Goal: Information Seeking & Learning: Learn about a topic

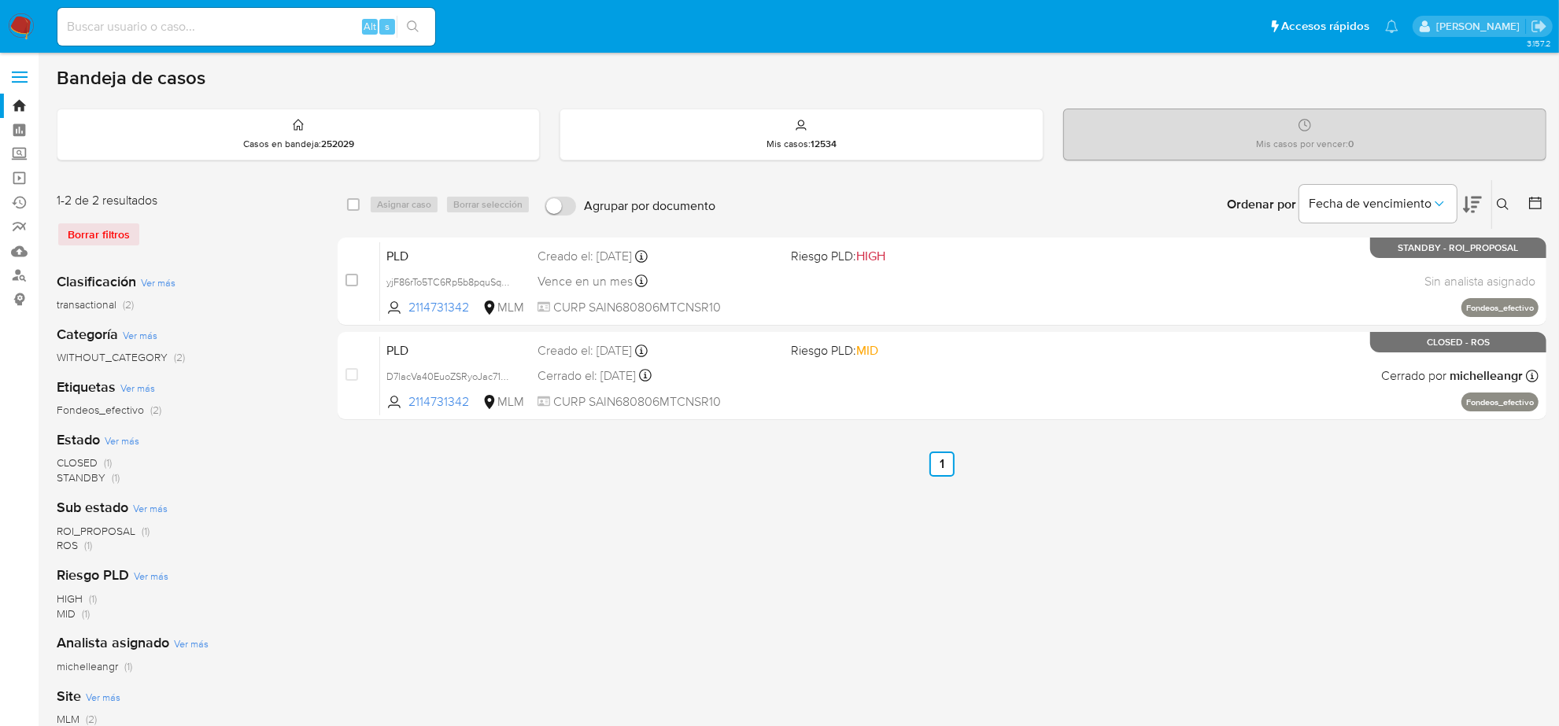
click at [222, 25] on input at bounding box center [246, 27] width 378 height 20
paste input "1257907406"
type input "1257907406"
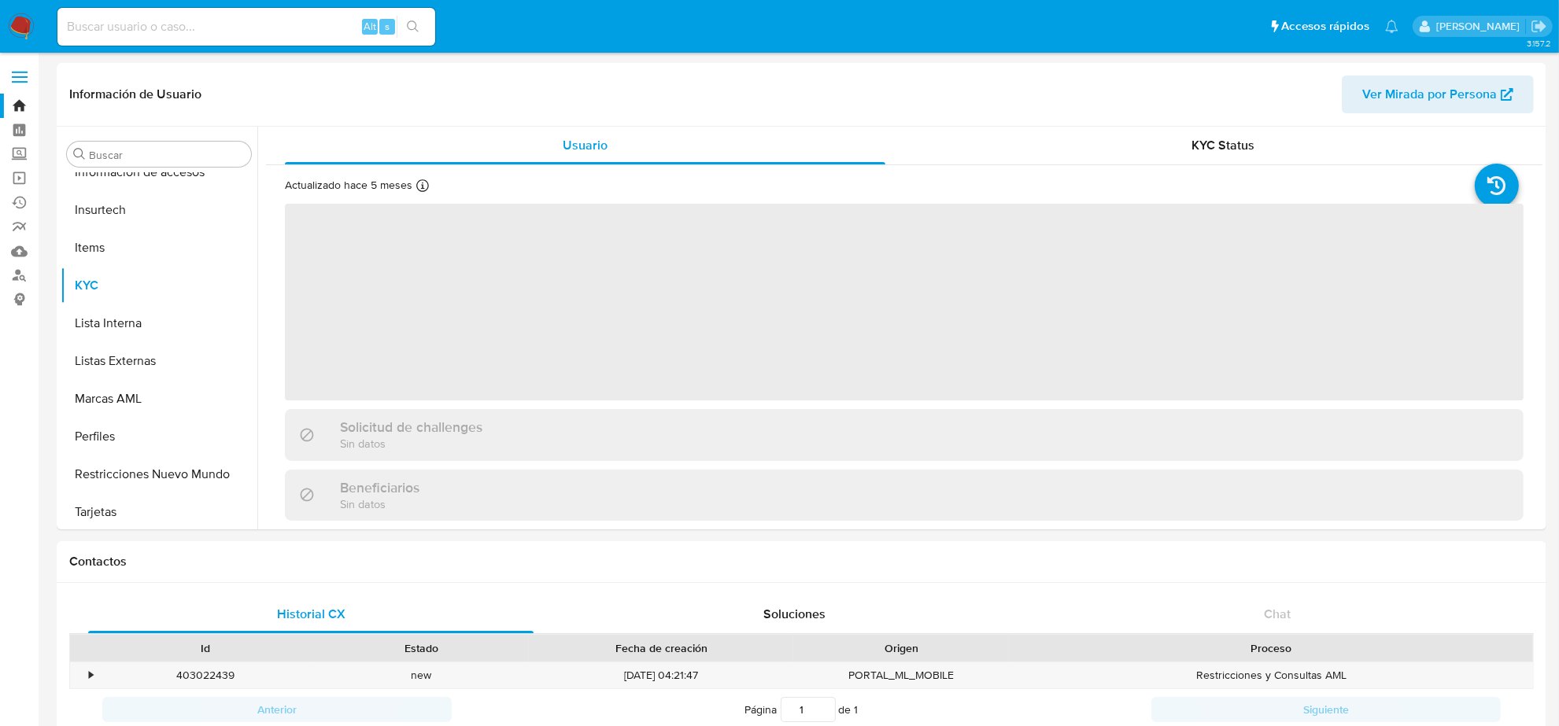
scroll to position [663, 0]
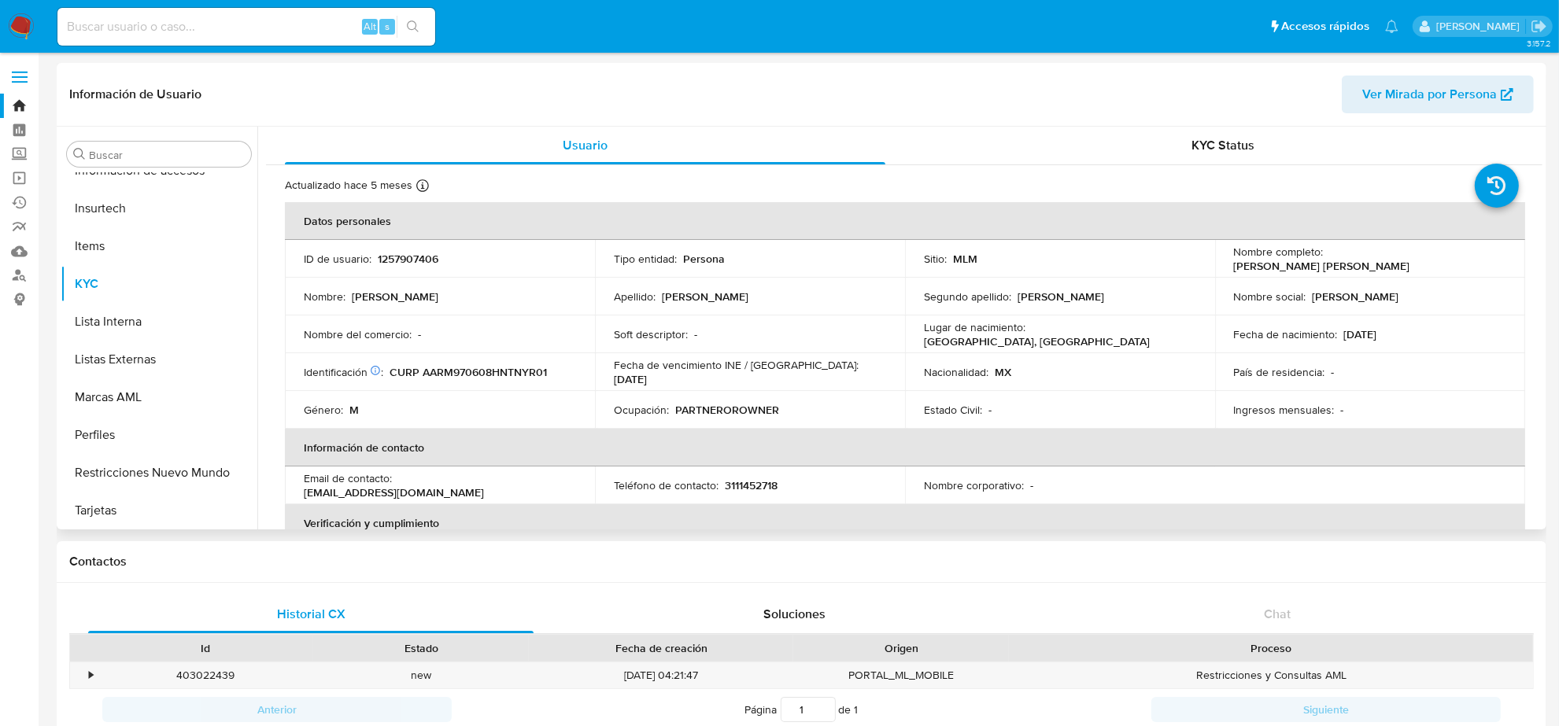
select select "10"
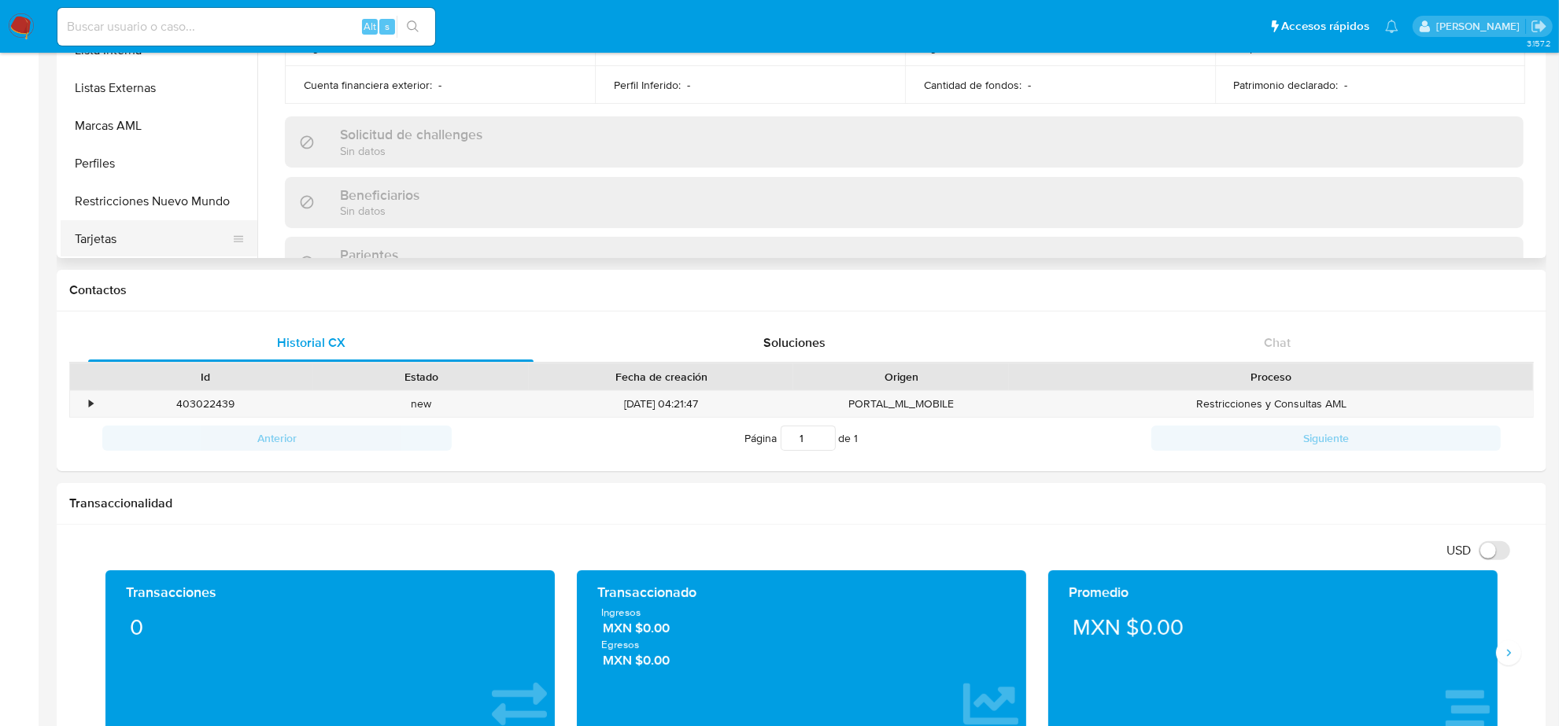
scroll to position [98, 0]
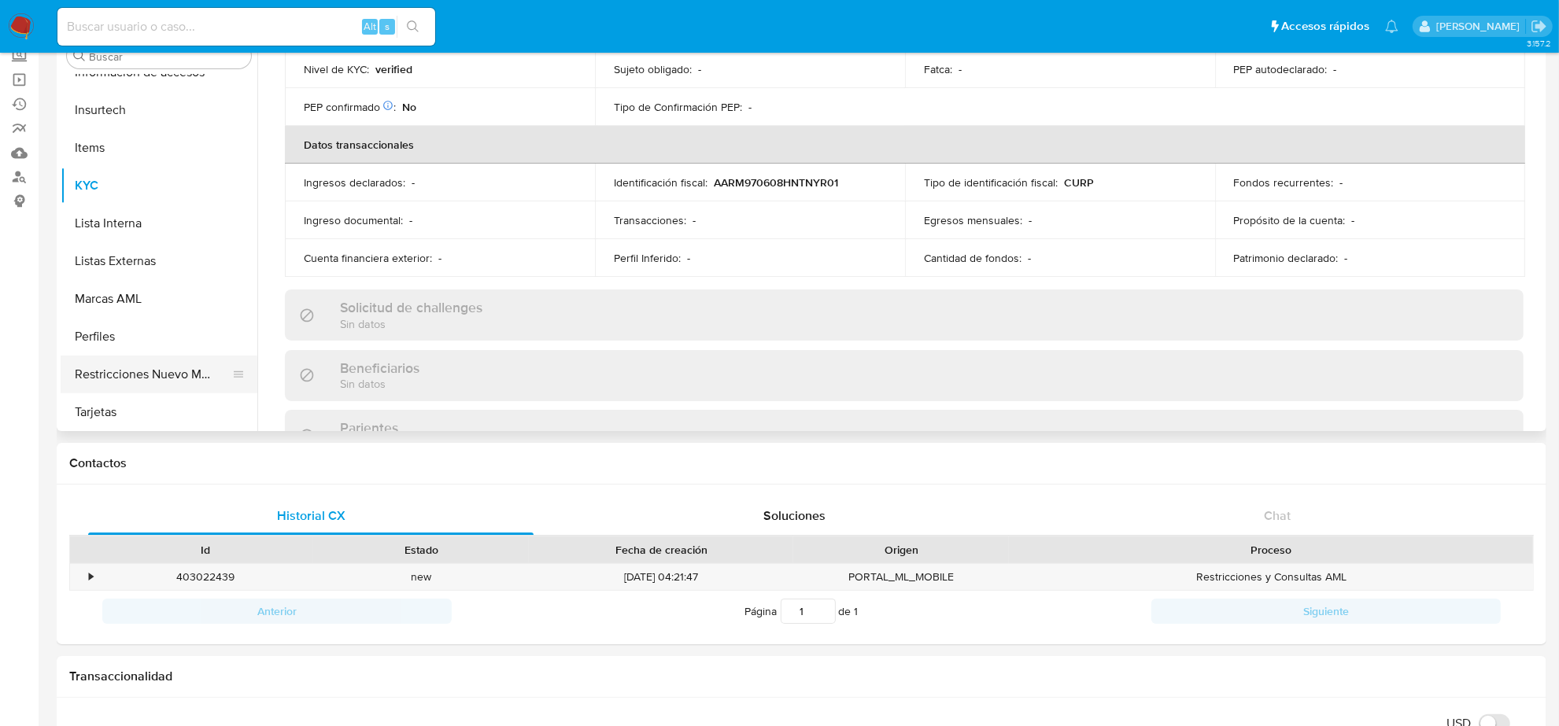
click at [154, 374] on button "Restricciones Nuevo Mundo" at bounding box center [153, 375] width 184 height 38
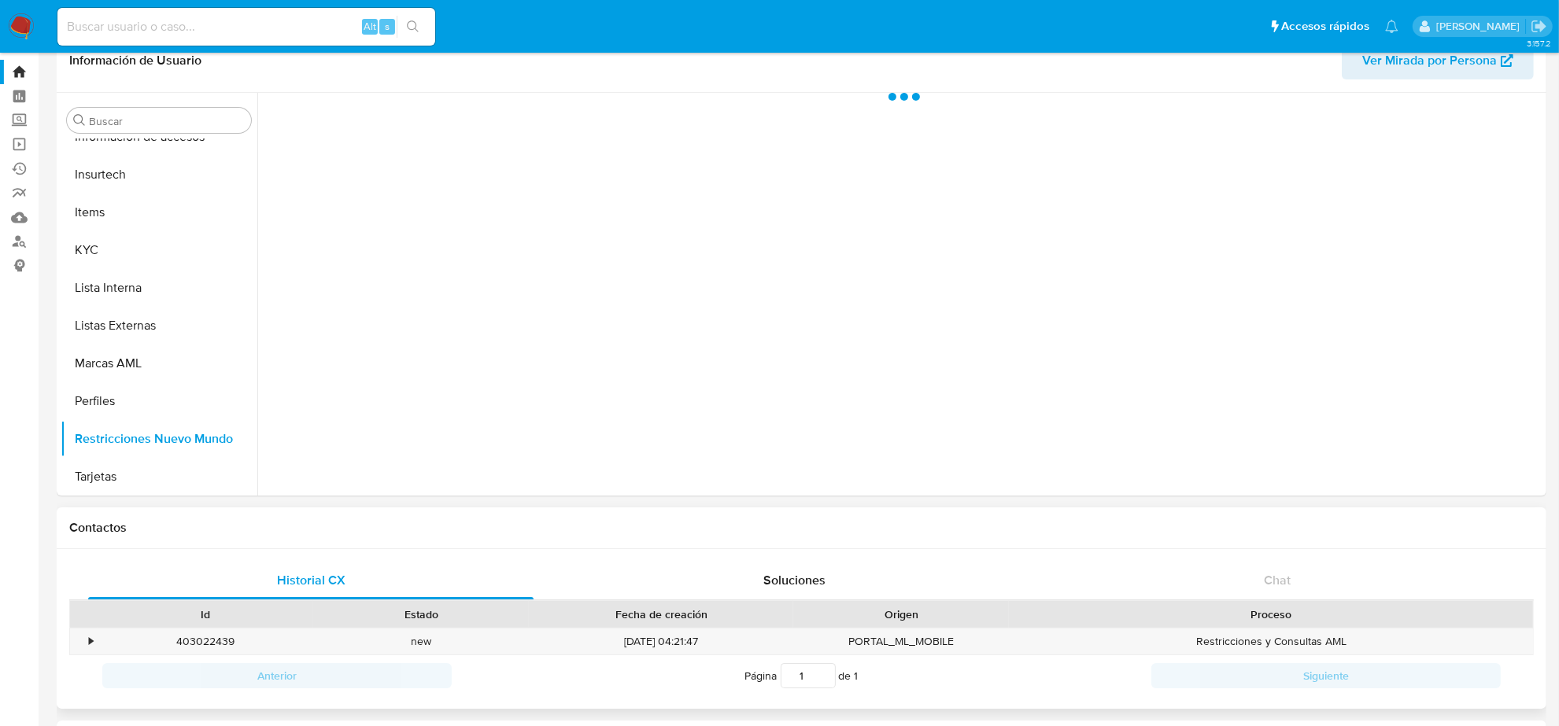
scroll to position [0, 0]
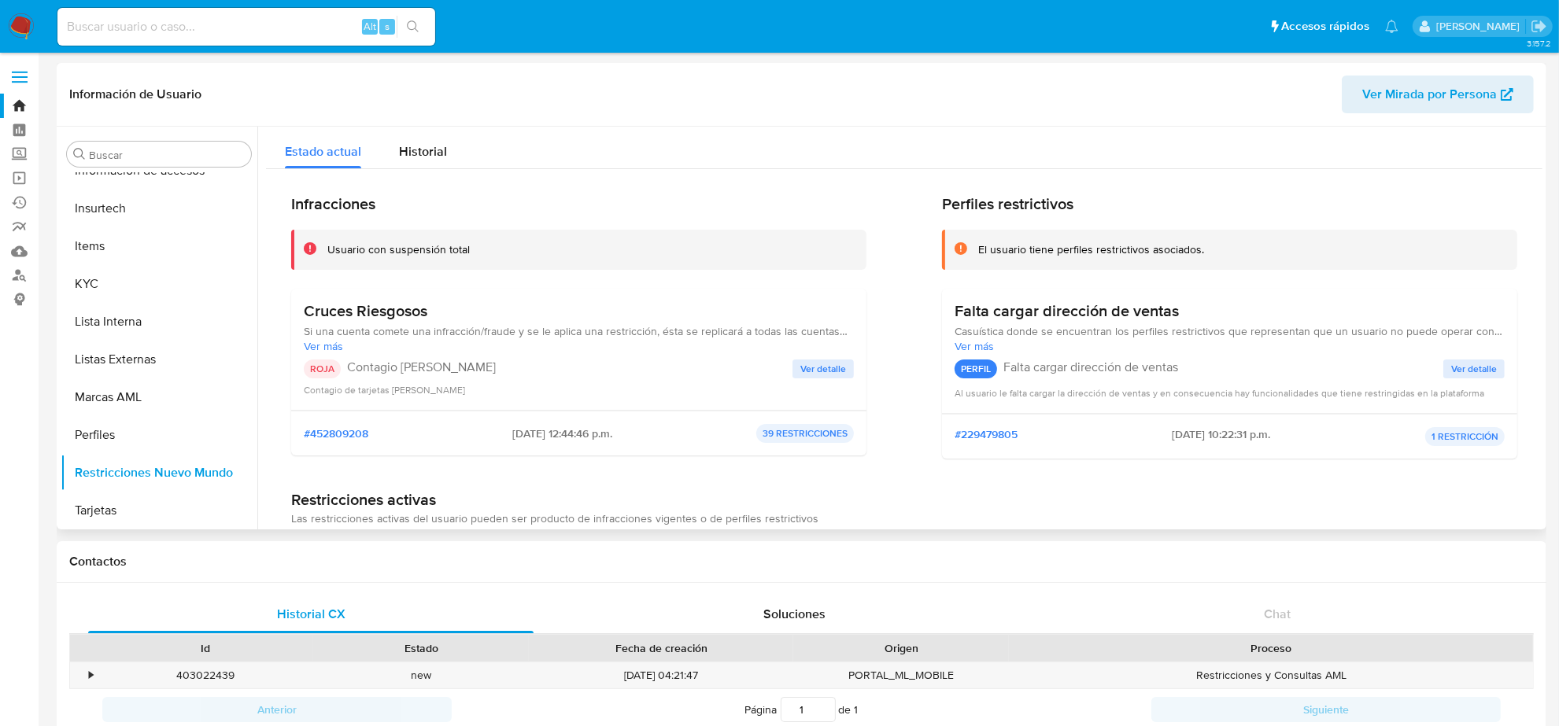
click at [814, 375] on span "Ver detalle" at bounding box center [823, 369] width 46 height 16
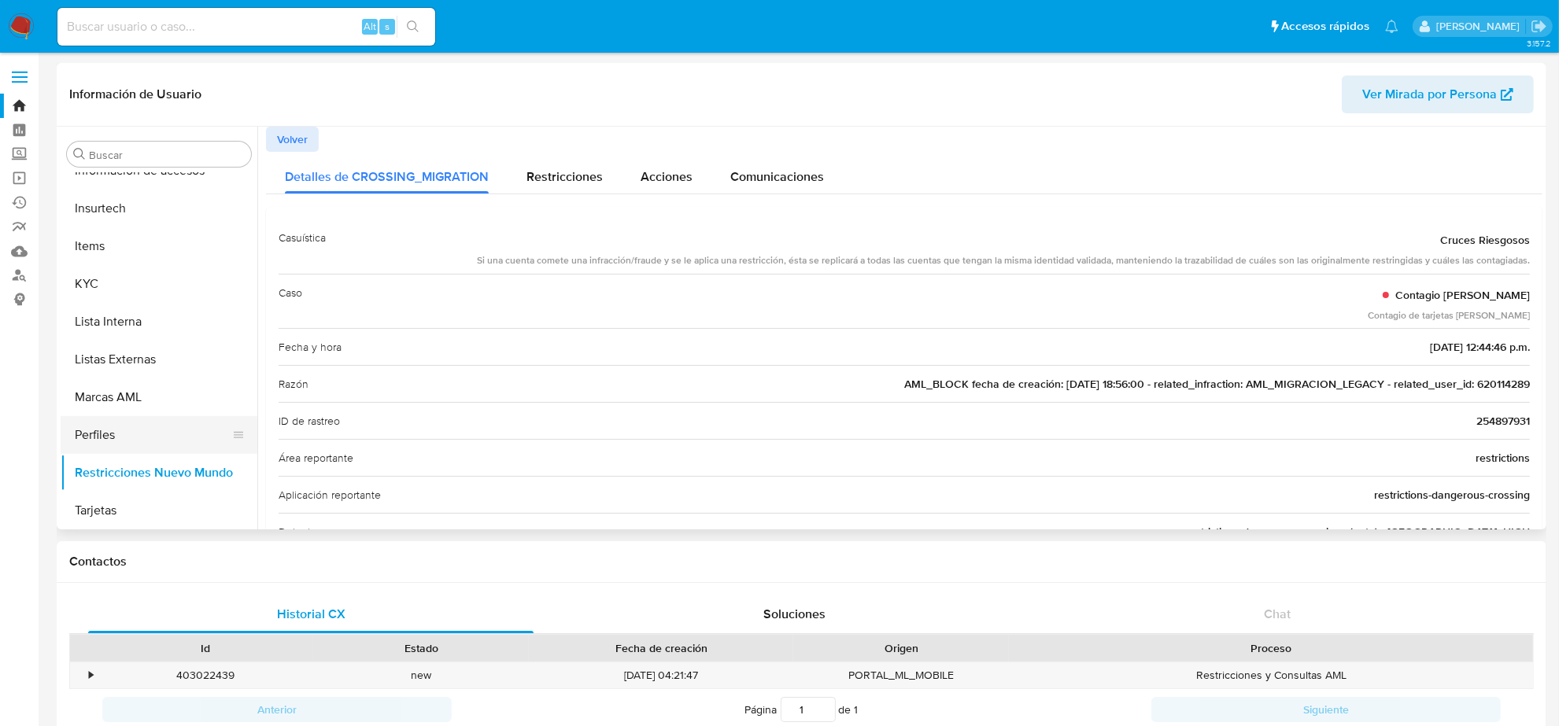
scroll to position [368, 0]
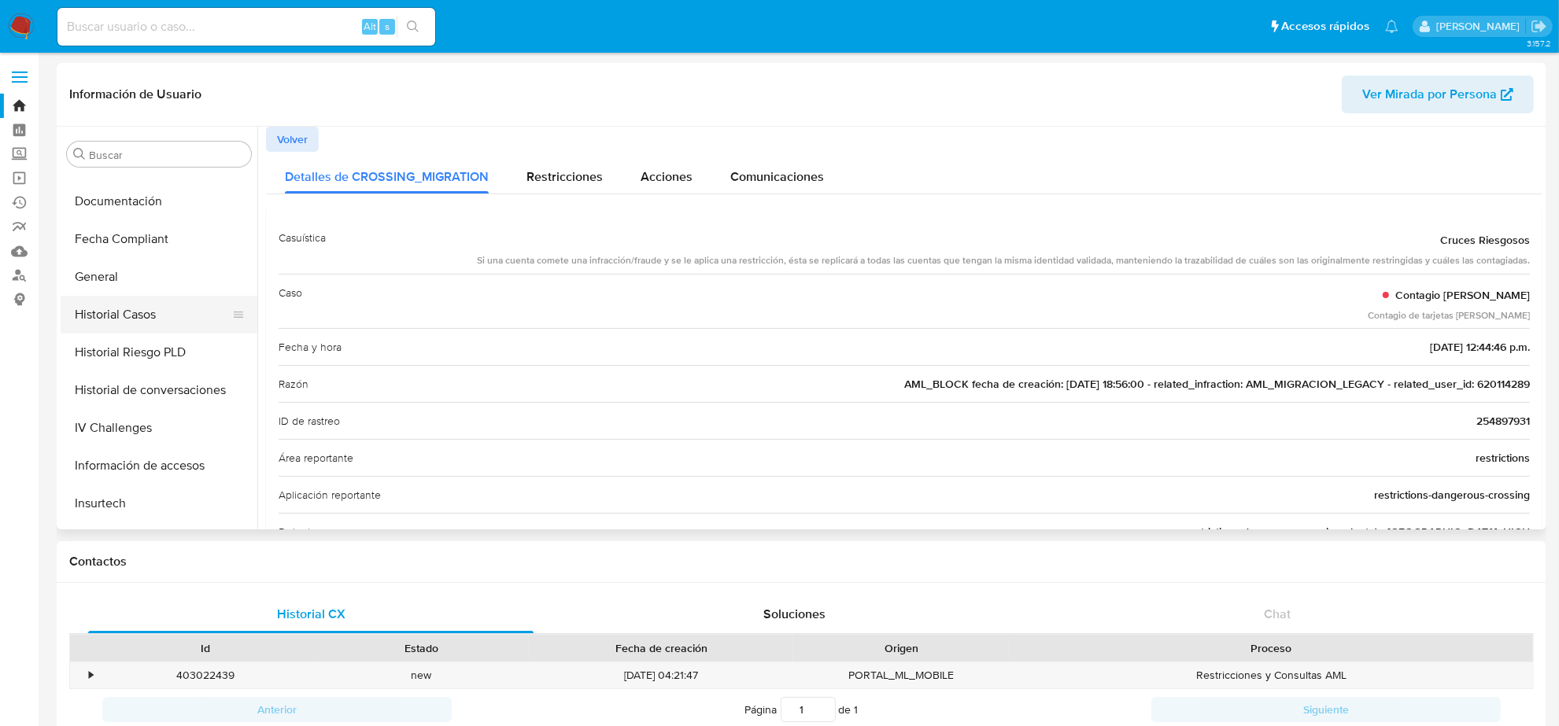
click at [147, 312] on button "Historial Casos" at bounding box center [153, 315] width 184 height 38
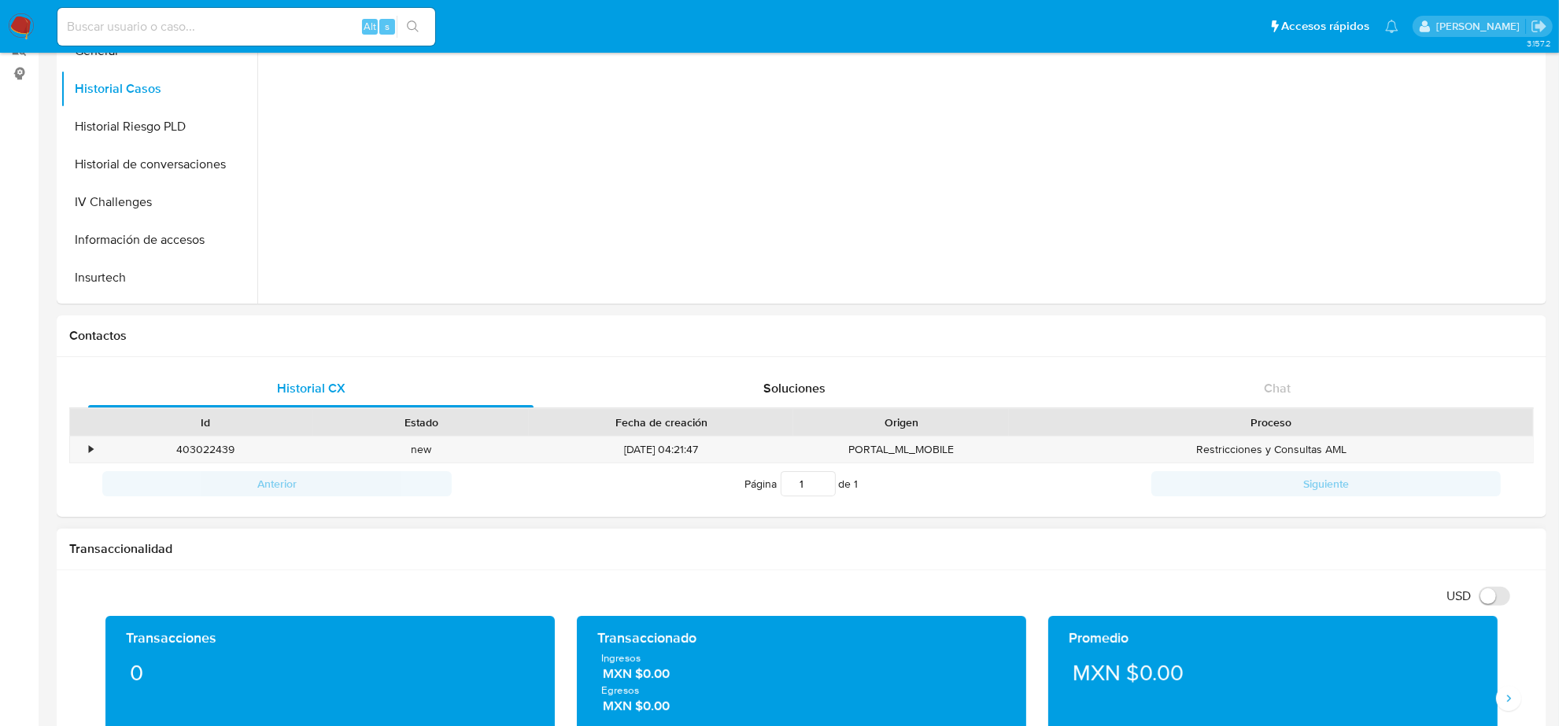
scroll to position [393, 0]
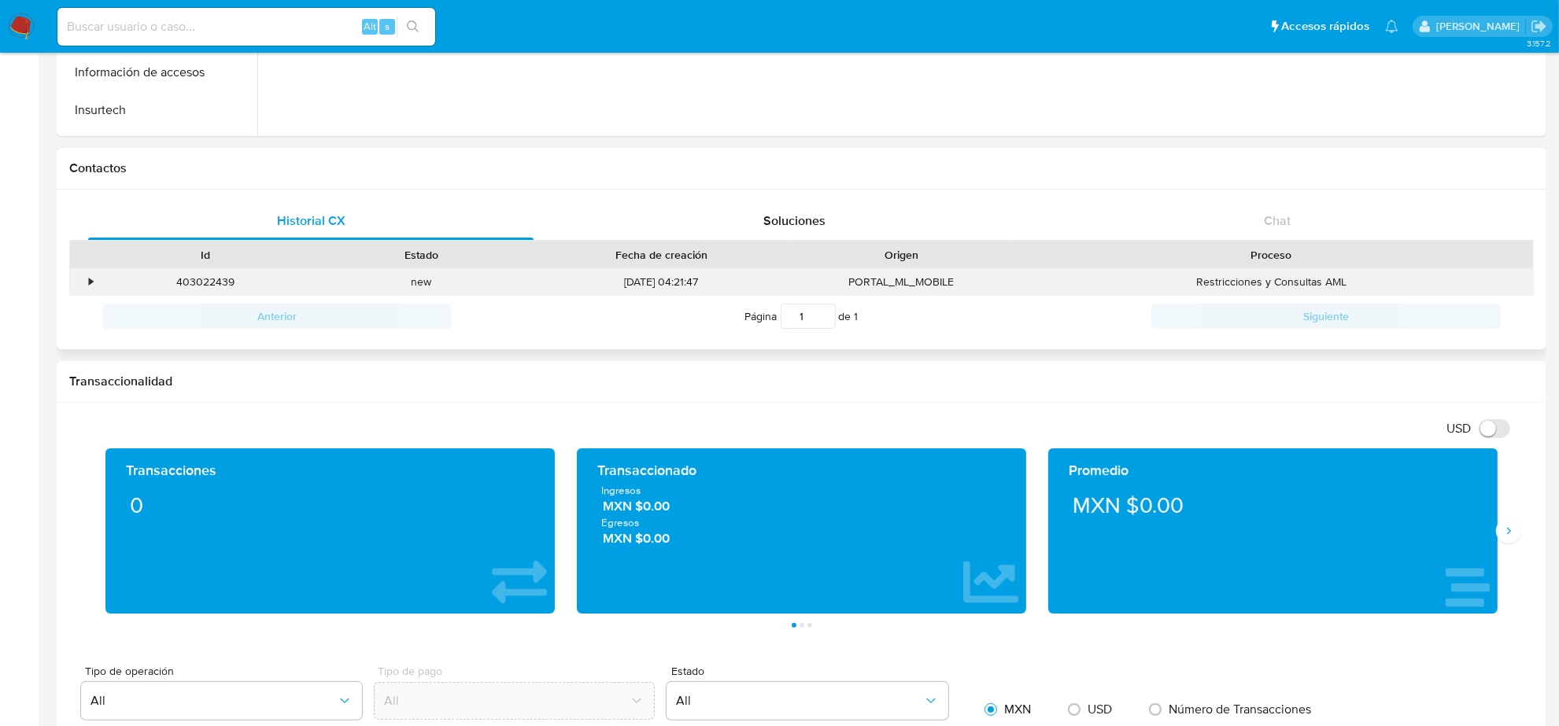
click at [98, 284] on div "403022439 Casos goTymwmGZj7vB8s6dvfspAGf" at bounding box center [206, 282] width 216 height 26
click at [95, 282] on div "•" at bounding box center [84, 282] width 28 height 26
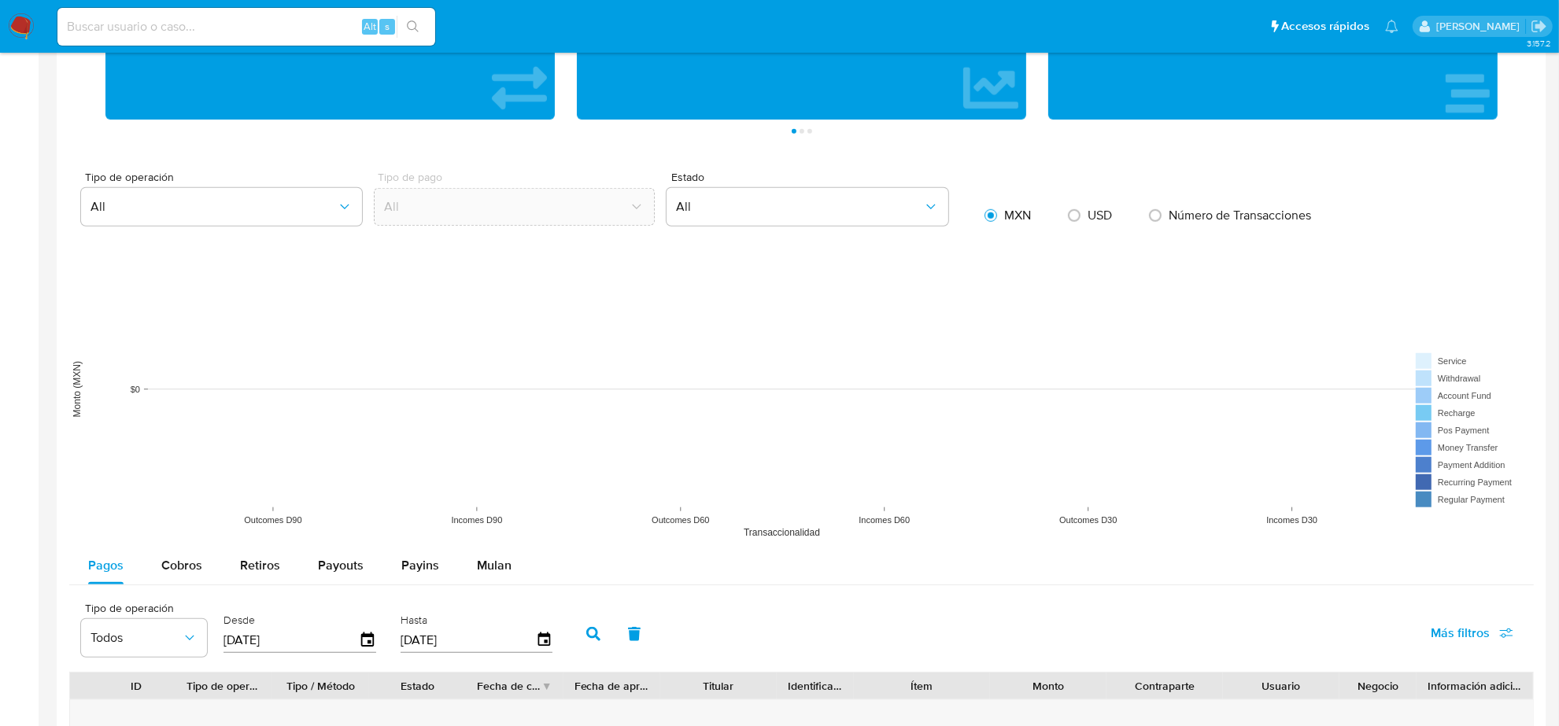
scroll to position [726, 0]
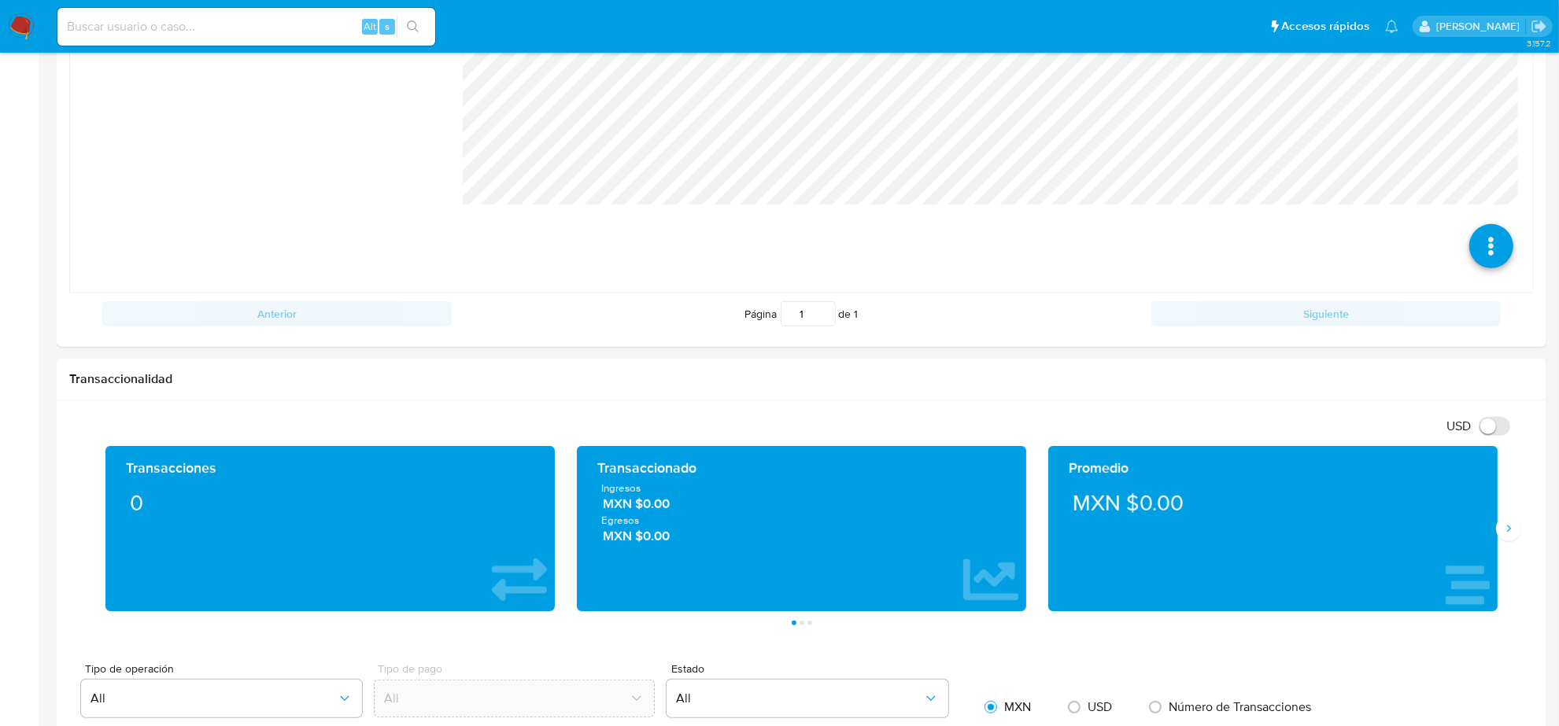
click at [124, 30] on input at bounding box center [246, 27] width 378 height 20
paste input "513886128"
type input "513886128"
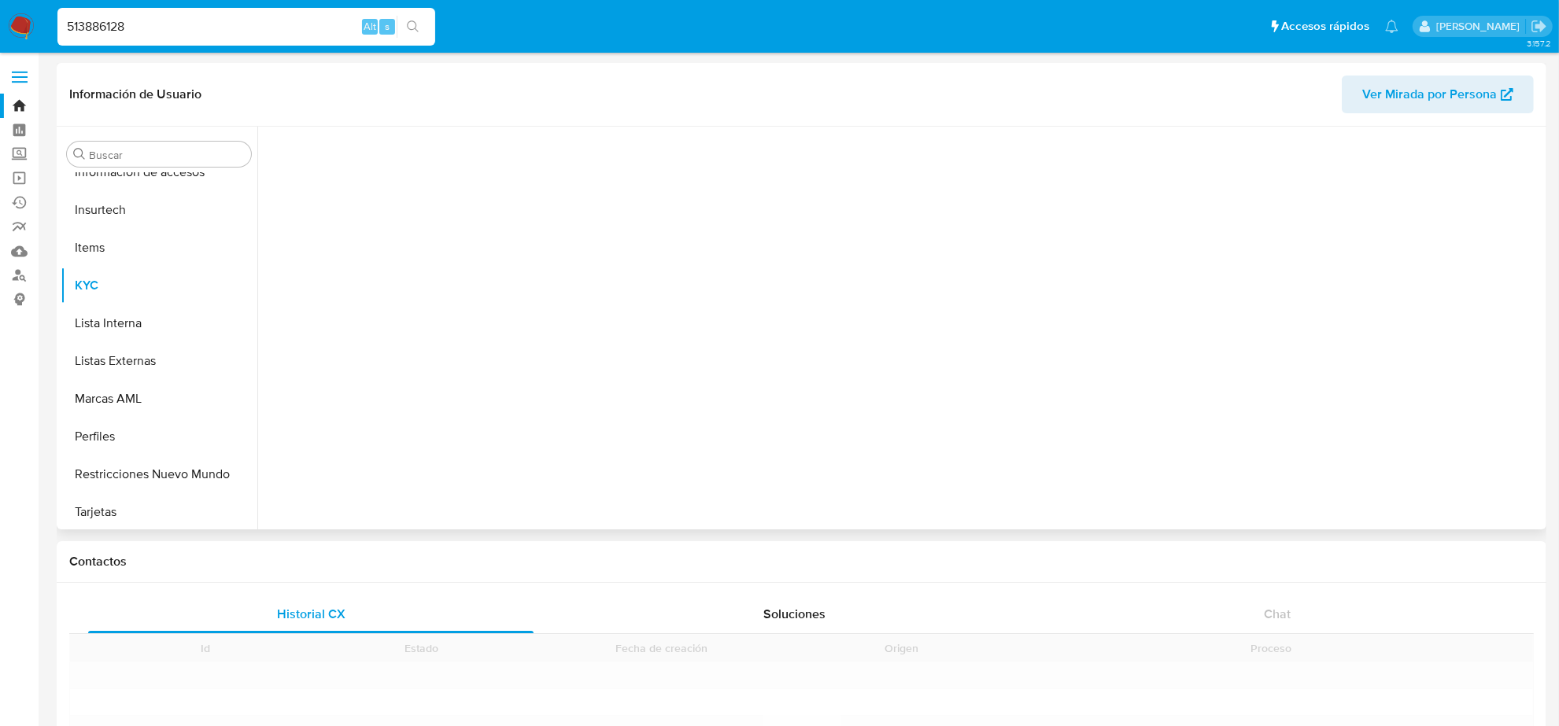
scroll to position [663, 0]
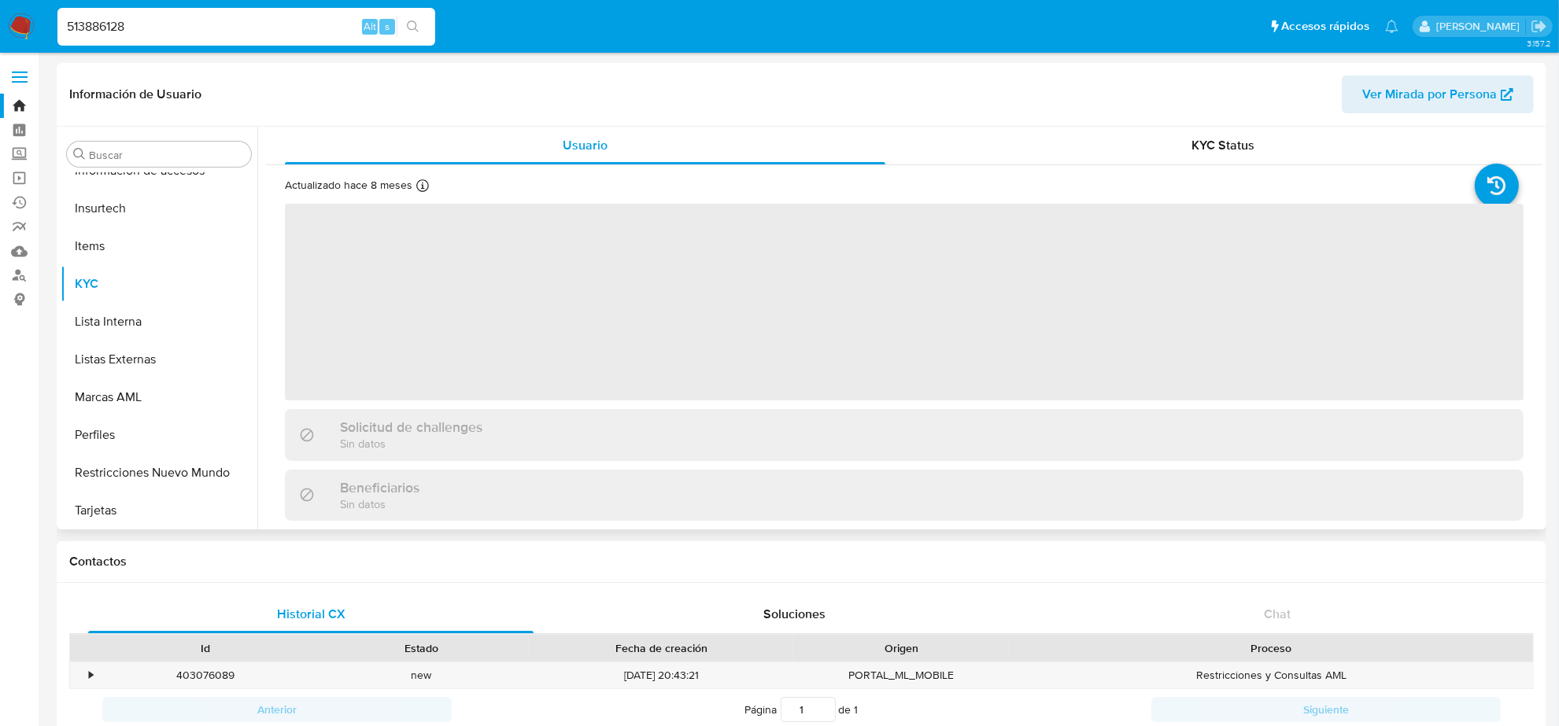
select select "10"
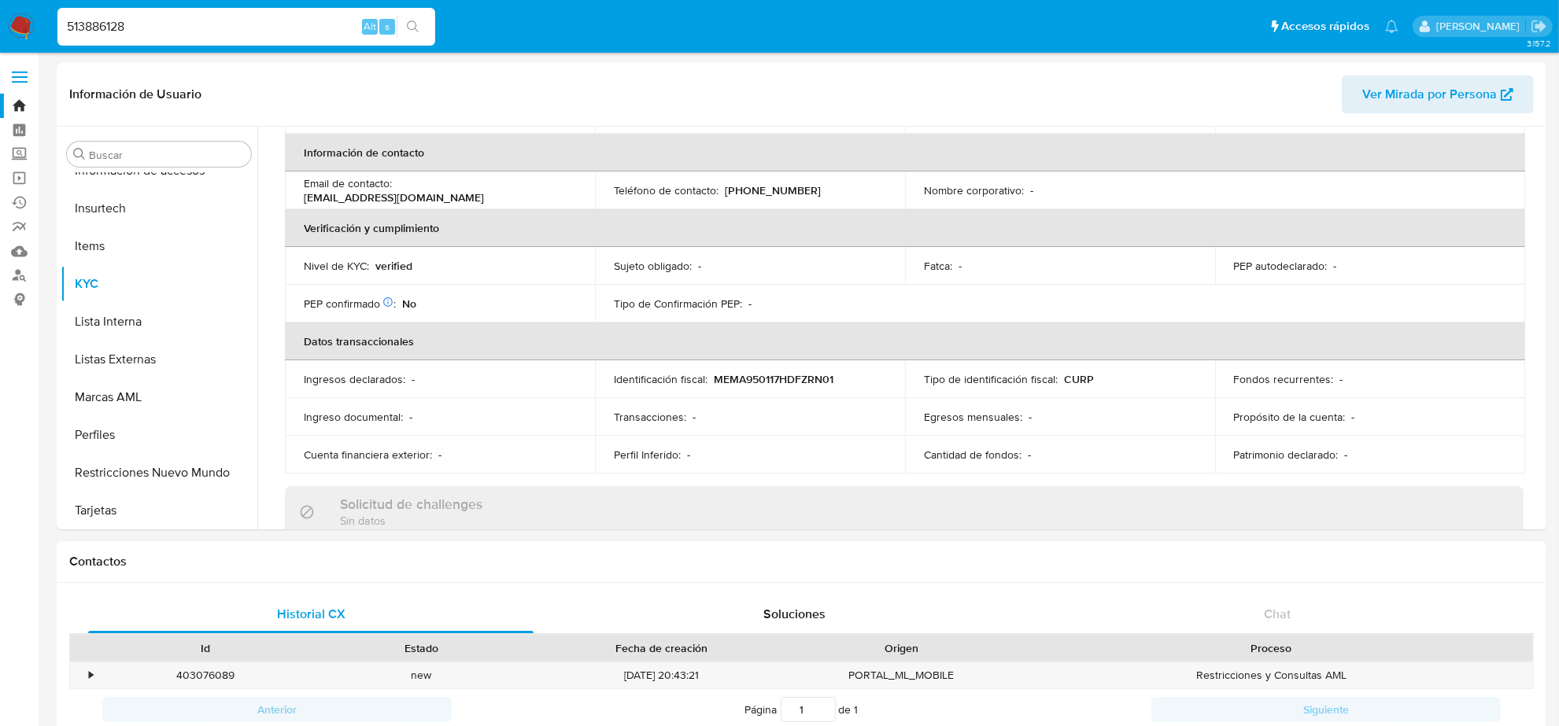
scroll to position [197, 0]
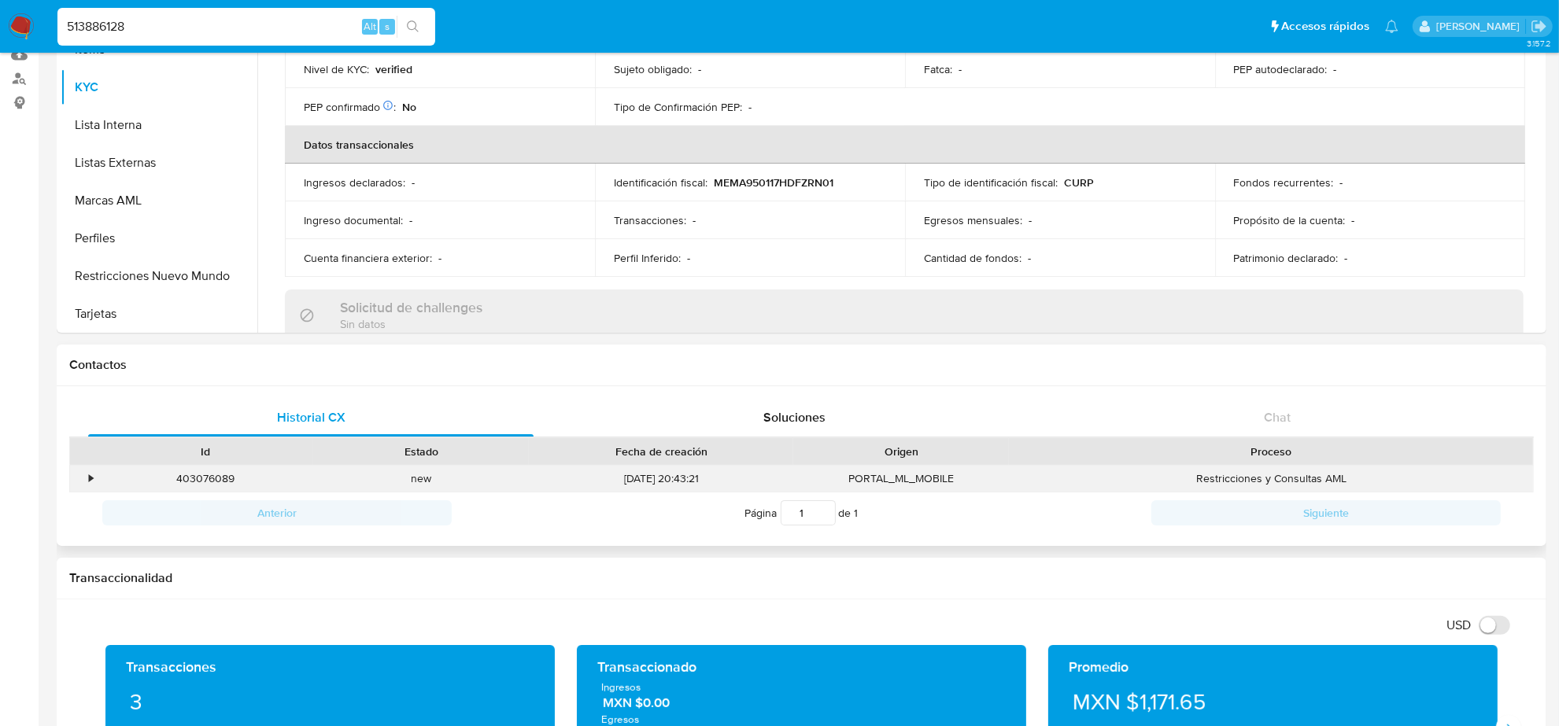
click at [90, 482] on div "•" at bounding box center [91, 478] width 4 height 15
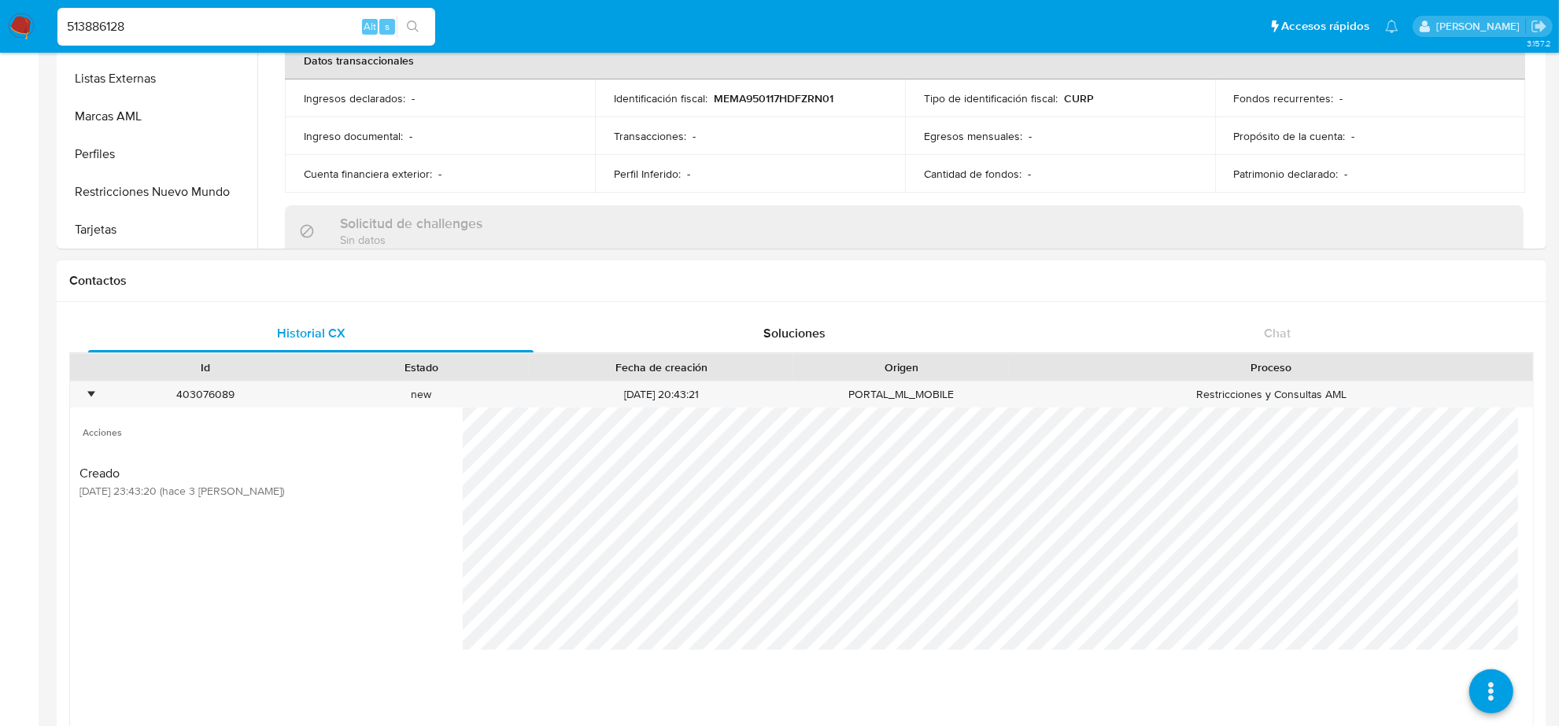
scroll to position [393, 0]
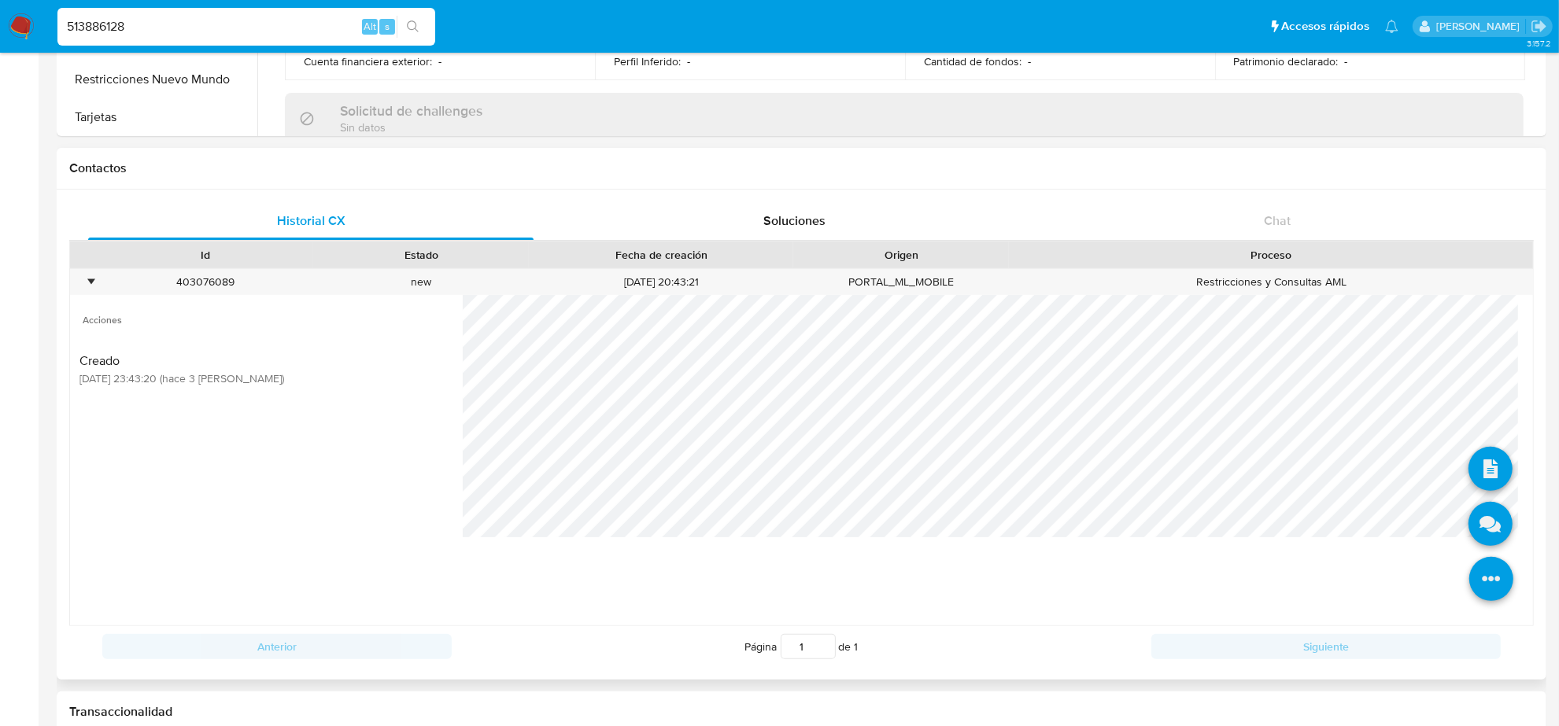
click at [1474, 579] on icon at bounding box center [1491, 579] width 44 height 44
click at [1469, 518] on icon at bounding box center [1490, 524] width 44 height 44
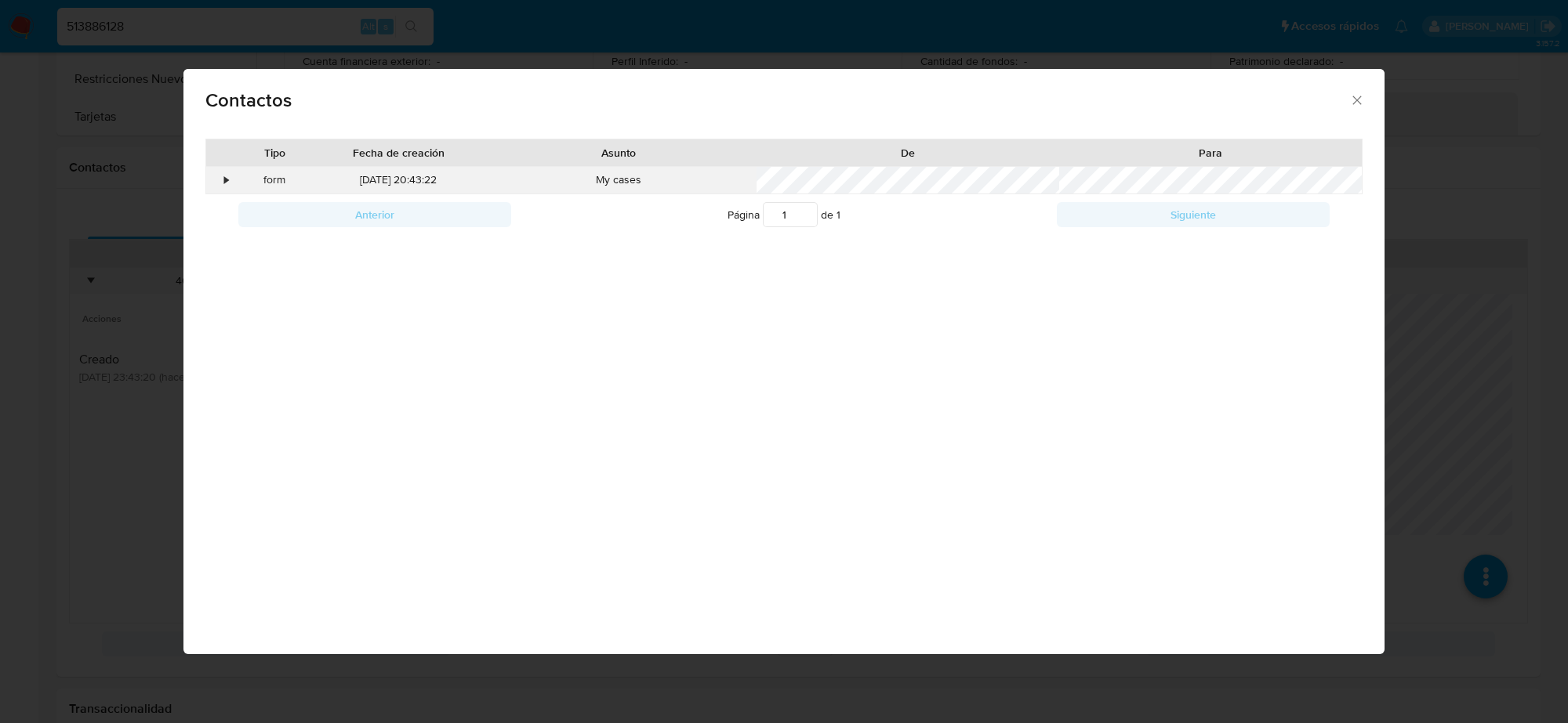
click at [215, 174] on div "•" at bounding box center [220, 180] width 28 height 27
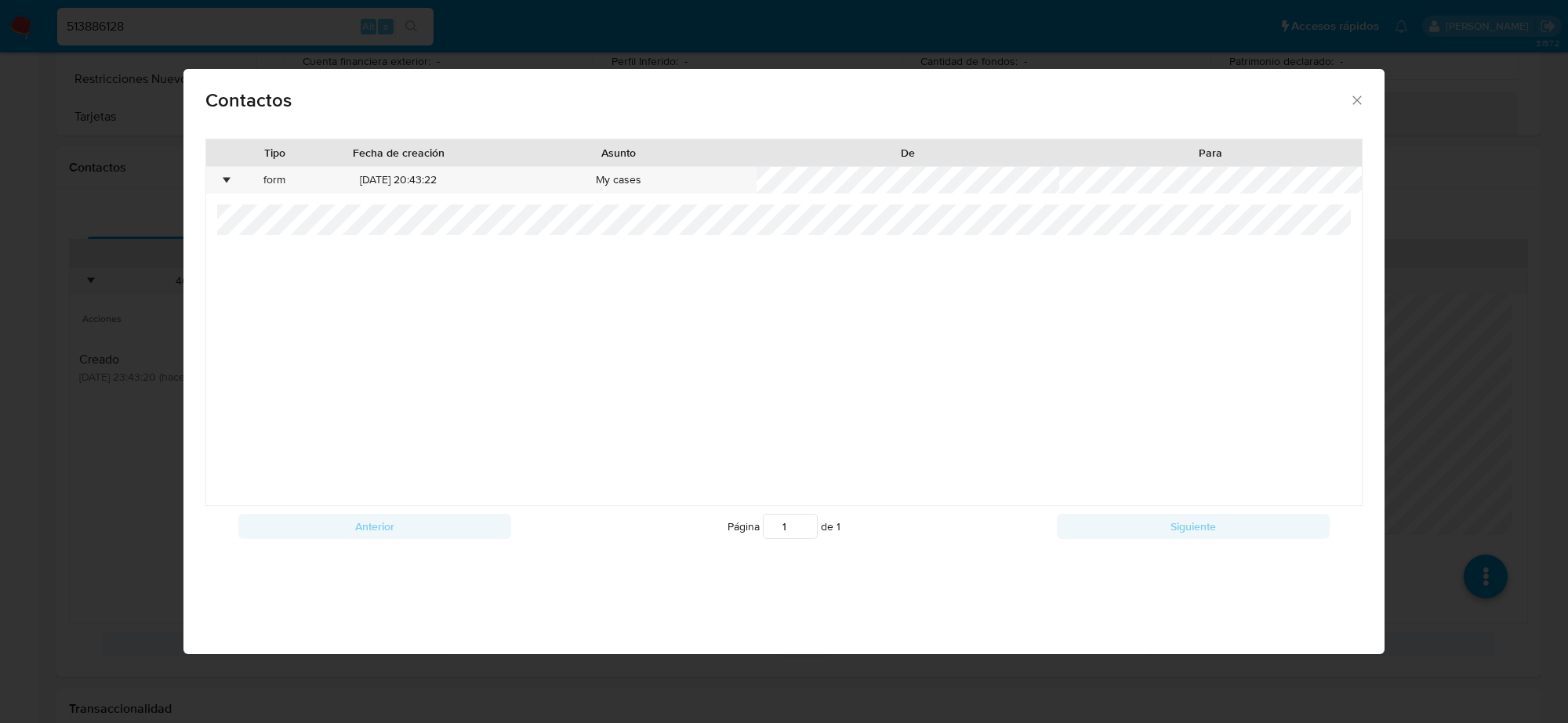
click at [181, 263] on div "Contactos Tipo Fecha de creación Asunto De Para • form 31/08/2025 20:43:22 My c…" at bounding box center [784, 362] width 1568 height 723
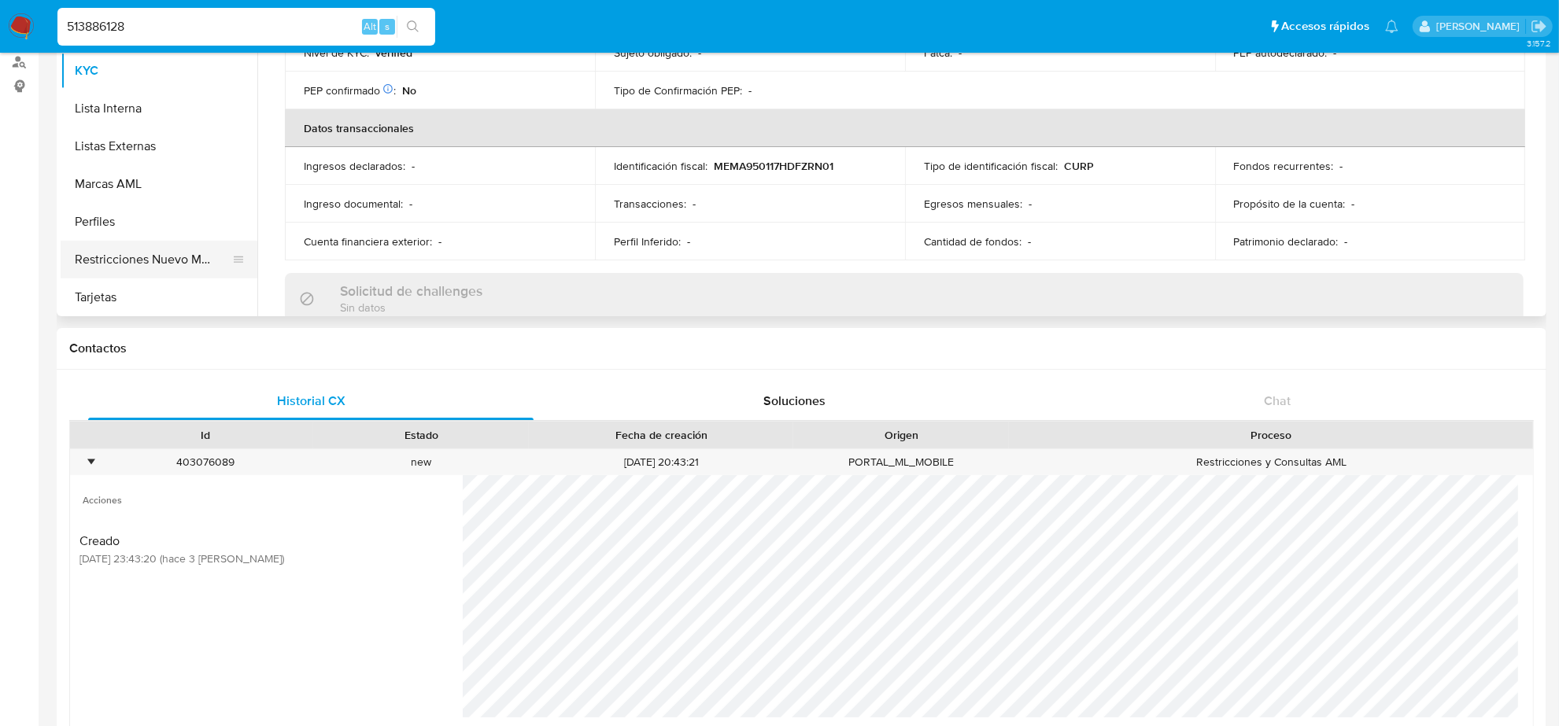
scroll to position [197, 0]
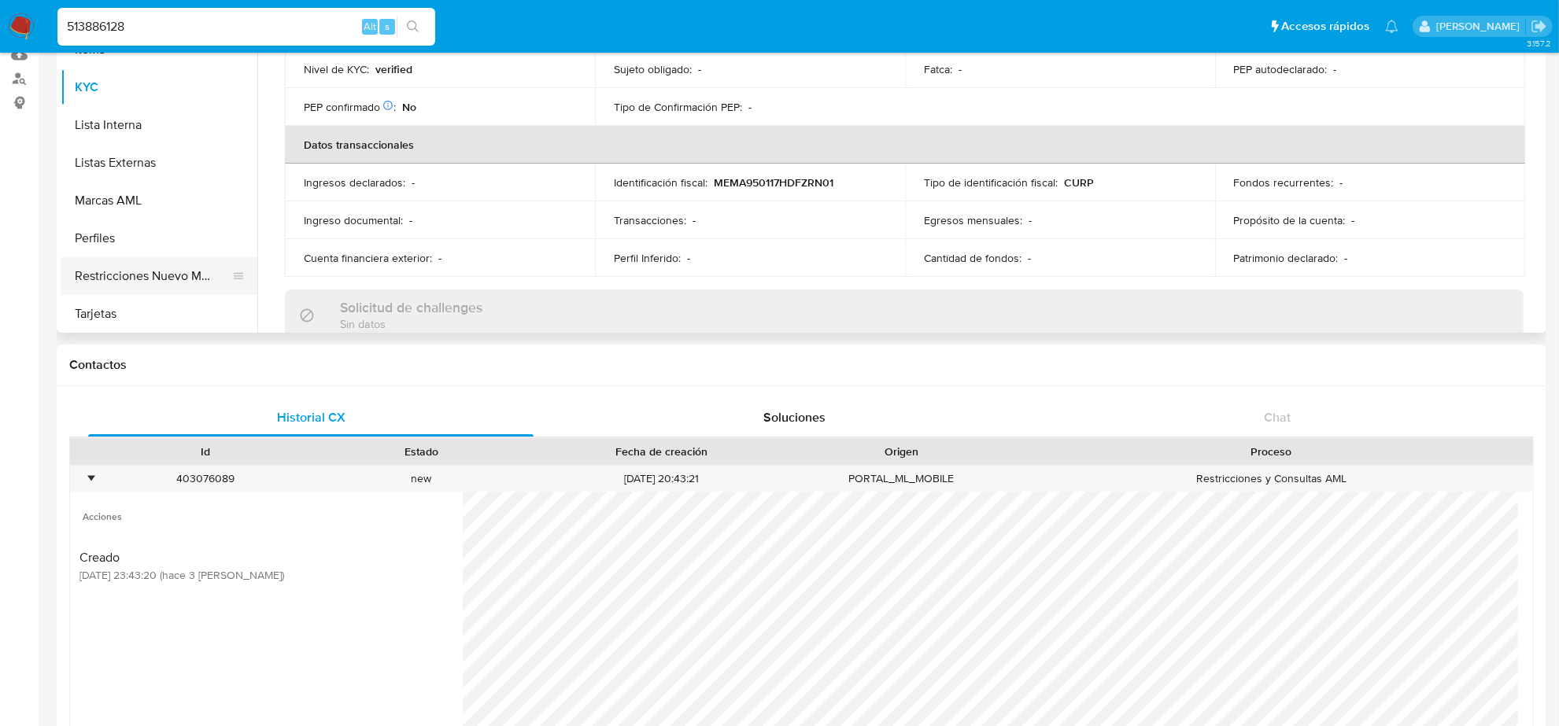
click at [172, 273] on button "Restricciones Nuevo Mundo" at bounding box center [153, 276] width 184 height 38
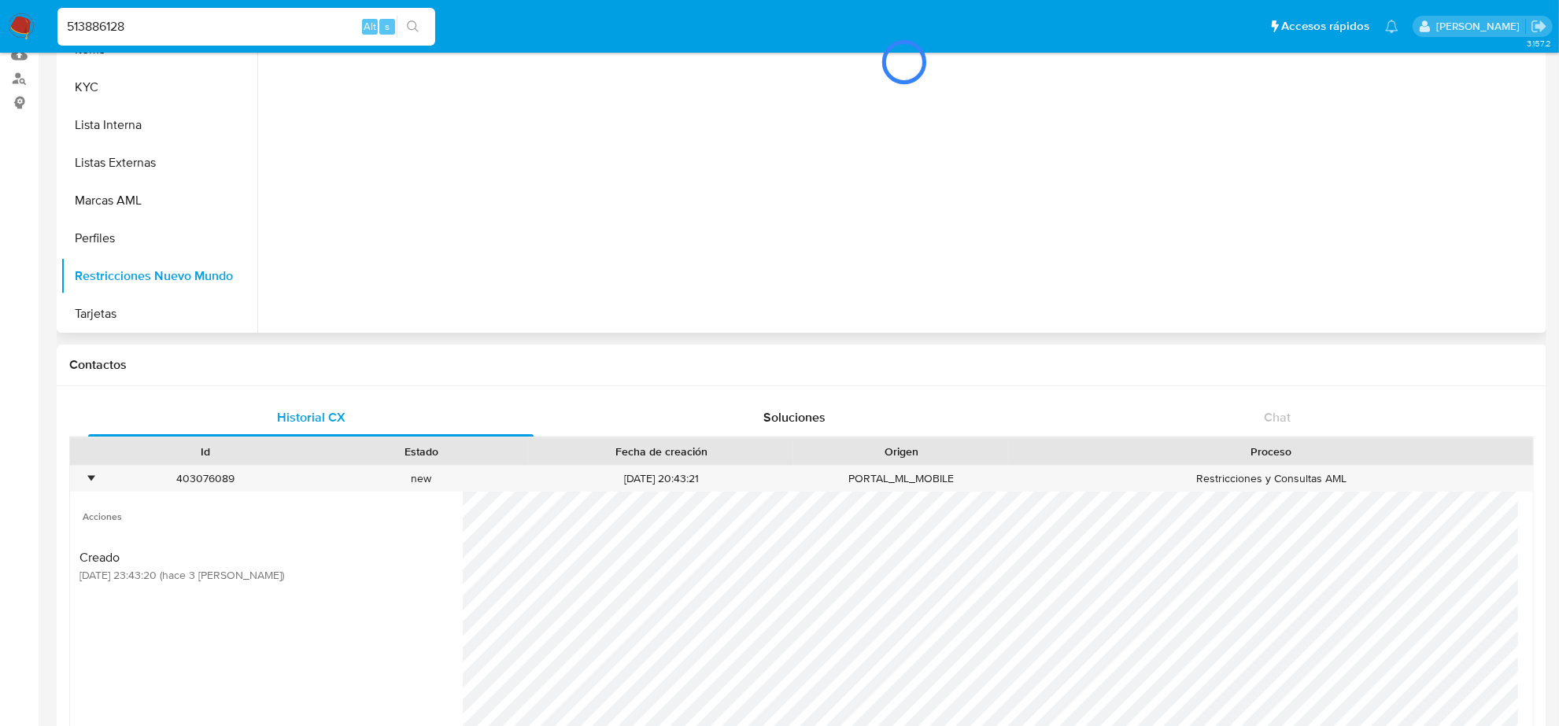
scroll to position [0, 0]
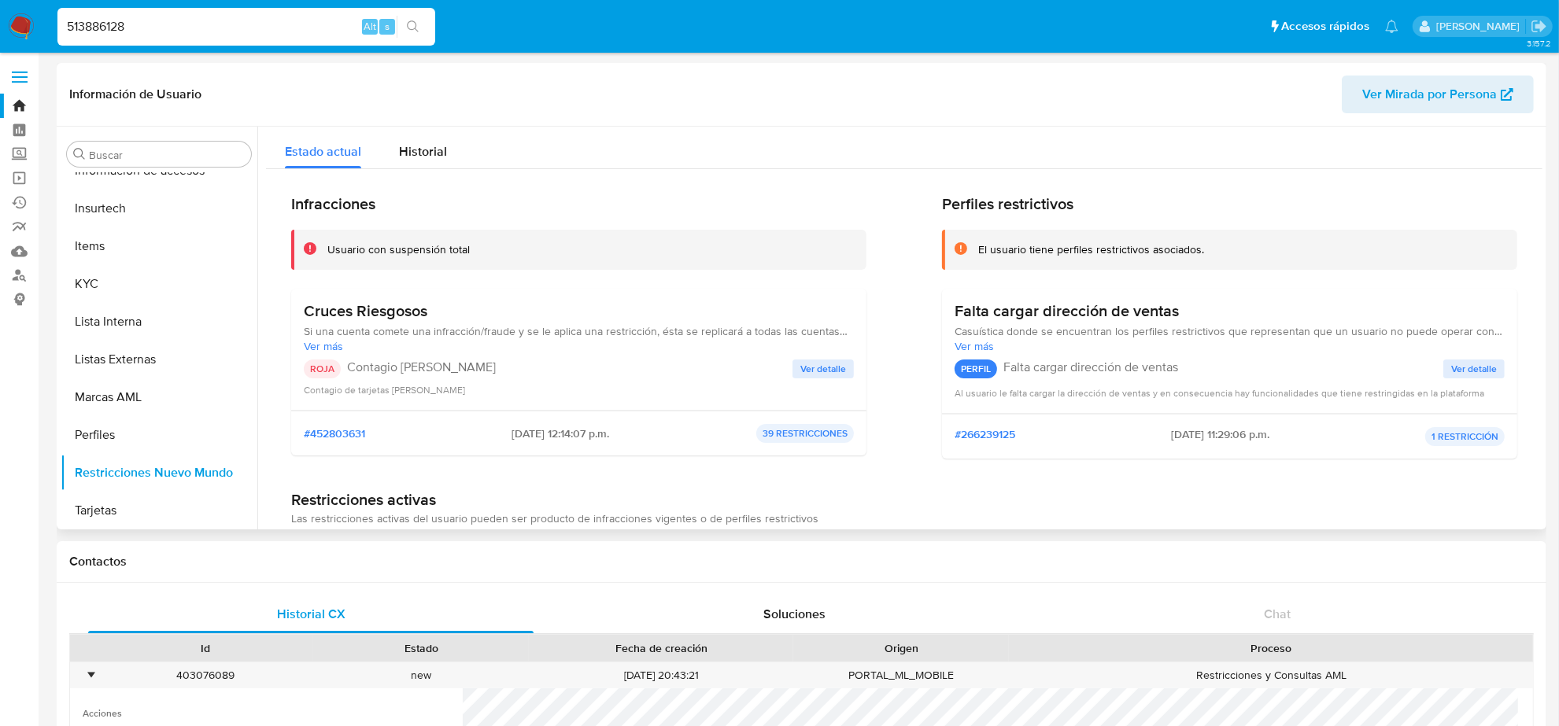
click at [812, 356] on div "Cruces Riesgosos Si una cuenta comete una infracción/fraude y se le aplica una …" at bounding box center [579, 349] width 550 height 96
click at [812, 366] on span "Ver detalle" at bounding box center [823, 369] width 46 height 16
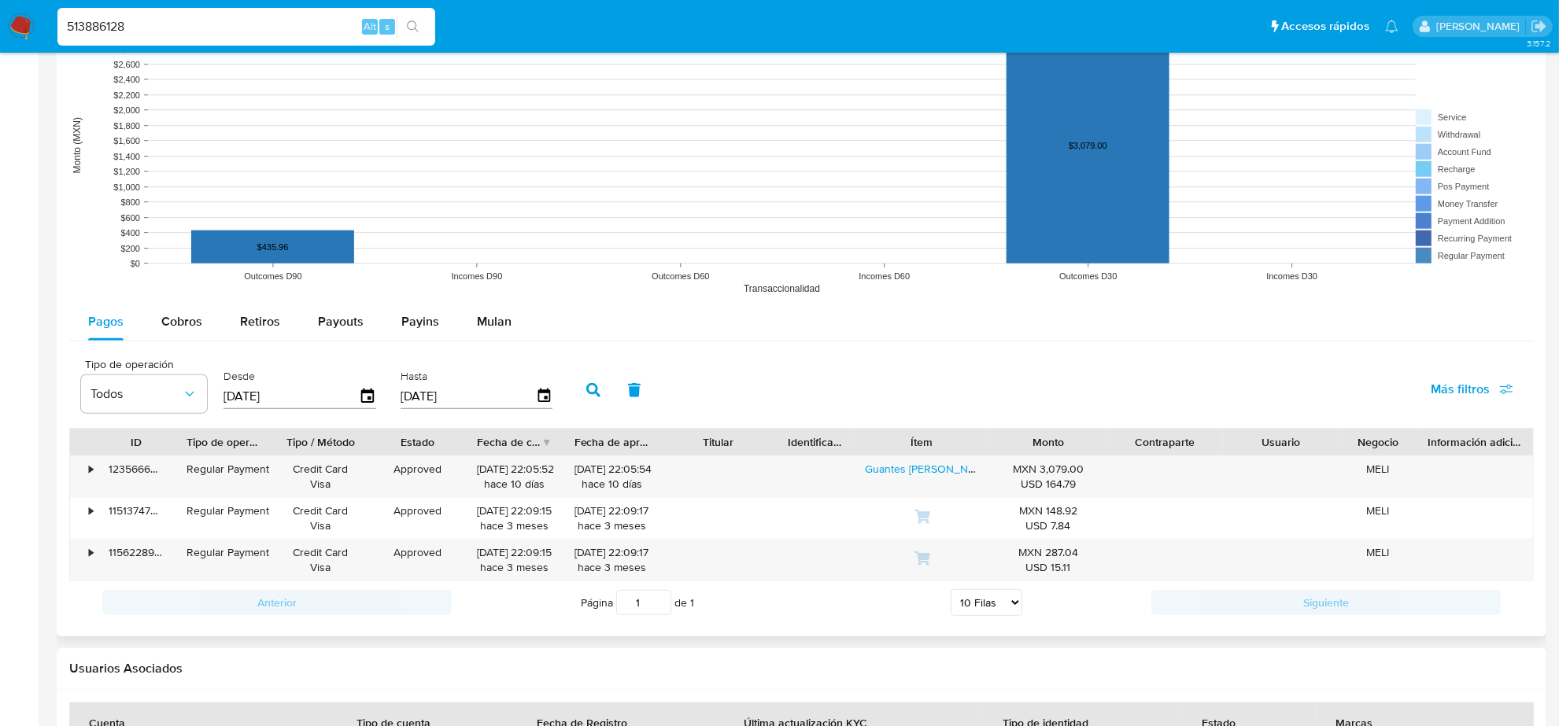
scroll to position [1664, 0]
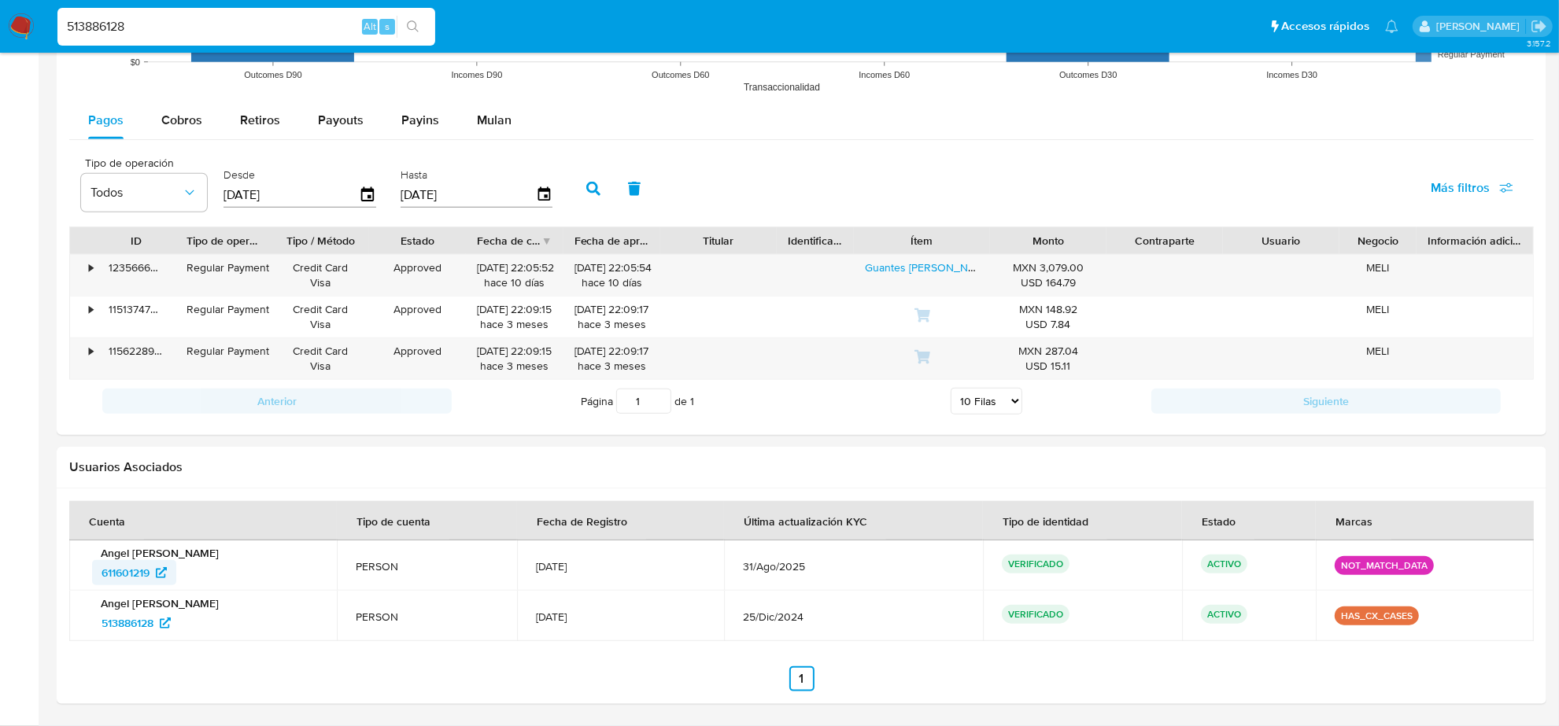
click at [143, 573] on span "611601219" at bounding box center [126, 572] width 48 height 25
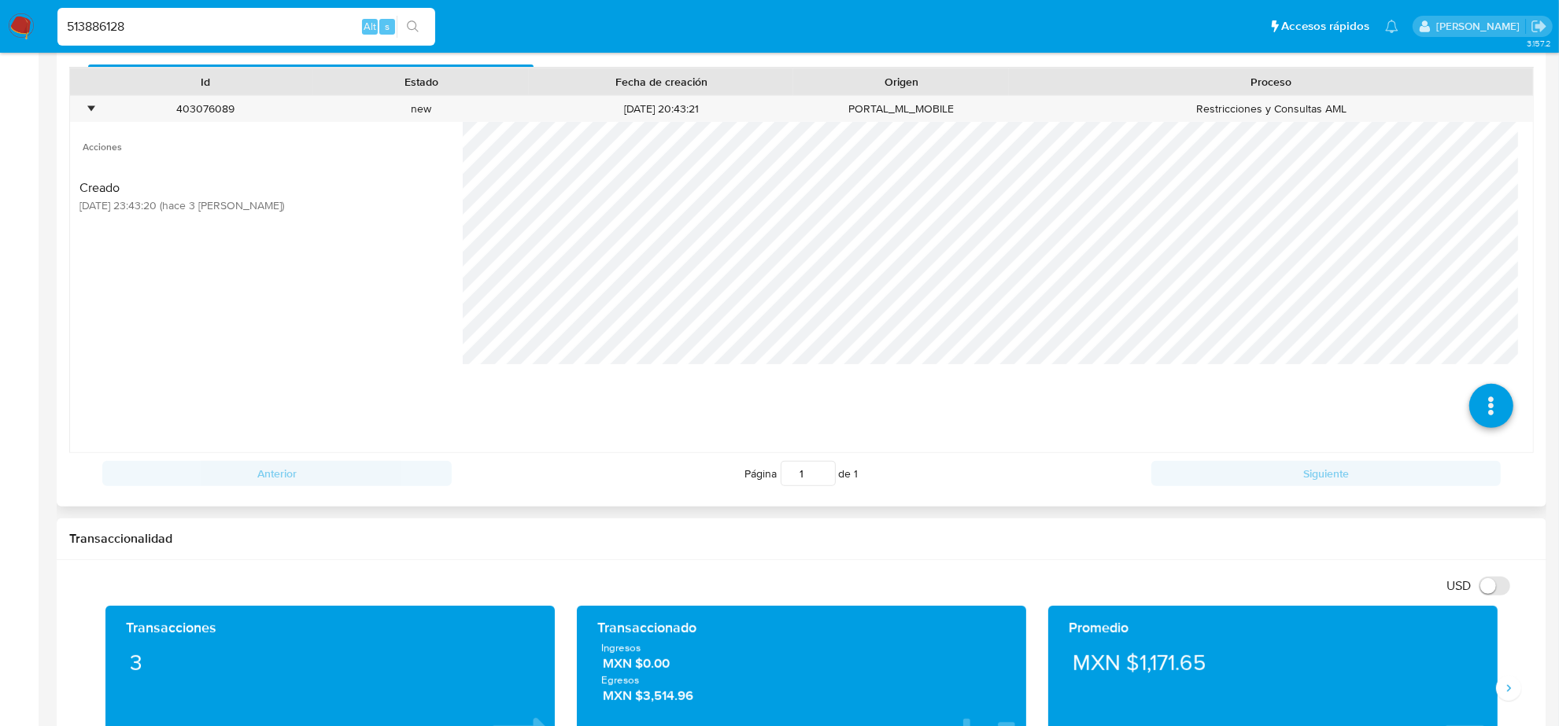
scroll to position [189, 0]
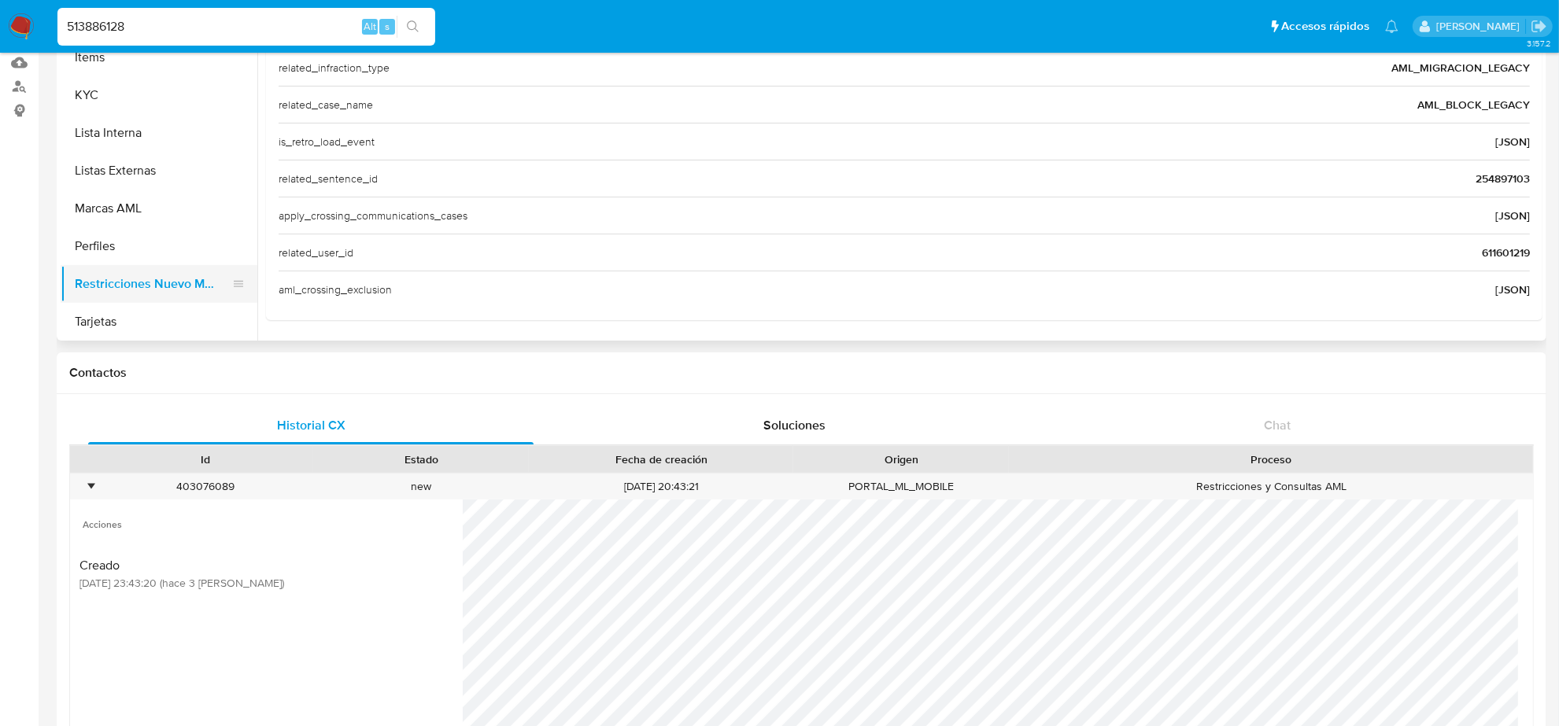
click at [140, 275] on button "Restricciones Nuevo Mundo" at bounding box center [153, 284] width 184 height 38
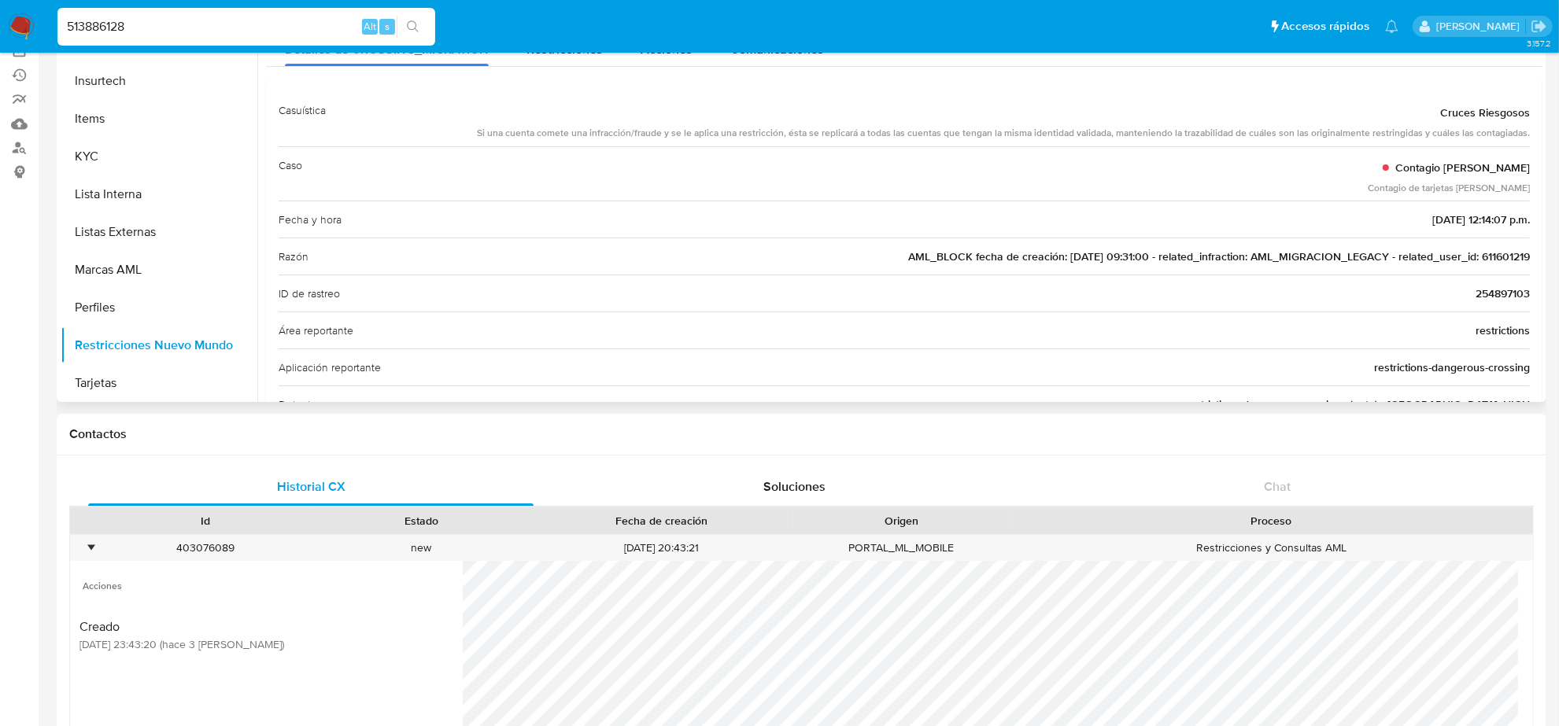
scroll to position [0, 0]
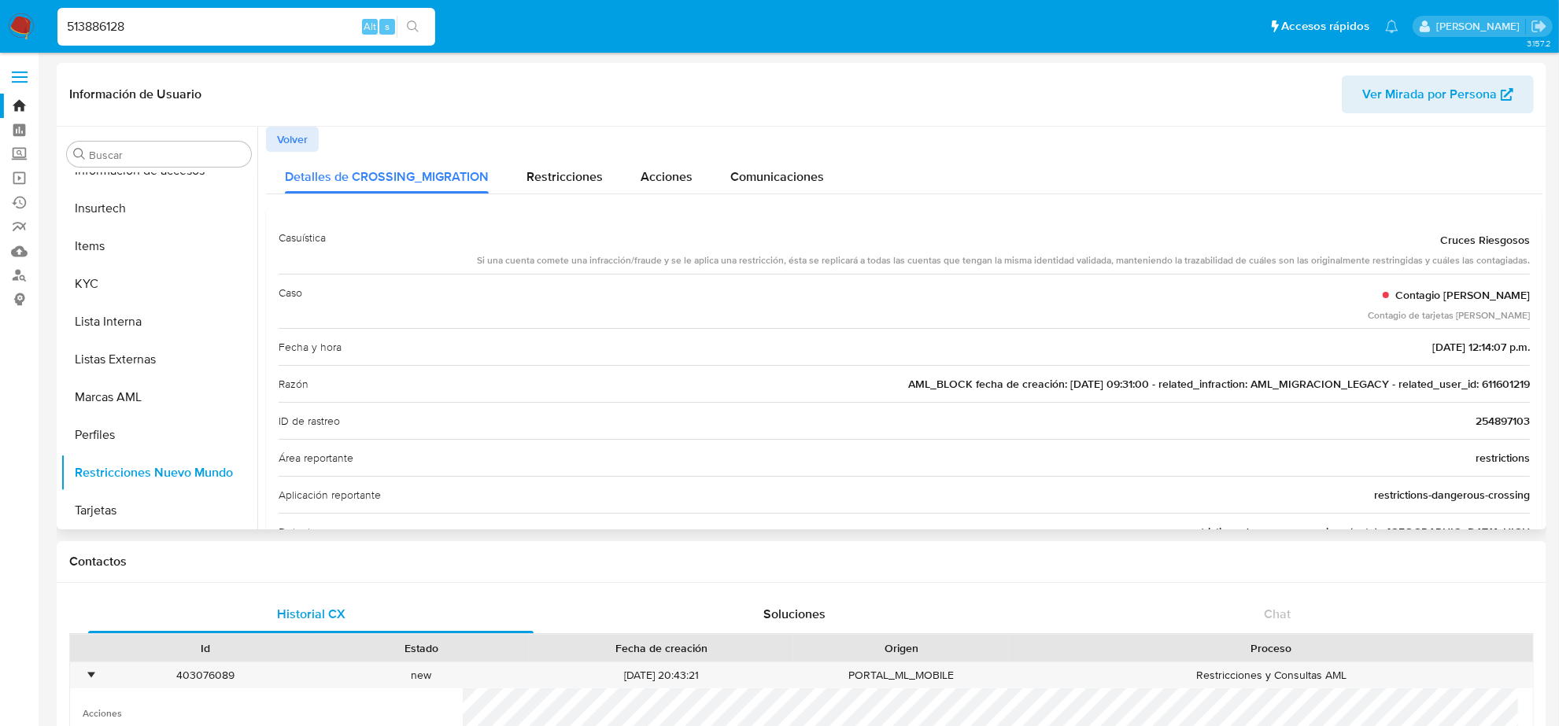
click at [1509, 388] on span "AML_BLOCK fecha de creación: 01/06/2022 09:31:00 - related_infraction: AML_MIGR…" at bounding box center [1219, 384] width 622 height 16
click at [122, 17] on input "513886128" at bounding box center [246, 27] width 378 height 20
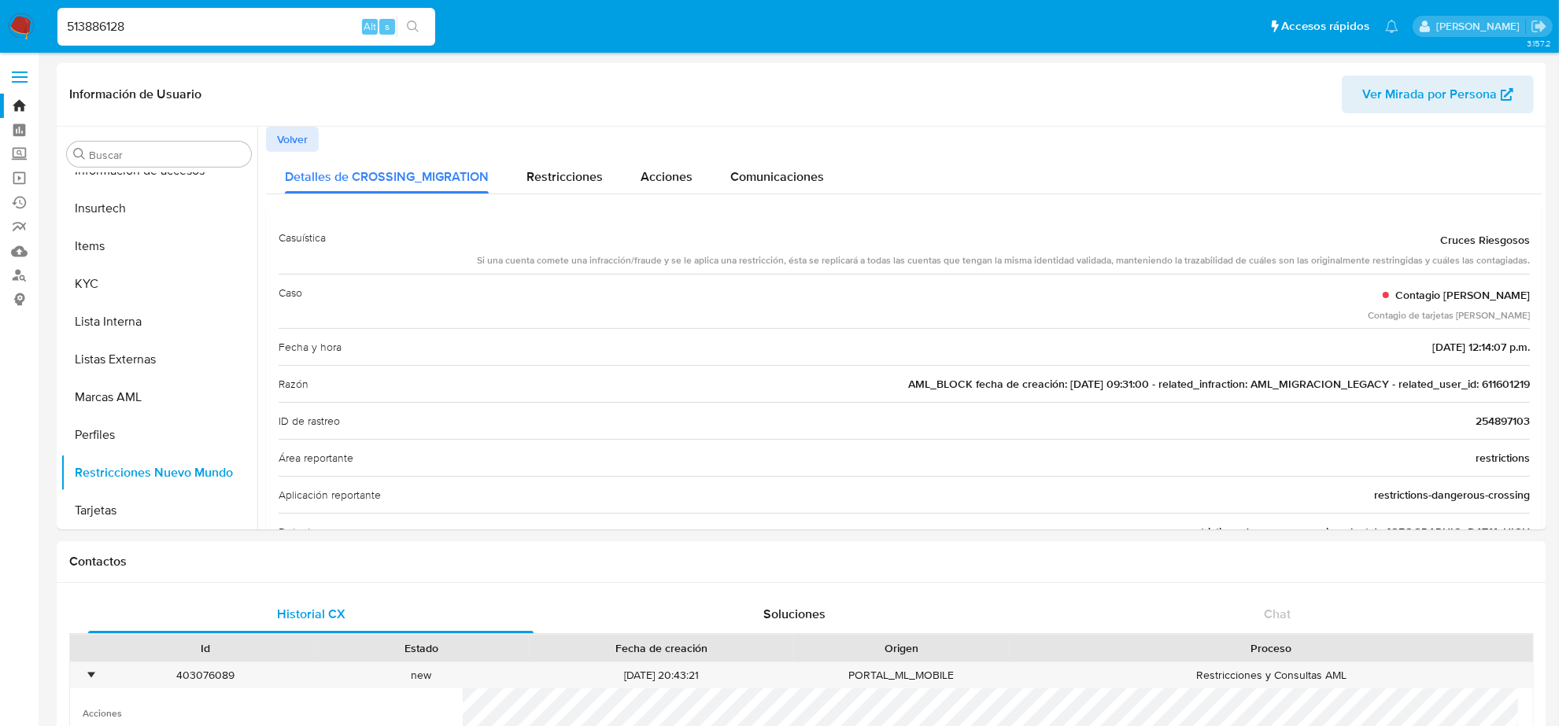
paste input "624674038"
type input "624674038"
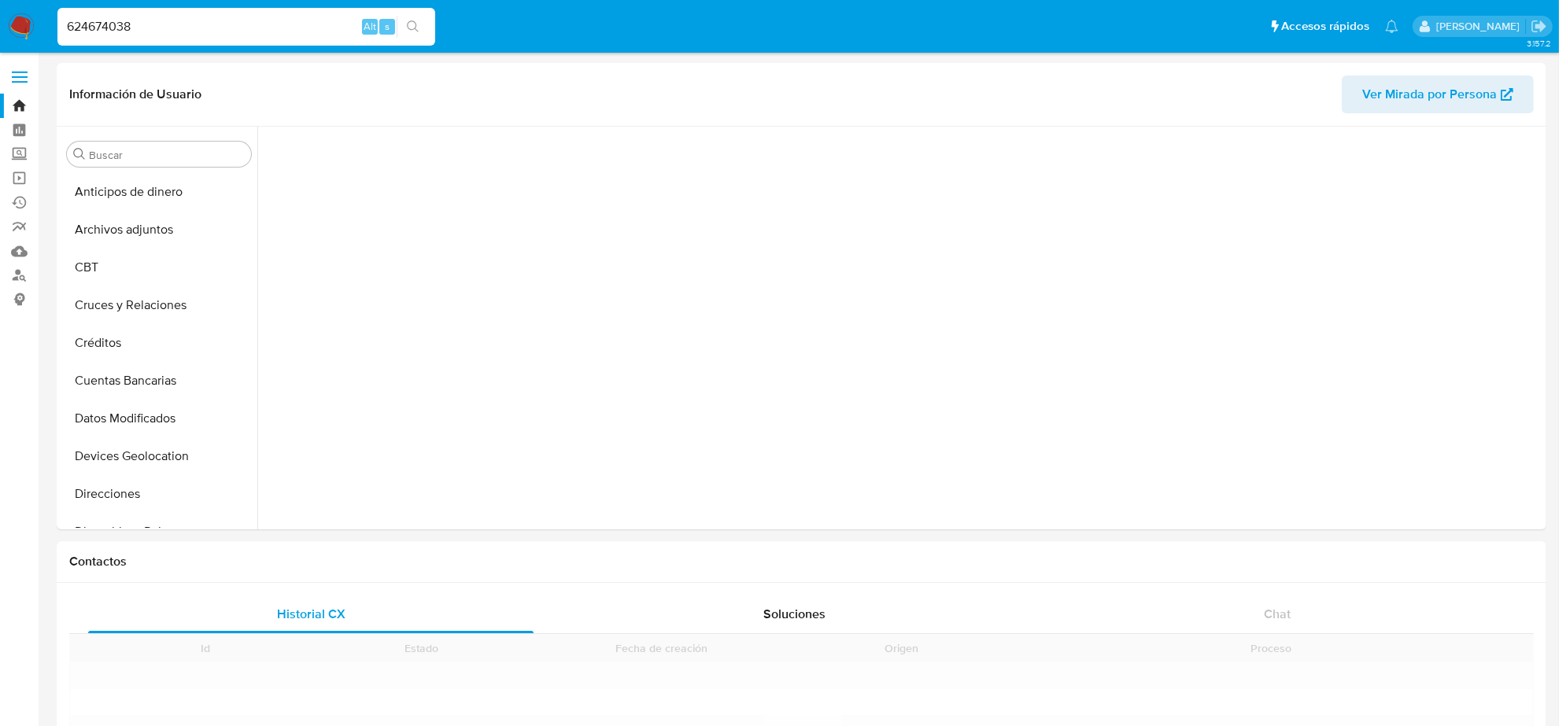
scroll to position [663, 0]
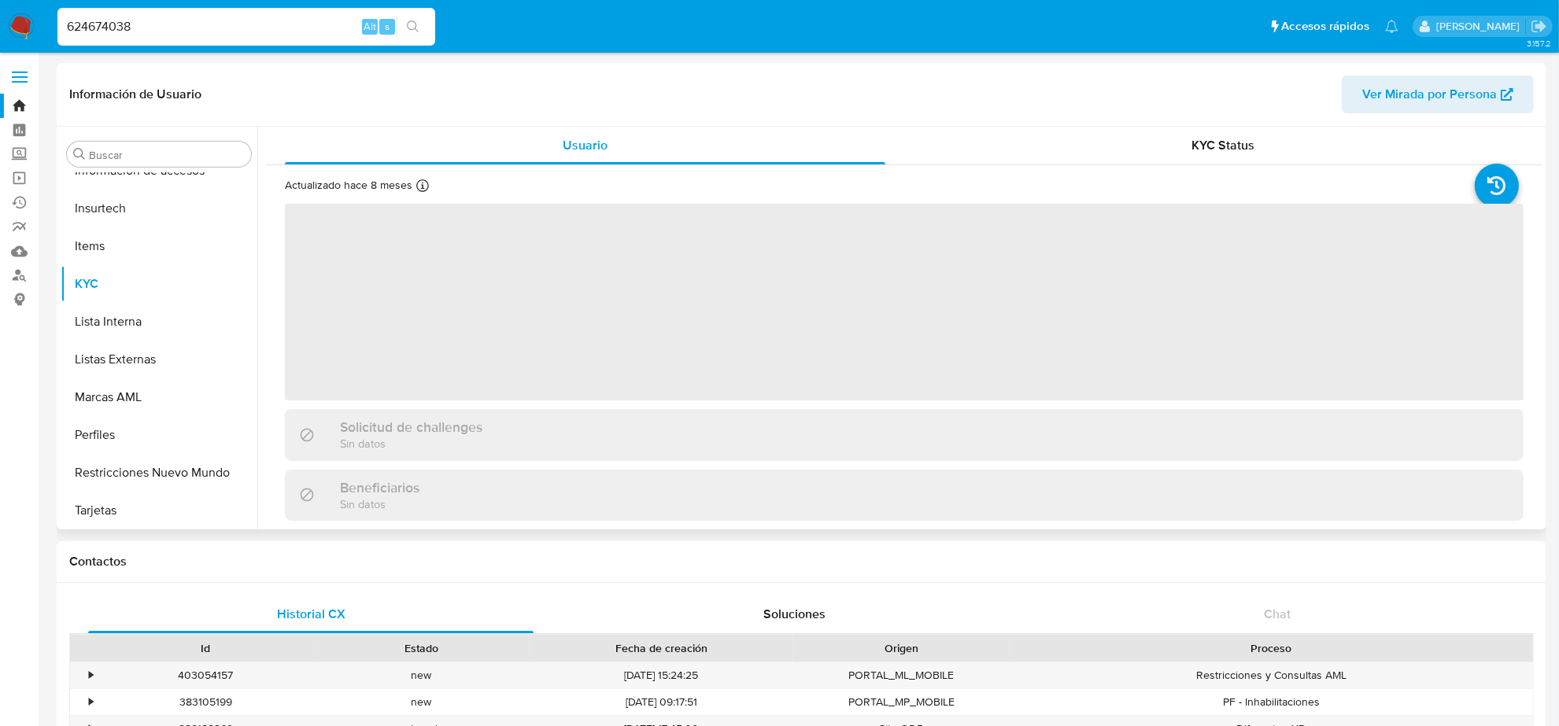
select select "10"
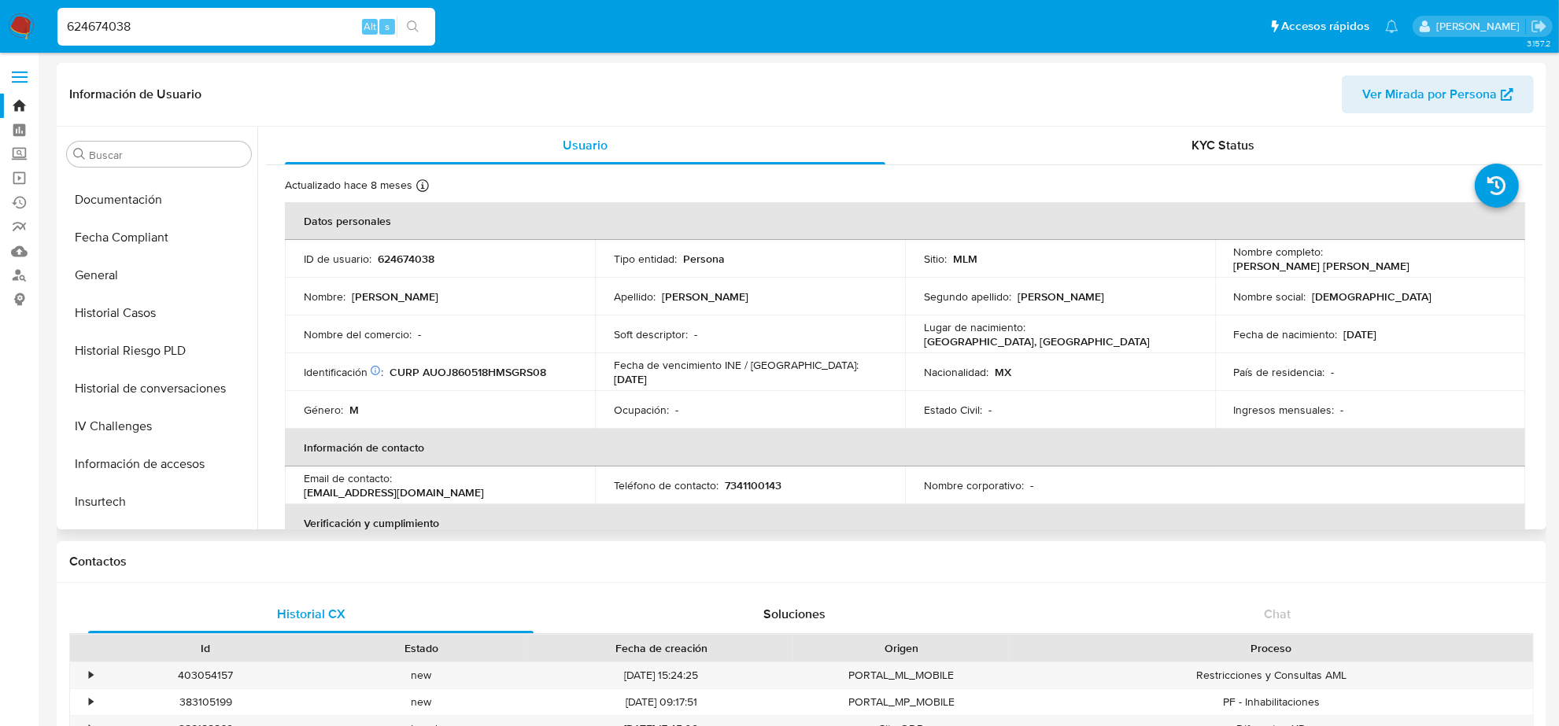
scroll to position [368, 0]
click at [140, 211] on button "Documentación" at bounding box center [153, 202] width 184 height 38
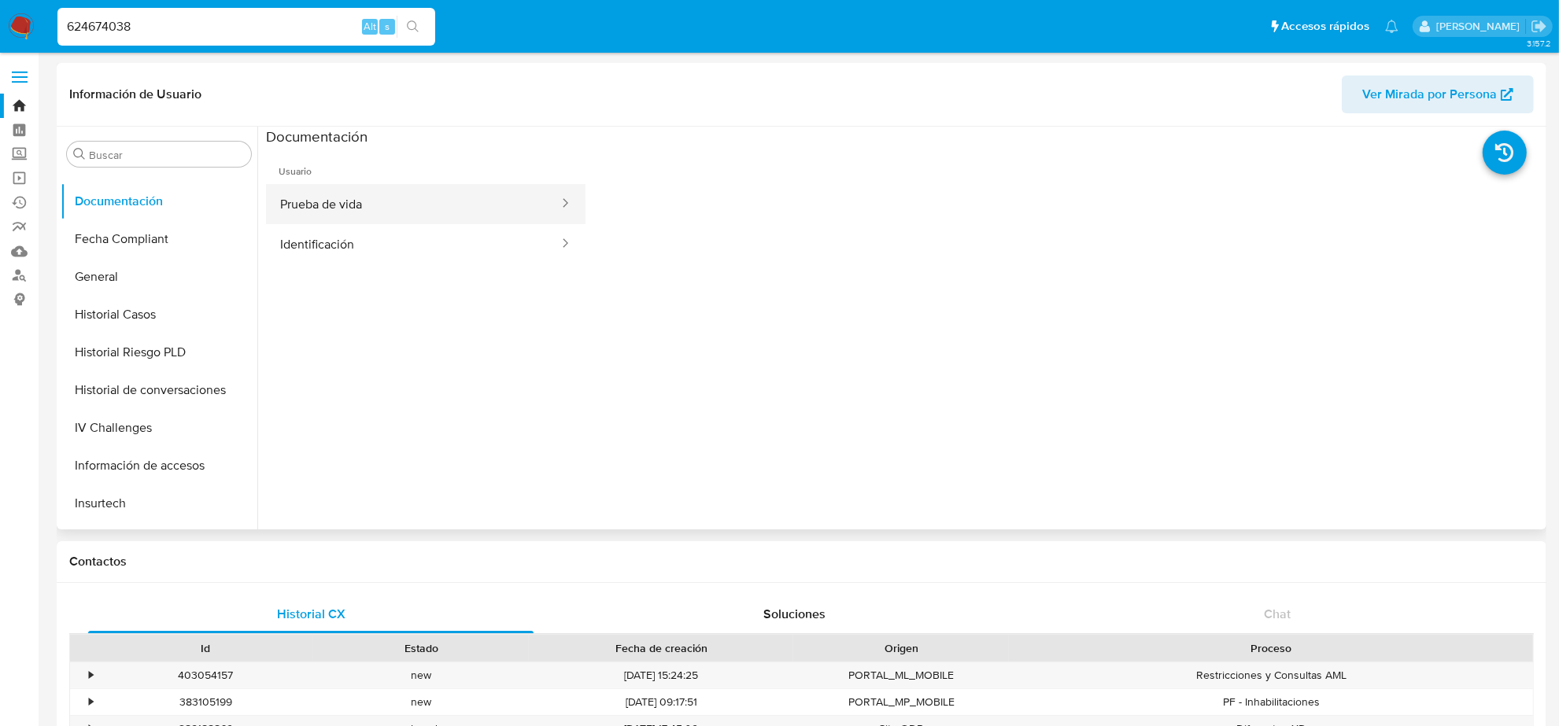
click at [317, 190] on button "Prueba de vida" at bounding box center [413, 204] width 294 height 40
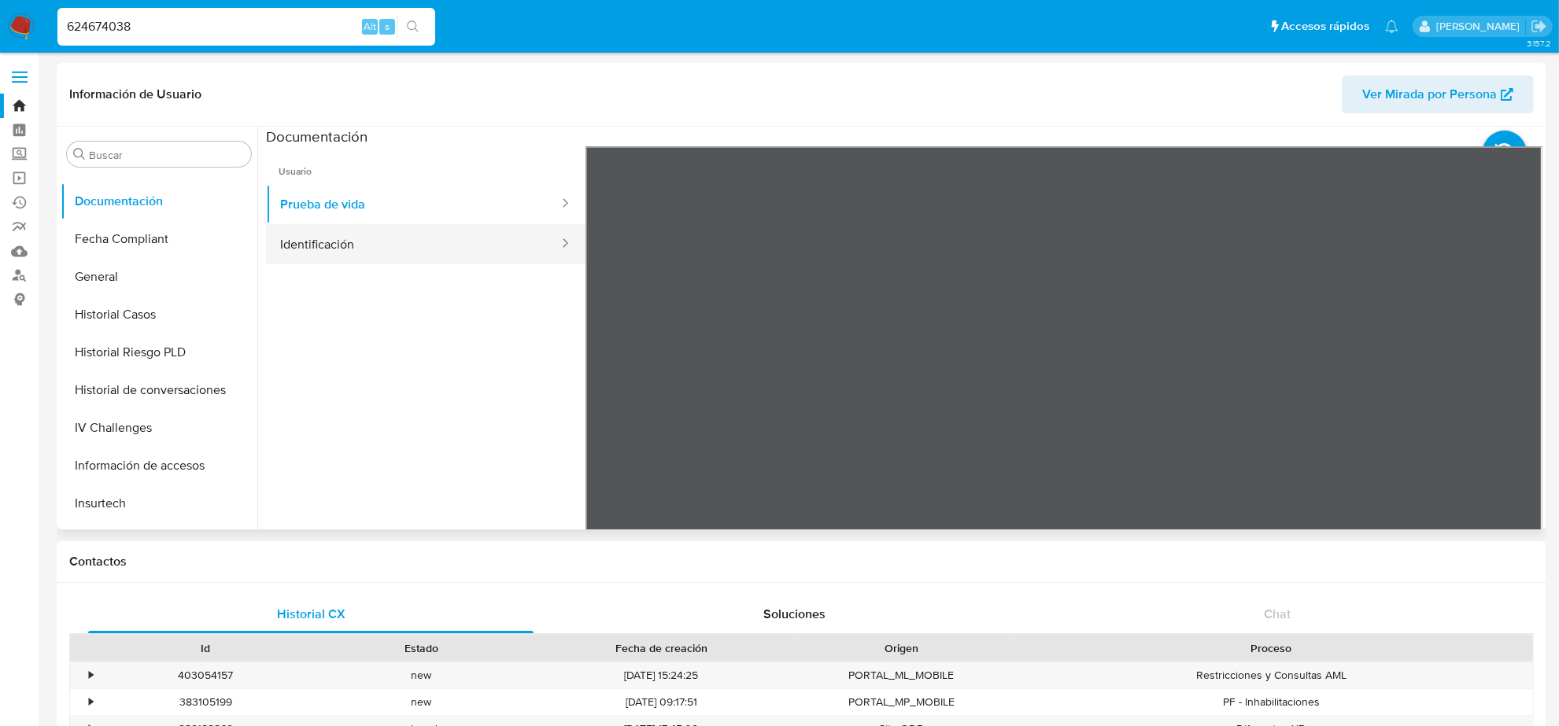
click at [335, 244] on button "Identificación" at bounding box center [413, 244] width 294 height 40
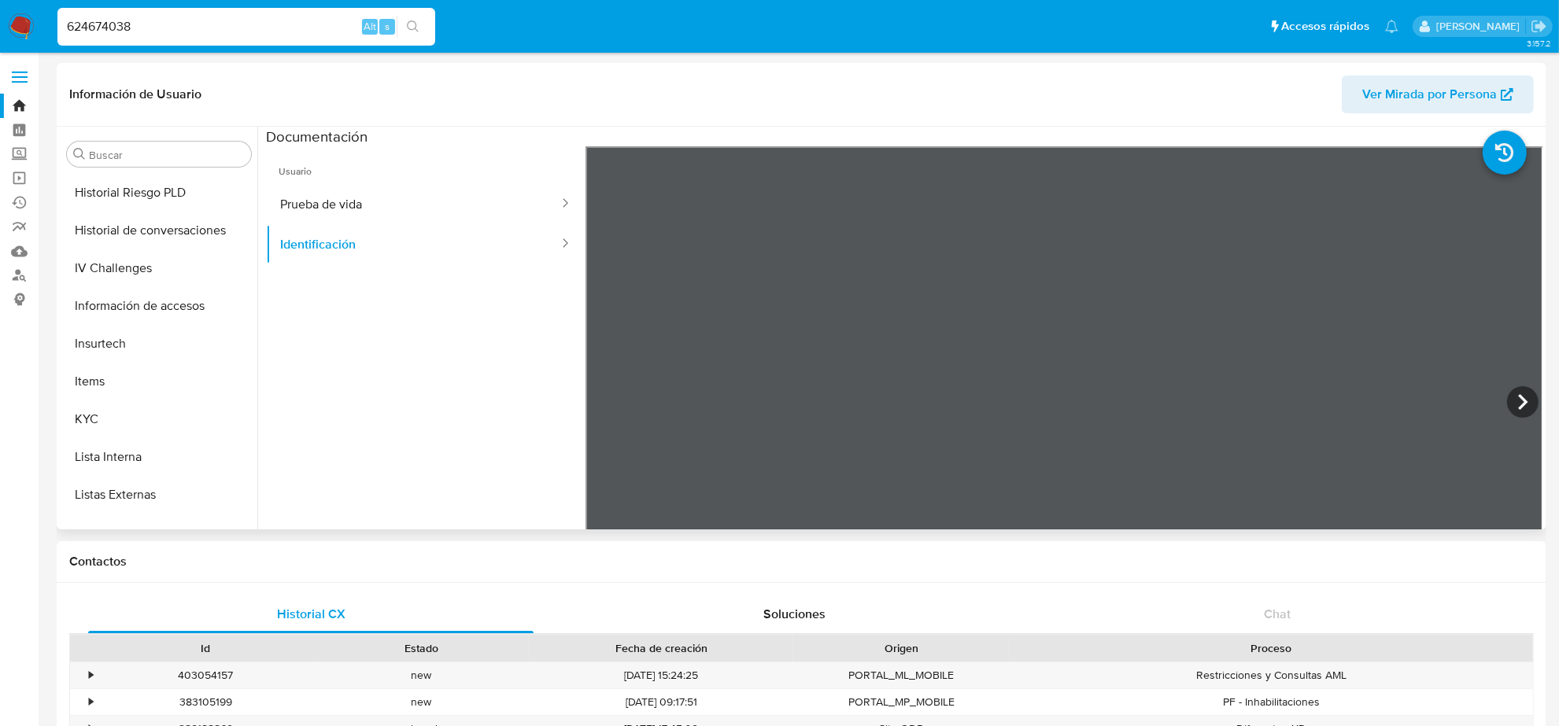
scroll to position [663, 0]
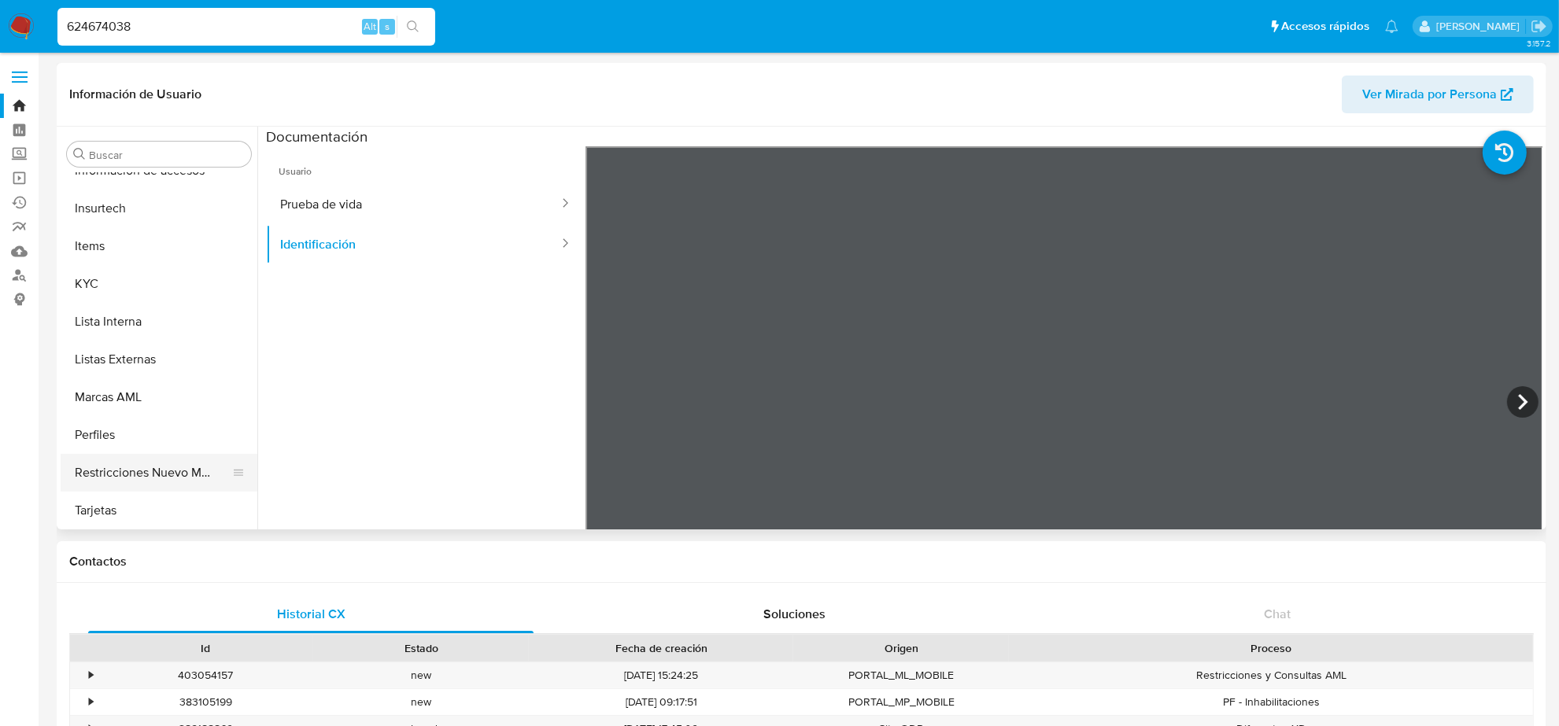
click at [153, 470] on button "Restricciones Nuevo Mundo" at bounding box center [153, 473] width 184 height 38
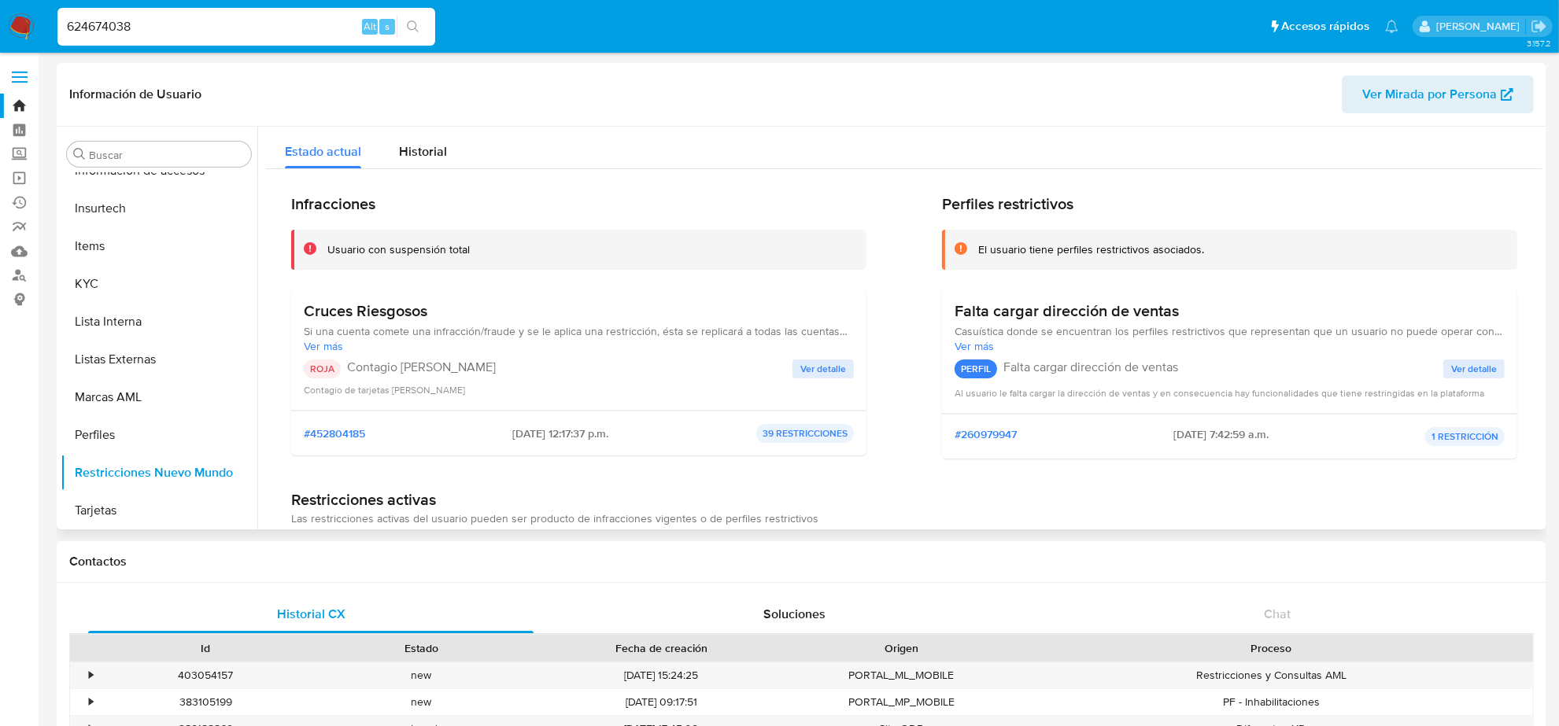
click at [831, 371] on span "Ver detalle" at bounding box center [823, 369] width 46 height 16
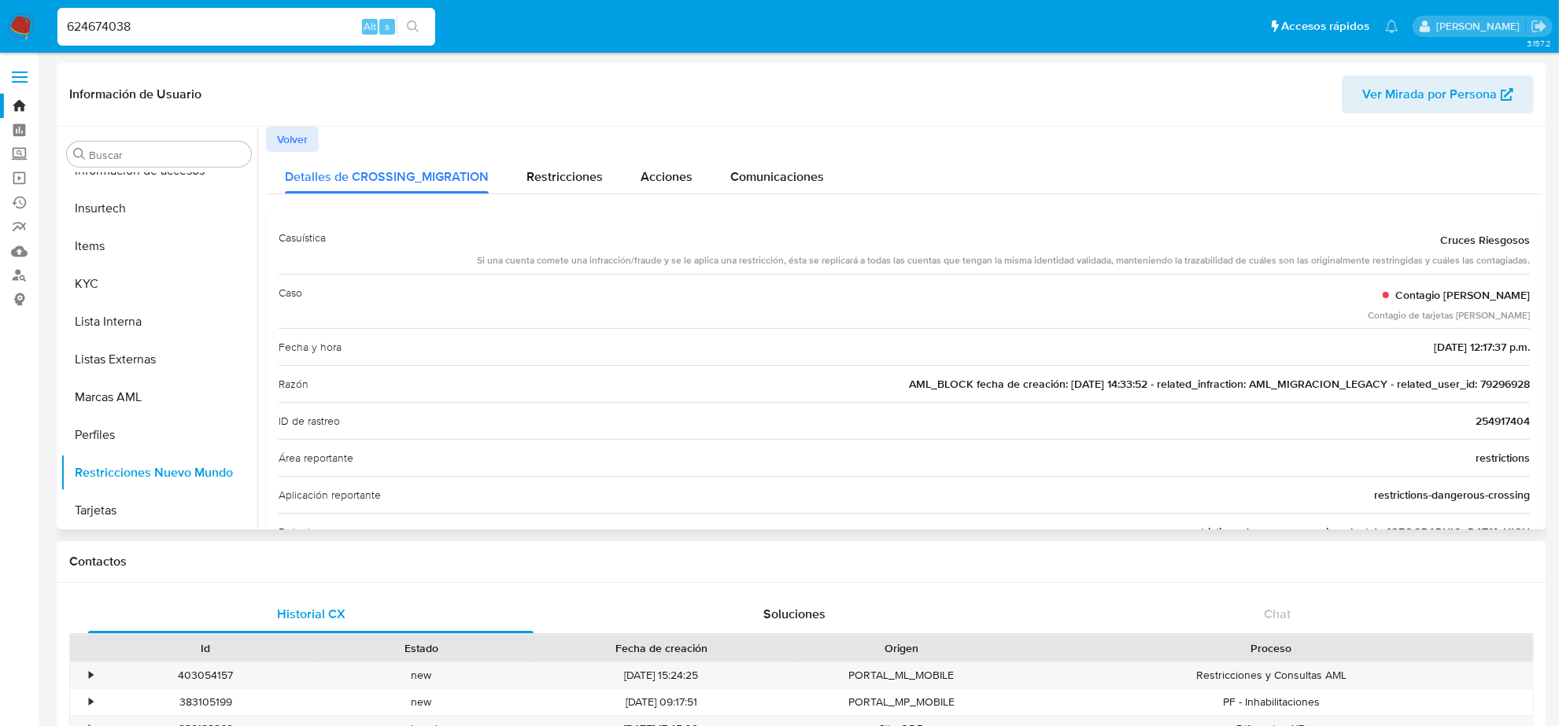
click at [1500, 390] on span "AML_BLOCK fecha de creación: 30/05/2018 14:33:52 - related_infraction: AML_MIGR…" at bounding box center [1219, 384] width 621 height 16
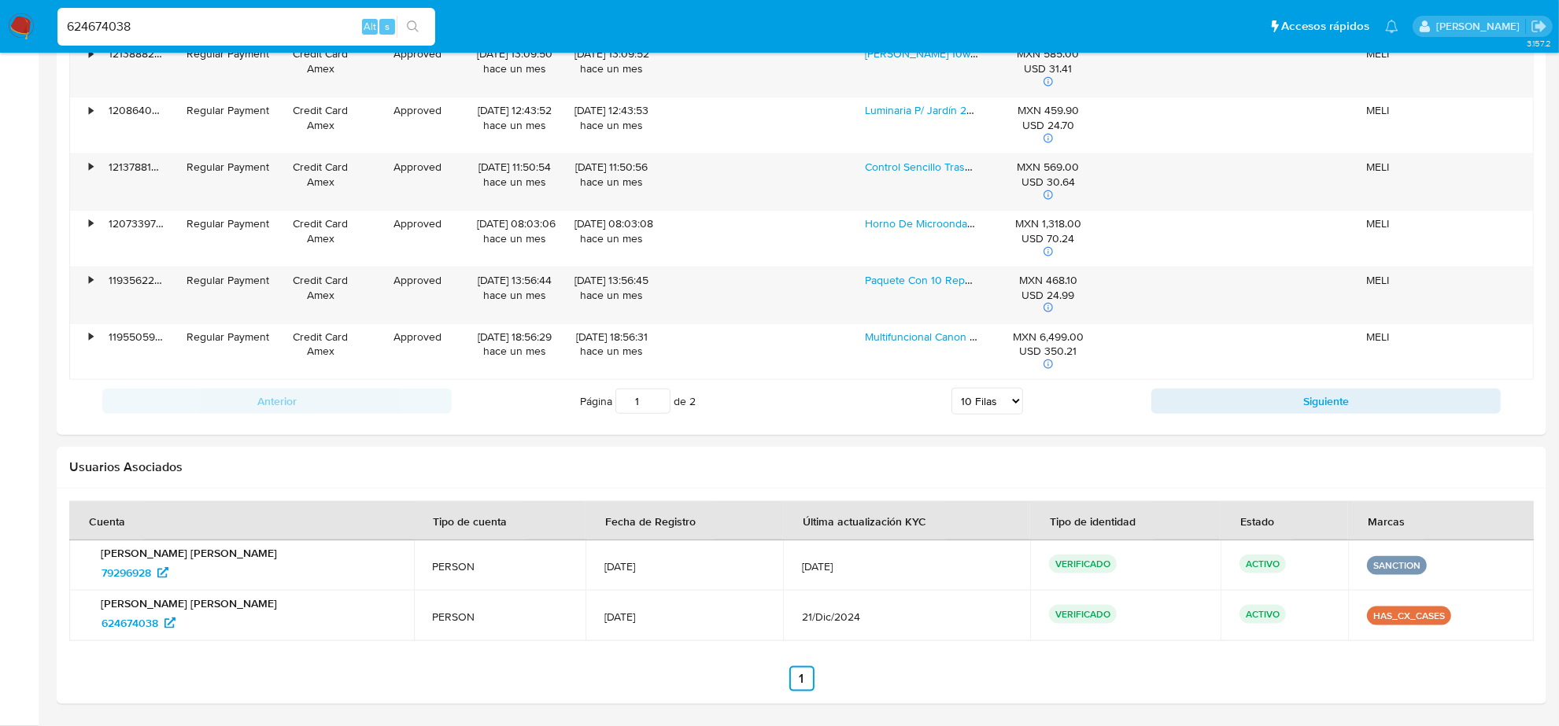
scroll to position [1769, 0]
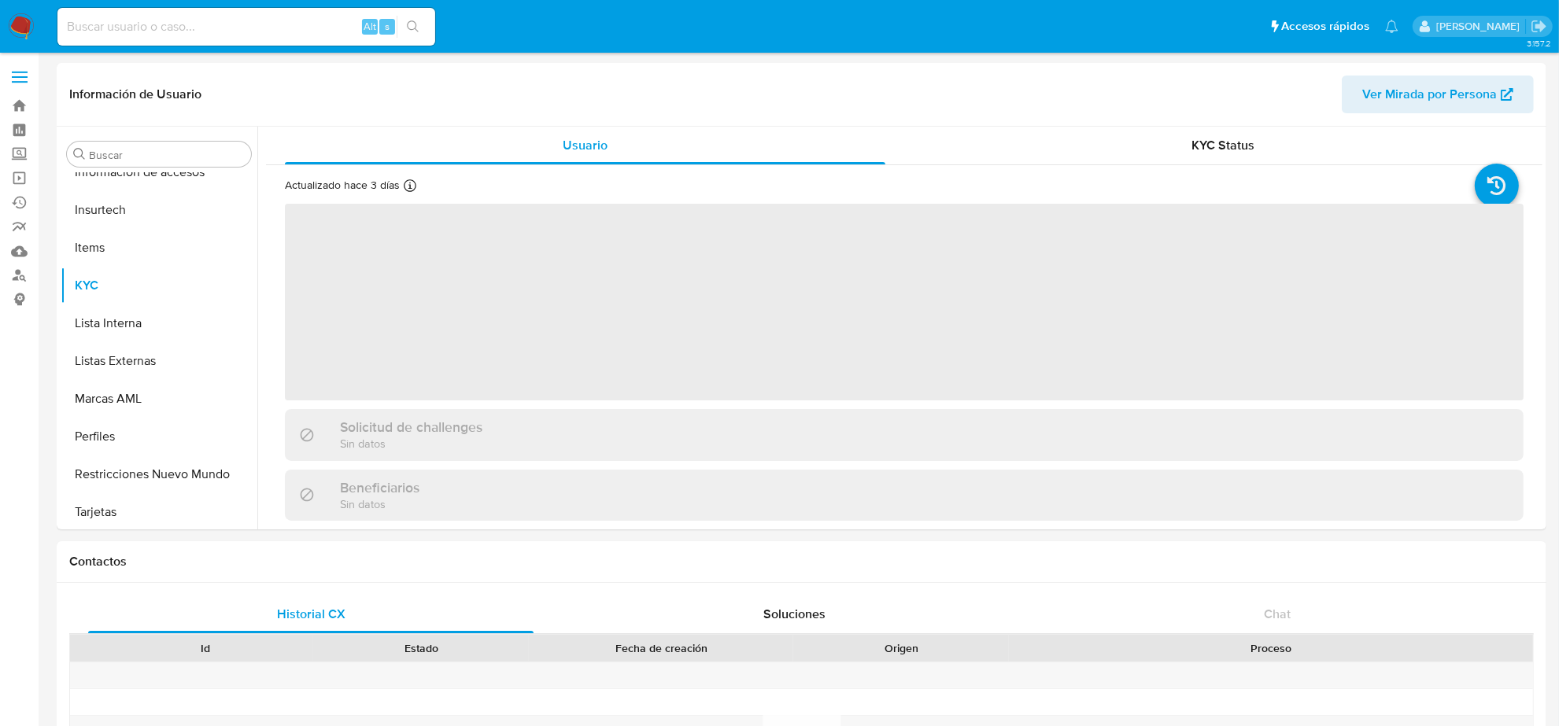
scroll to position [663, 0]
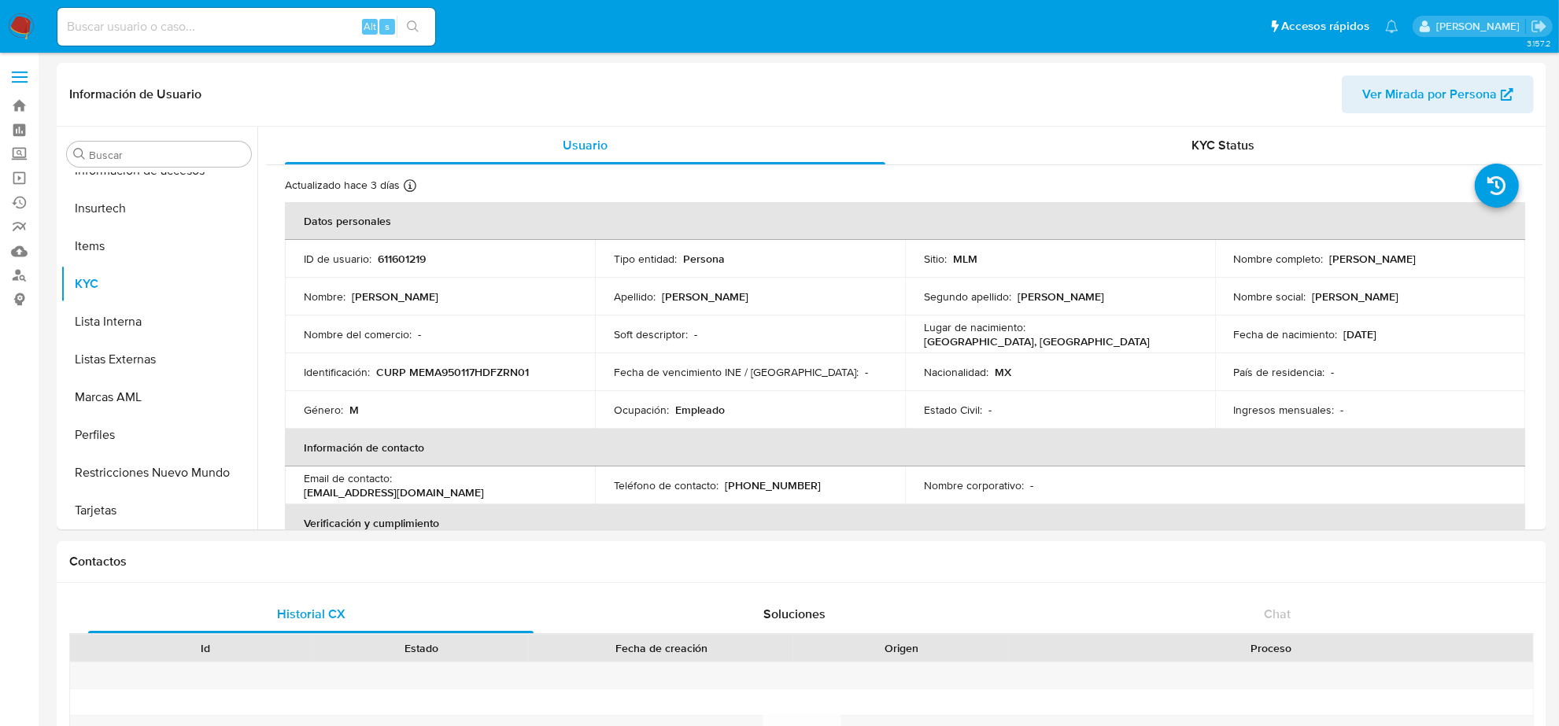
select select "10"
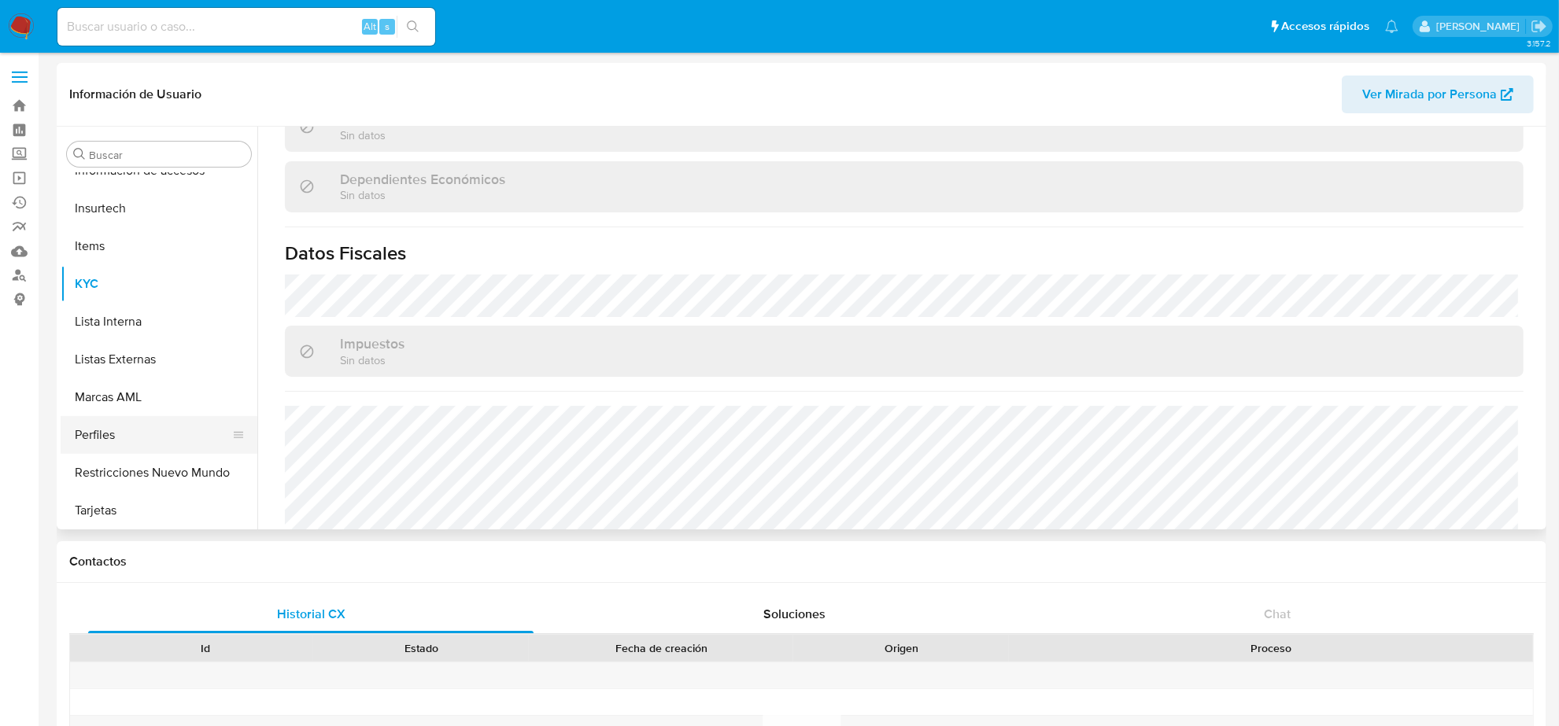
scroll to position [874, 0]
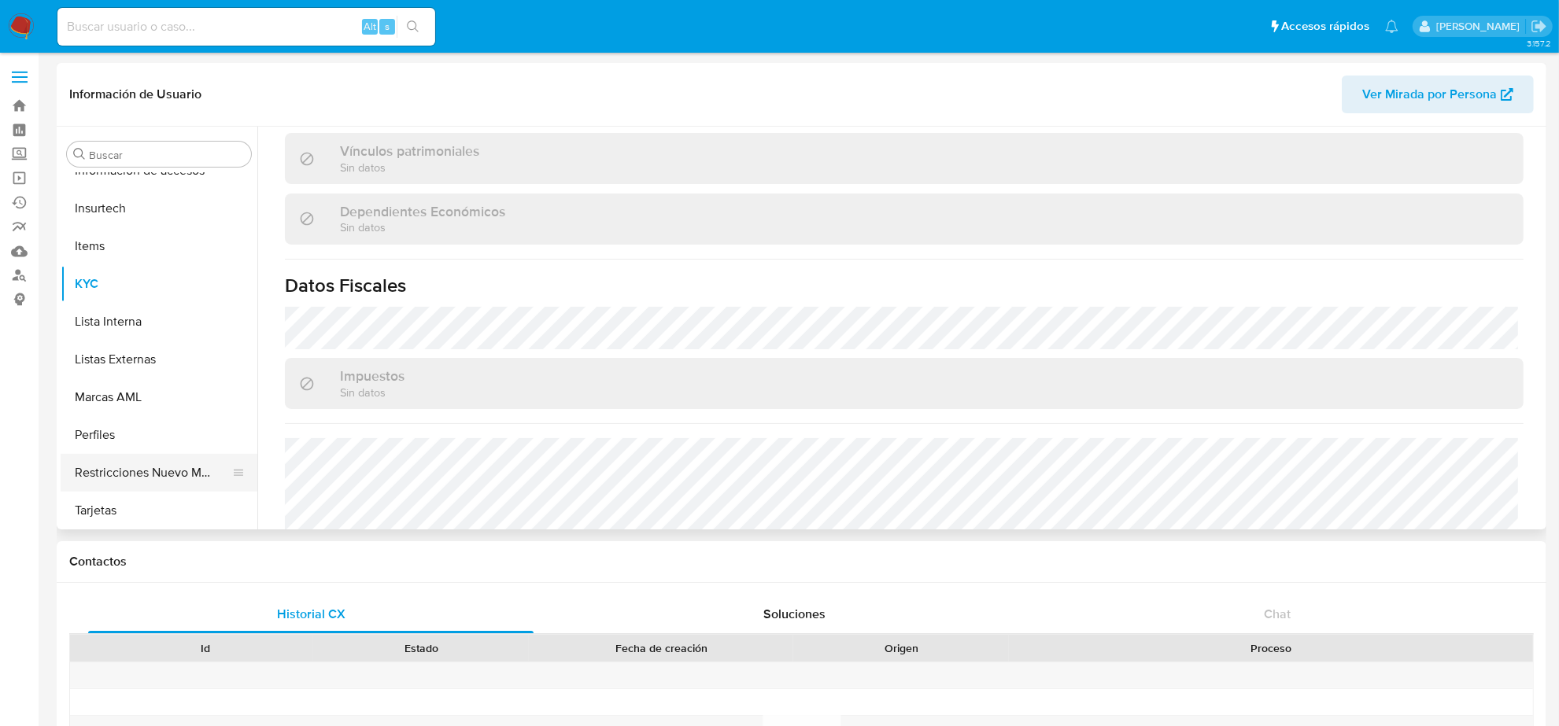
click at [135, 471] on button "Restricciones Nuevo Mundo" at bounding box center [153, 473] width 184 height 38
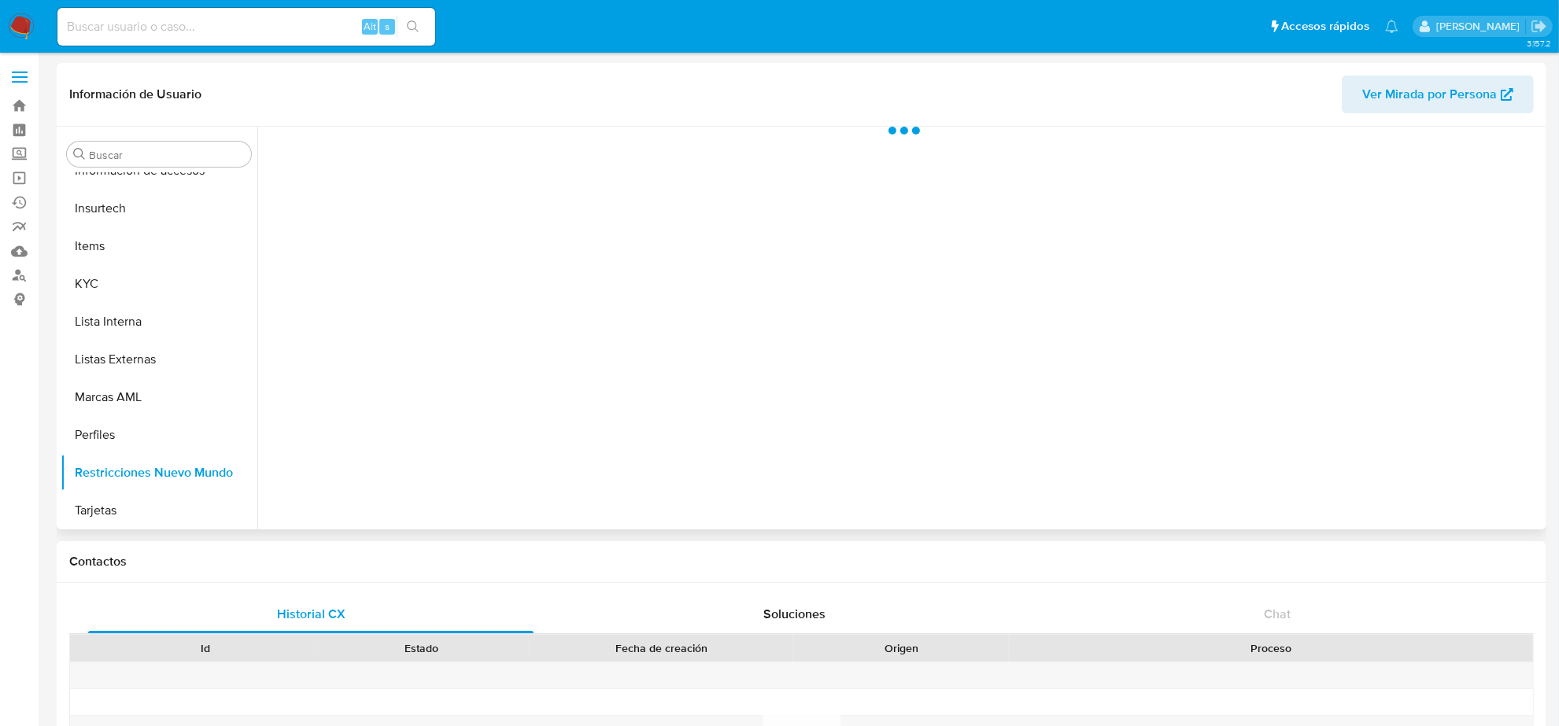
scroll to position [270, 0]
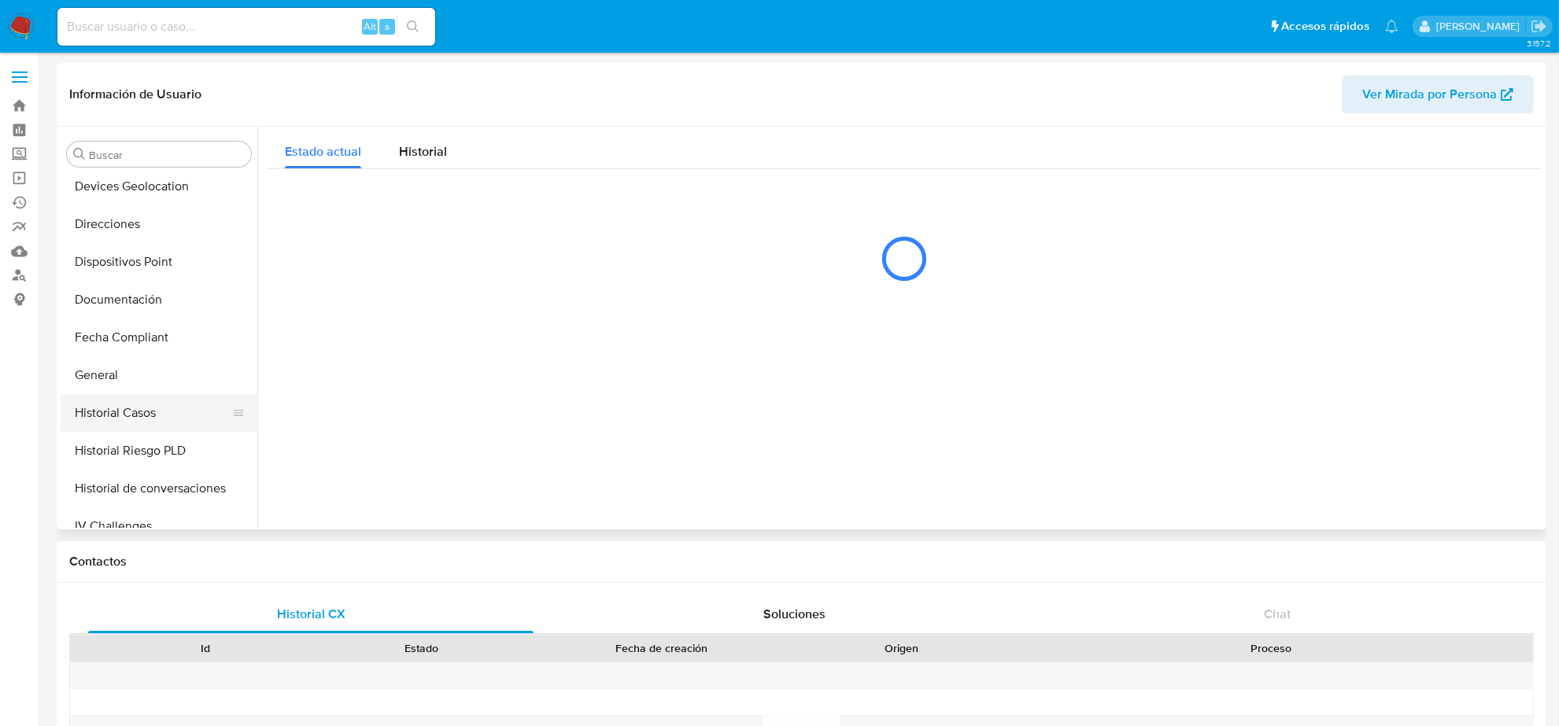
click at [127, 410] on button "Historial Casos" at bounding box center [153, 413] width 184 height 38
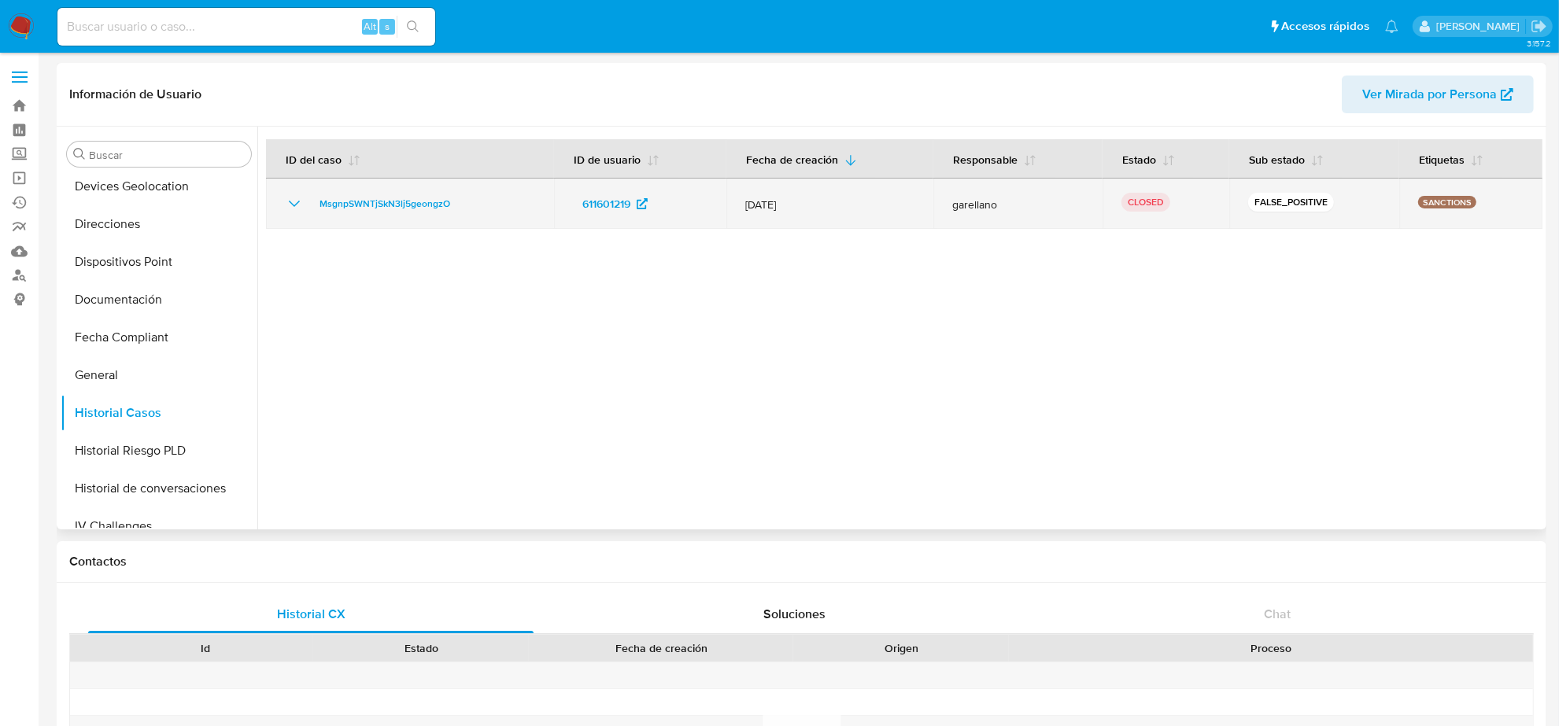
click at [289, 205] on icon "Mostrar/Ocultar" at bounding box center [294, 203] width 19 height 19
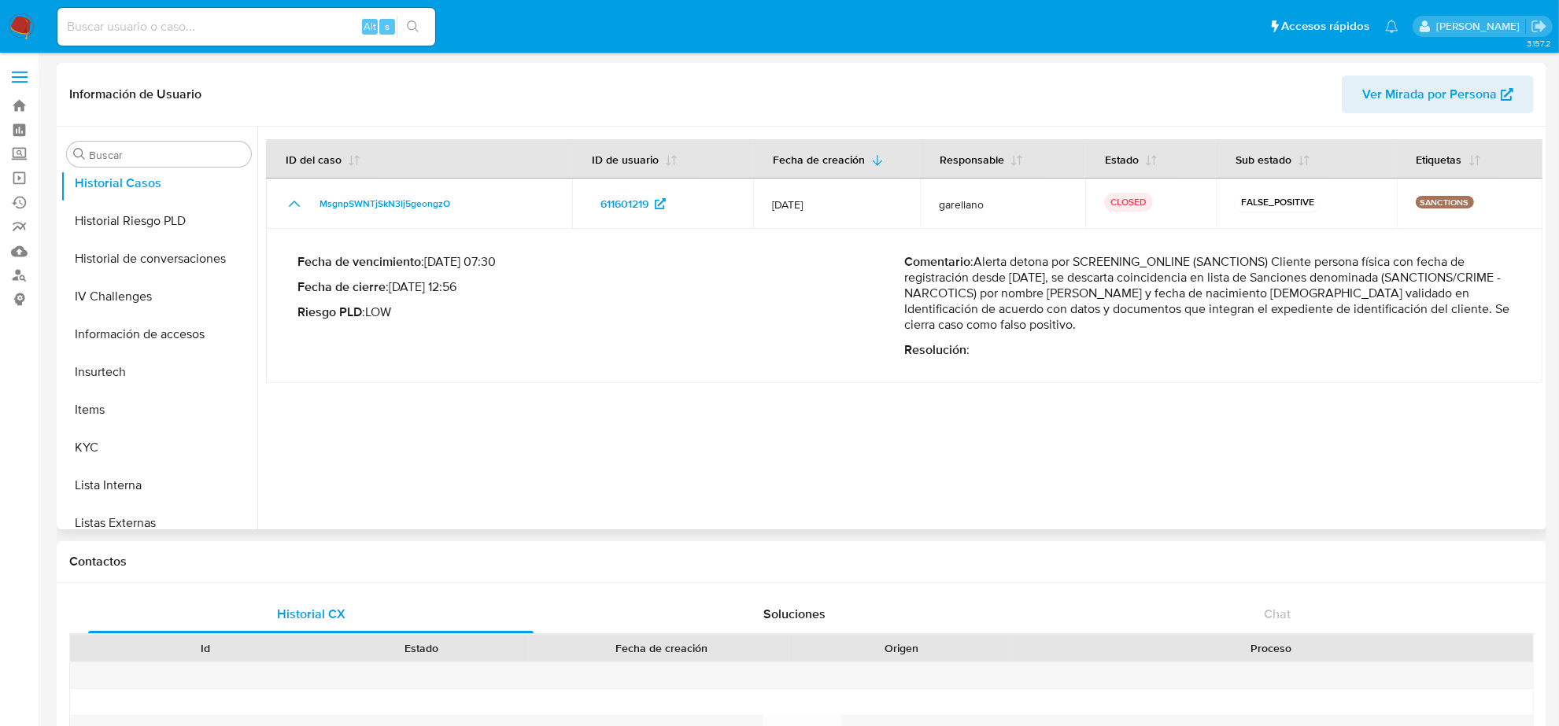
scroll to position [663, 0]
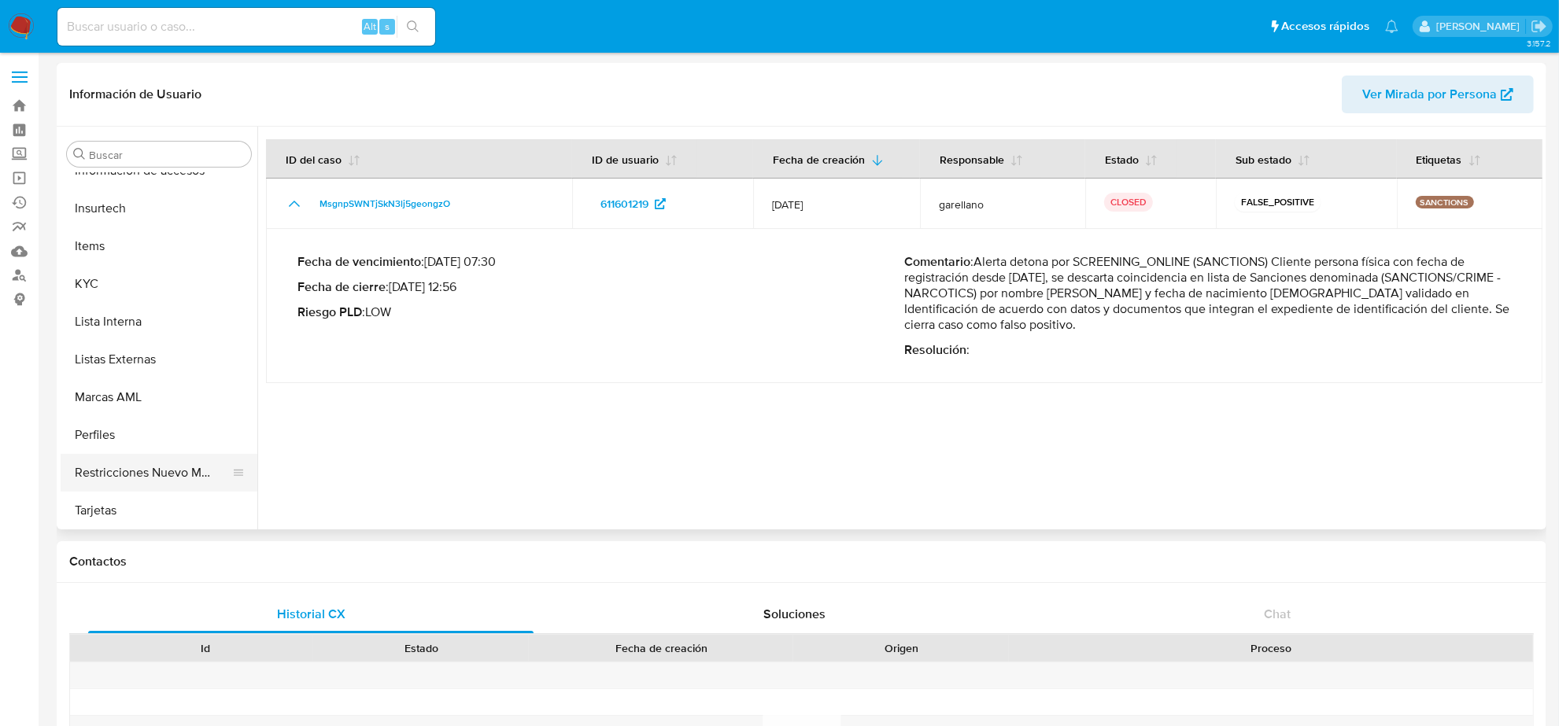
click at [169, 466] on button "Restricciones Nuevo Mundo" at bounding box center [153, 473] width 184 height 38
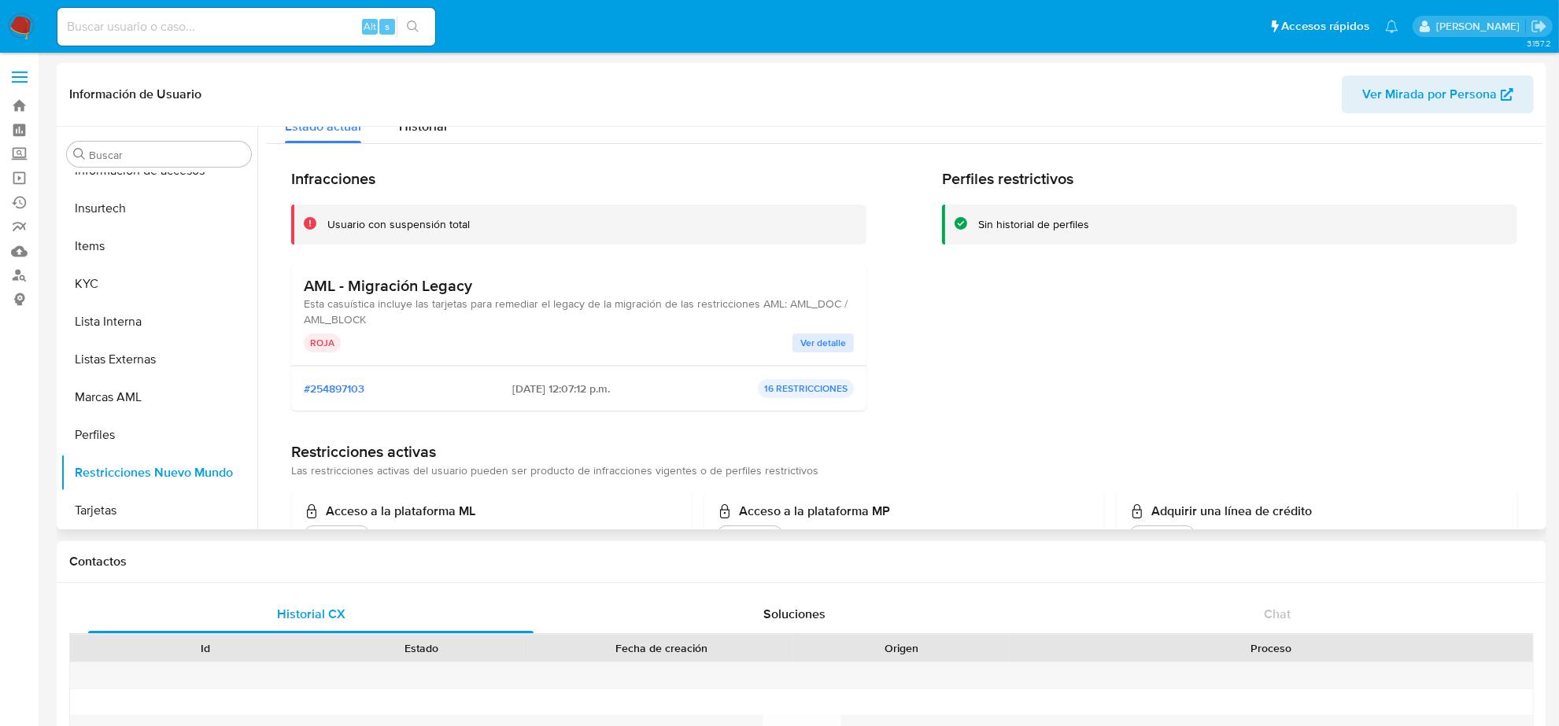
scroll to position [0, 0]
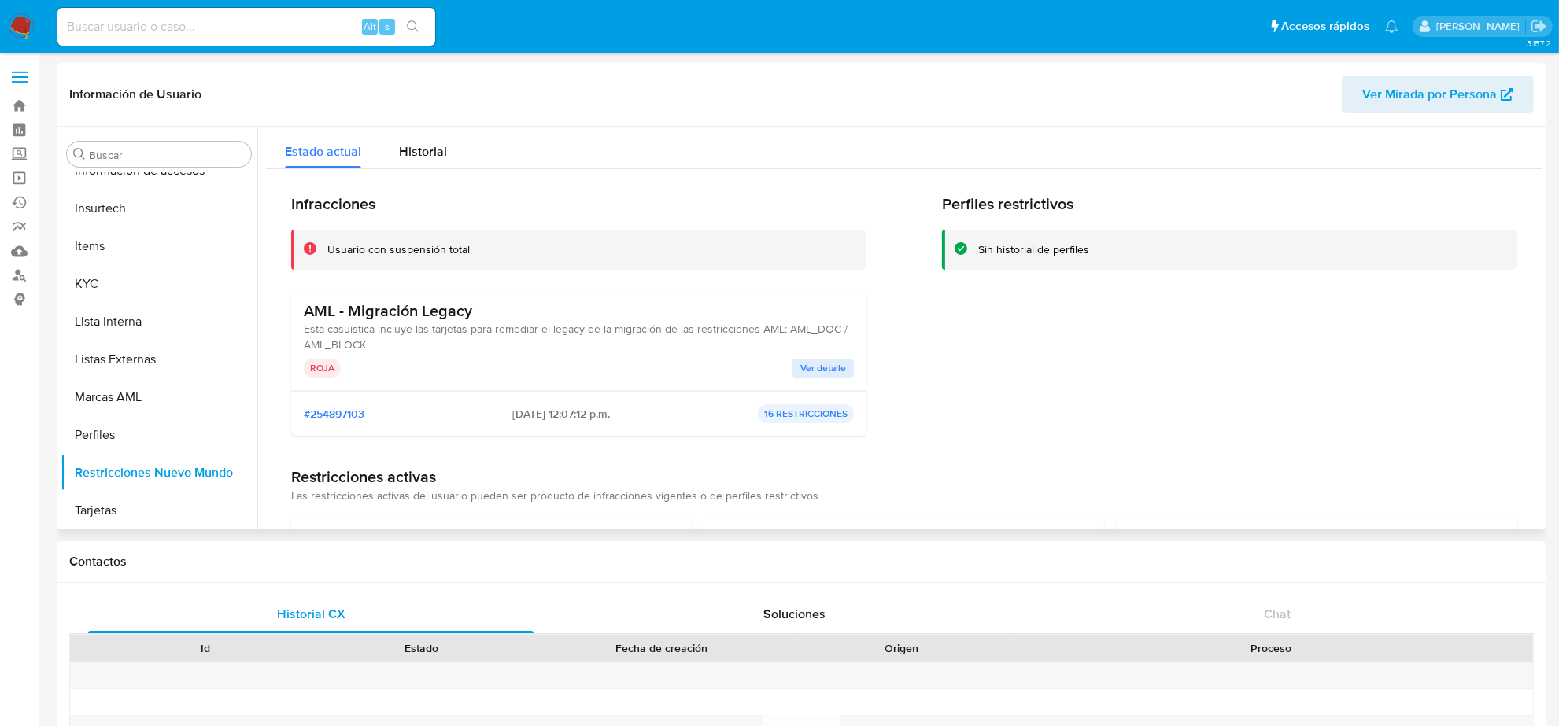
click at [811, 375] on span "Ver detalle" at bounding box center [823, 368] width 46 height 16
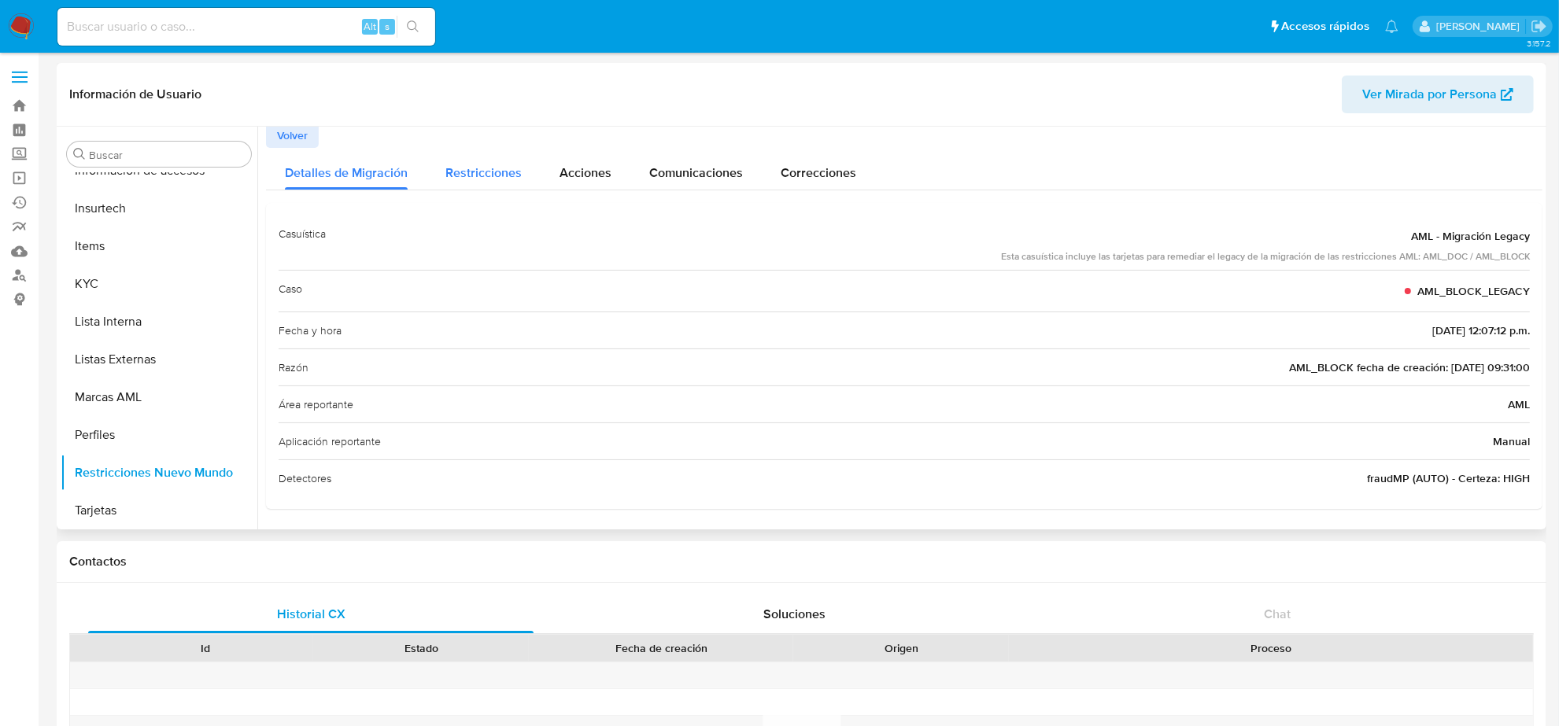
click at [474, 168] on span "Restricciones" at bounding box center [483, 173] width 76 height 18
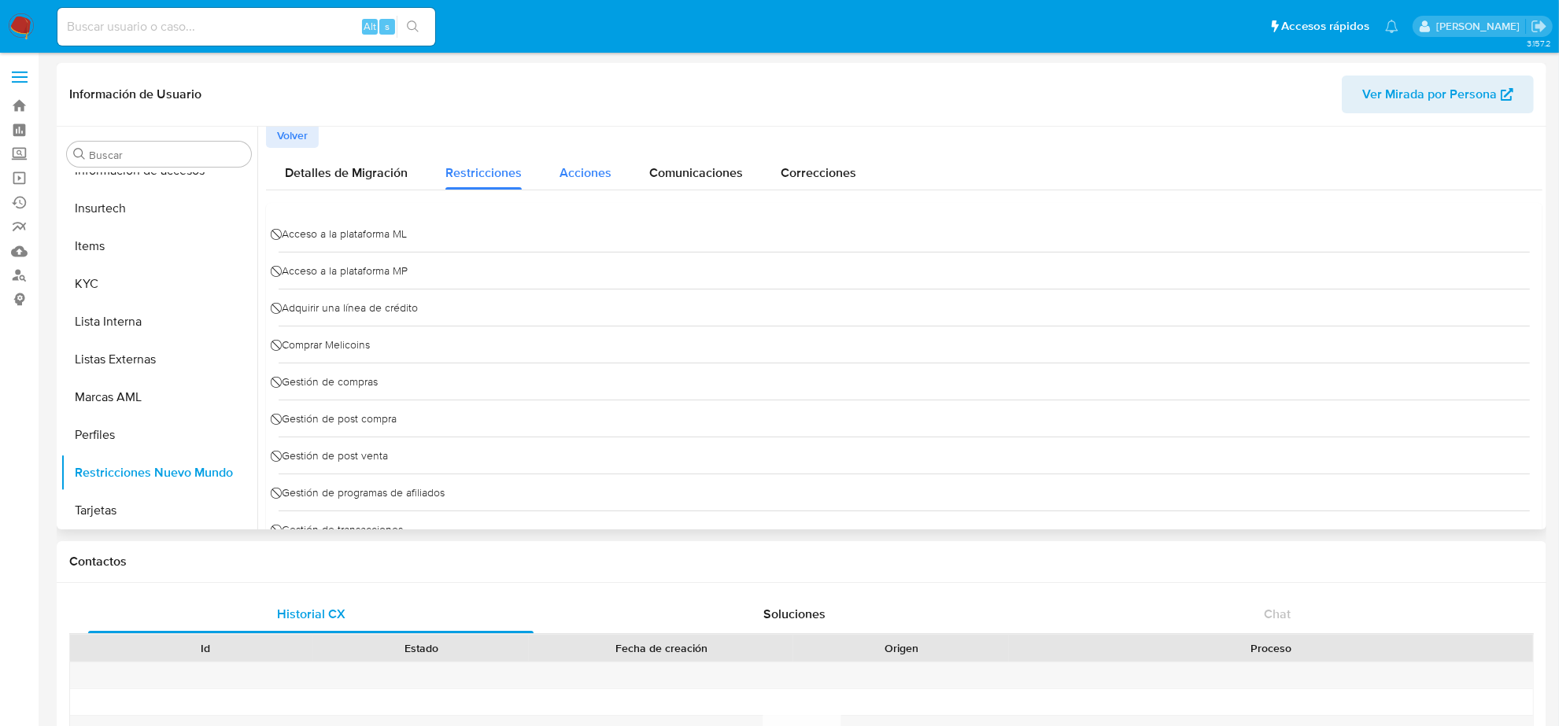
click at [563, 169] on span "Acciones" at bounding box center [585, 173] width 52 height 18
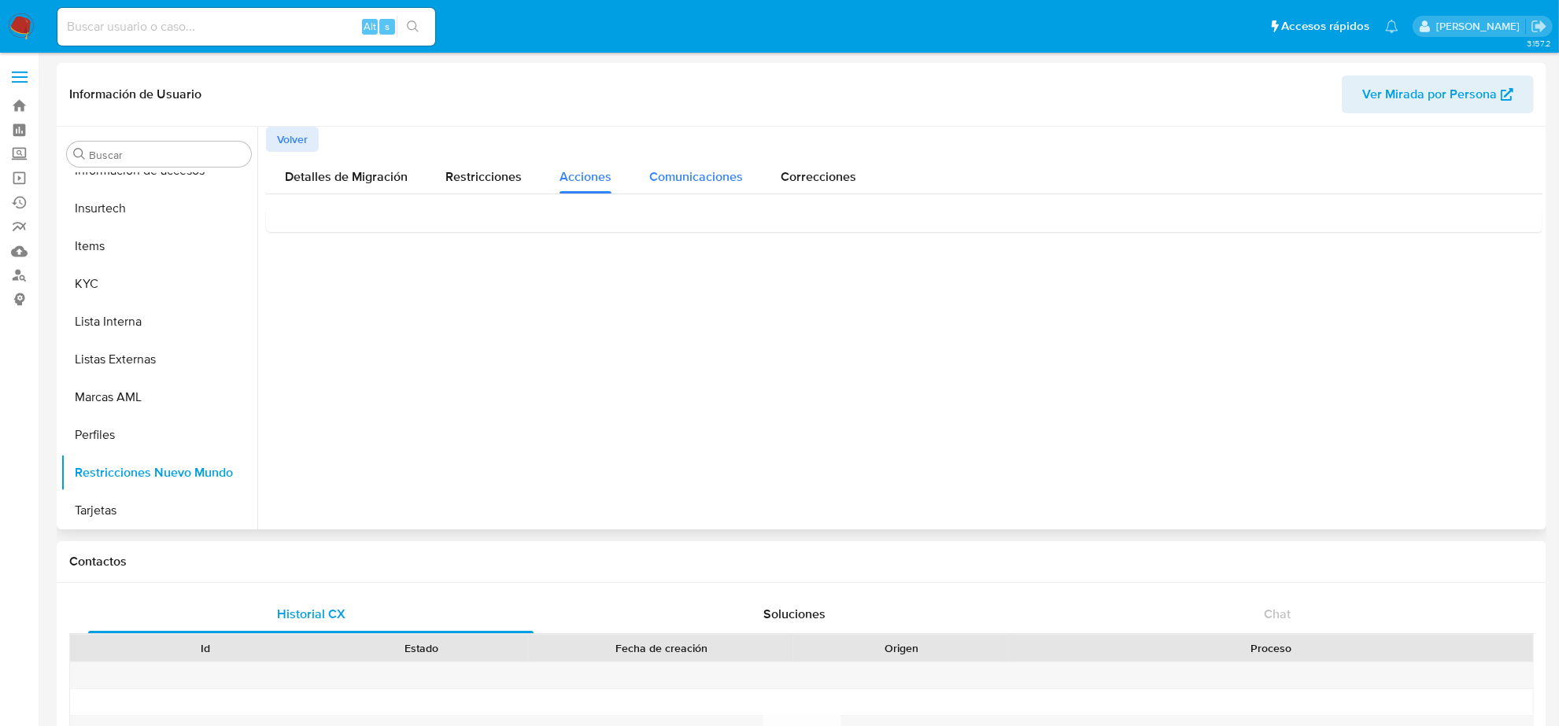
click at [665, 173] on span "Comunicaciones" at bounding box center [696, 177] width 94 height 18
click at [830, 186] on div "Correcciones" at bounding box center [819, 173] width 76 height 42
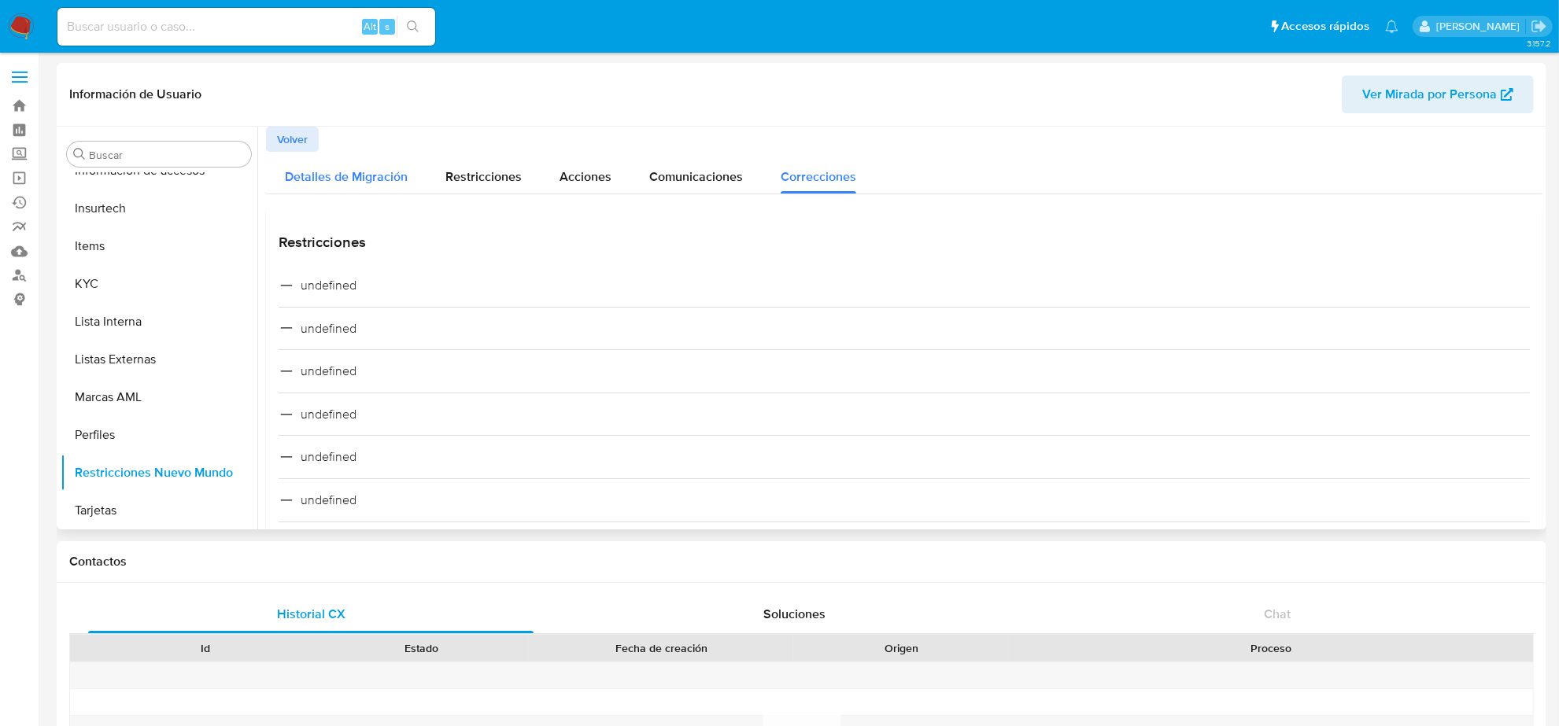
click at [279, 152] on button "Detalles de Migración" at bounding box center [346, 173] width 161 height 42
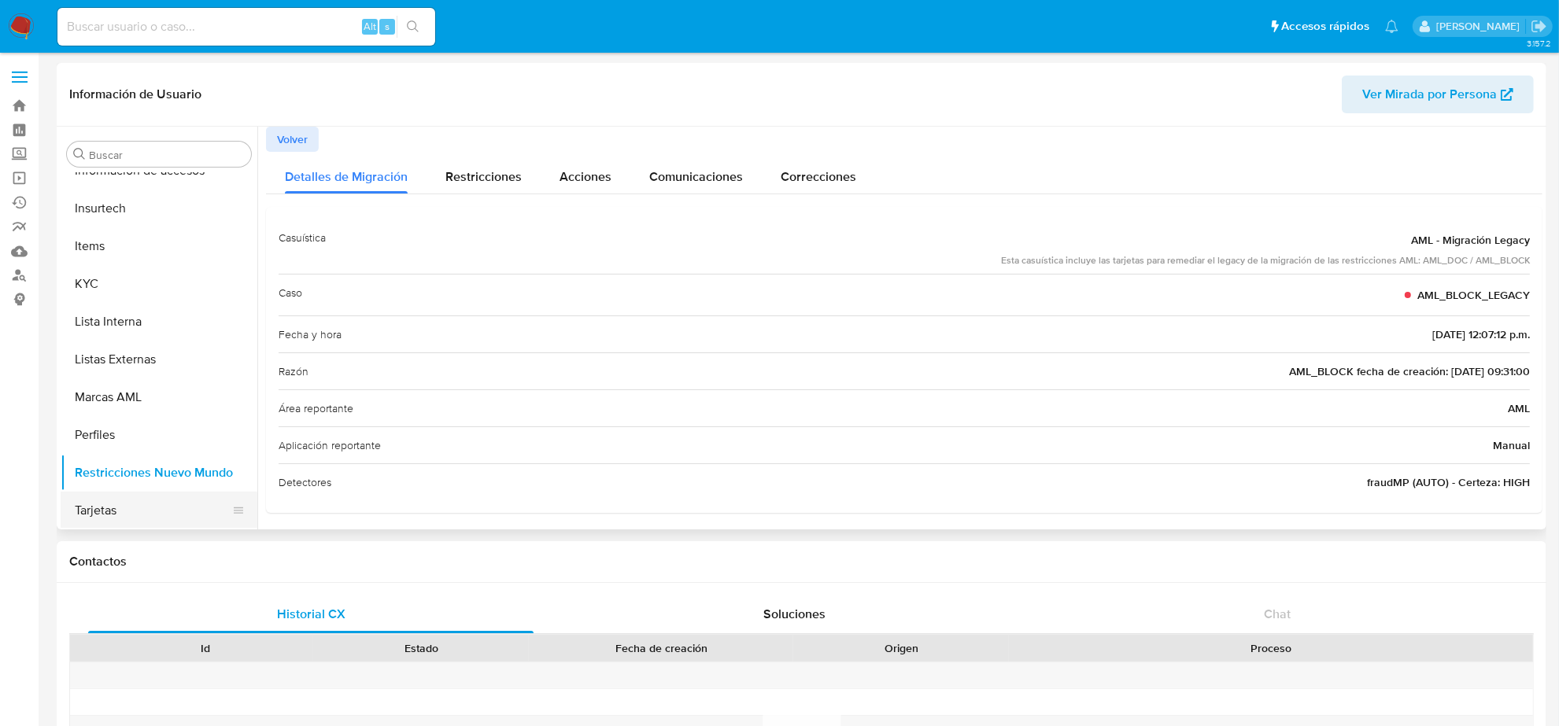
click at [131, 517] on button "Tarjetas" at bounding box center [153, 511] width 184 height 38
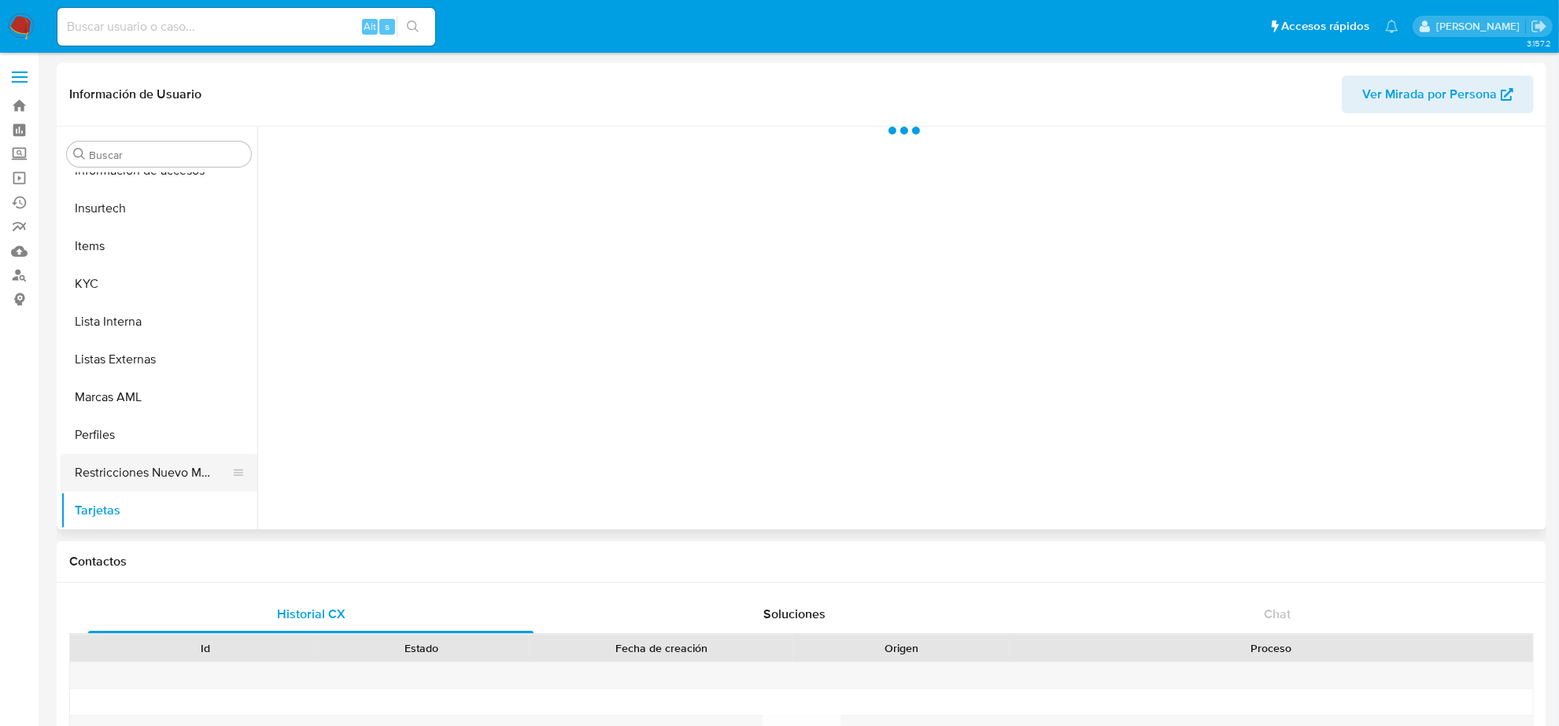
click at [138, 460] on button "Restricciones Nuevo Mundo" at bounding box center [153, 473] width 184 height 38
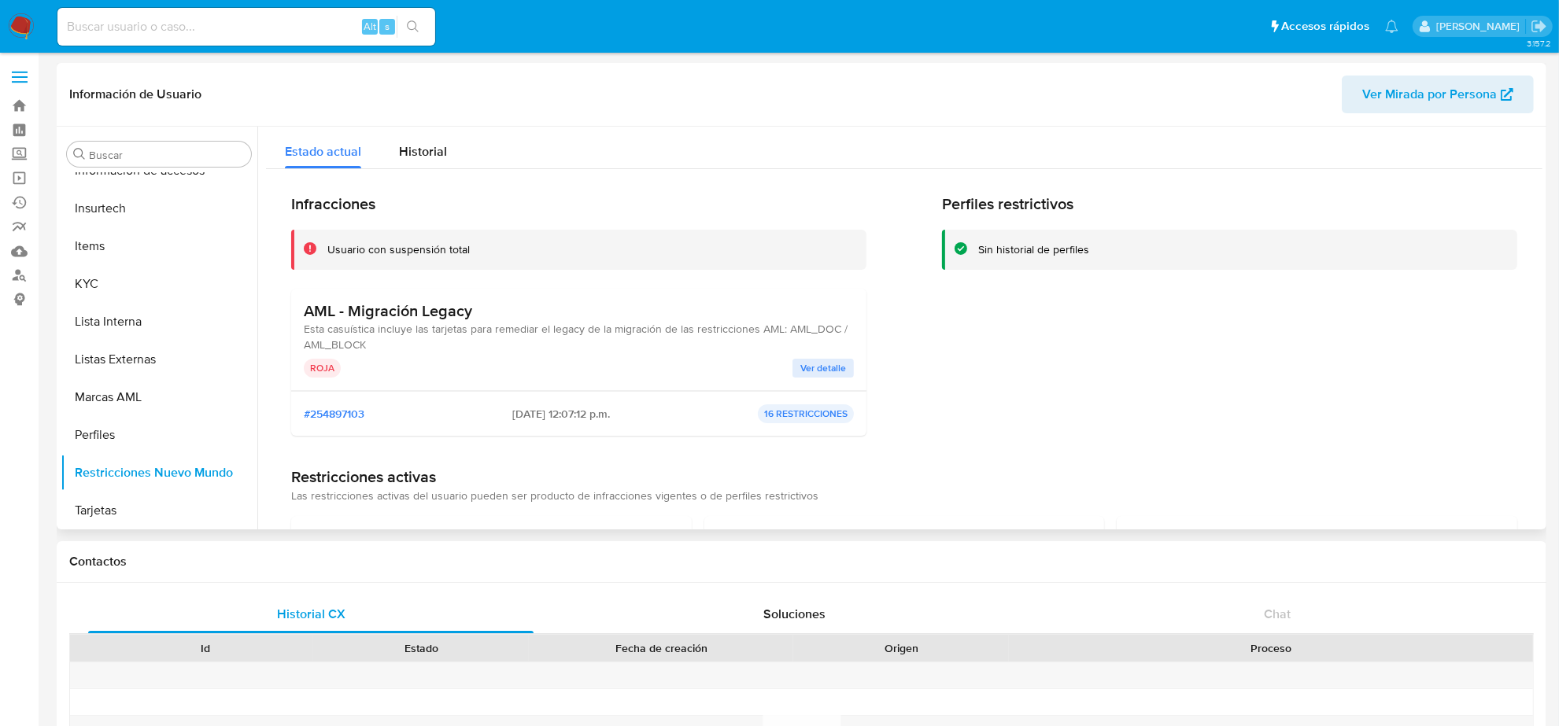
click at [835, 378] on div "AML - Migración Legacy Esta casuística incluye las tarjetas para remediar el le…" at bounding box center [578, 340] width 575 height 102
click at [831, 374] on span "Ver detalle" at bounding box center [823, 368] width 46 height 16
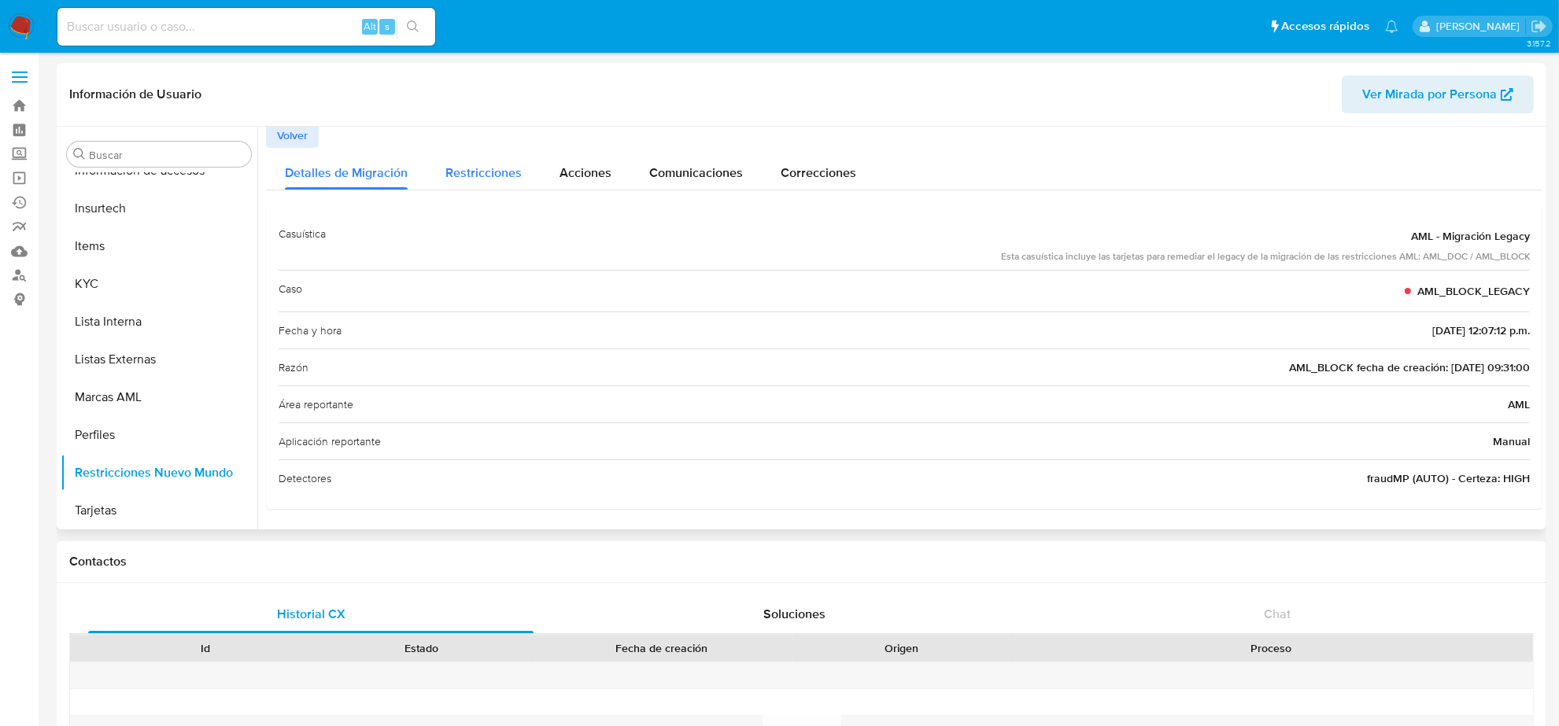
click at [486, 181] on span "Restricciones" at bounding box center [483, 173] width 76 height 18
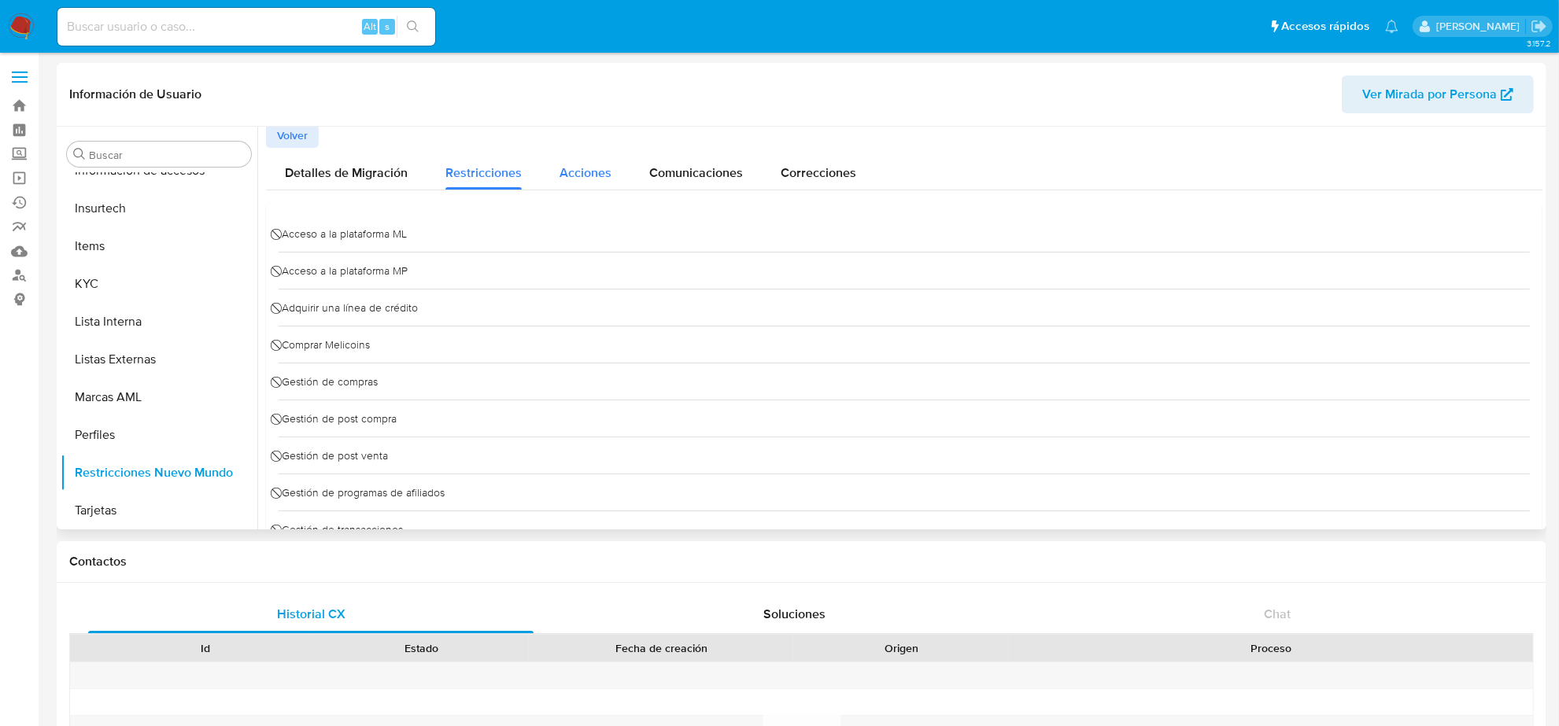
click at [571, 185] on div "Acciones" at bounding box center [585, 169] width 52 height 42
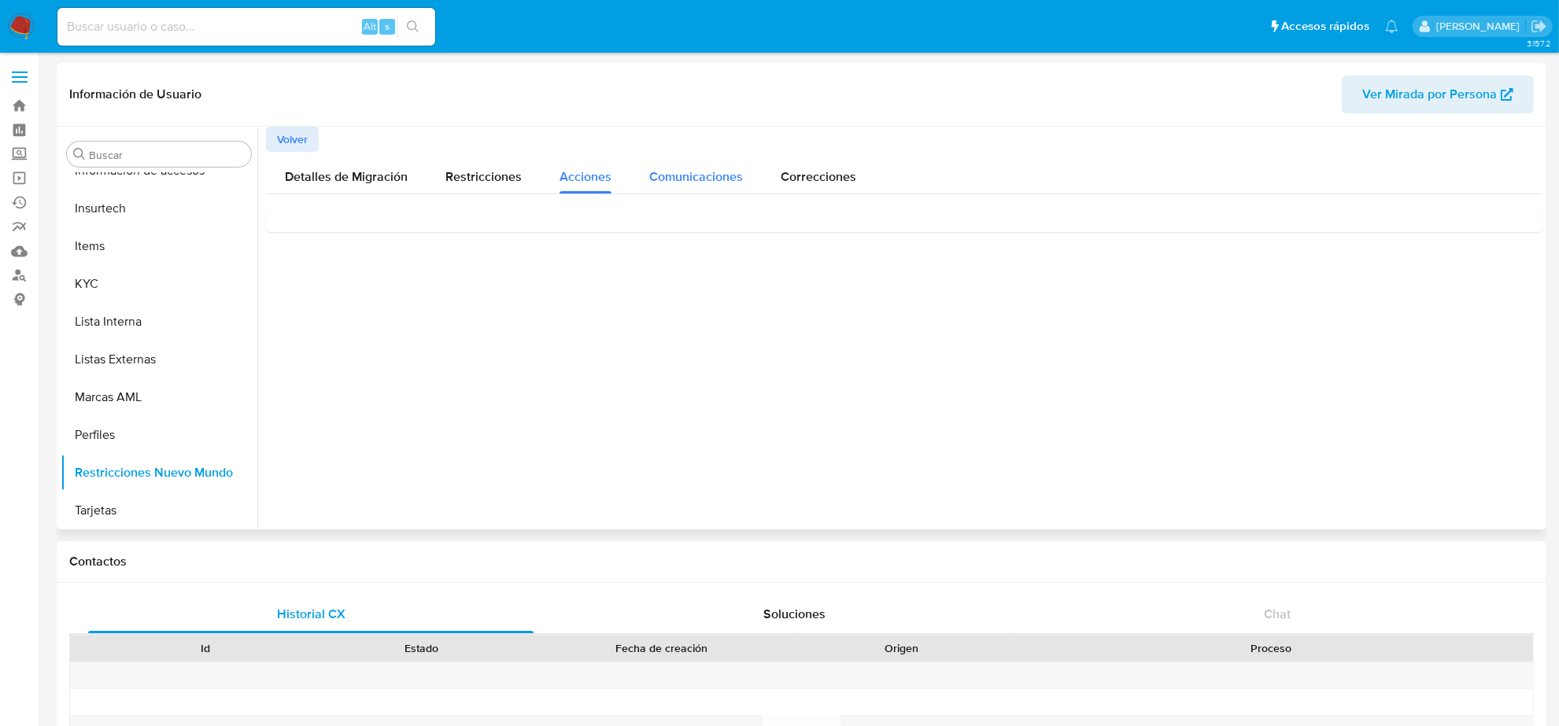
click at [720, 185] on span "Comunicaciones" at bounding box center [696, 177] width 94 height 18
click at [815, 186] on div "Correcciones" at bounding box center [819, 173] width 76 height 42
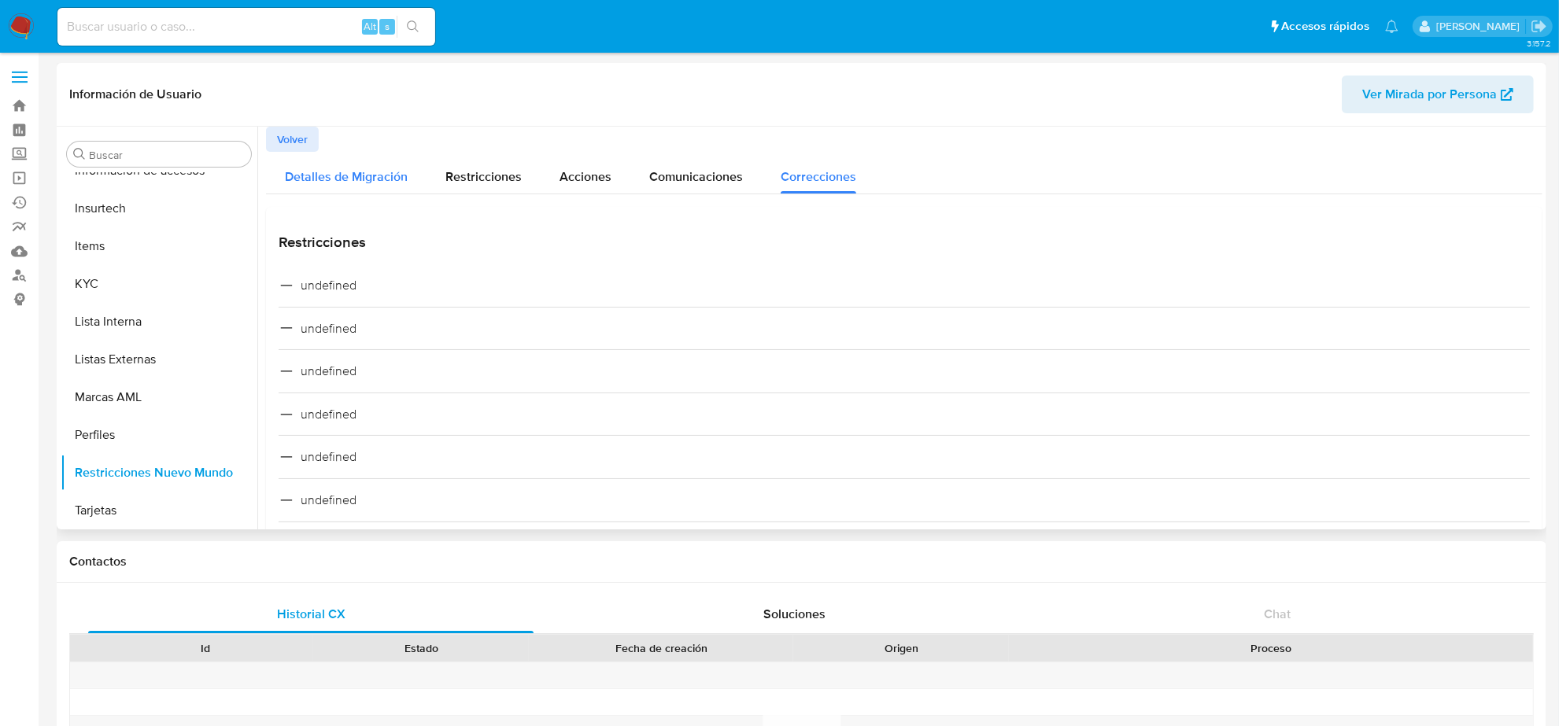
click at [320, 187] on div "Detalles de Migración" at bounding box center [346, 173] width 123 height 42
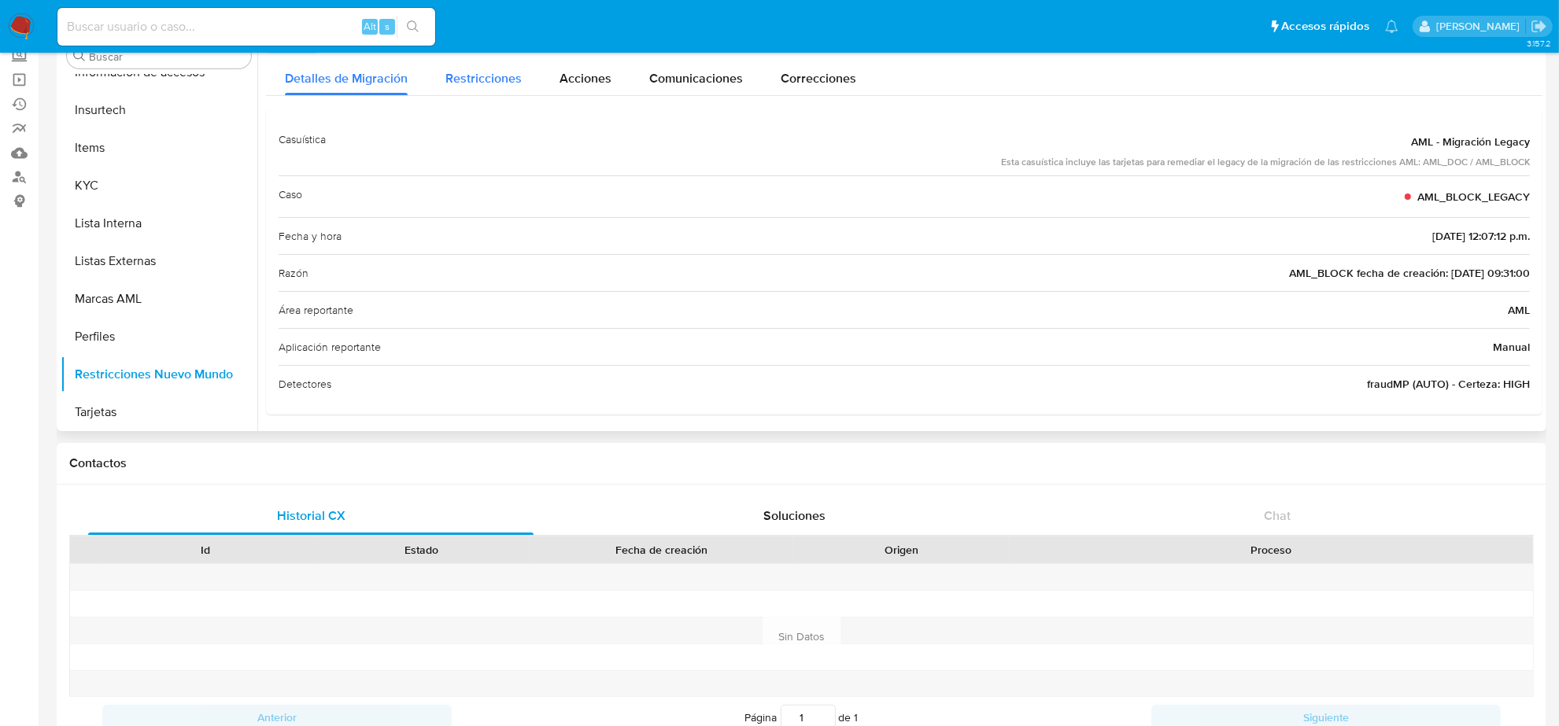
click at [489, 87] on div "Restricciones" at bounding box center [483, 75] width 76 height 42
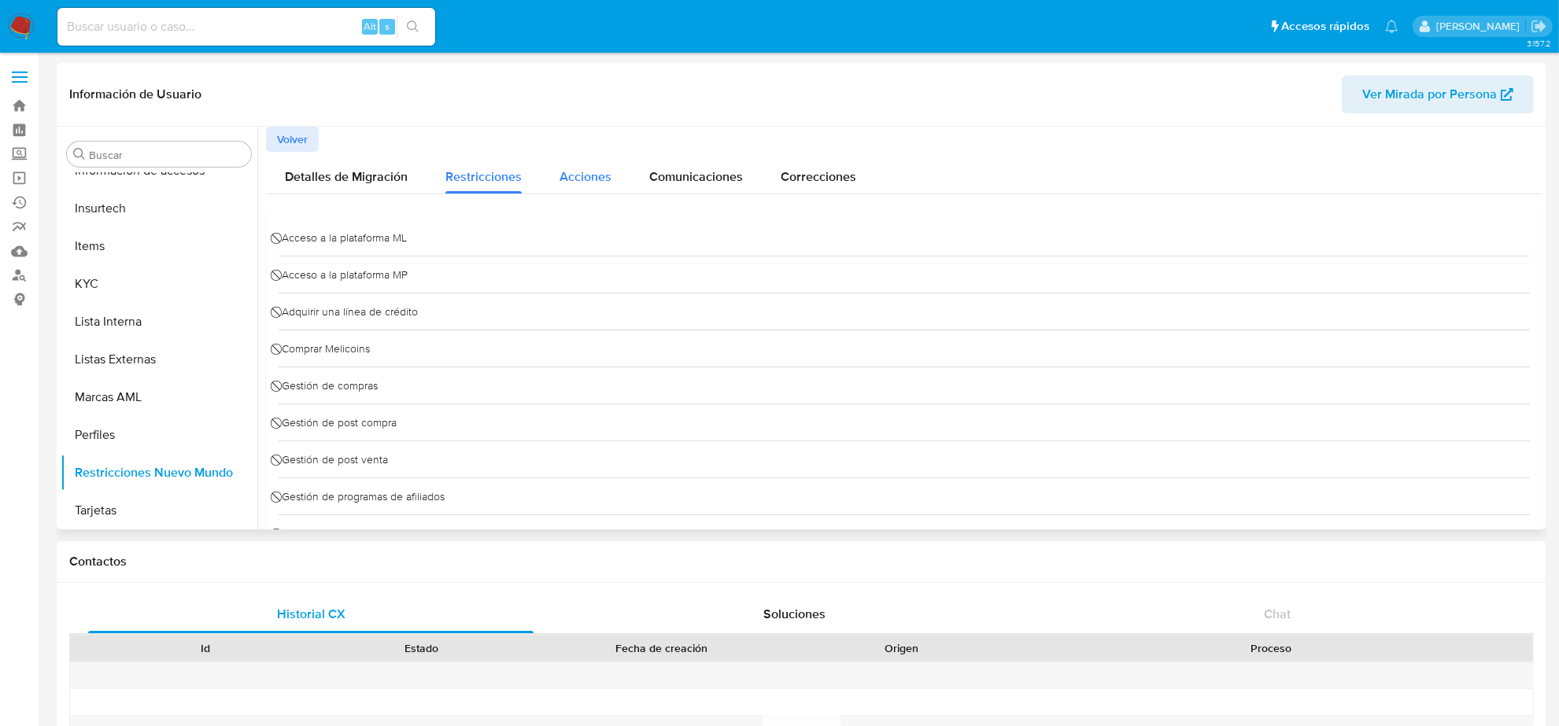
click at [588, 183] on span "Acciones" at bounding box center [585, 177] width 52 height 18
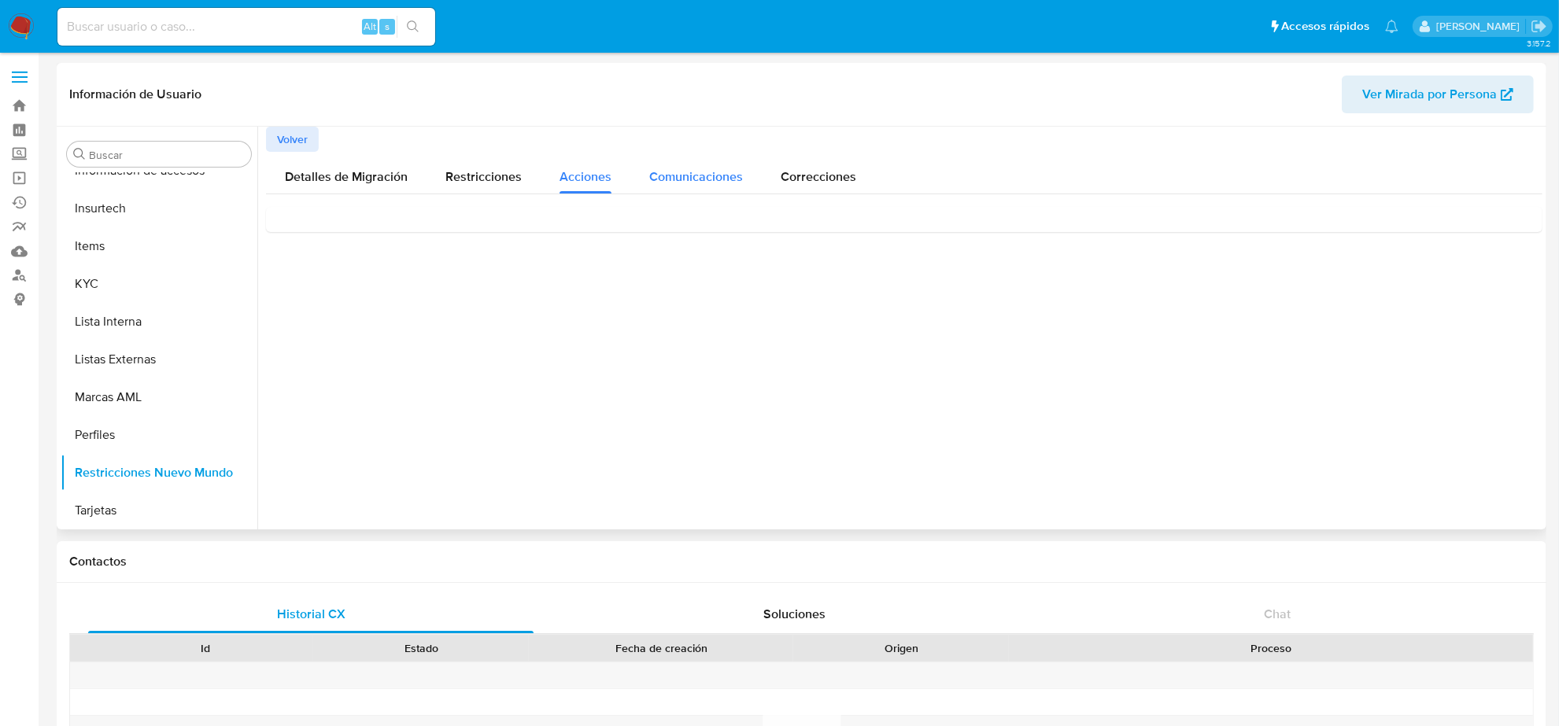
click at [724, 173] on span "Comunicaciones" at bounding box center [696, 177] width 94 height 18
click at [854, 179] on button "Correcciones" at bounding box center [818, 173] width 113 height 42
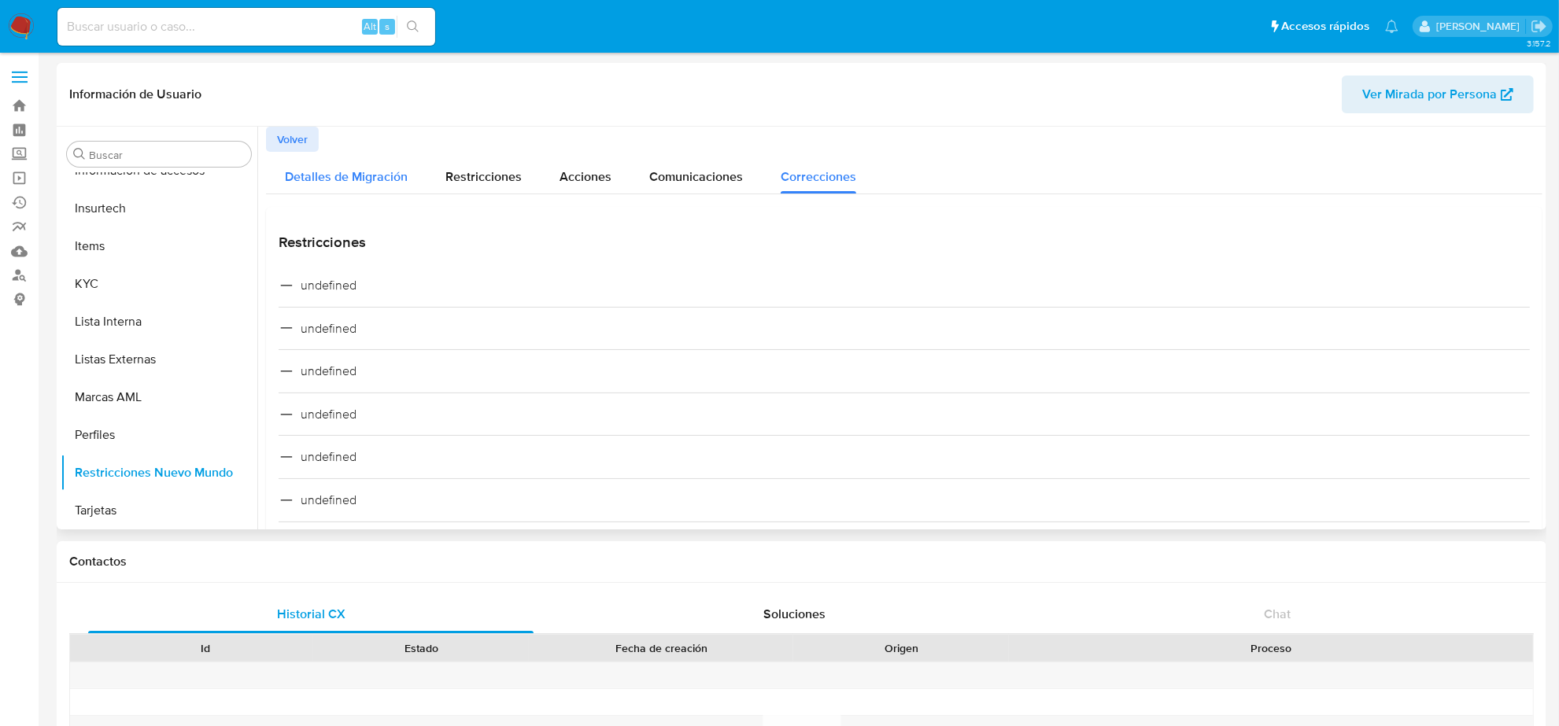
click at [352, 182] on span "Detalles de Migración" at bounding box center [346, 177] width 123 height 18
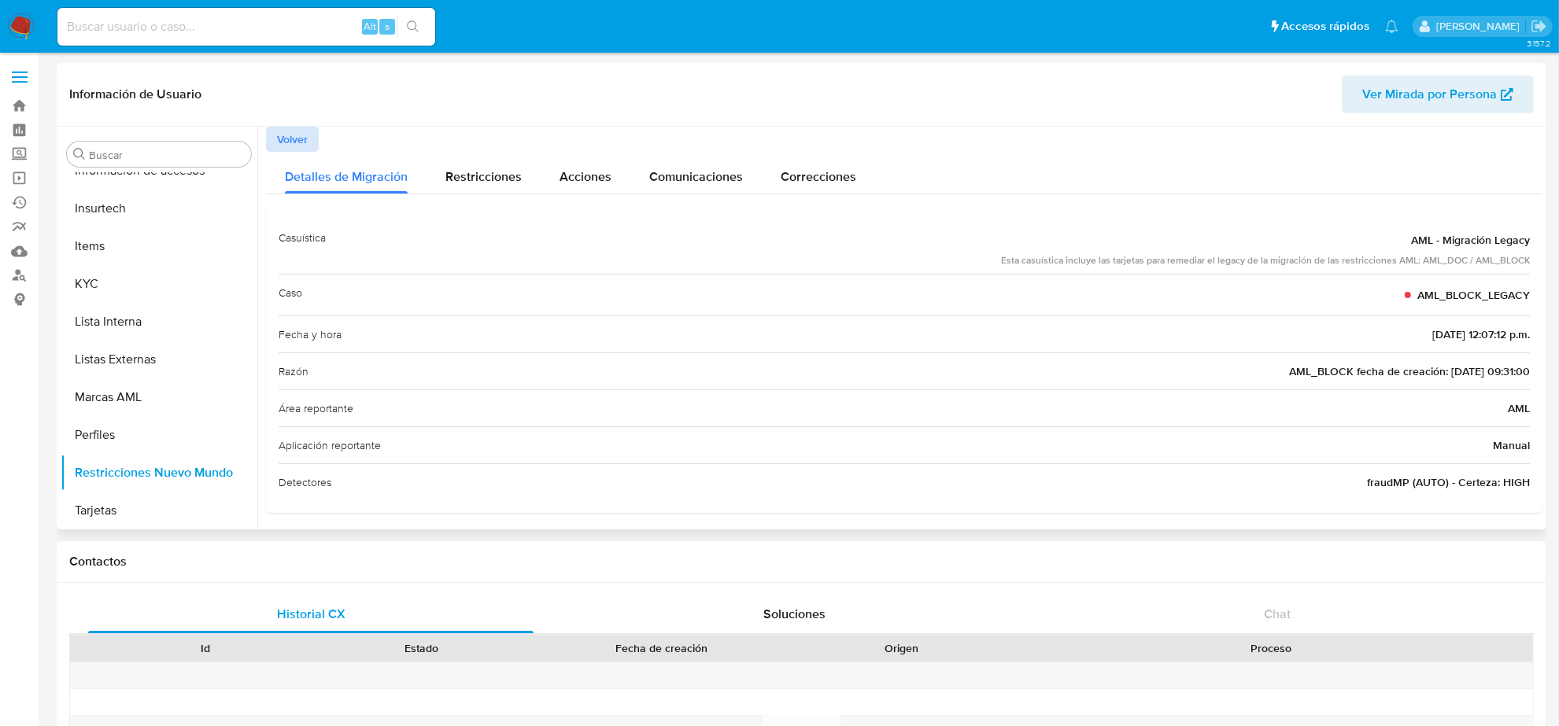
click at [275, 135] on button "Volver" at bounding box center [292, 139] width 53 height 25
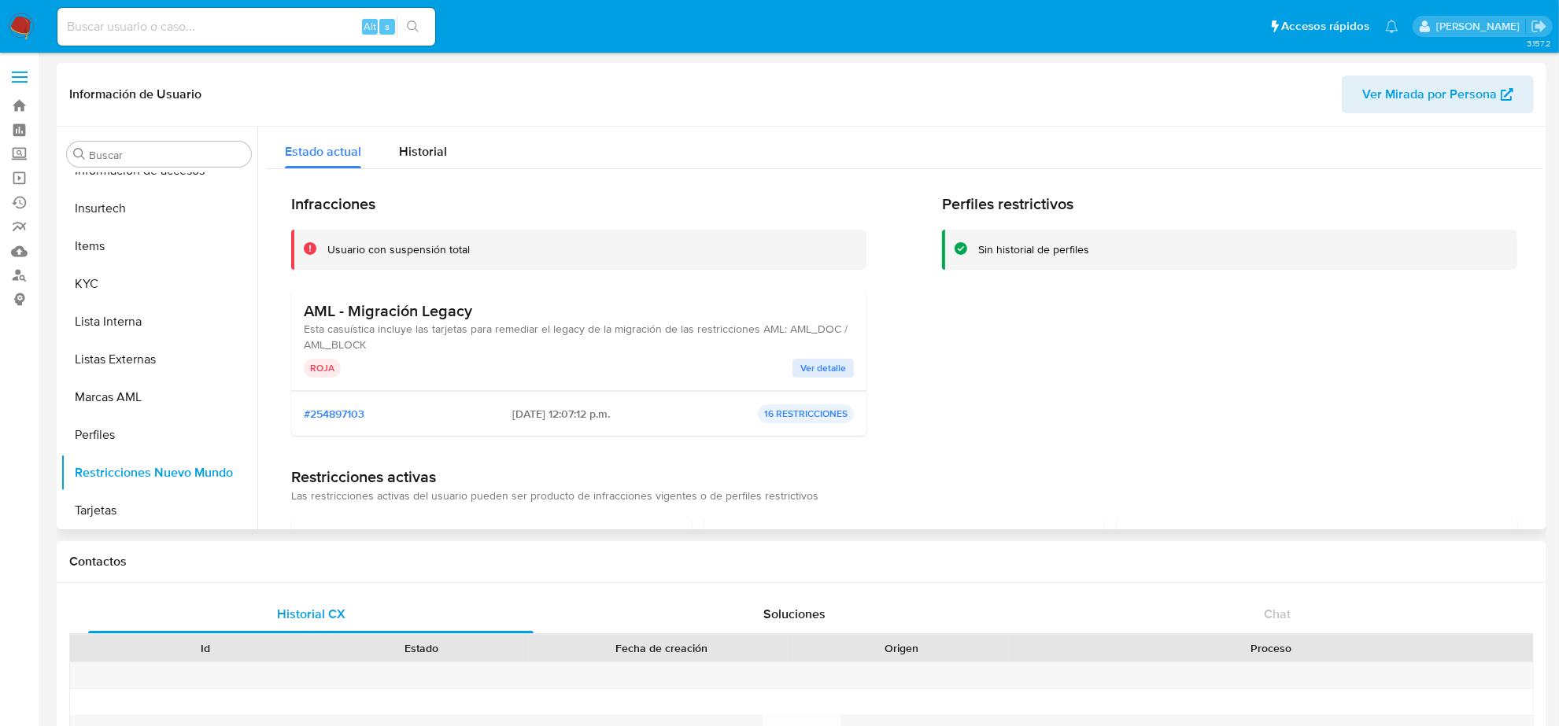
click at [835, 364] on span "Ver detalle" at bounding box center [823, 368] width 46 height 16
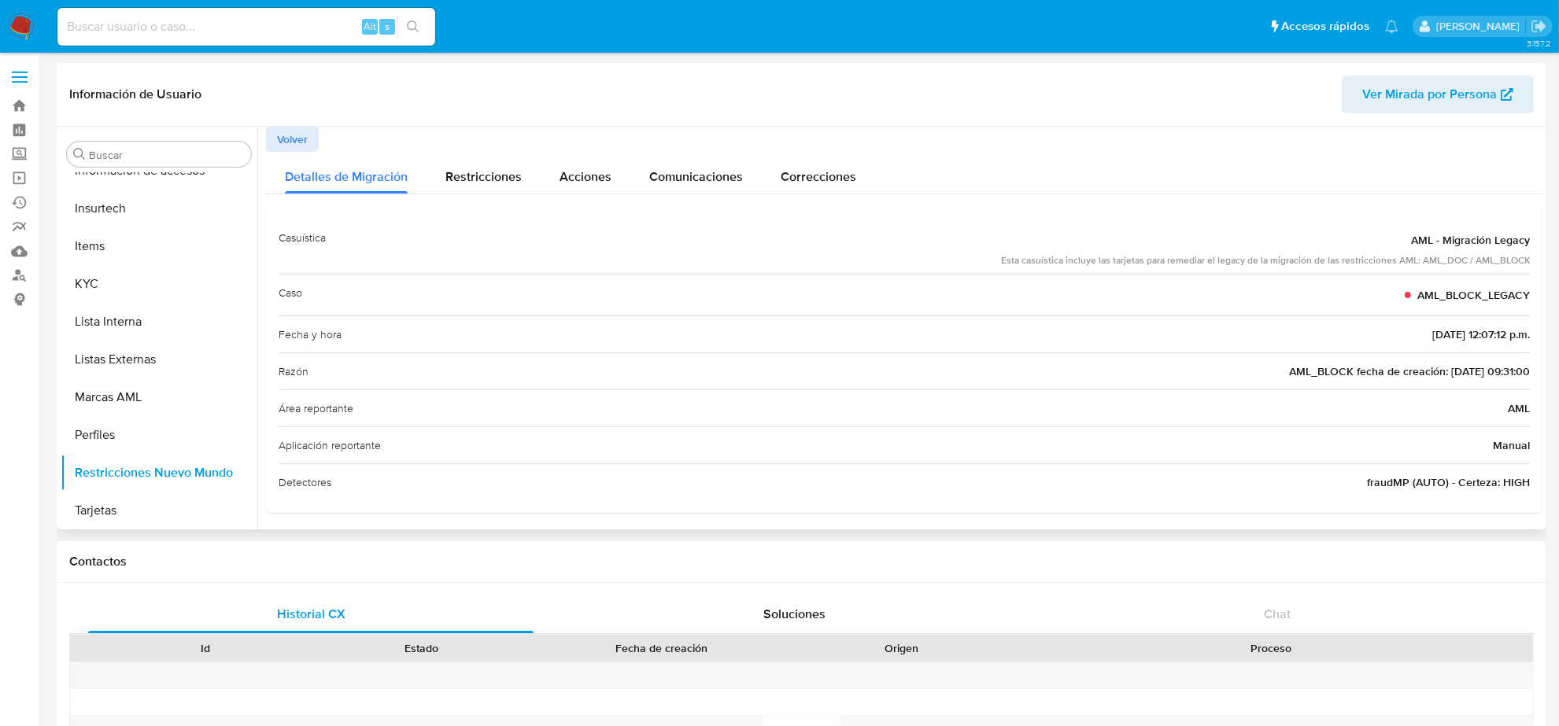
scroll to position [4, 0]
click at [485, 171] on span "Restricciones" at bounding box center [483, 173] width 76 height 18
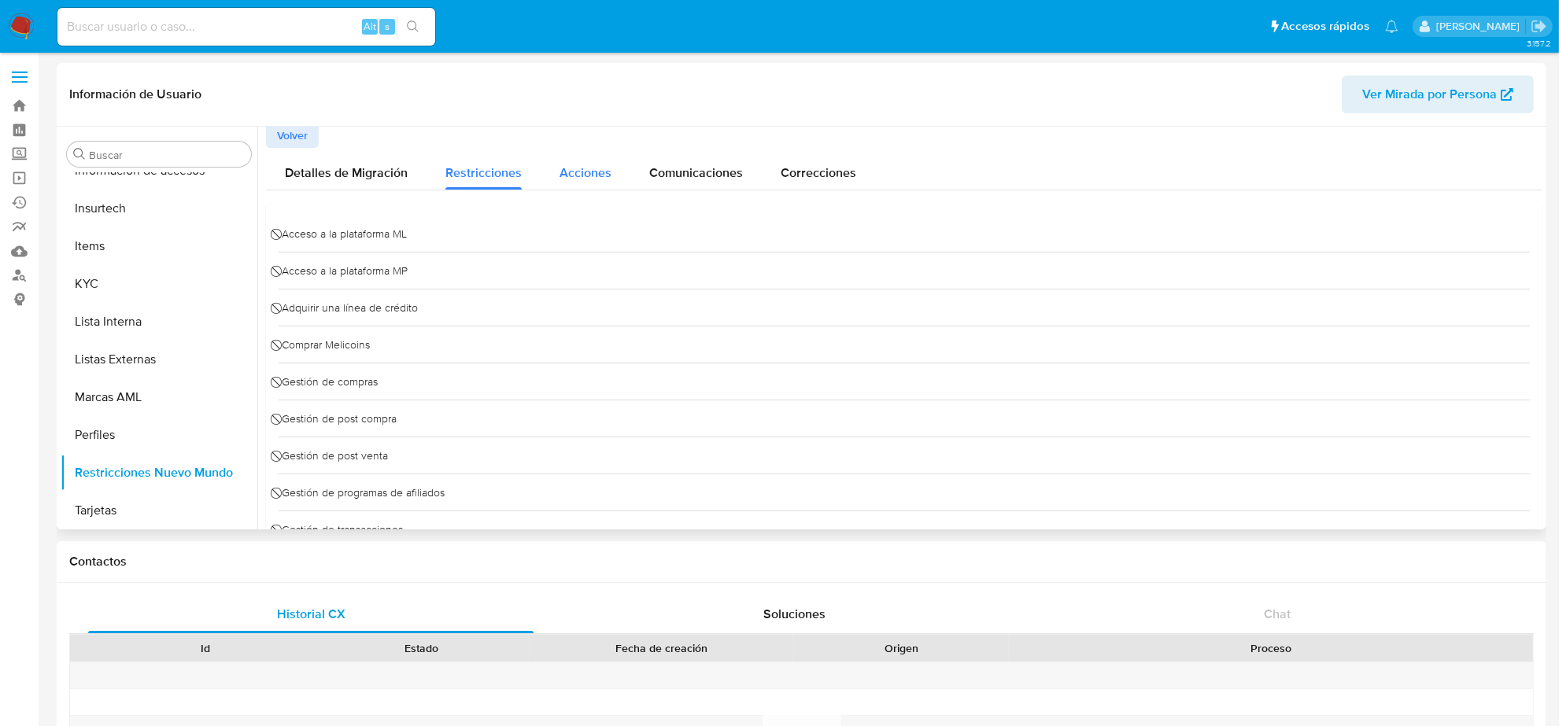
click at [607, 170] on span "Acciones" at bounding box center [585, 173] width 52 height 18
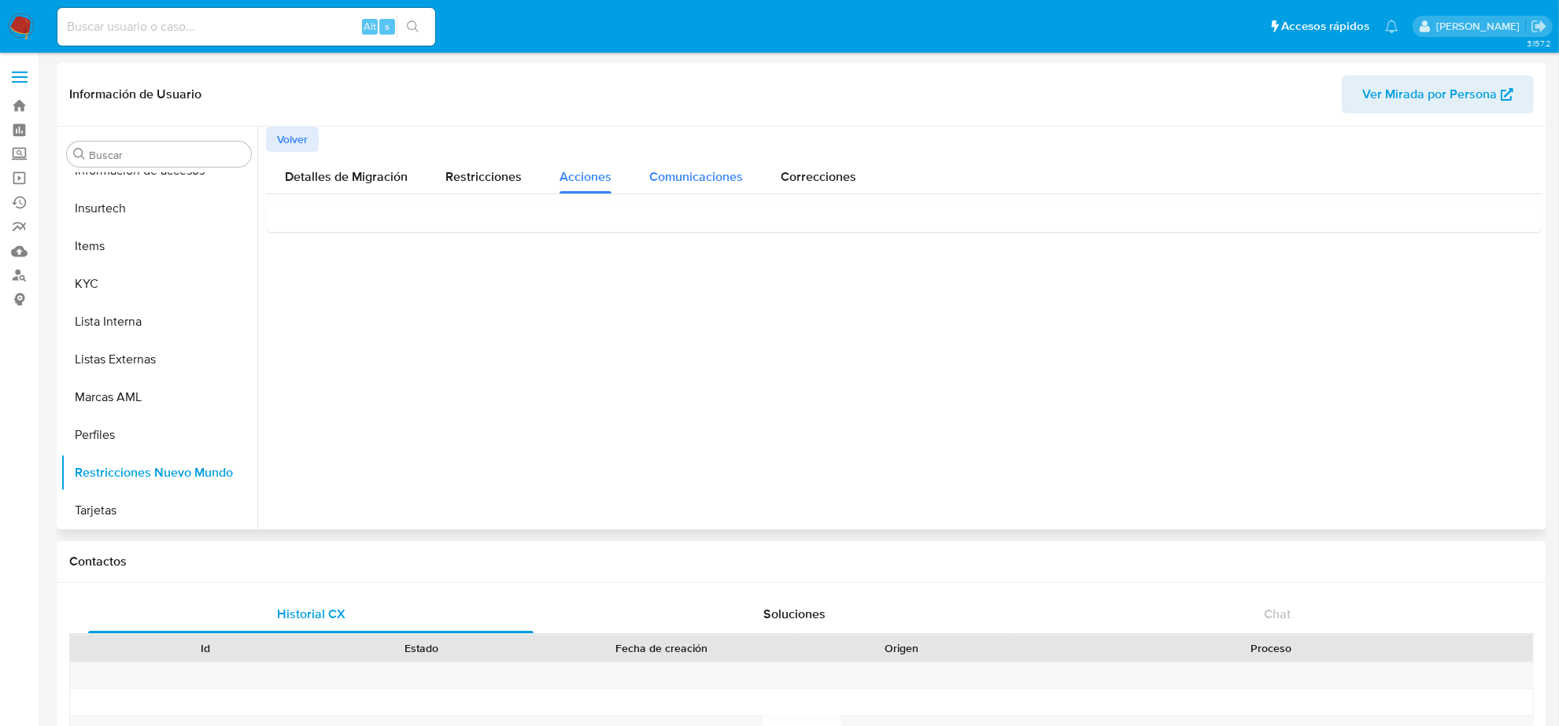
click at [685, 171] on span "Comunicaciones" at bounding box center [696, 177] width 94 height 18
click at [842, 194] on div "Detalles de Migración Restricciones Acciones Comunicaciones Correcciones Este e…" at bounding box center [904, 200] width 1276 height 97
click at [819, 190] on div "Correcciones" at bounding box center [819, 173] width 76 height 42
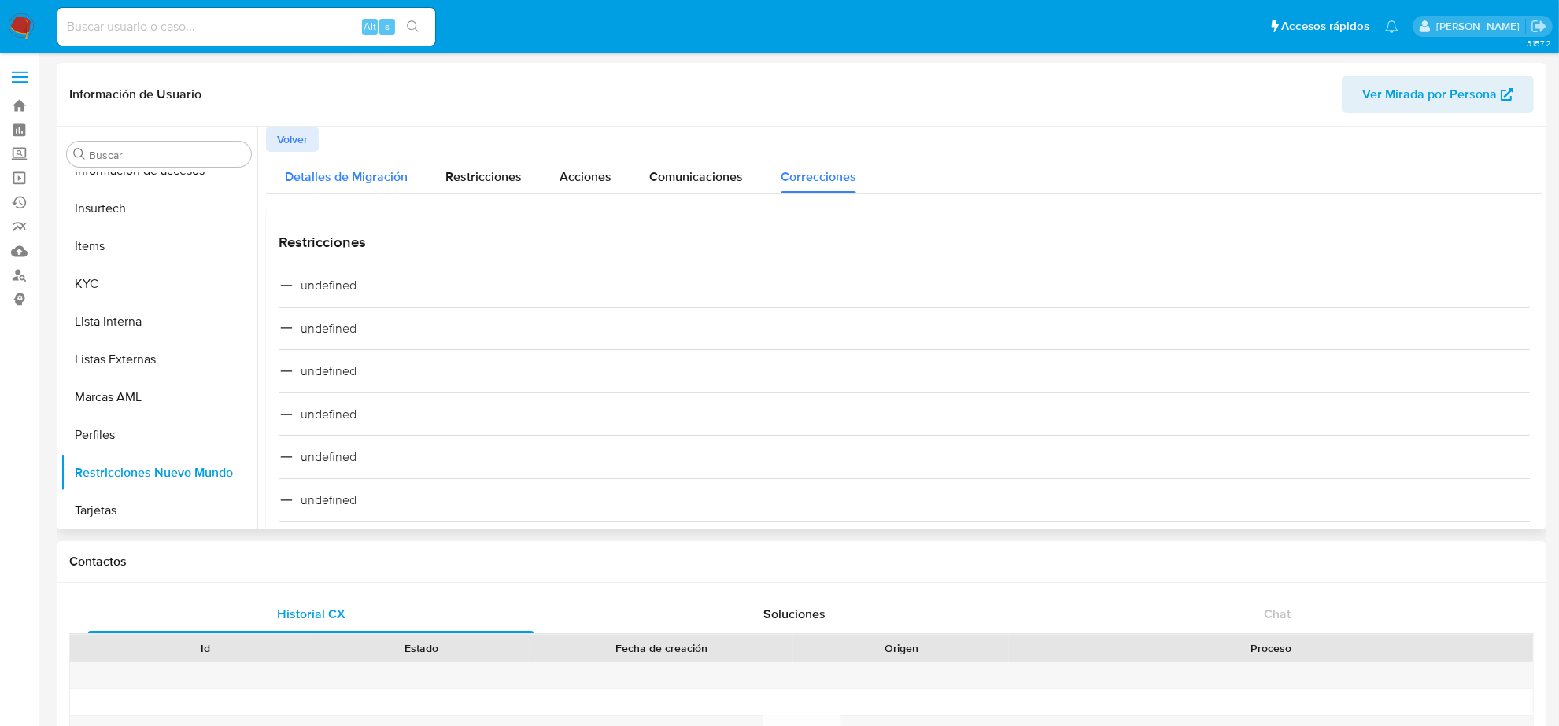
click at [293, 154] on div "Detalles de Migración" at bounding box center [346, 173] width 123 height 42
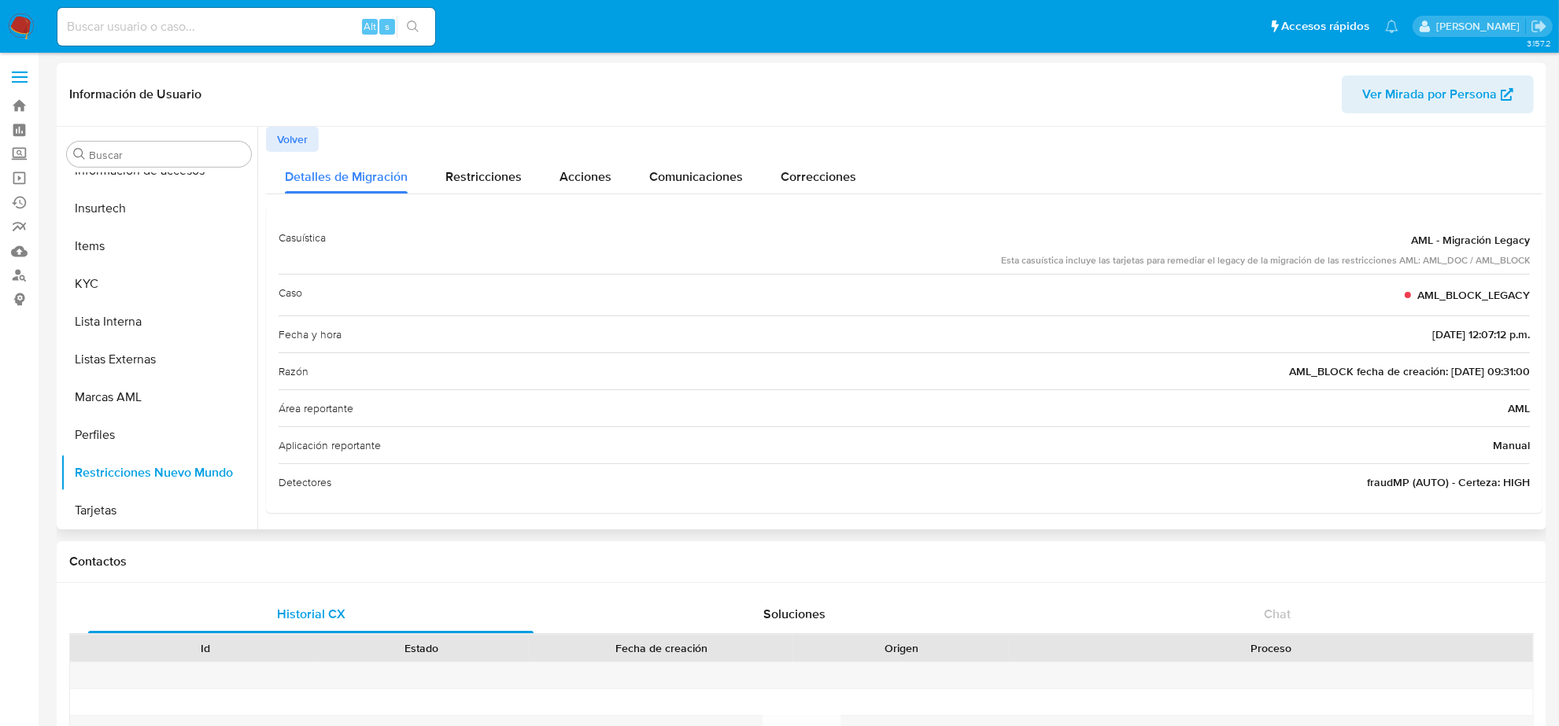
scroll to position [4, 0]
drag, startPoint x: 119, startPoint y: 423, endPoint x: 124, endPoint y: 401, distance: 21.8
click at [118, 423] on button "Perfiles" at bounding box center [159, 435] width 197 height 38
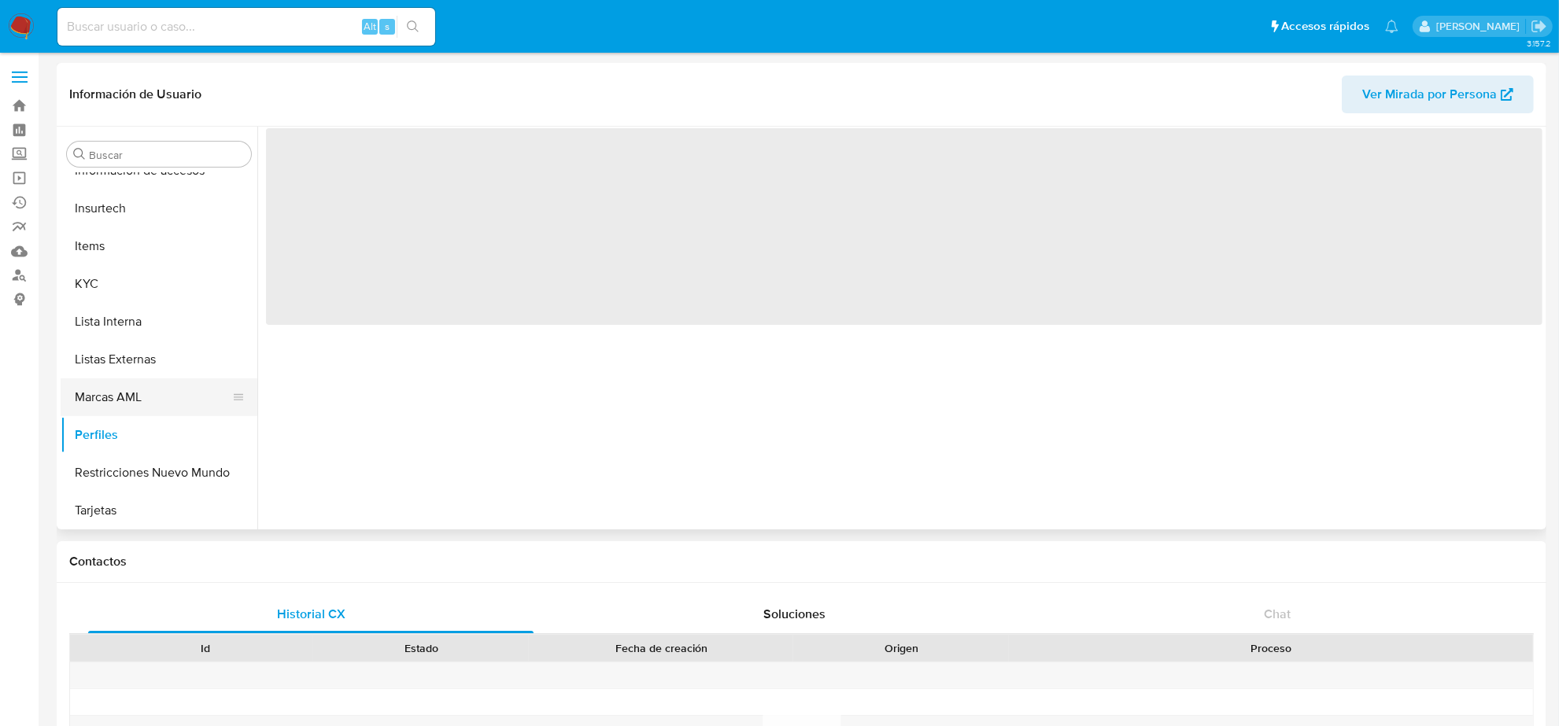
drag, startPoint x: 126, startPoint y: 390, endPoint x: 127, endPoint y: 376, distance: 13.5
click at [126, 388] on button "Marcas AML" at bounding box center [153, 397] width 184 height 38
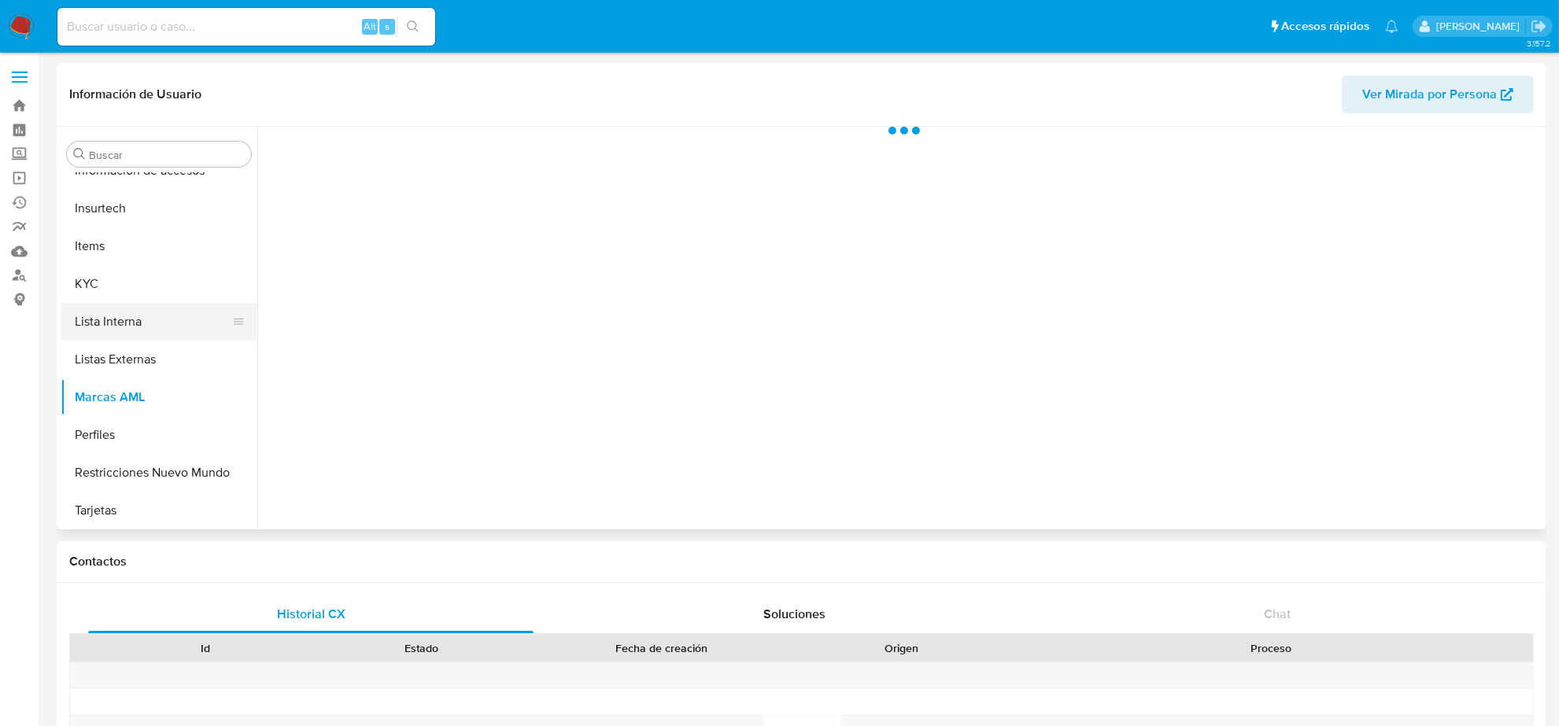
drag, startPoint x: 124, startPoint y: 349, endPoint x: 122, endPoint y: 336, distance: 12.8
click at [124, 349] on button "Listas Externas" at bounding box center [159, 360] width 197 height 38
click at [115, 320] on button "Lista Interna" at bounding box center [153, 322] width 184 height 38
click at [98, 287] on button "KYC" at bounding box center [153, 284] width 184 height 38
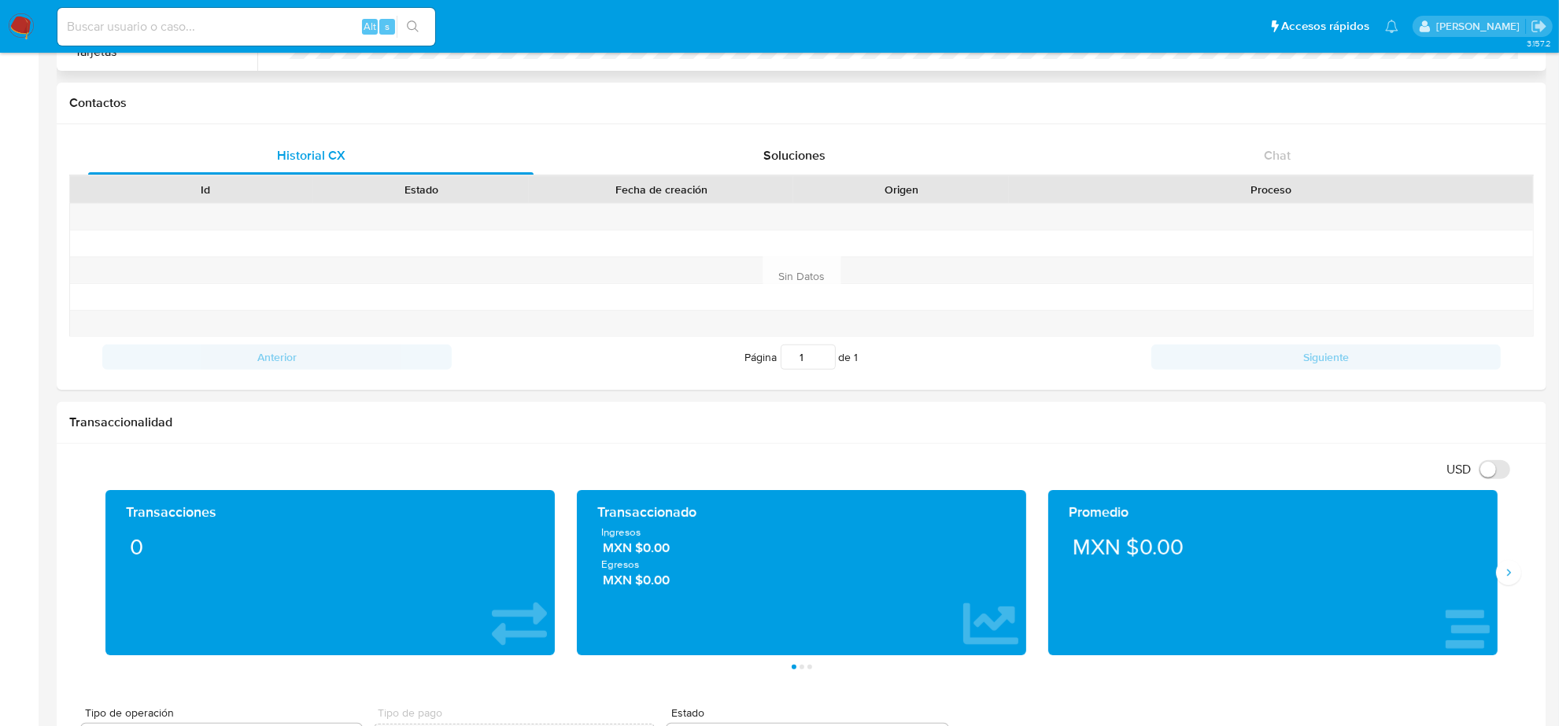
scroll to position [295, 0]
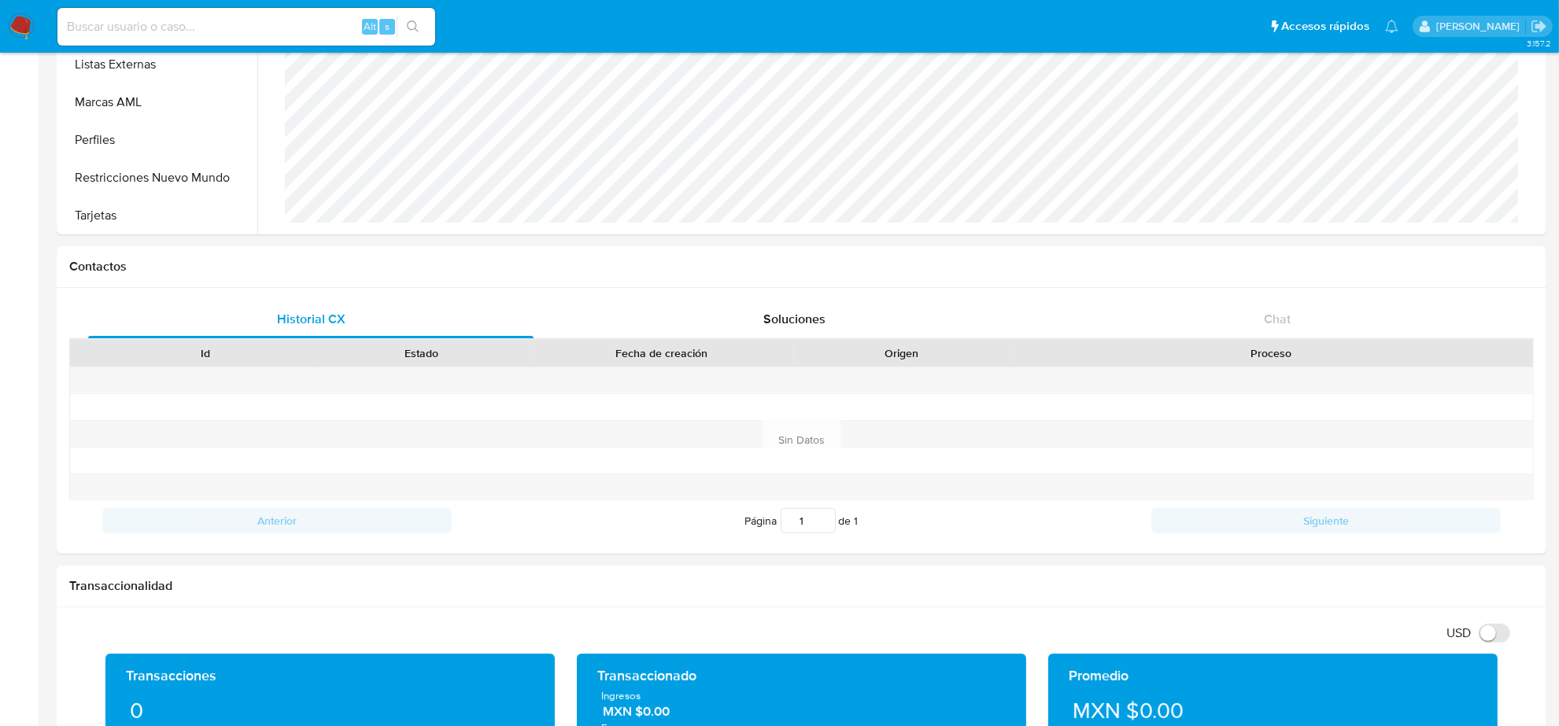
click at [159, 32] on input at bounding box center [246, 27] width 378 height 20
paste input "513886128"
type input "513886128"
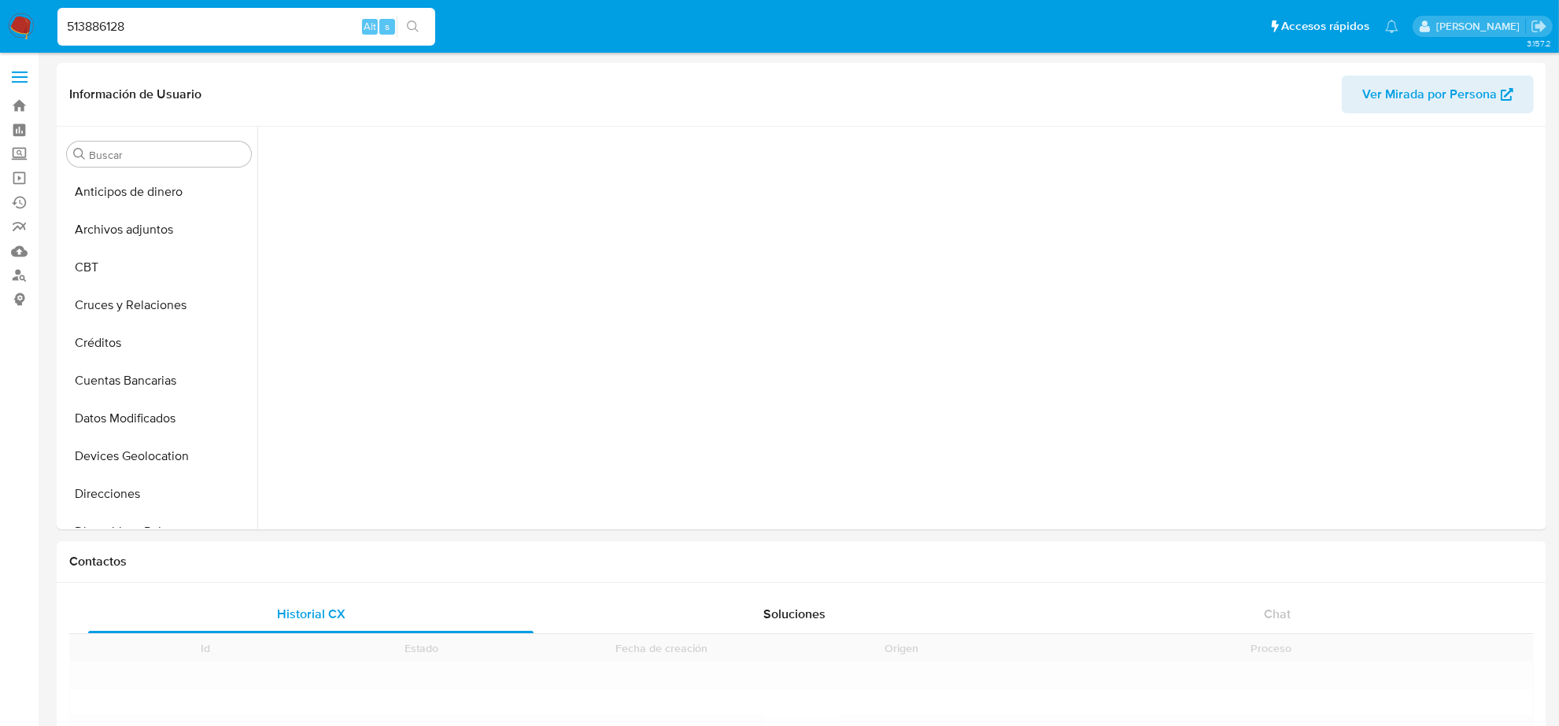
scroll to position [655, 0]
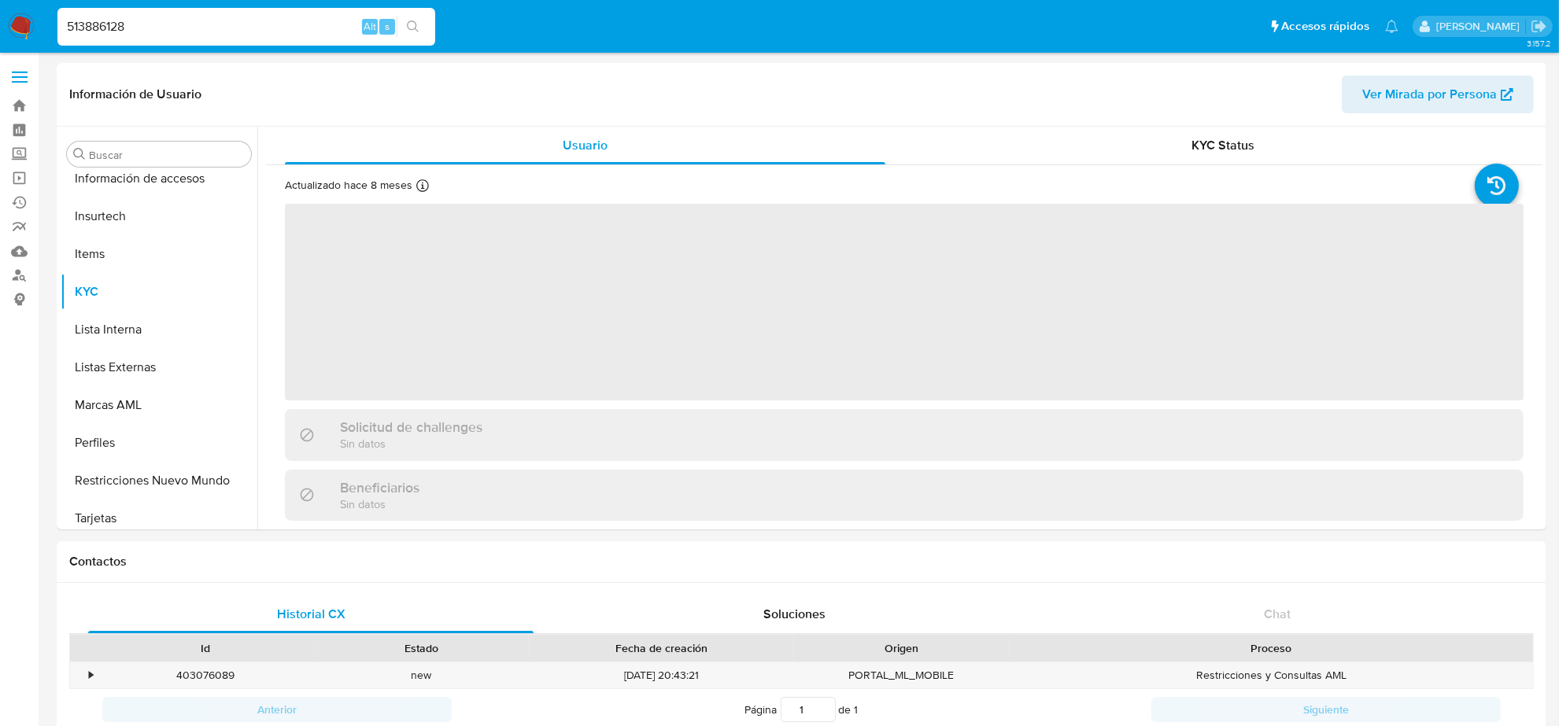
select select "10"
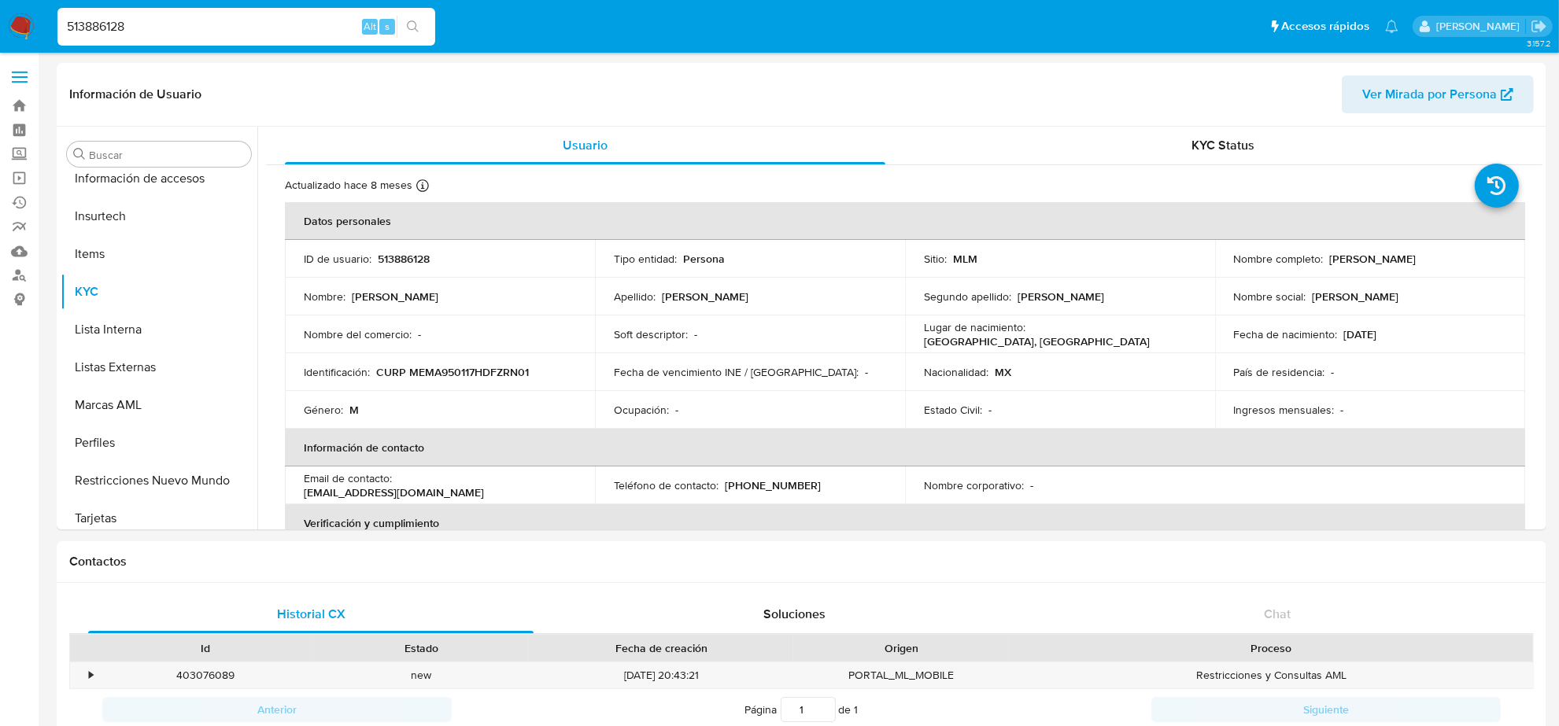
scroll to position [663, 0]
click at [153, 24] on input "513886128" at bounding box center [246, 27] width 378 height 20
paste input "611601219"
type input "611601219"
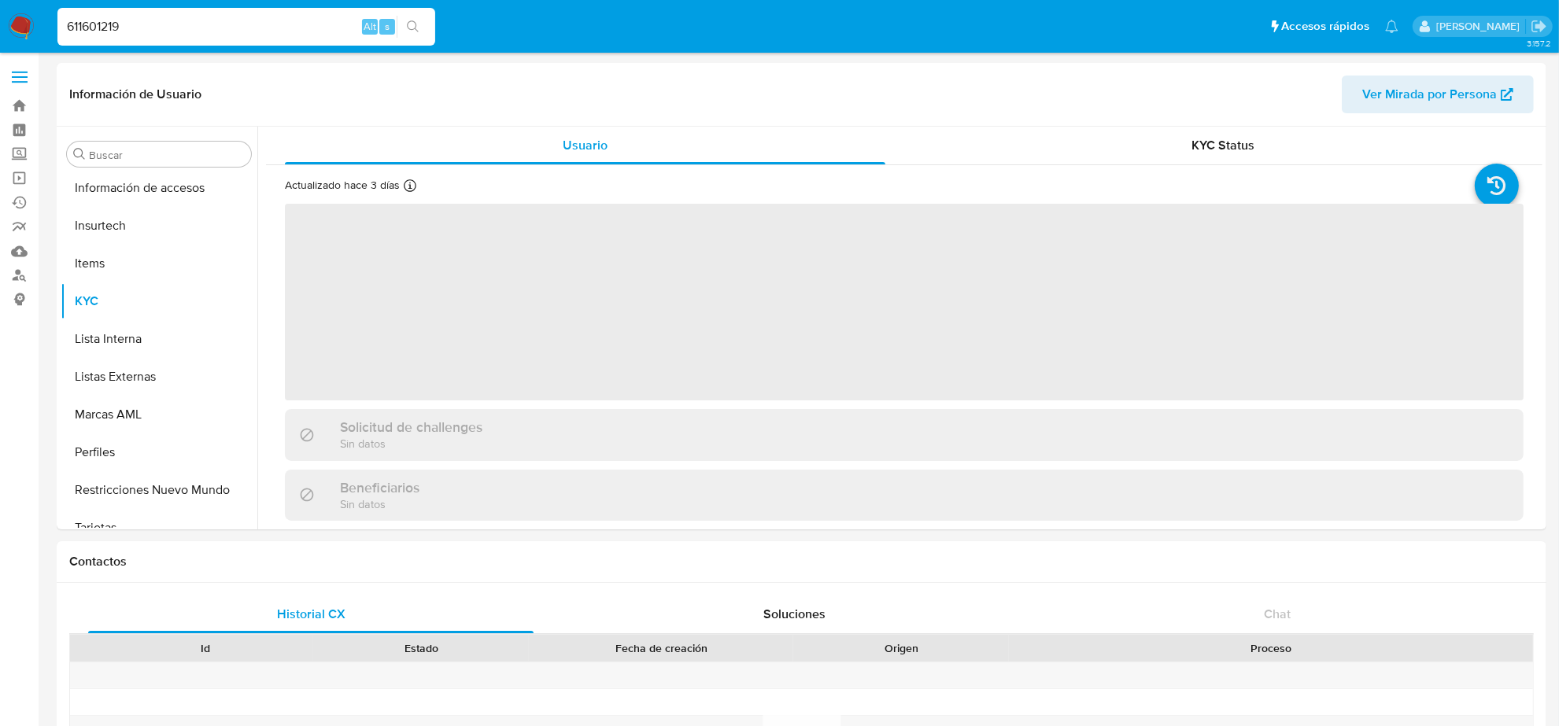
scroll to position [663, 0]
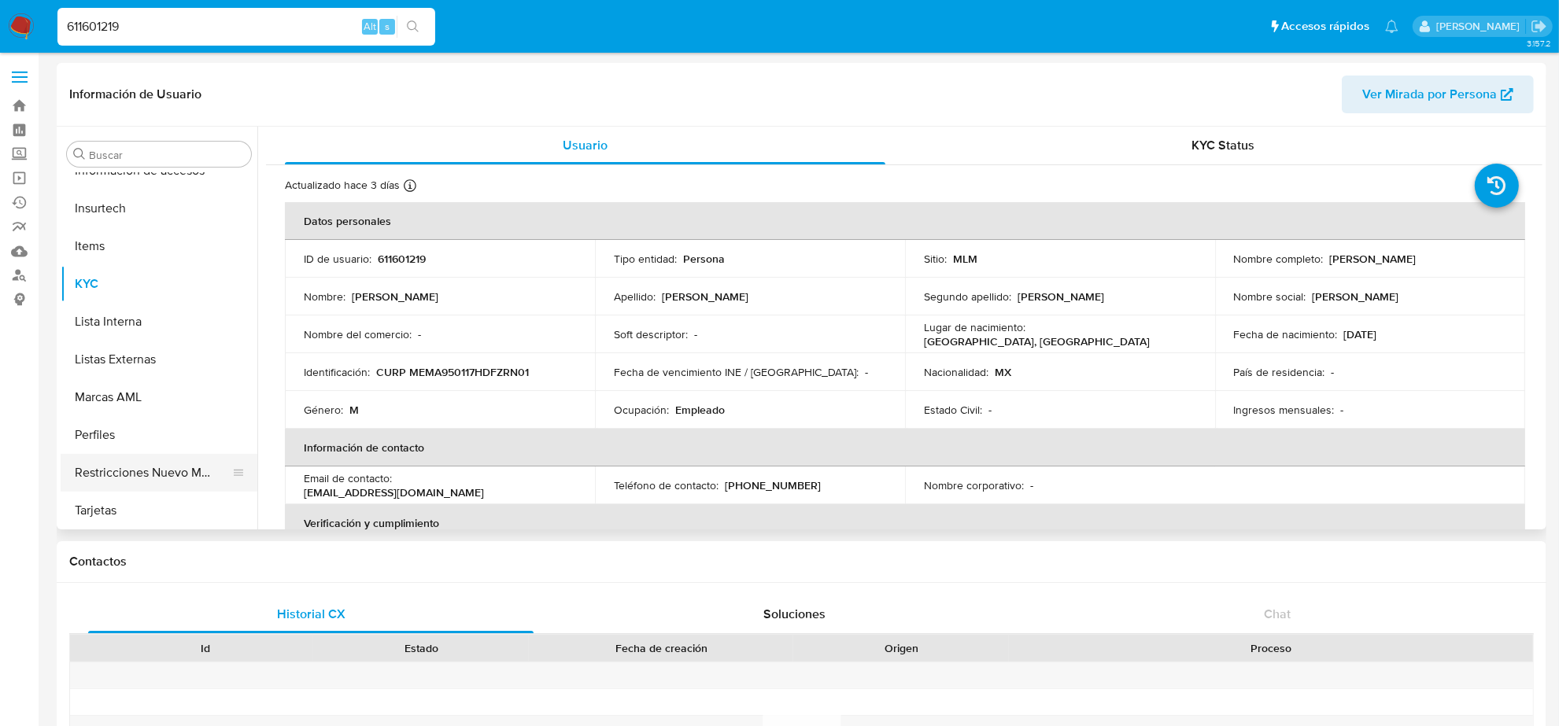
select select "10"
click at [127, 465] on button "Restricciones Nuevo Mundo" at bounding box center [153, 473] width 184 height 38
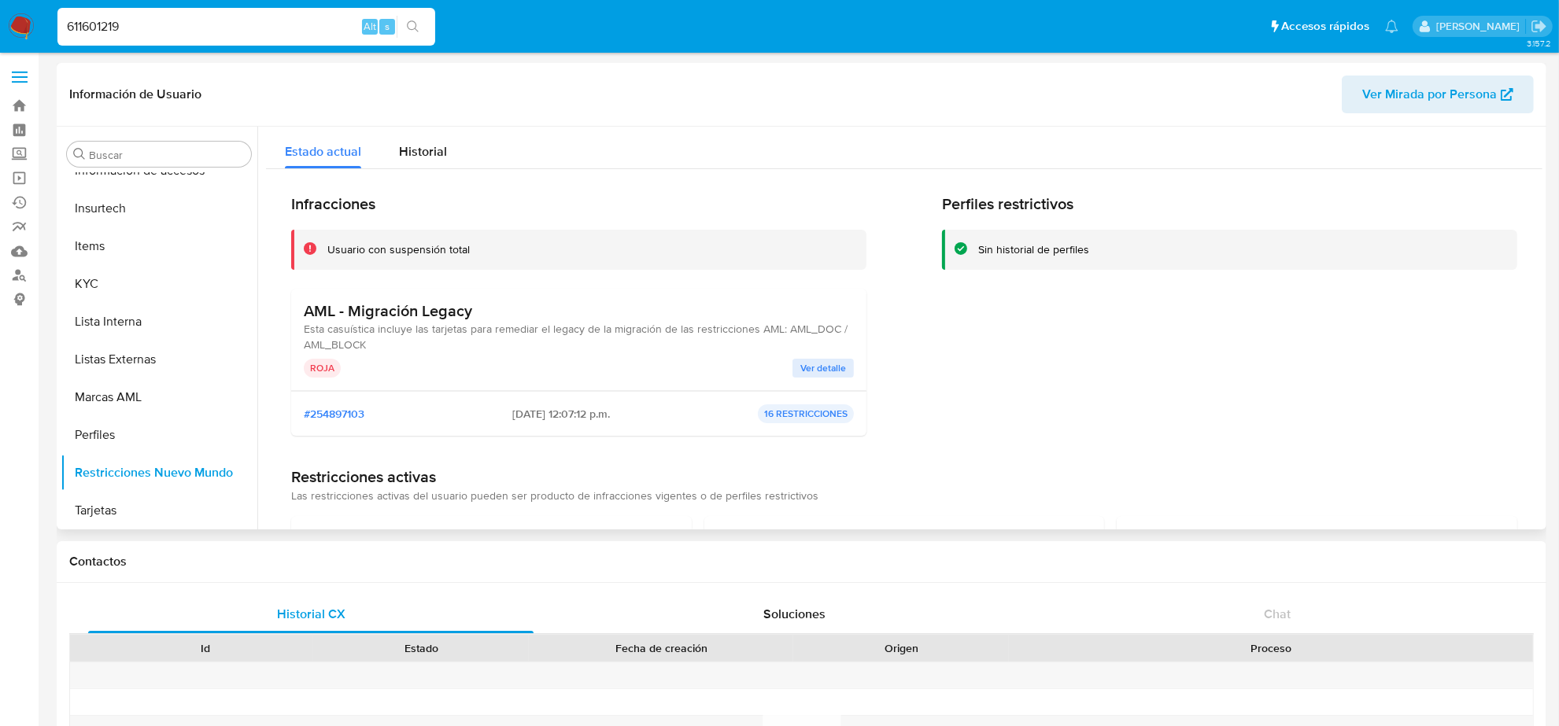
click at [829, 371] on span "Ver detalle" at bounding box center [823, 368] width 46 height 16
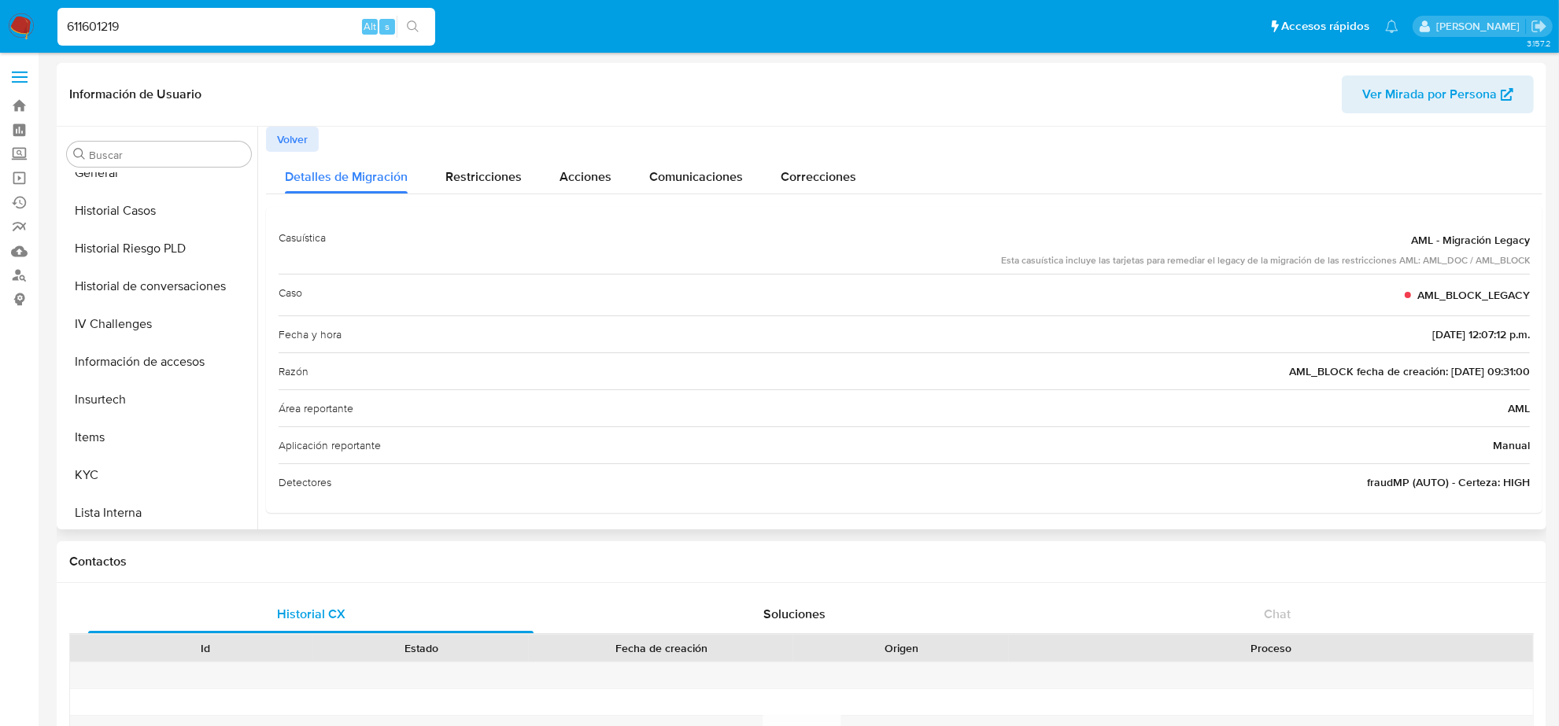
scroll to position [467, 0]
click at [139, 205] on button "Historial Casos" at bounding box center [153, 217] width 184 height 38
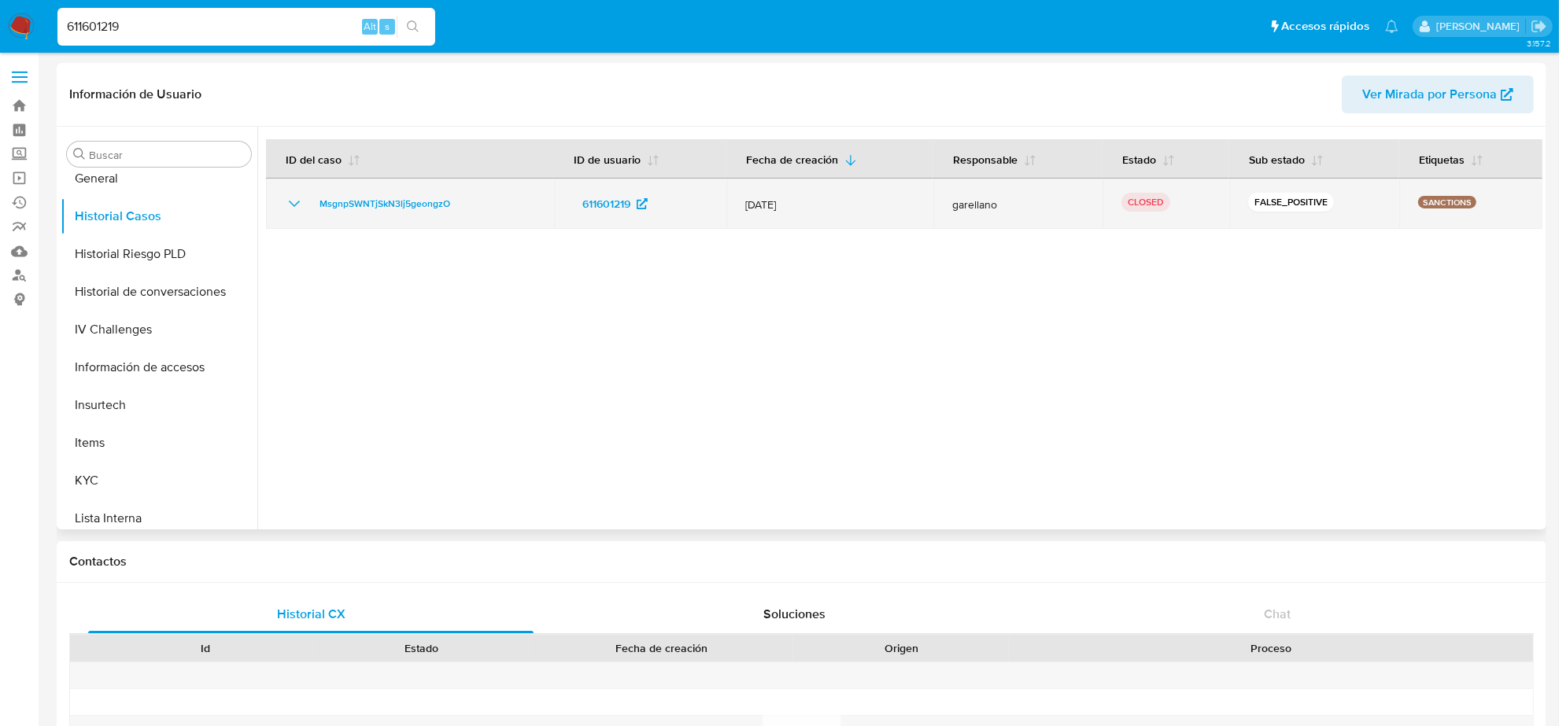
click at [291, 205] on icon "Mostrar/Ocultar" at bounding box center [294, 203] width 19 height 19
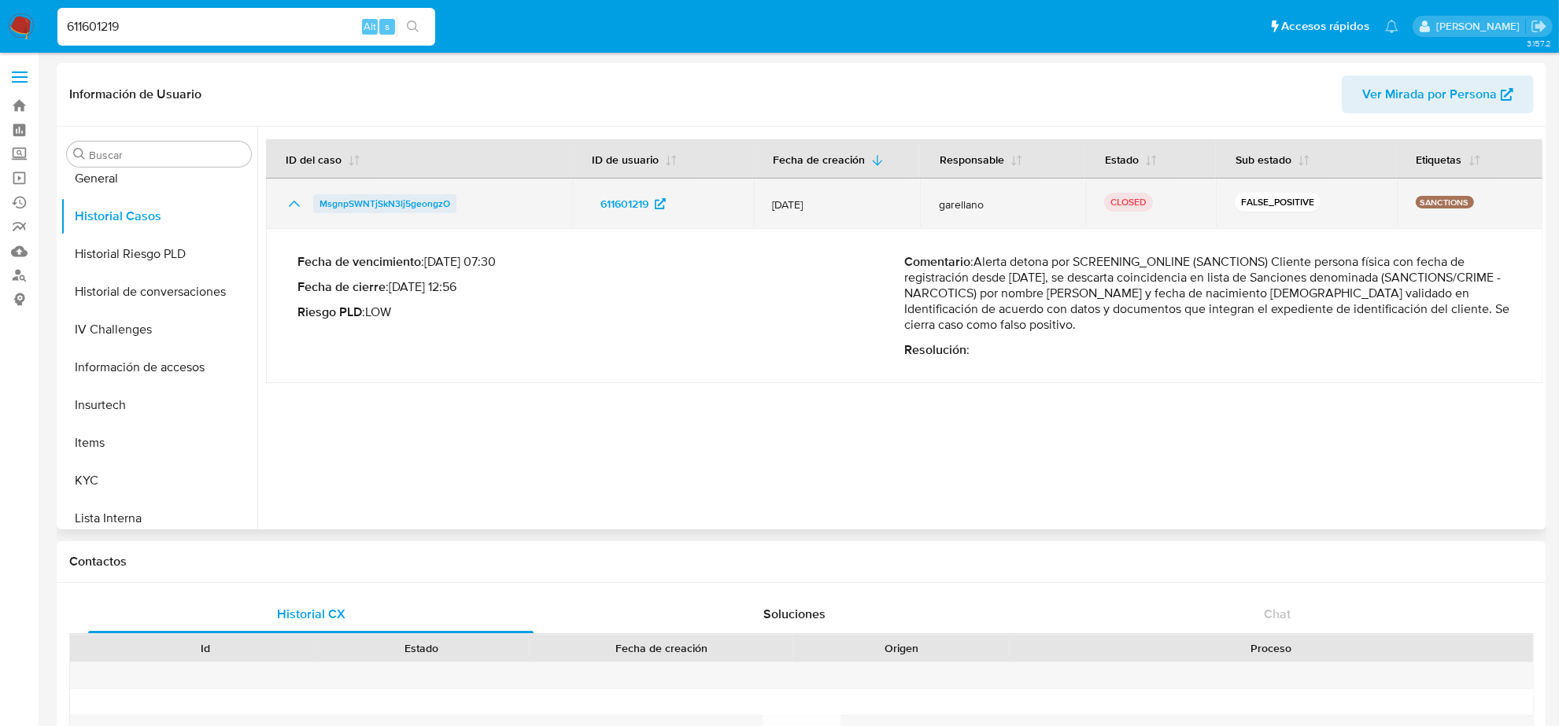
click at [375, 201] on span "MsgnpSWNTjSkN3lj5geongzO" at bounding box center [384, 203] width 131 height 19
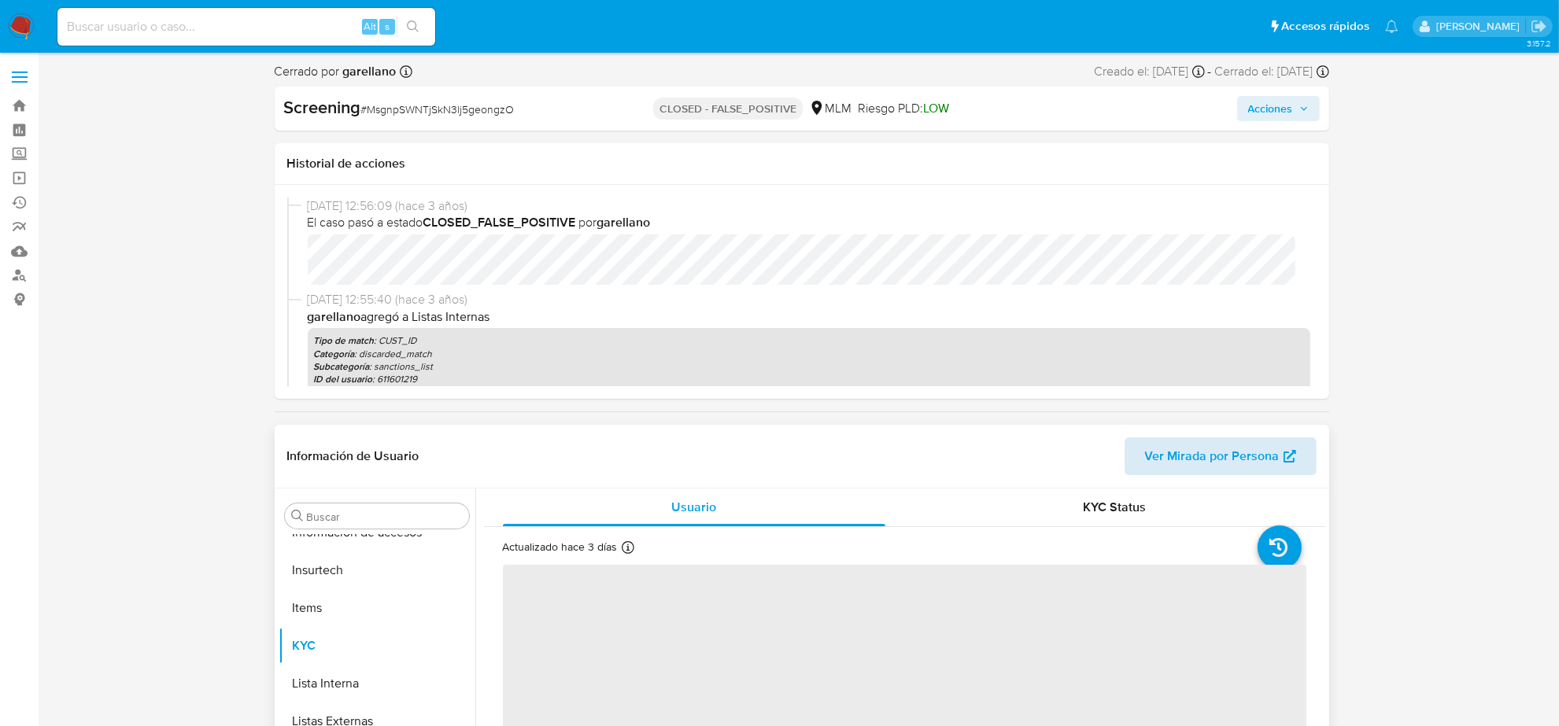
scroll to position [295, 0]
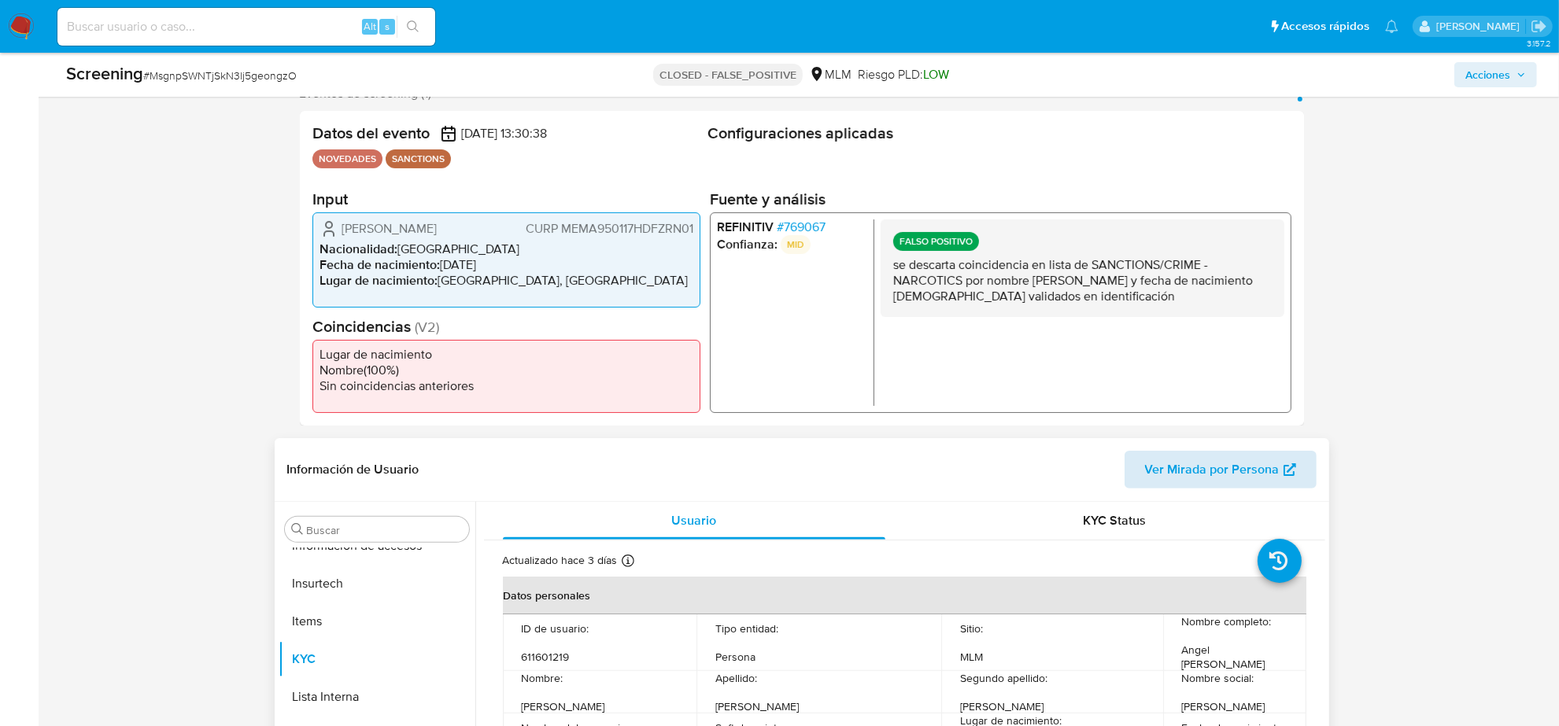
select select "10"
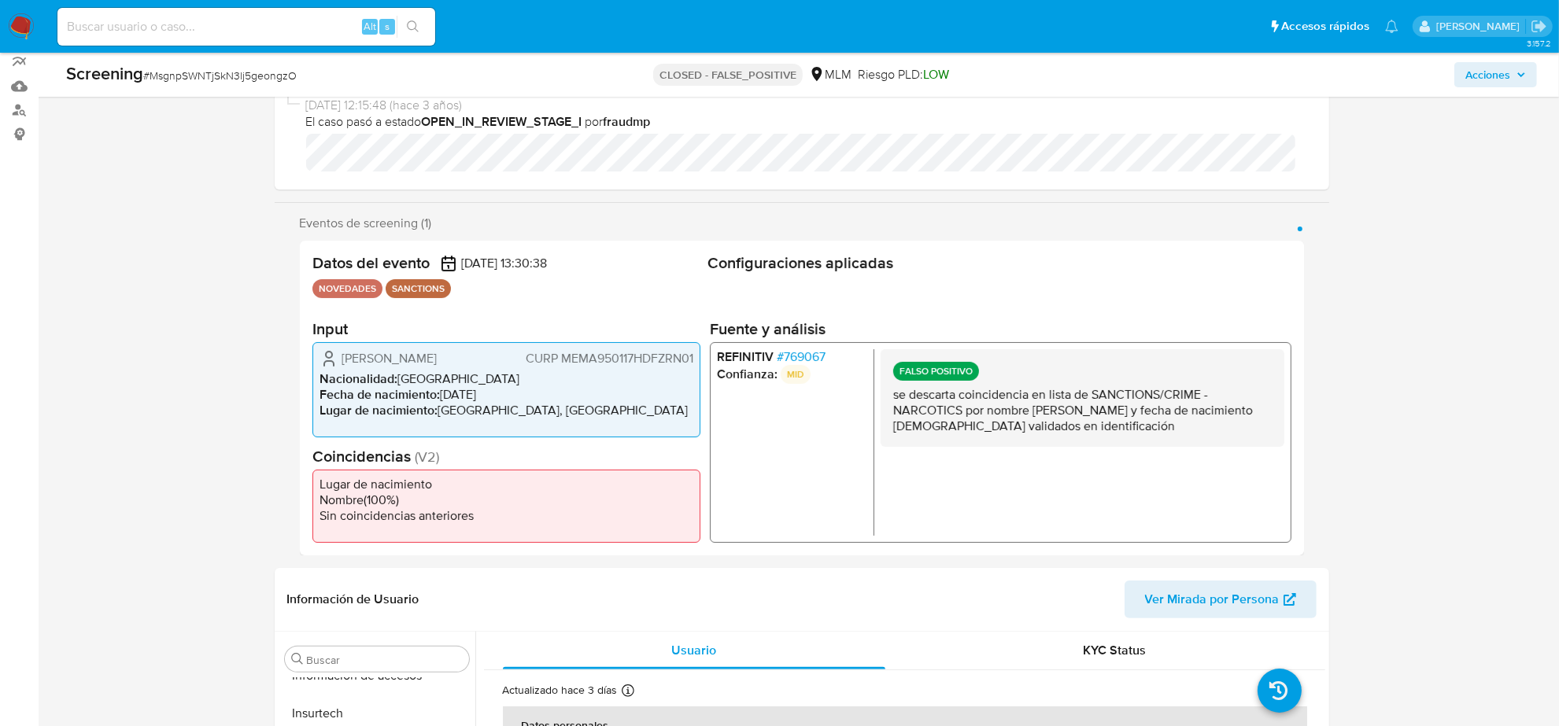
scroll to position [197, 0]
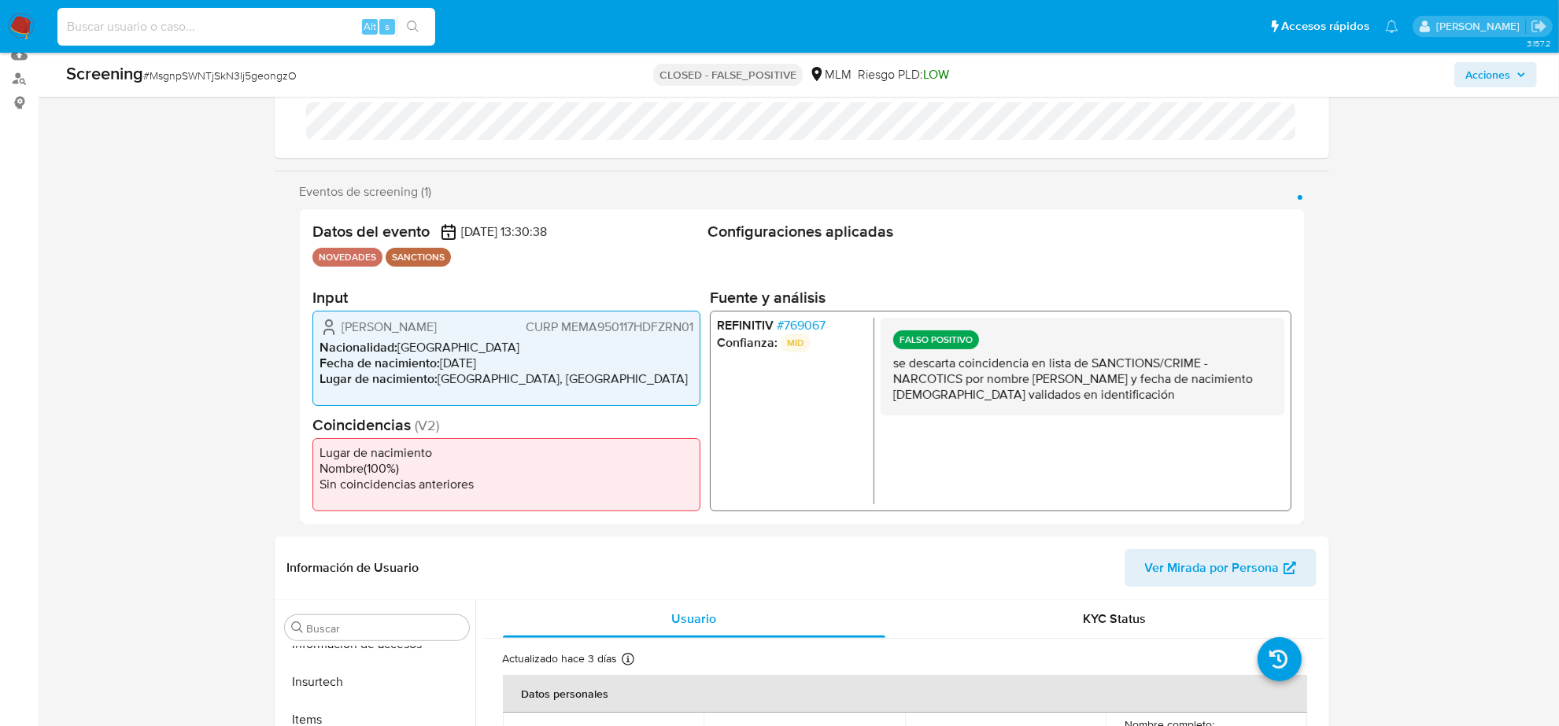
click at [171, 21] on input at bounding box center [246, 27] width 378 height 20
paste input "79296928"
type input "79296928"
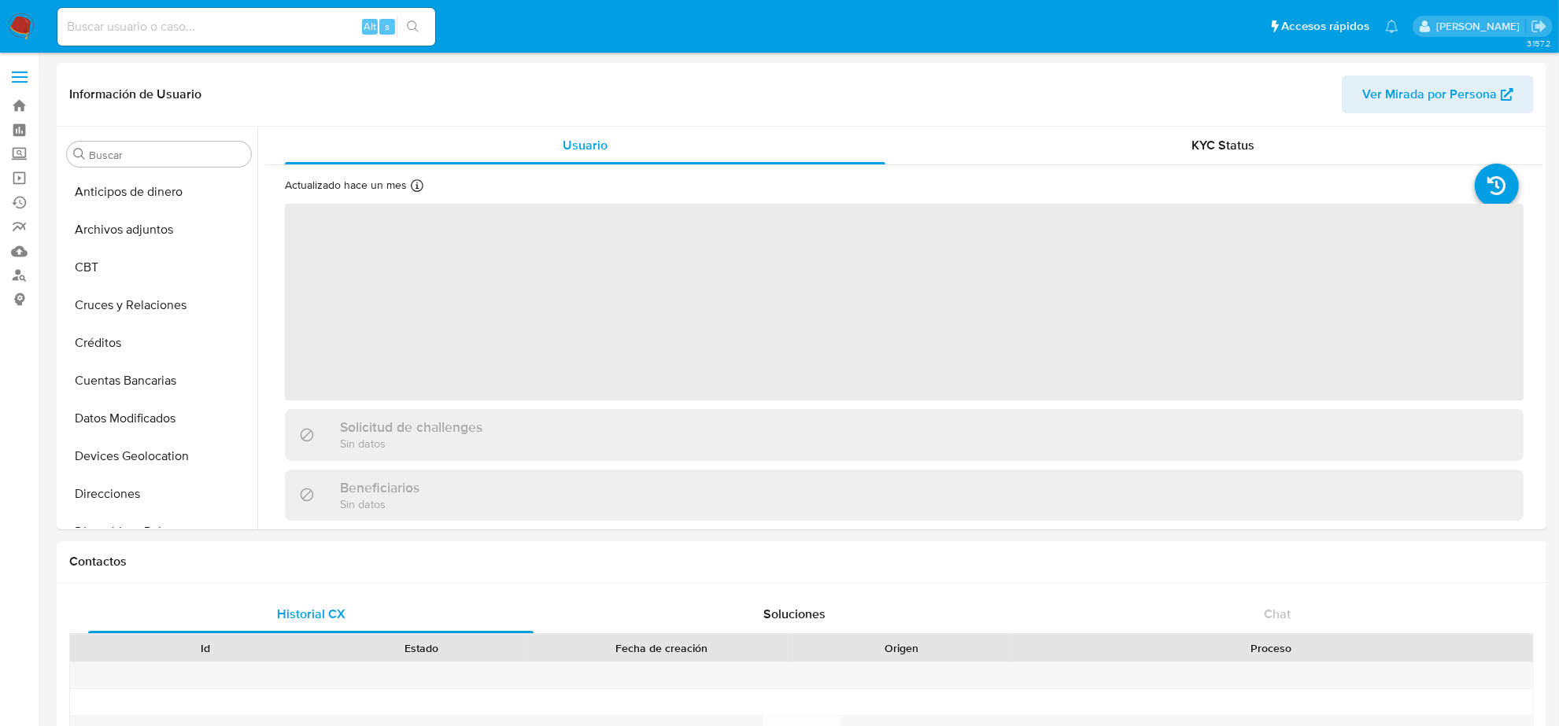
select select "10"
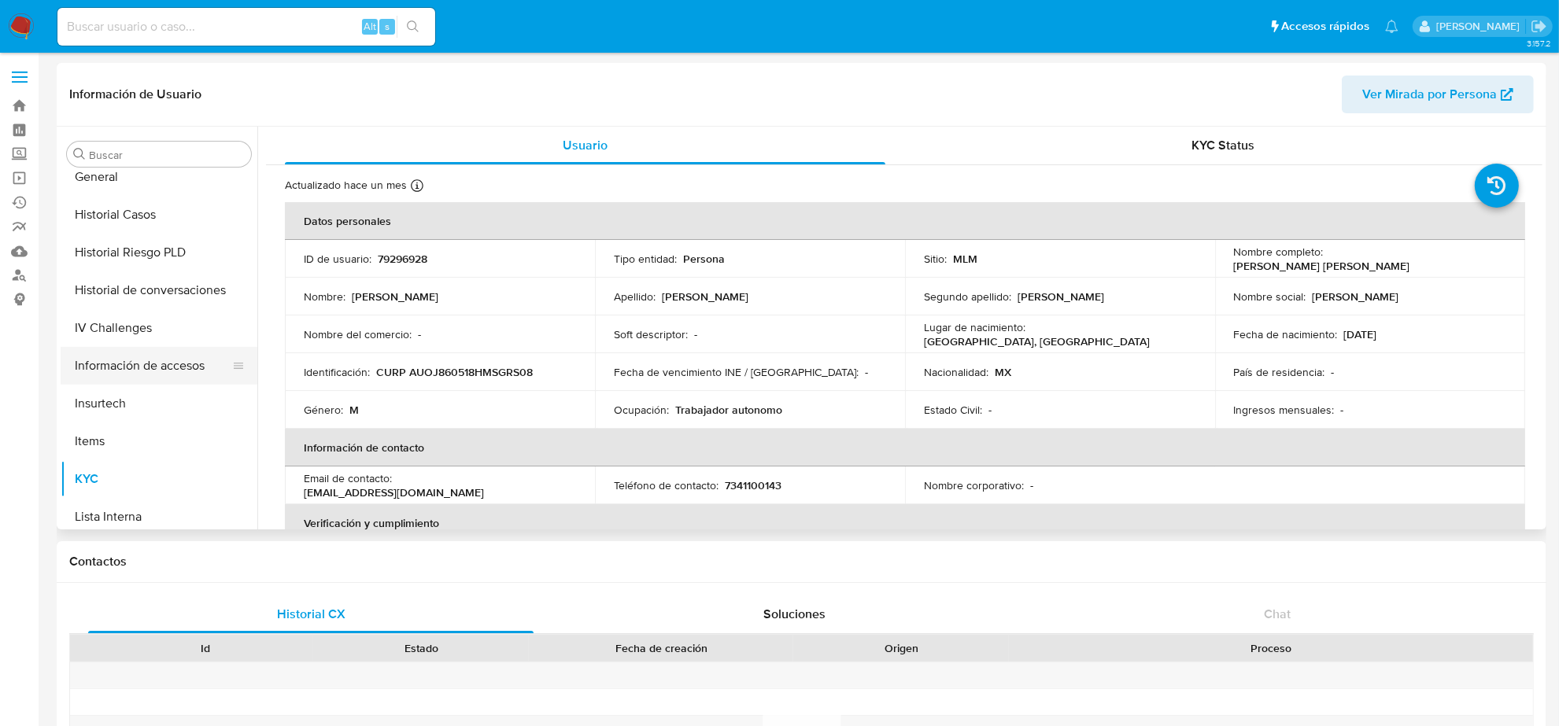
scroll to position [467, 0]
click at [162, 217] on button "Historial Casos" at bounding box center [153, 217] width 184 height 38
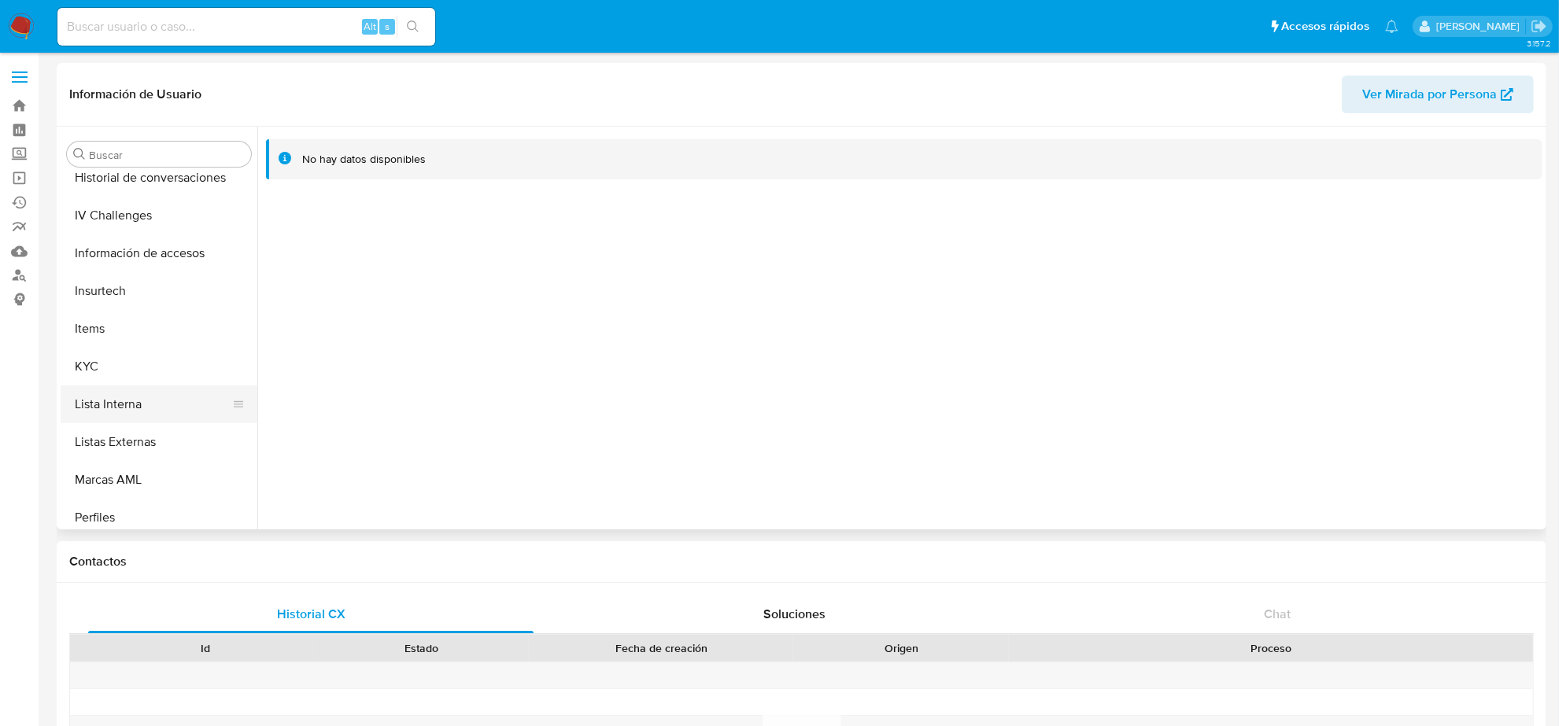
scroll to position [663, 0]
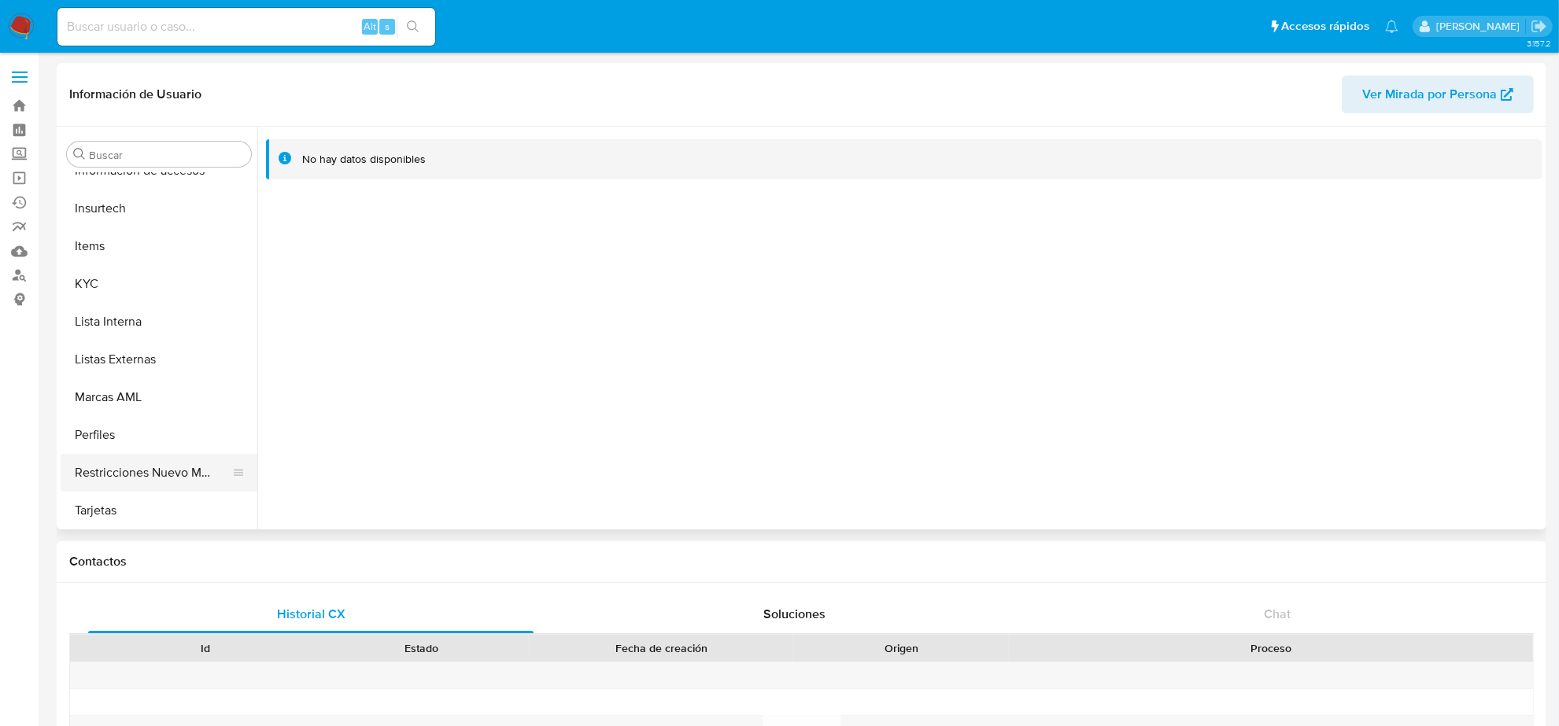
click at [161, 471] on button "Restricciones Nuevo Mundo" at bounding box center [153, 473] width 184 height 38
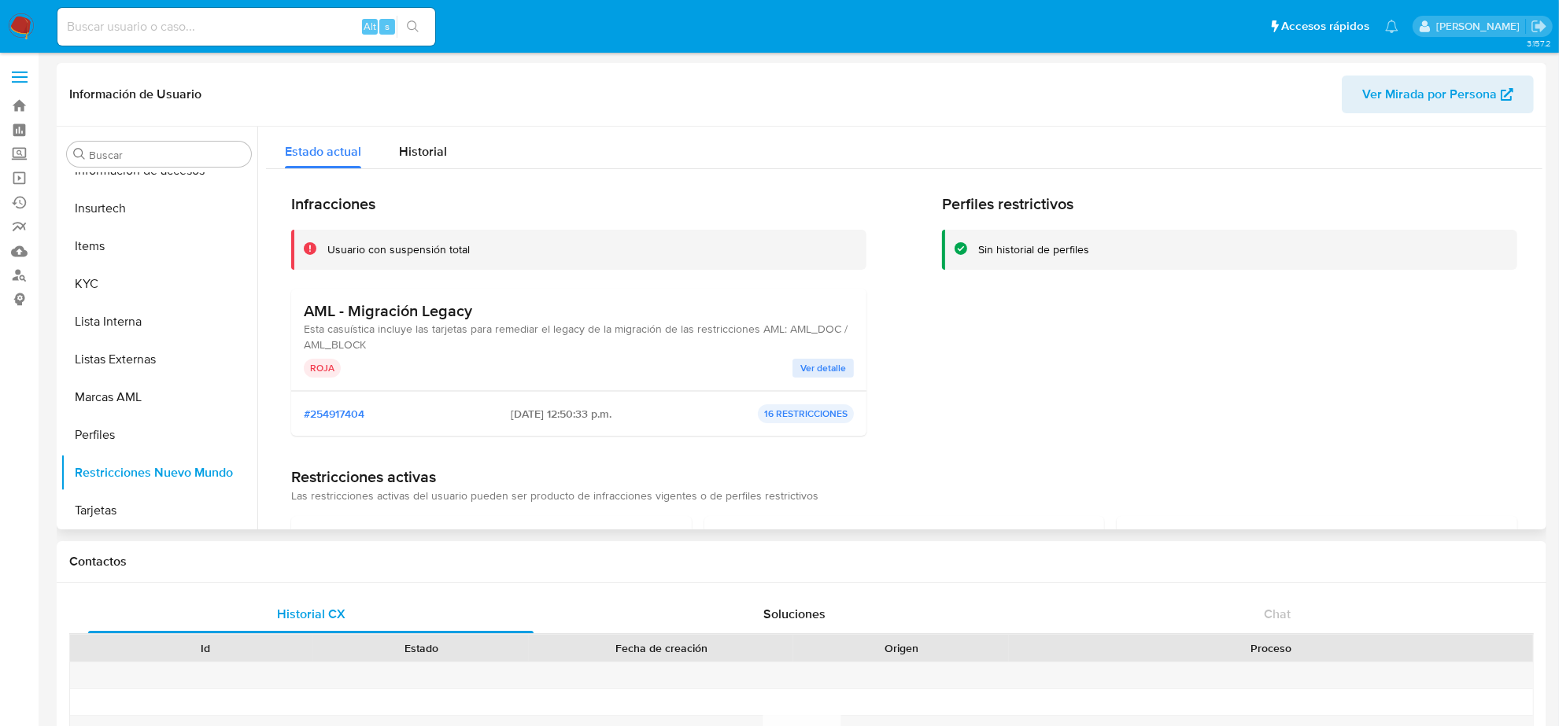
click at [828, 362] on span "Ver detalle" at bounding box center [823, 368] width 46 height 16
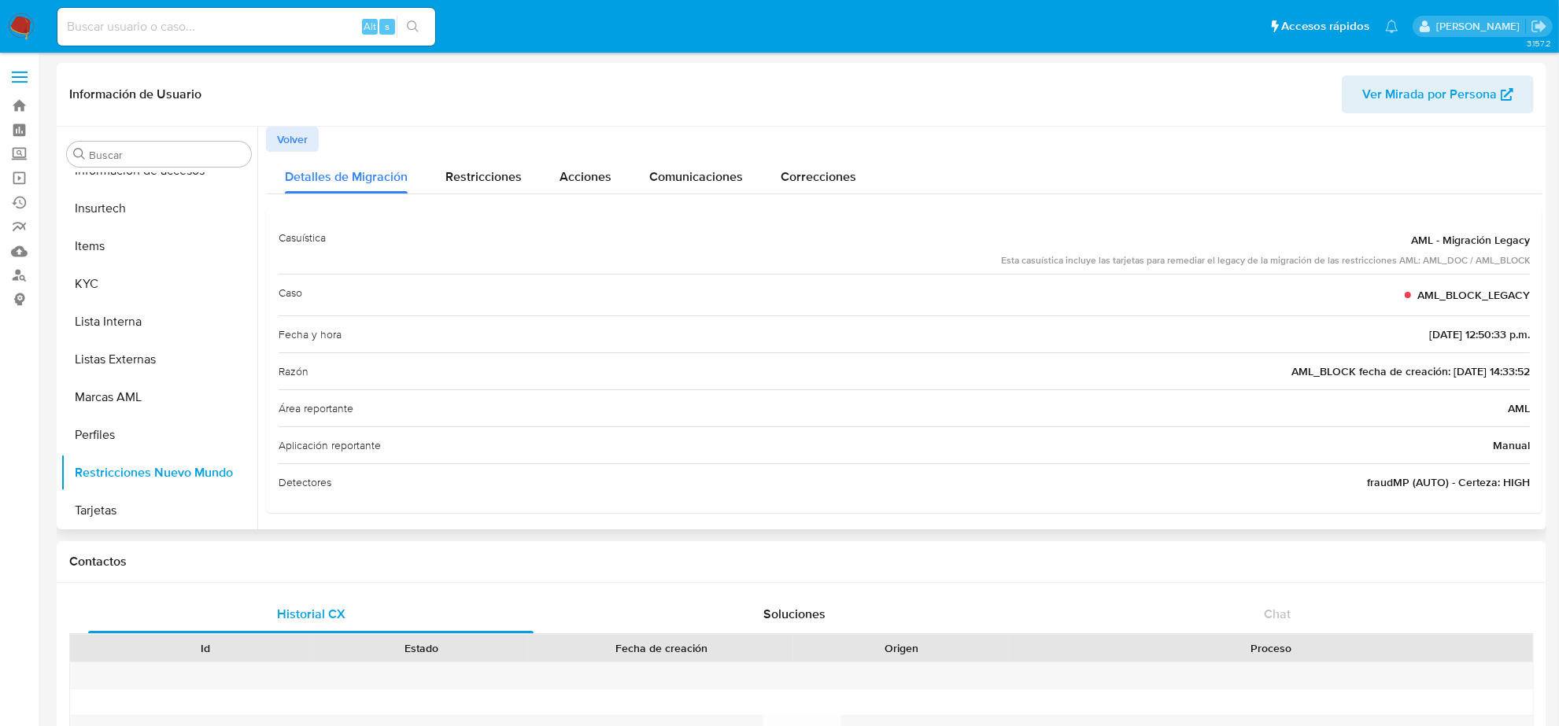
scroll to position [4, 0]
click at [107, 281] on button "KYC" at bounding box center [153, 284] width 184 height 38
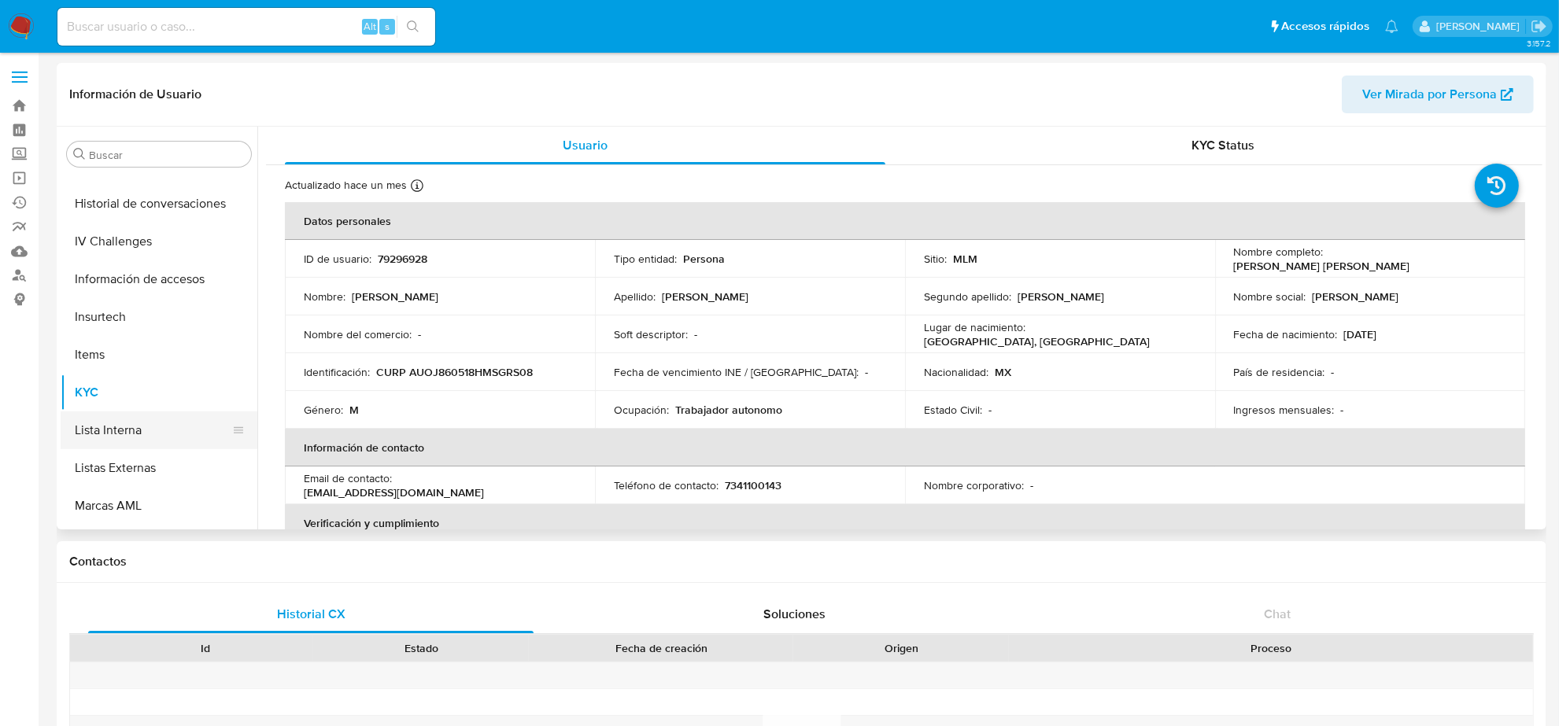
scroll to position [467, 0]
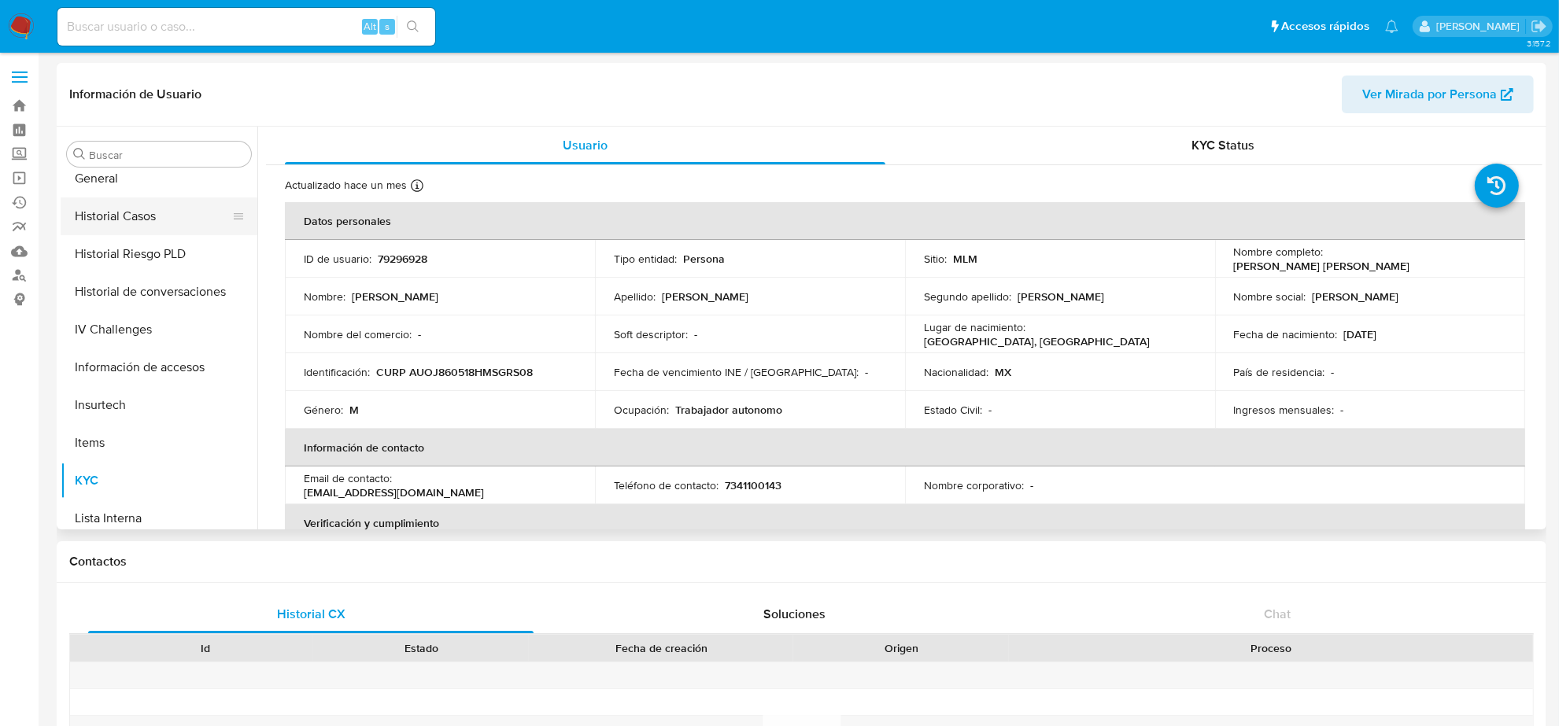
click at [138, 221] on button "Historial Casos" at bounding box center [153, 217] width 184 height 38
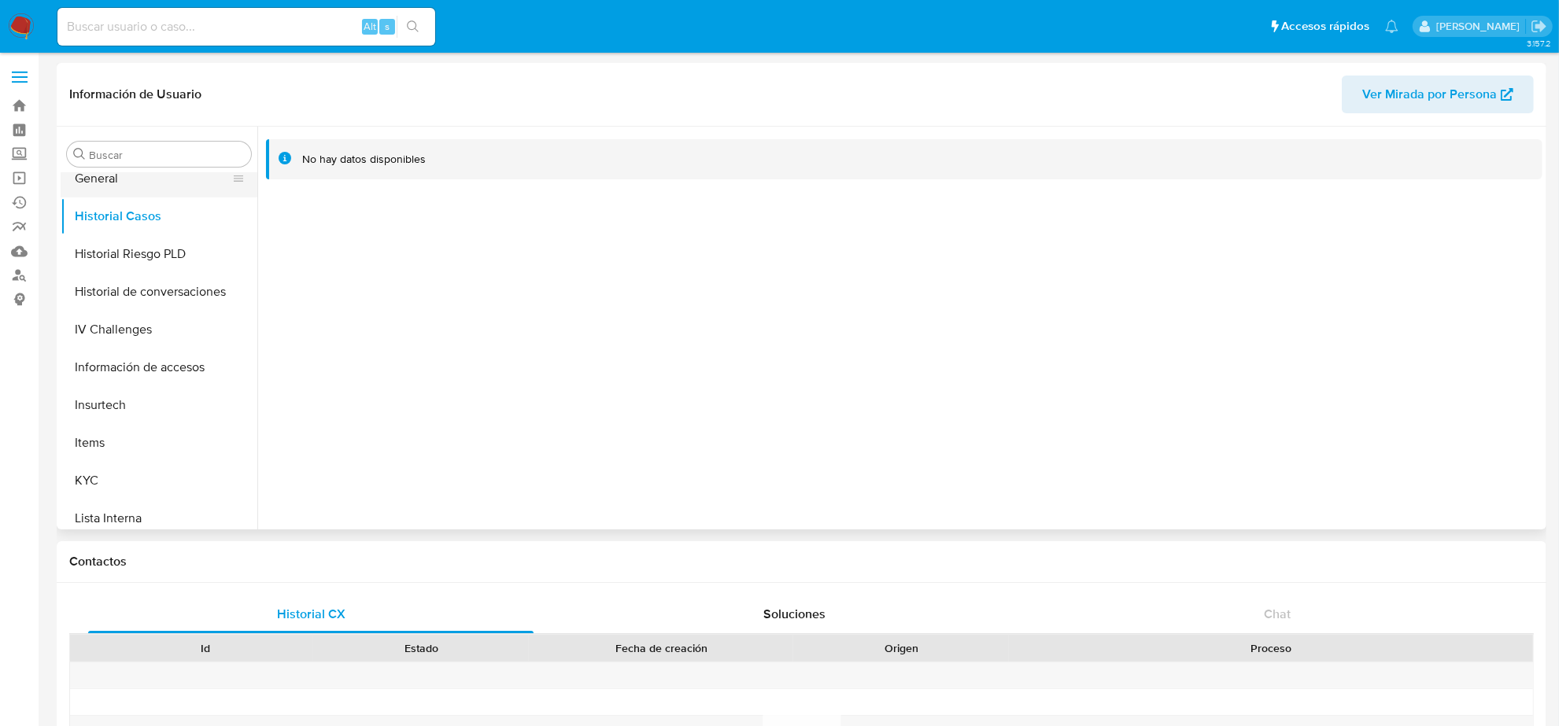
click at [136, 187] on button "General" at bounding box center [153, 179] width 184 height 38
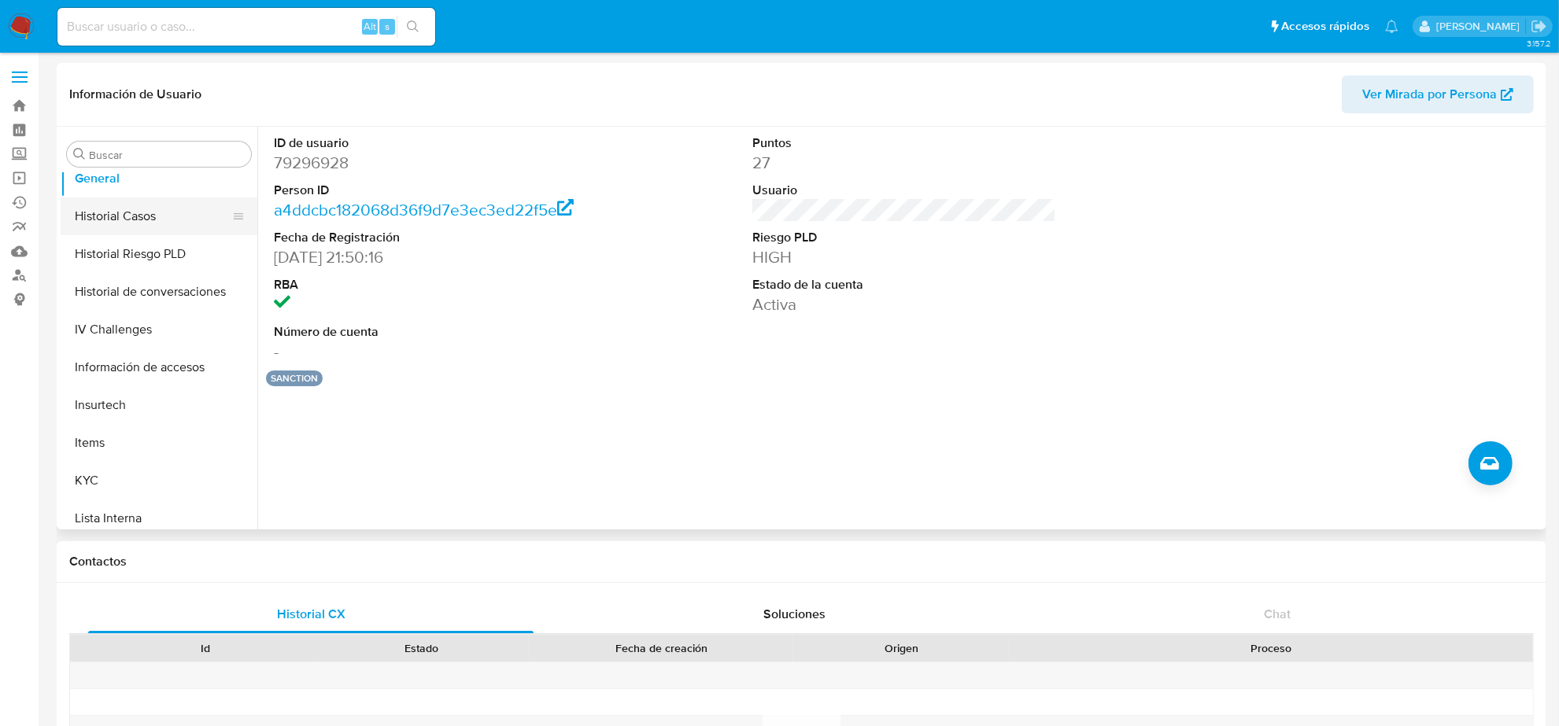
click at [162, 223] on button "Historial Casos" at bounding box center [153, 217] width 184 height 38
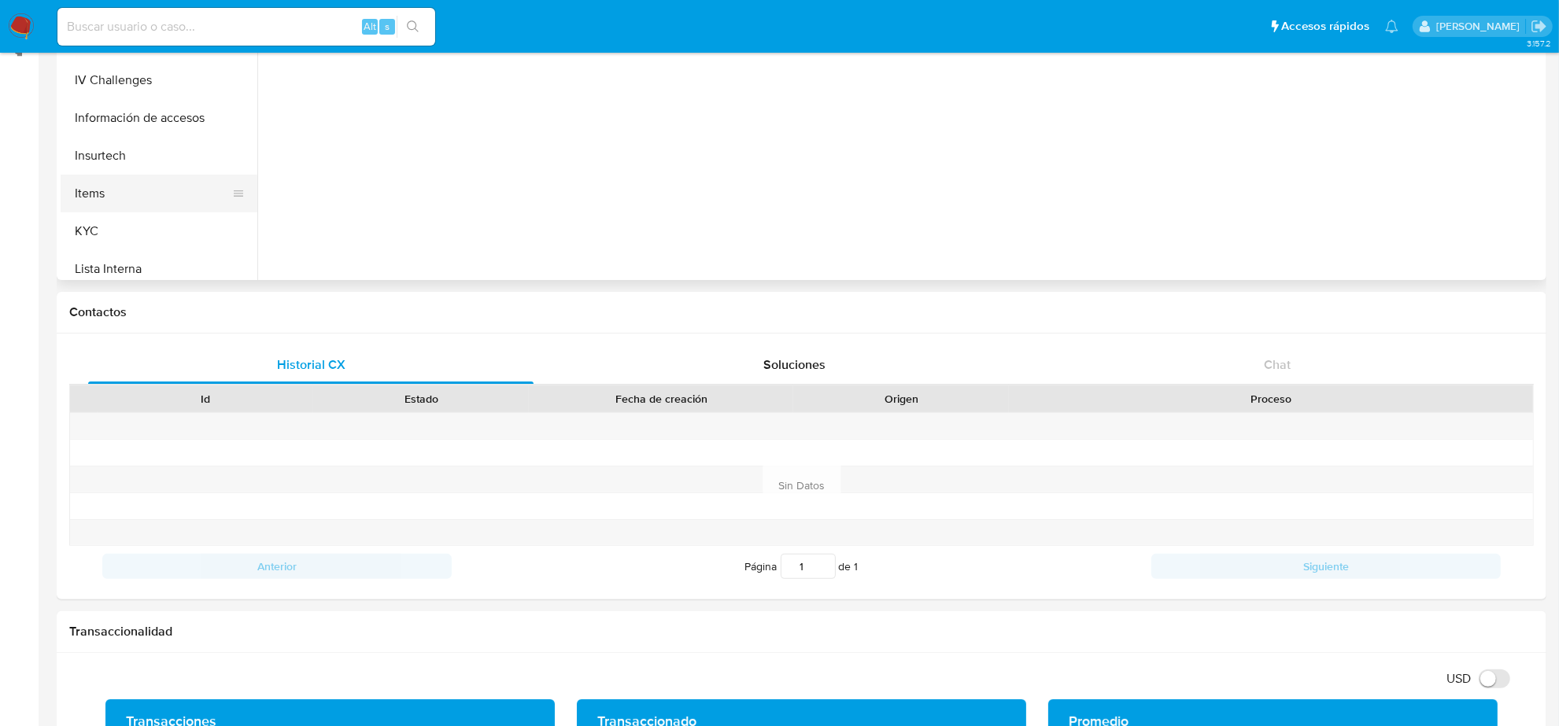
scroll to position [98, 0]
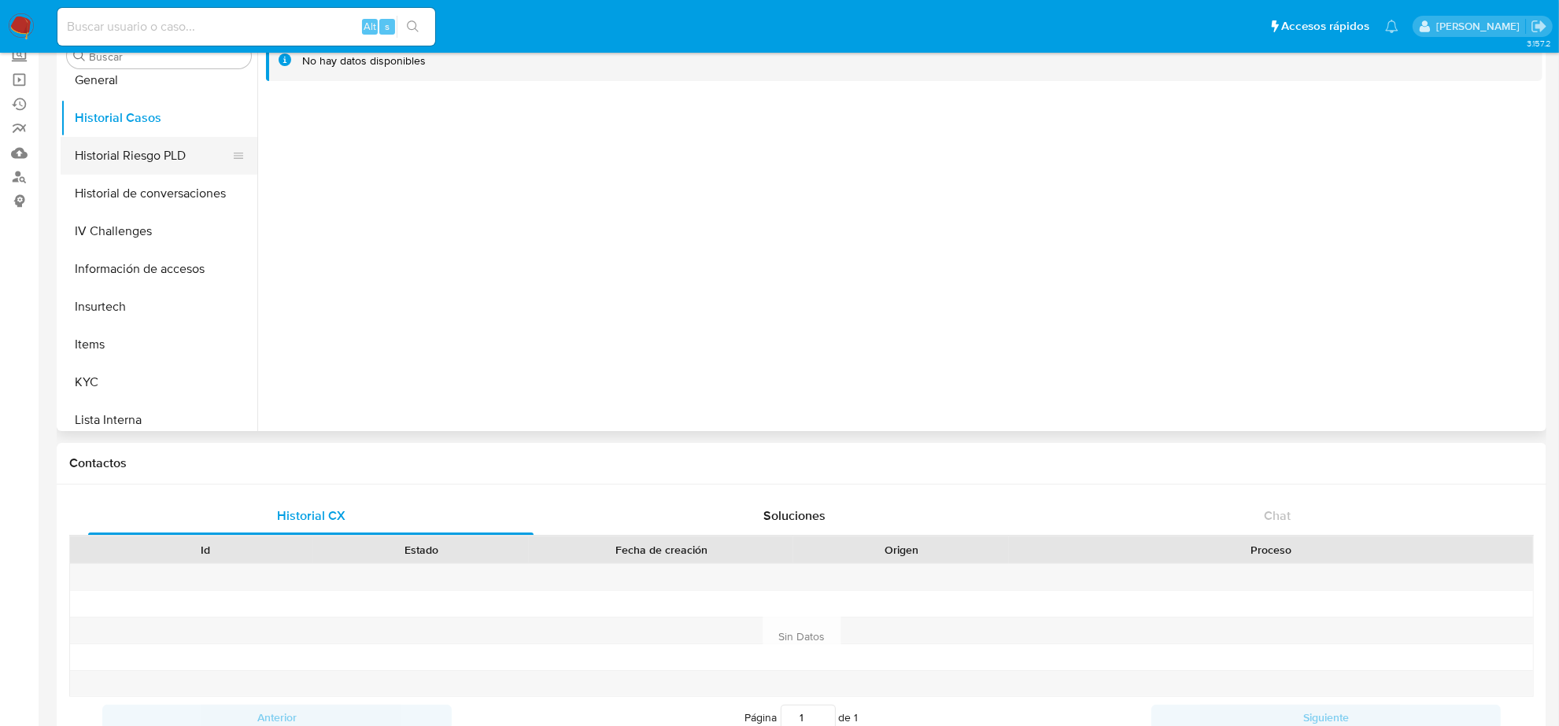
click at [122, 159] on button "Historial Riesgo PLD" at bounding box center [153, 156] width 184 height 38
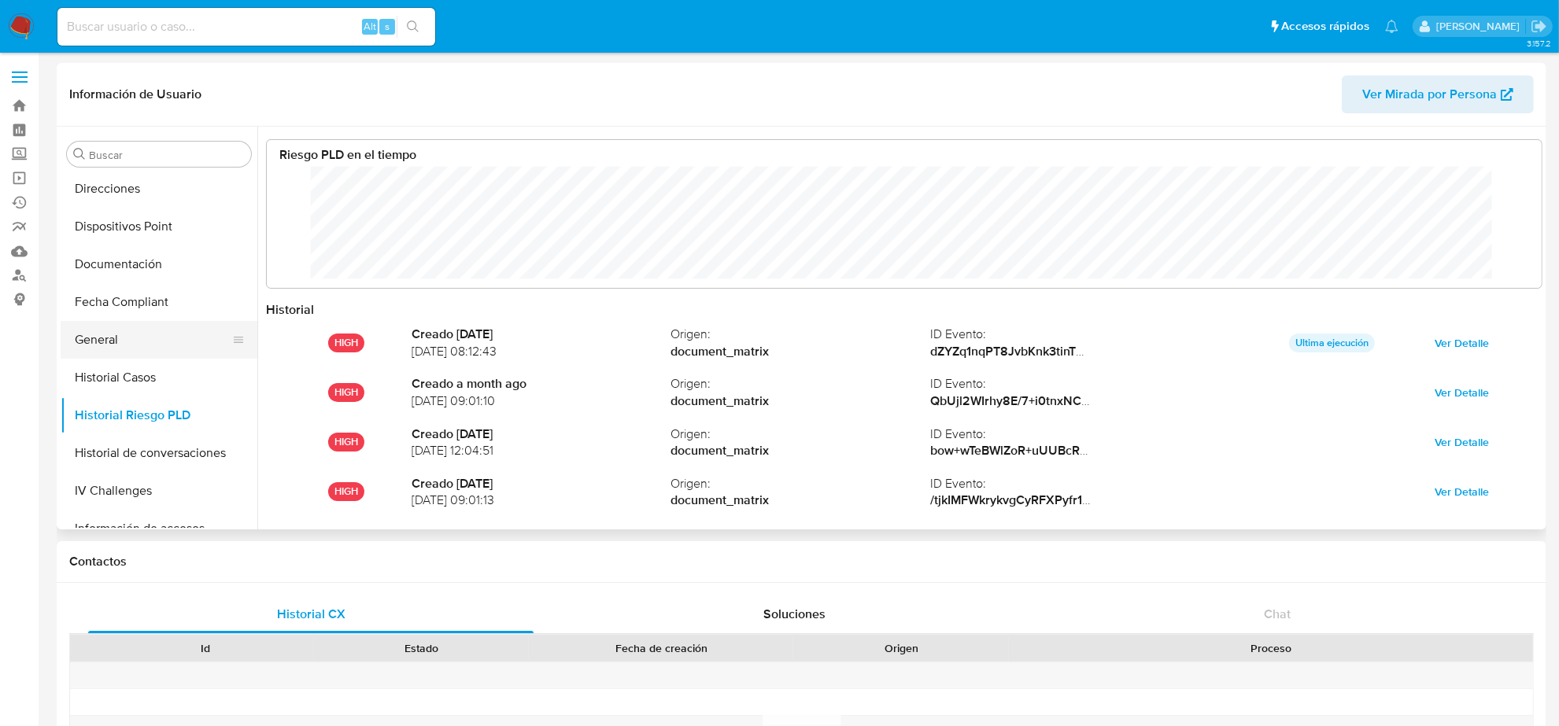
scroll to position [270, 0]
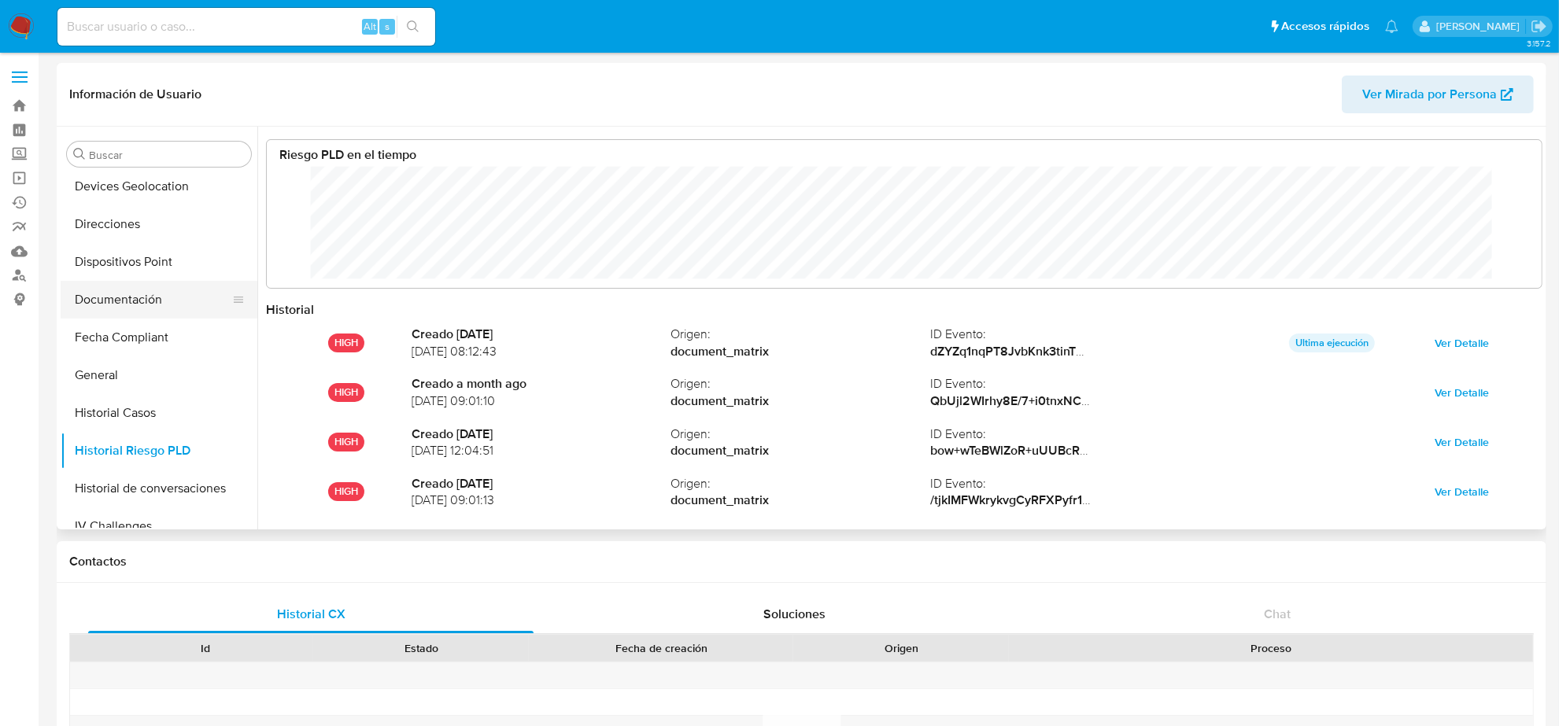
click at [126, 305] on button "Documentación" at bounding box center [153, 300] width 184 height 38
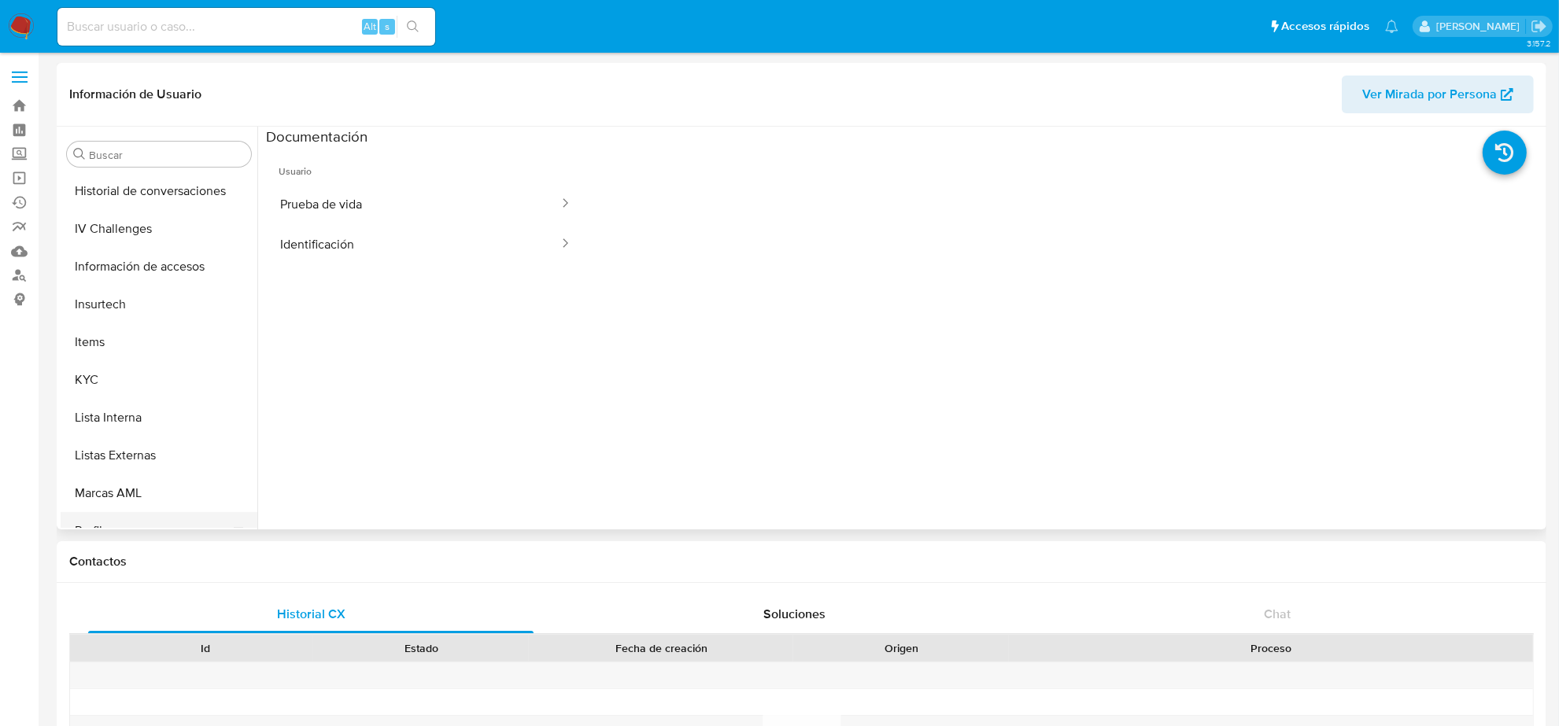
scroll to position [663, 0]
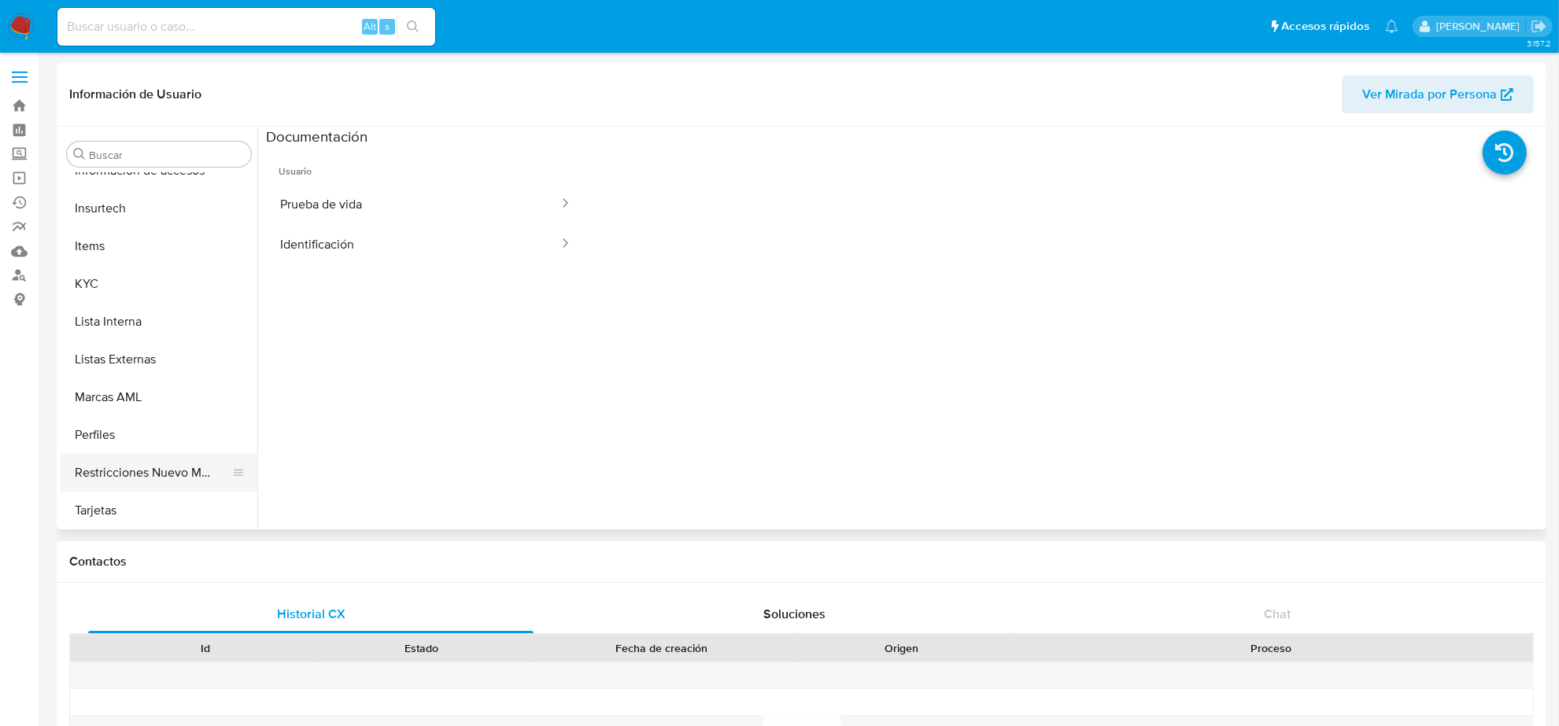
click at [154, 461] on button "Restricciones Nuevo Mundo" at bounding box center [153, 473] width 184 height 38
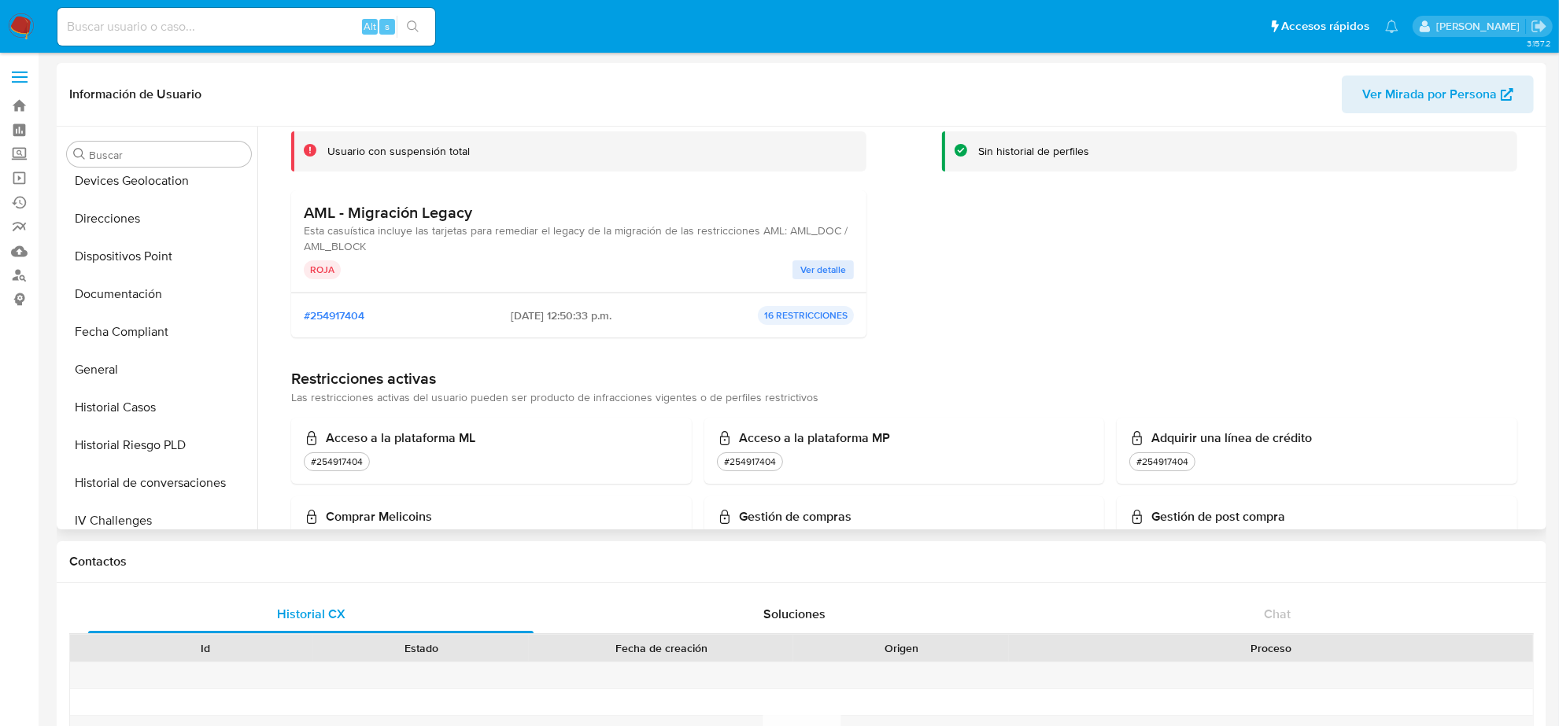
scroll to position [270, 0]
click at [801, 273] on span "Ver detalle" at bounding box center [823, 270] width 46 height 16
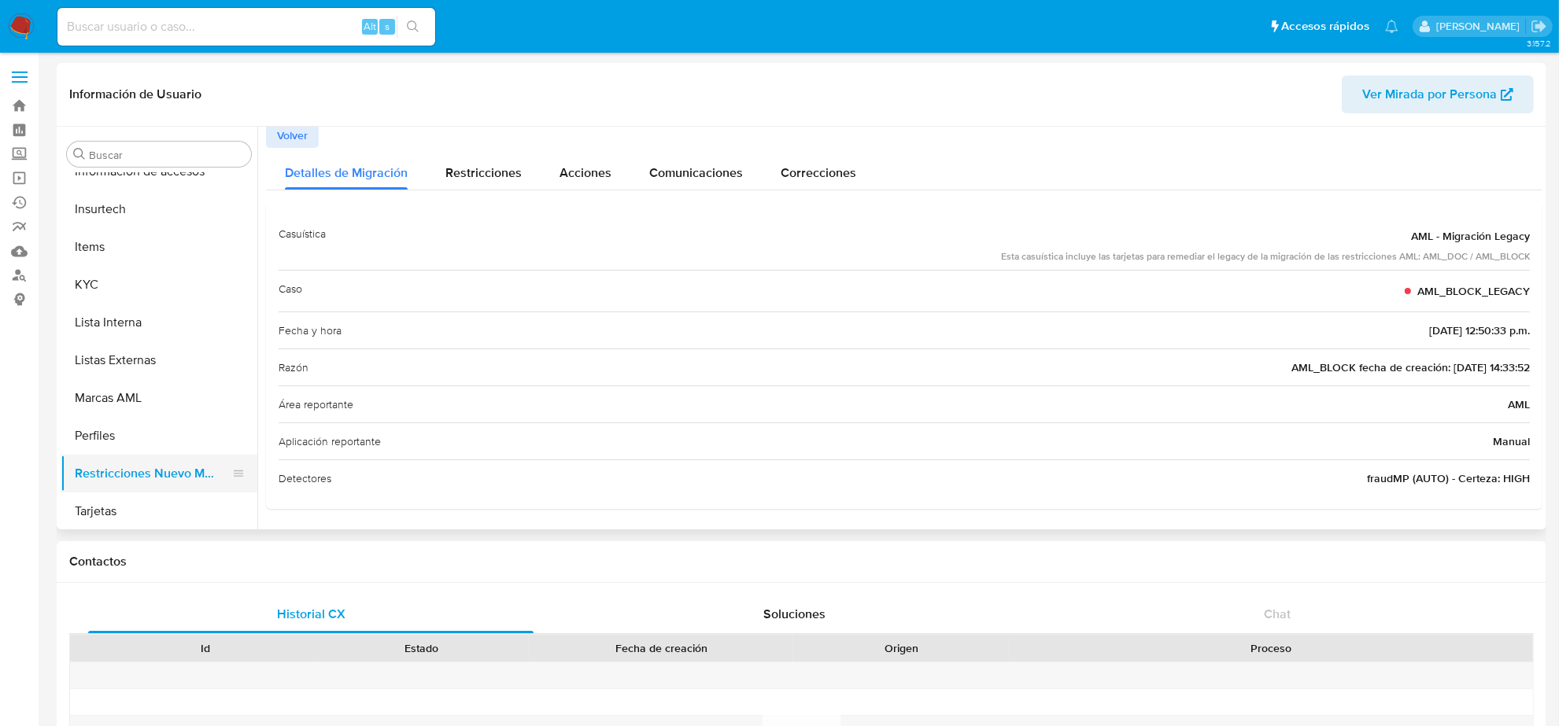
scroll to position [663, 0]
click at [119, 348] on button "Listas Externas" at bounding box center [153, 360] width 184 height 38
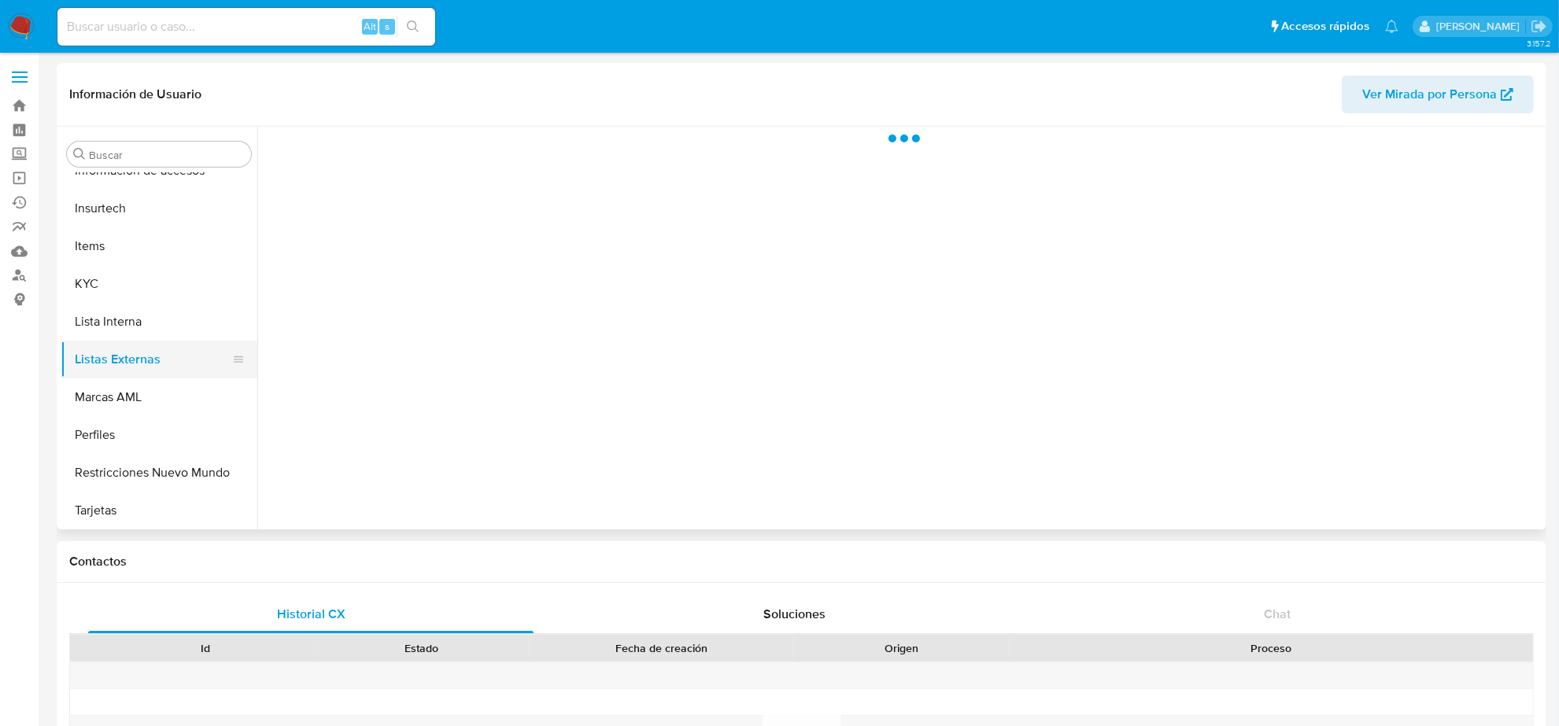
scroll to position [0, 0]
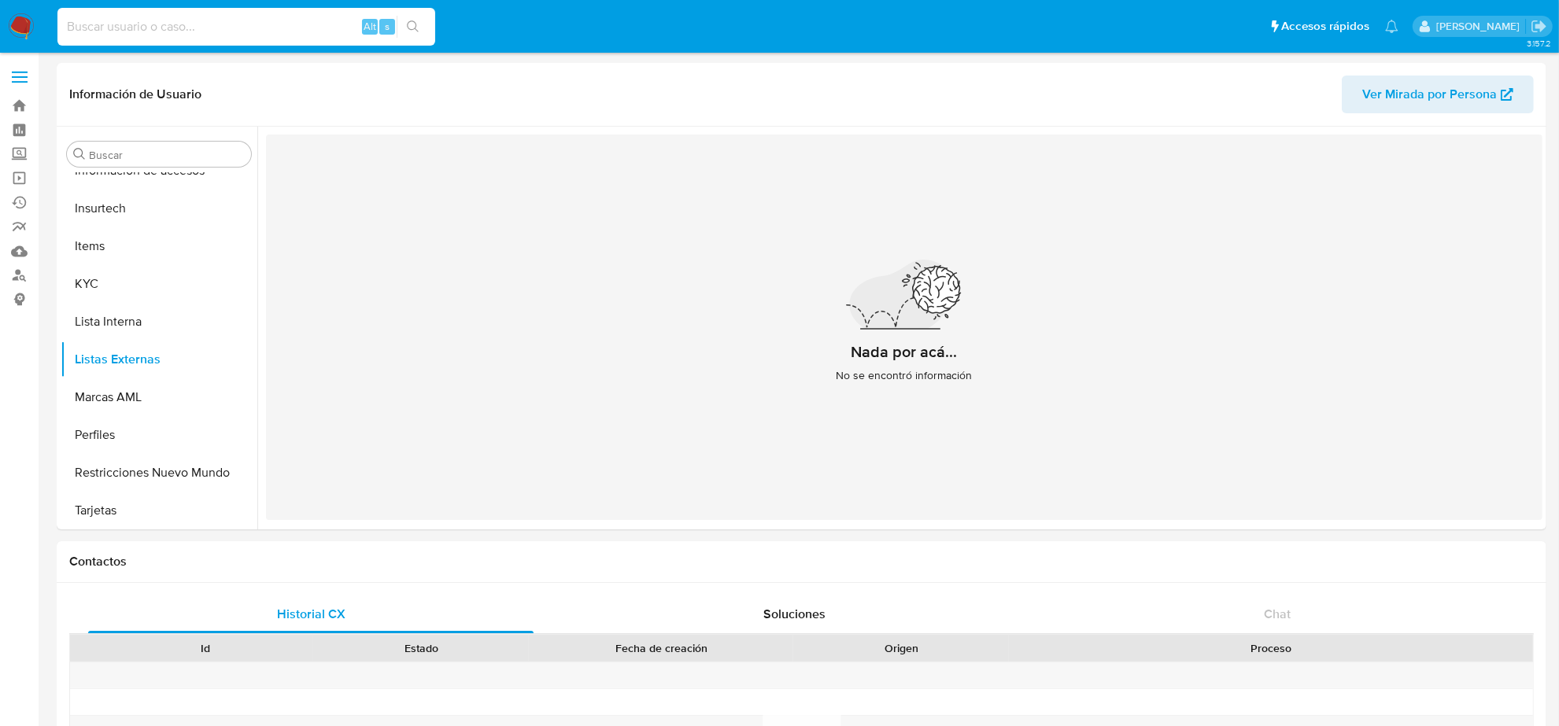
click at [264, 21] on input at bounding box center [246, 27] width 378 height 20
type input "2544283167"
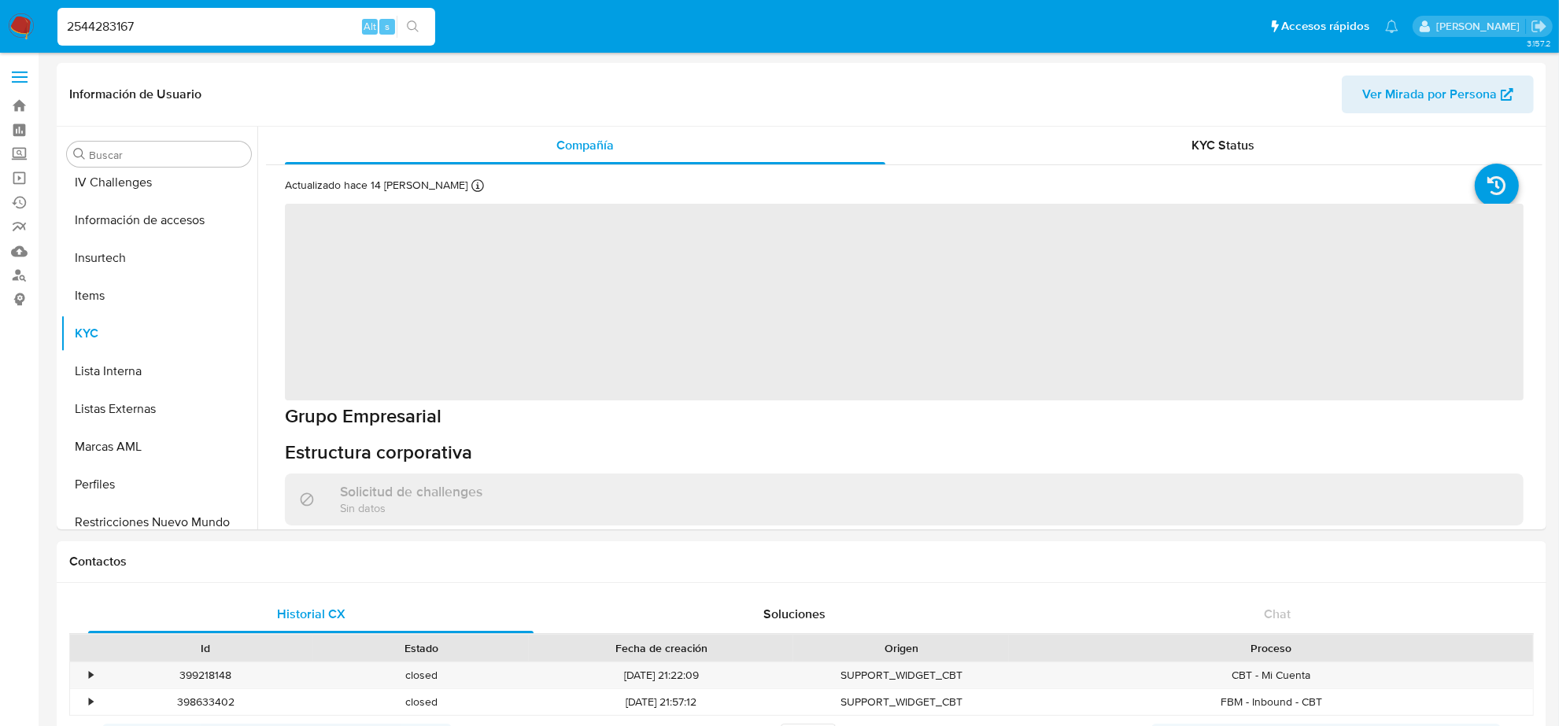
scroll to position [663, 0]
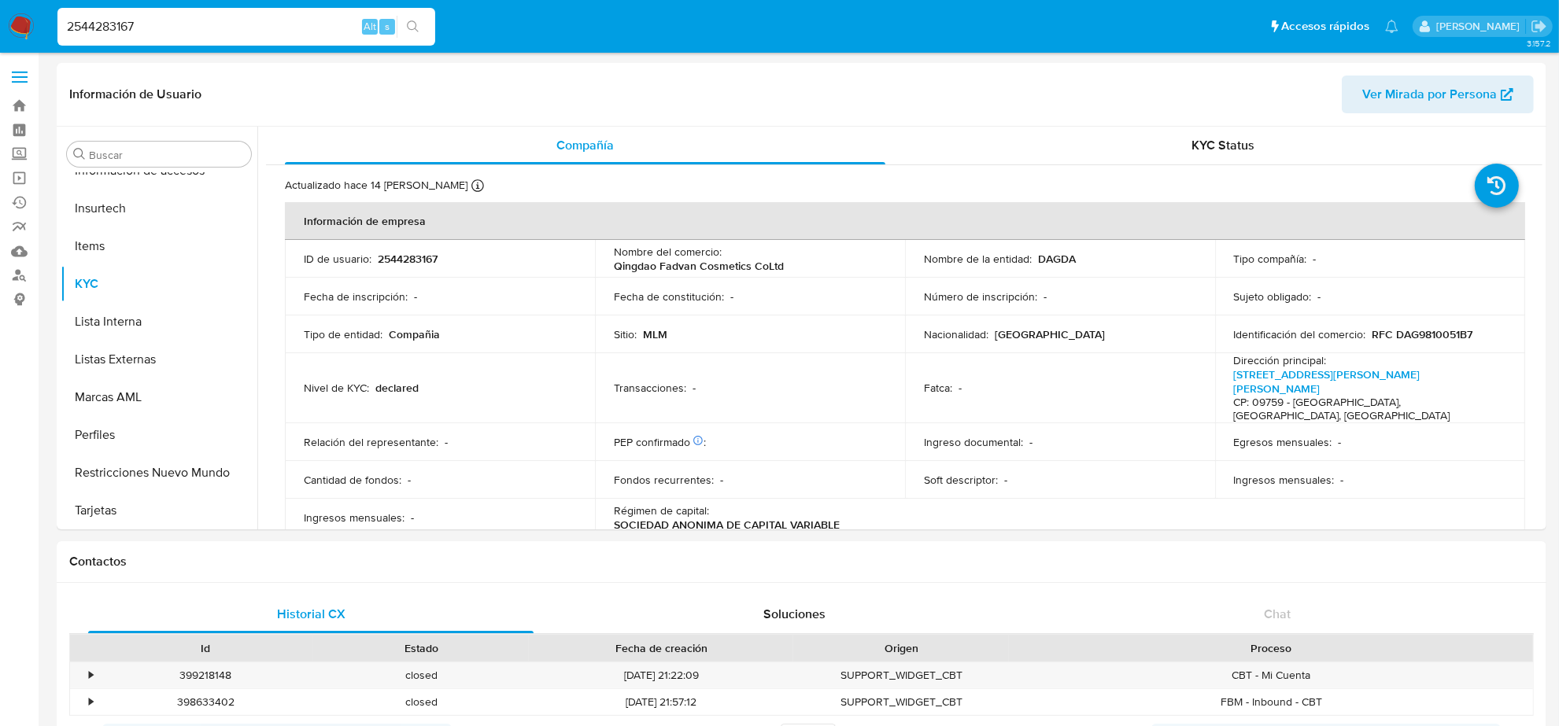
select select "10"
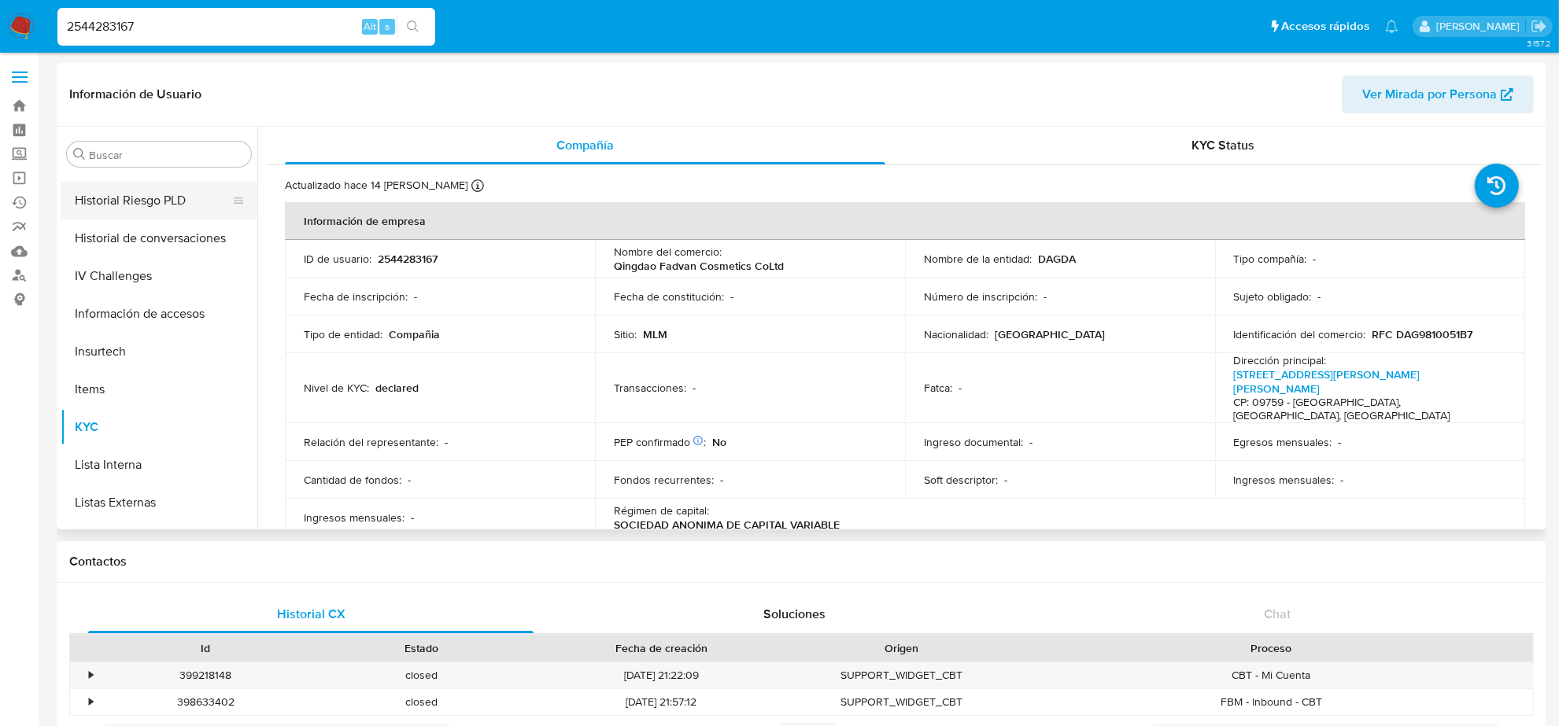
scroll to position [270, 0]
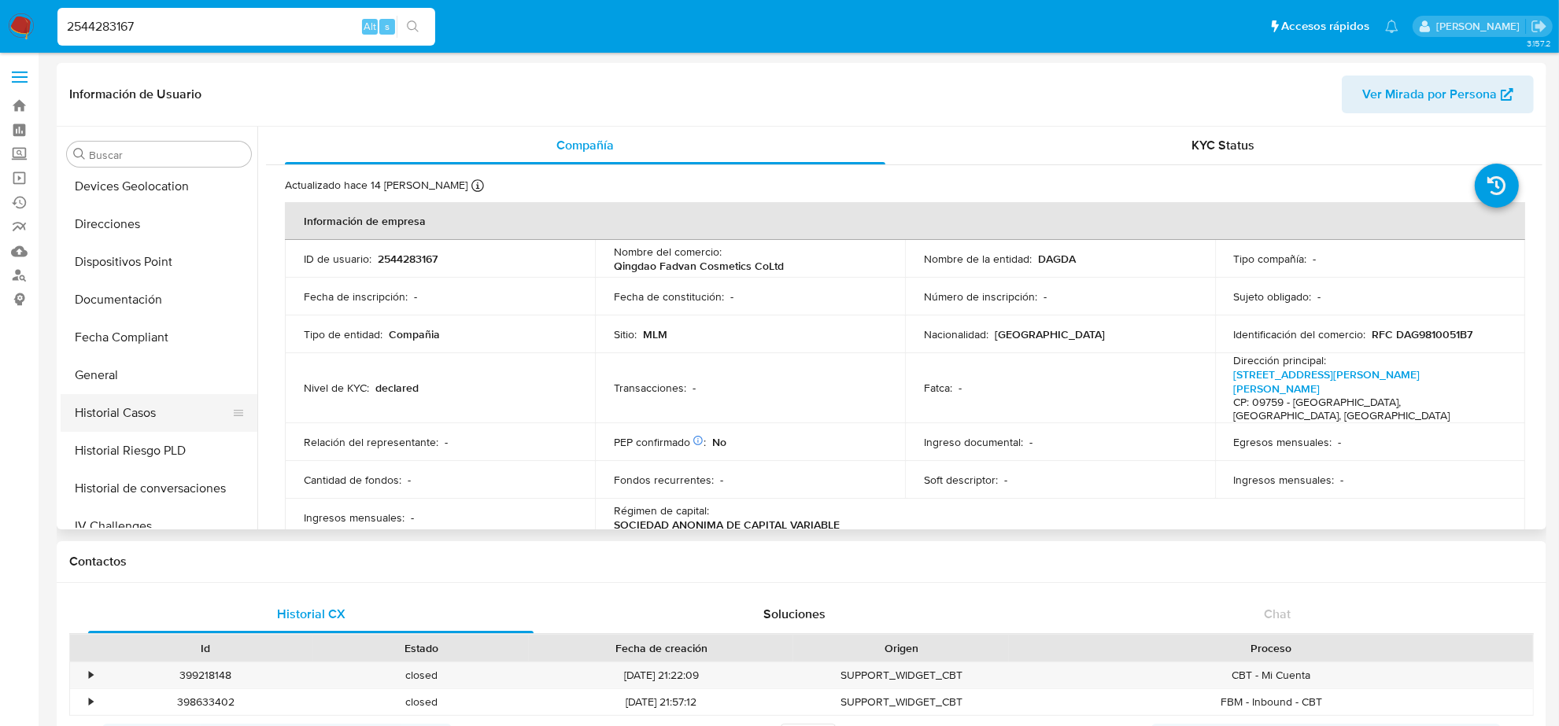
click at [170, 412] on button "Historial Casos" at bounding box center [153, 413] width 184 height 38
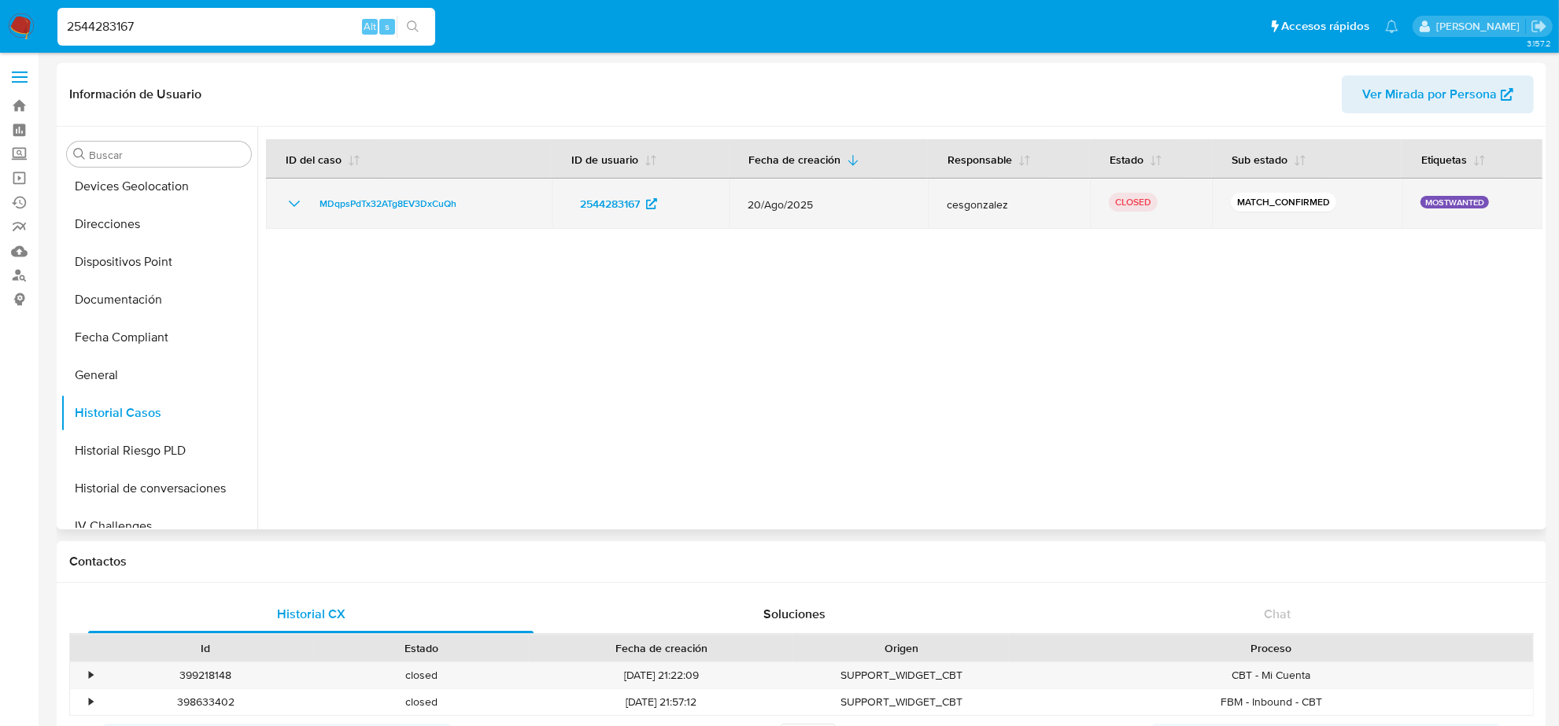
click at [294, 203] on icon "Mostrar/Ocultar" at bounding box center [294, 203] width 19 height 19
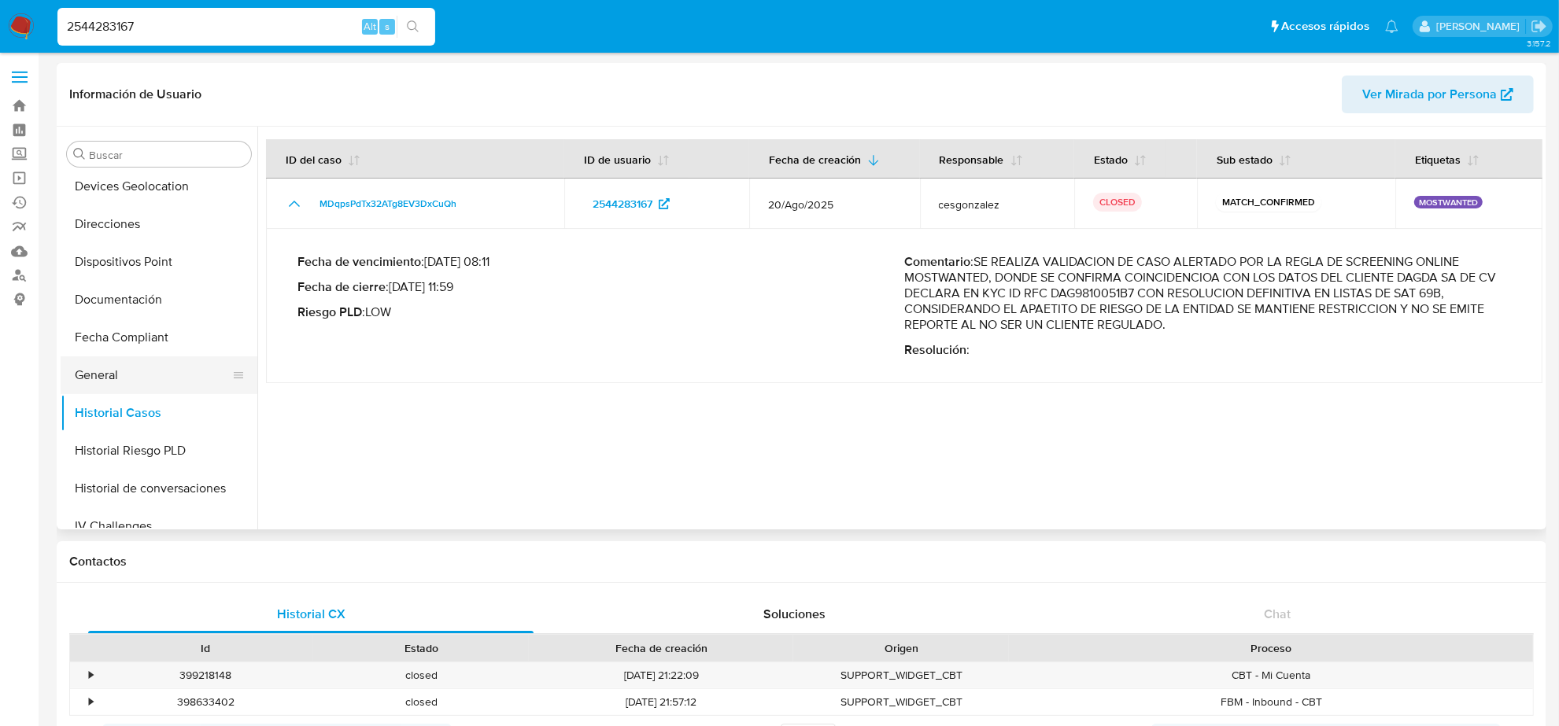
click at [109, 374] on button "General" at bounding box center [153, 375] width 184 height 38
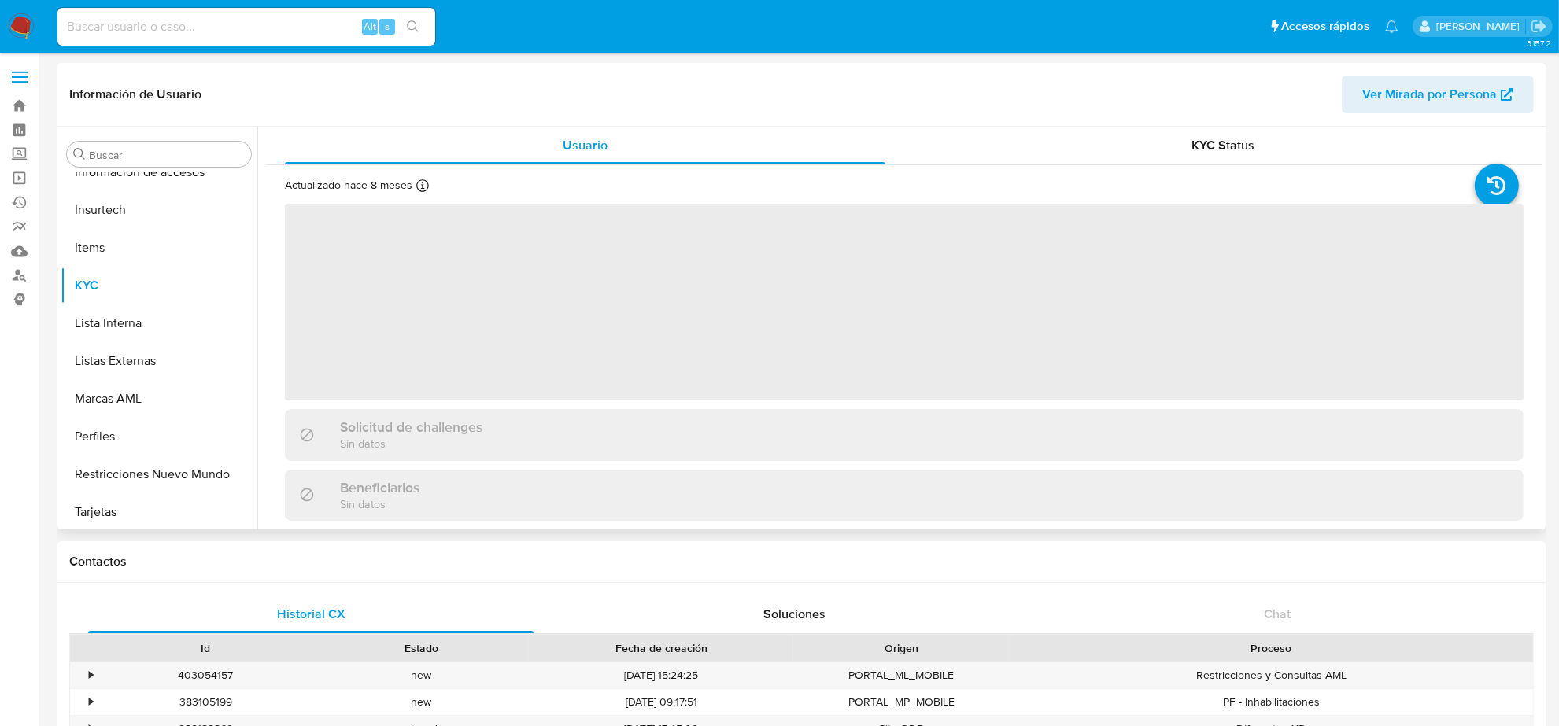
scroll to position [663, 0]
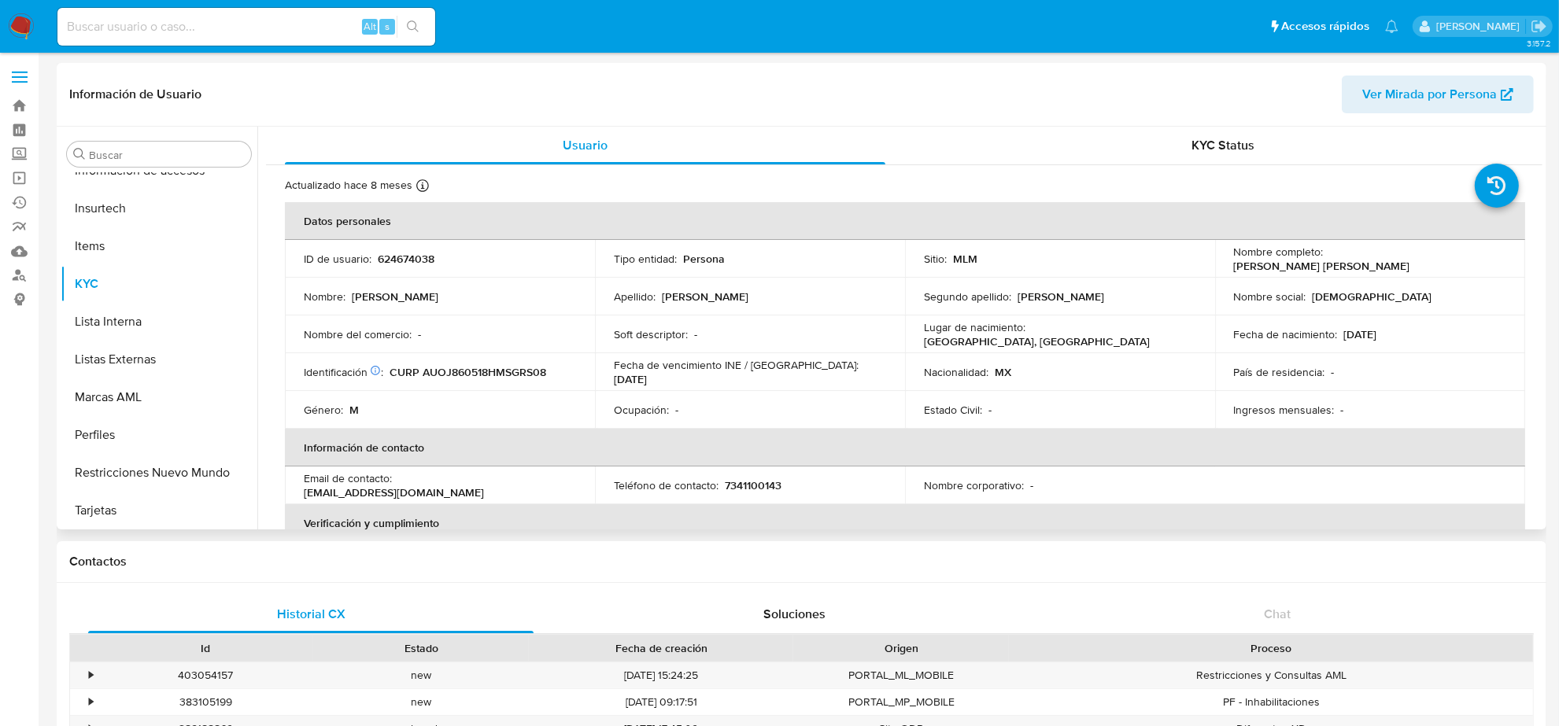
select select "10"
click at [266, 30] on input at bounding box center [246, 27] width 378 height 20
paste input "F3fV7X6S18sQjWHS5MXvMMe3"
type input "F3fV7X6S18sQjWHS5MXvMMe3"
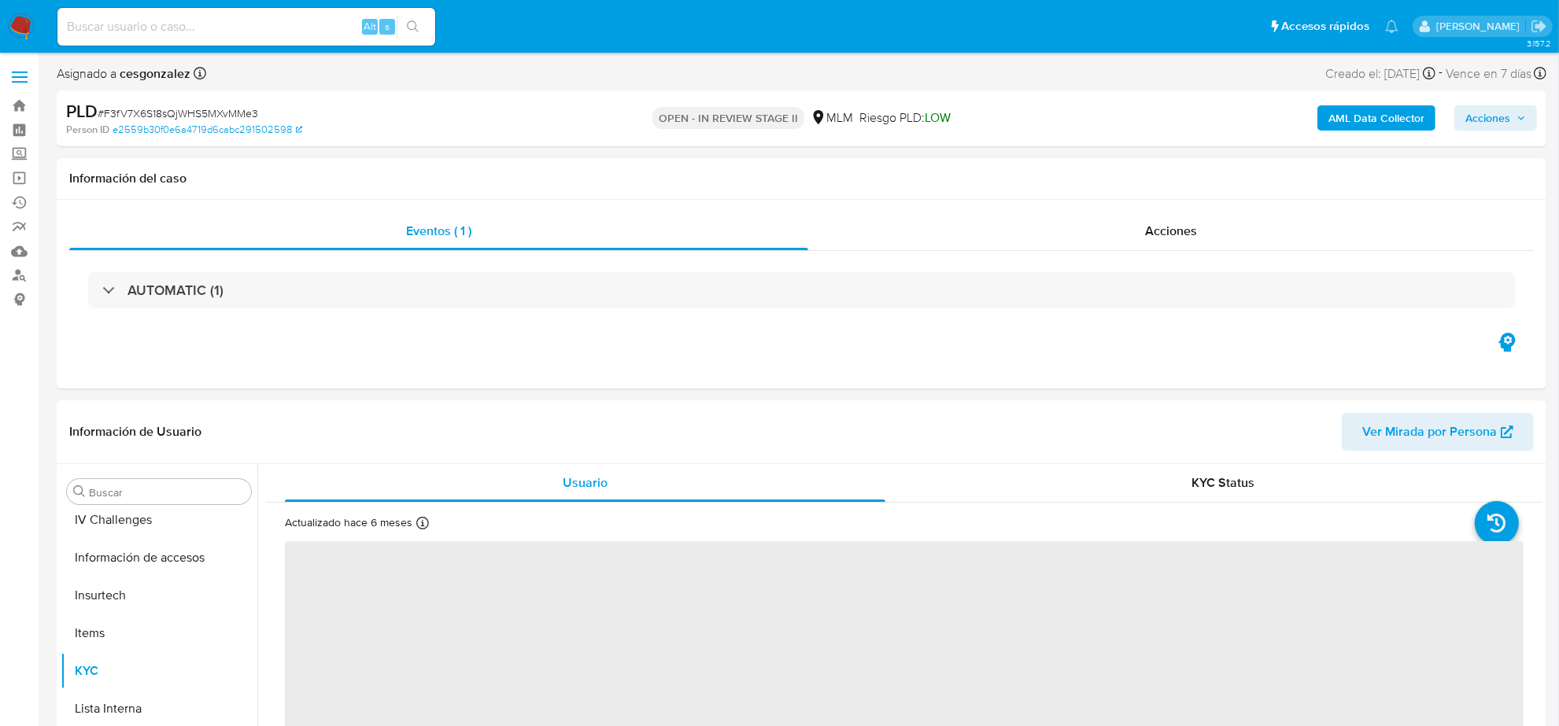
scroll to position [663, 0]
select select "10"
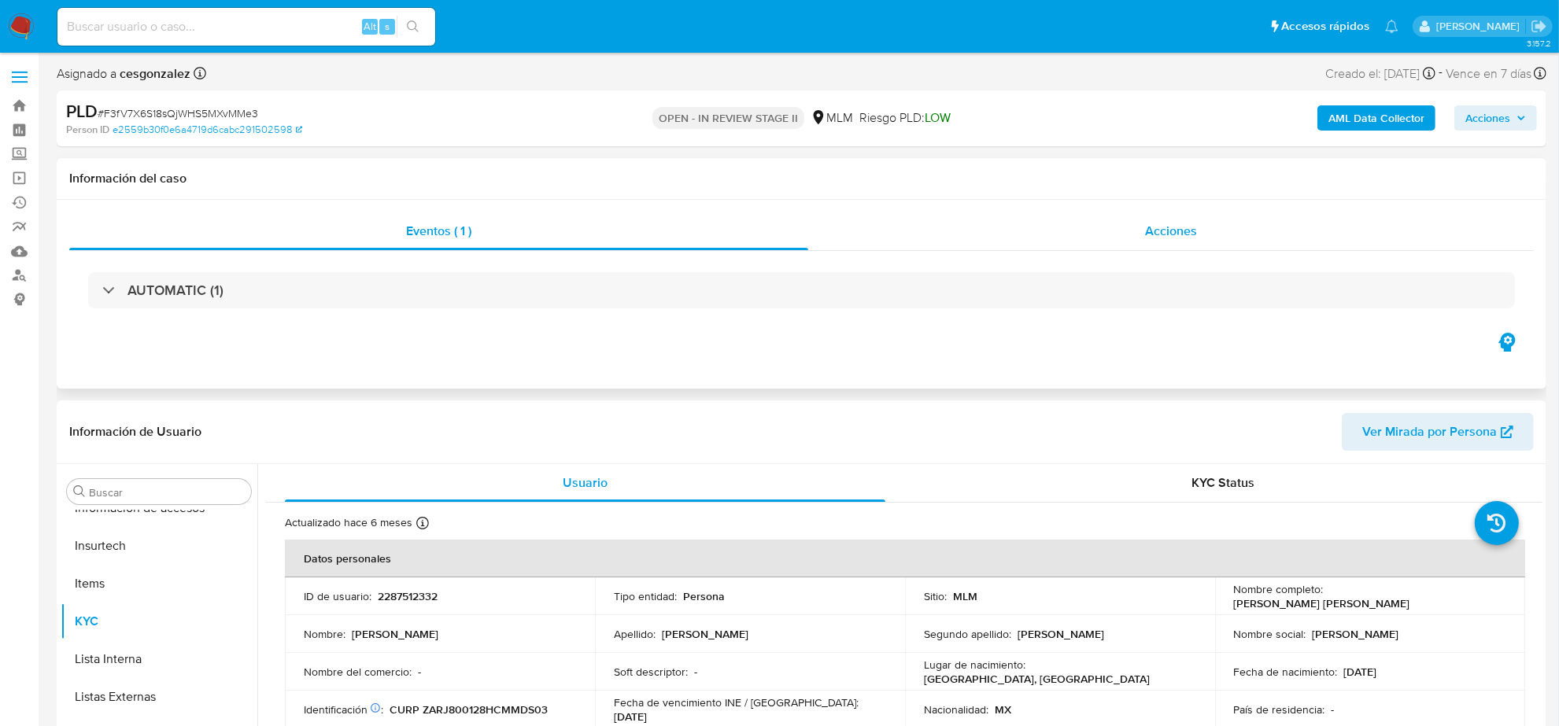
click at [1169, 216] on div "Acciones" at bounding box center [1171, 231] width 726 height 38
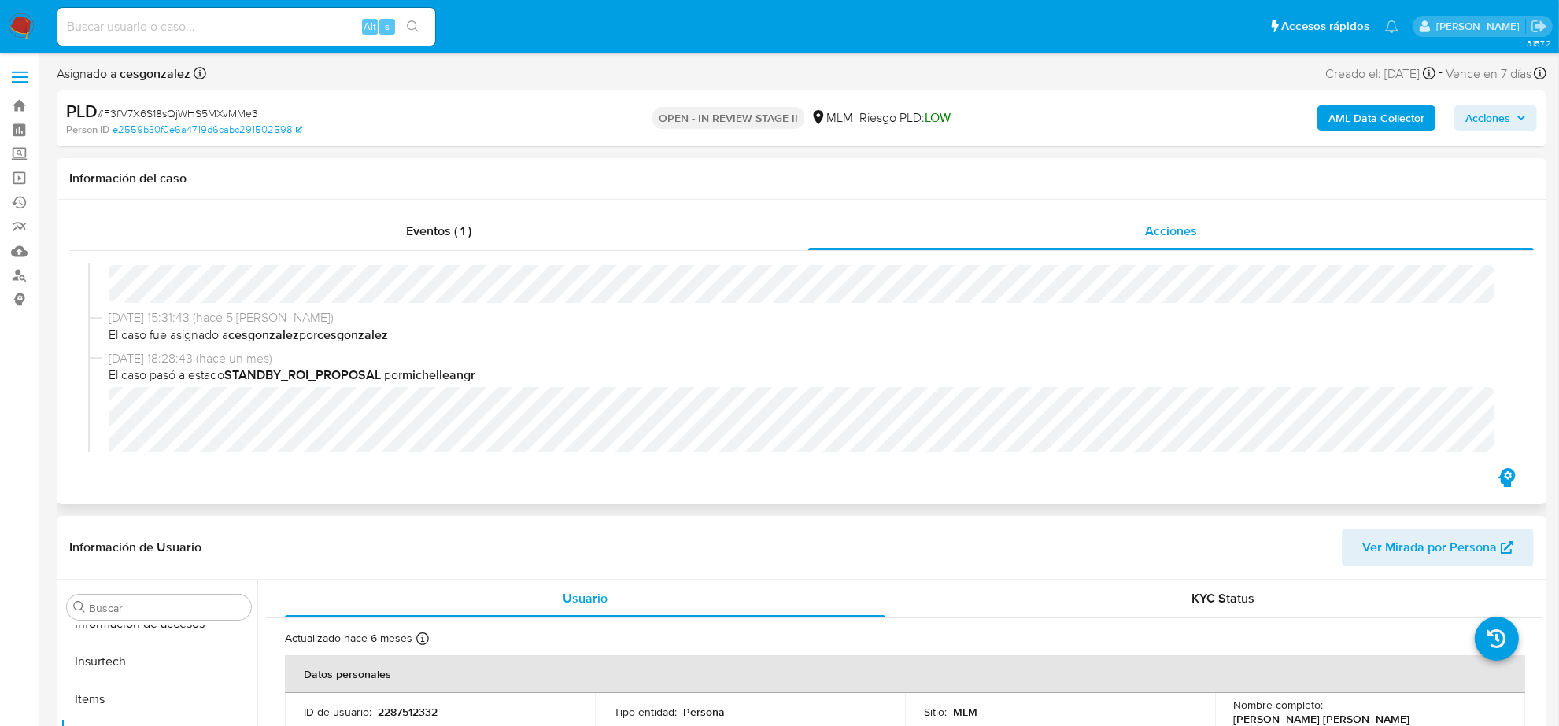
scroll to position [0, 0]
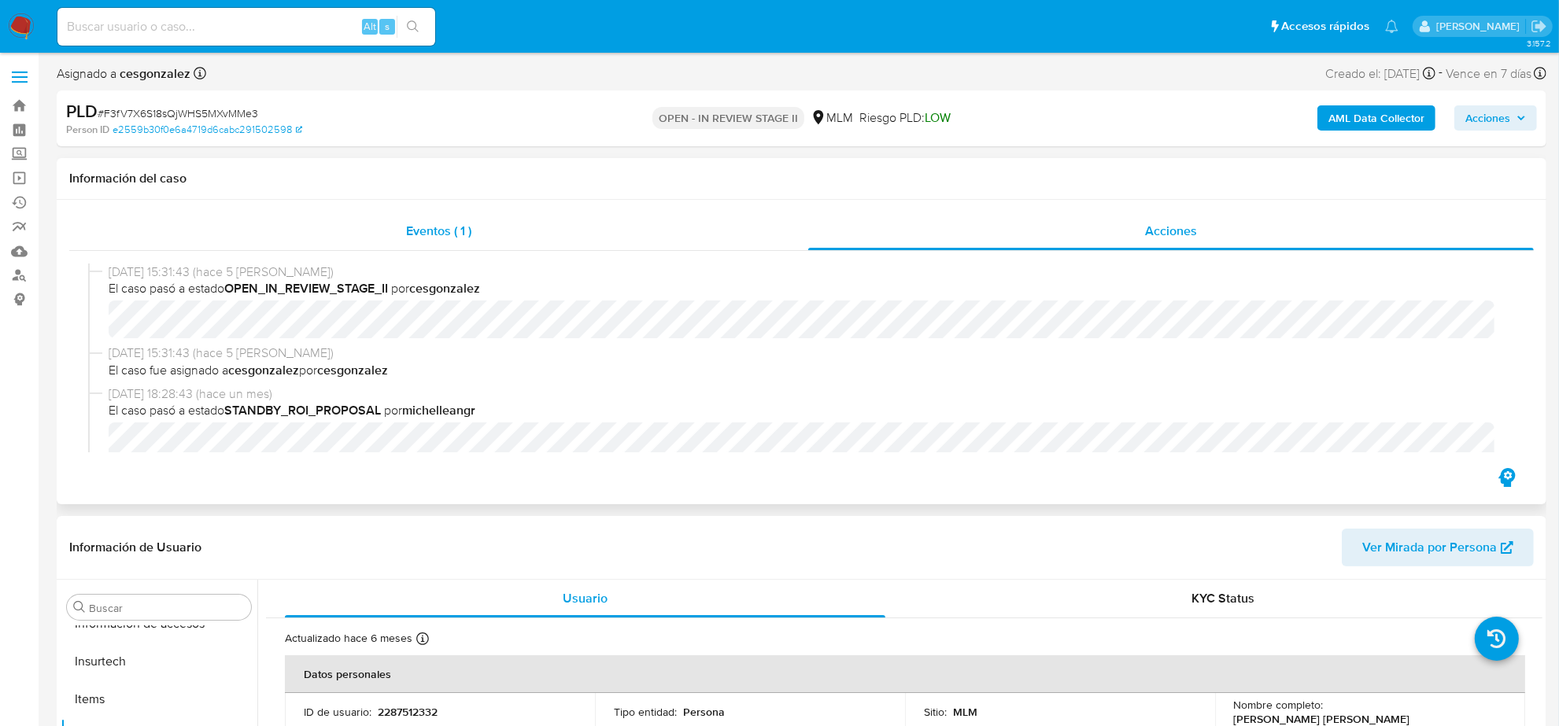
click at [418, 236] on span "Eventos ( 1 )" at bounding box center [438, 231] width 65 height 18
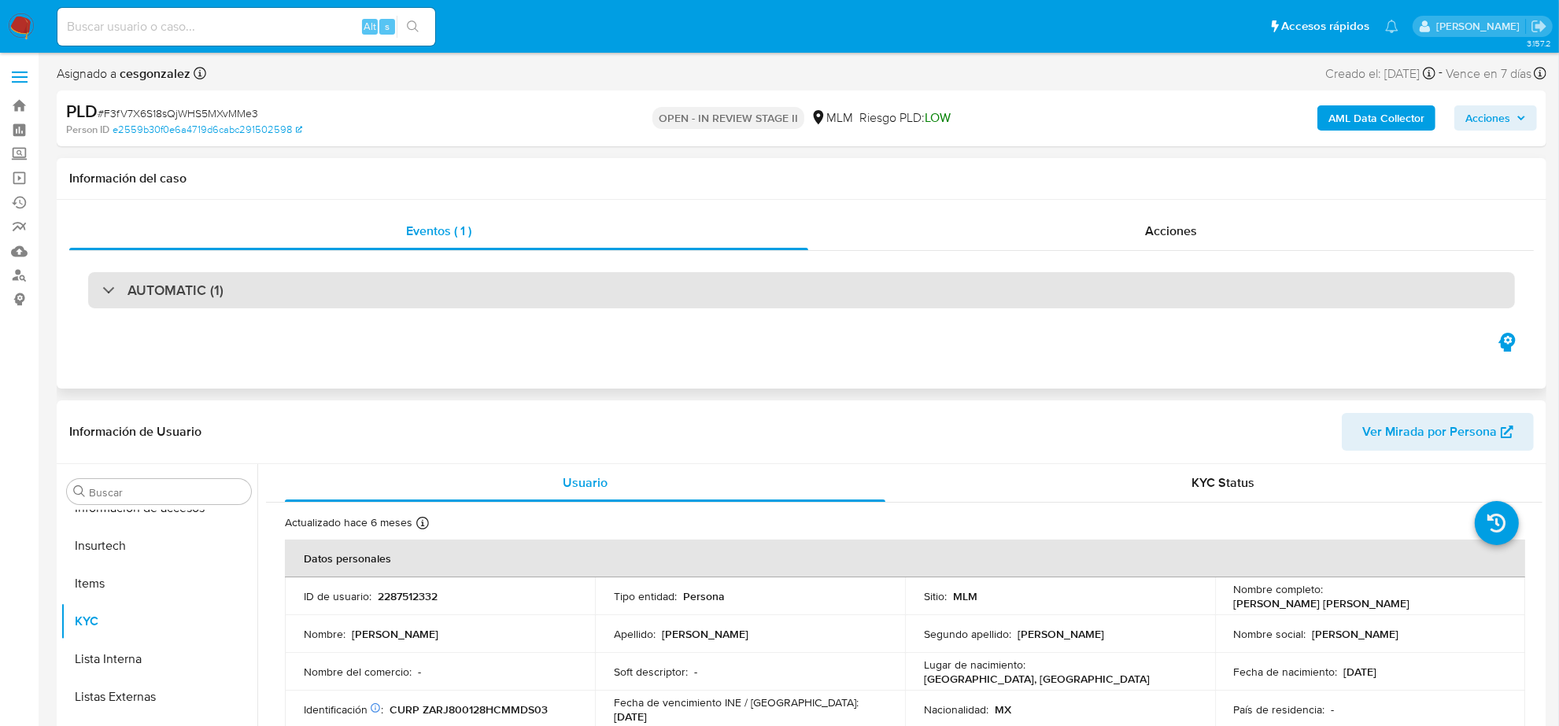
click at [419, 289] on div "AUTOMATIC (1)" at bounding box center [801, 290] width 1427 height 36
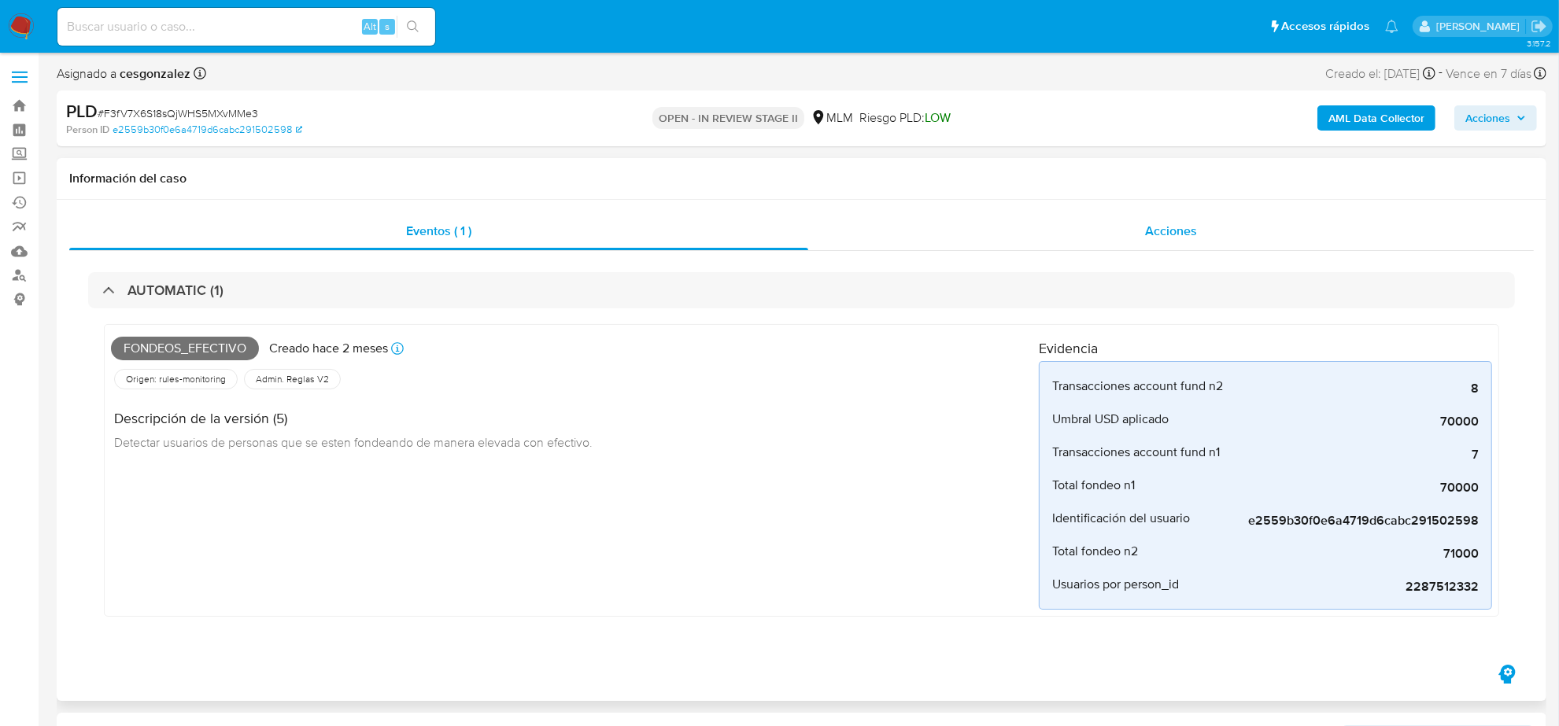
click at [1201, 233] on div "Acciones" at bounding box center [1171, 231] width 726 height 38
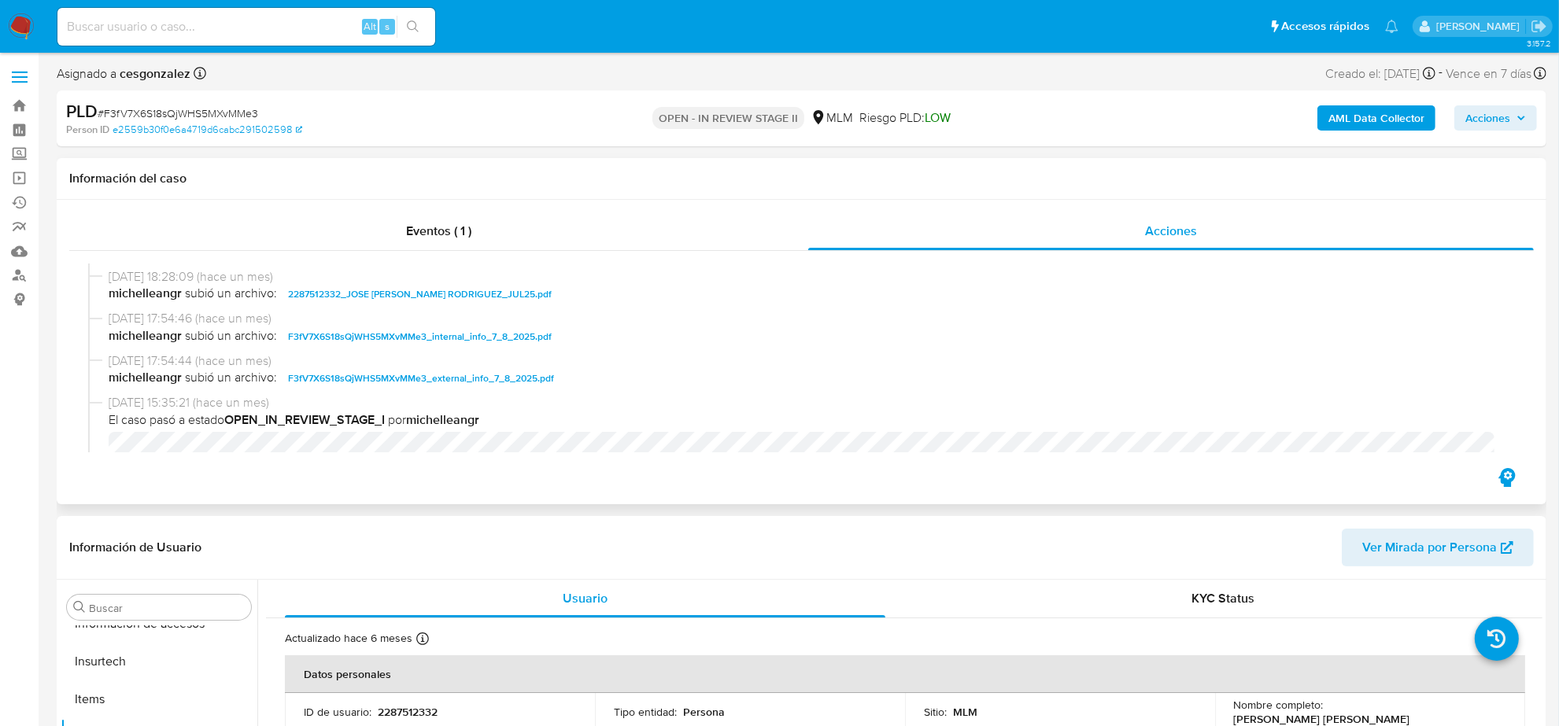
scroll to position [457, 0]
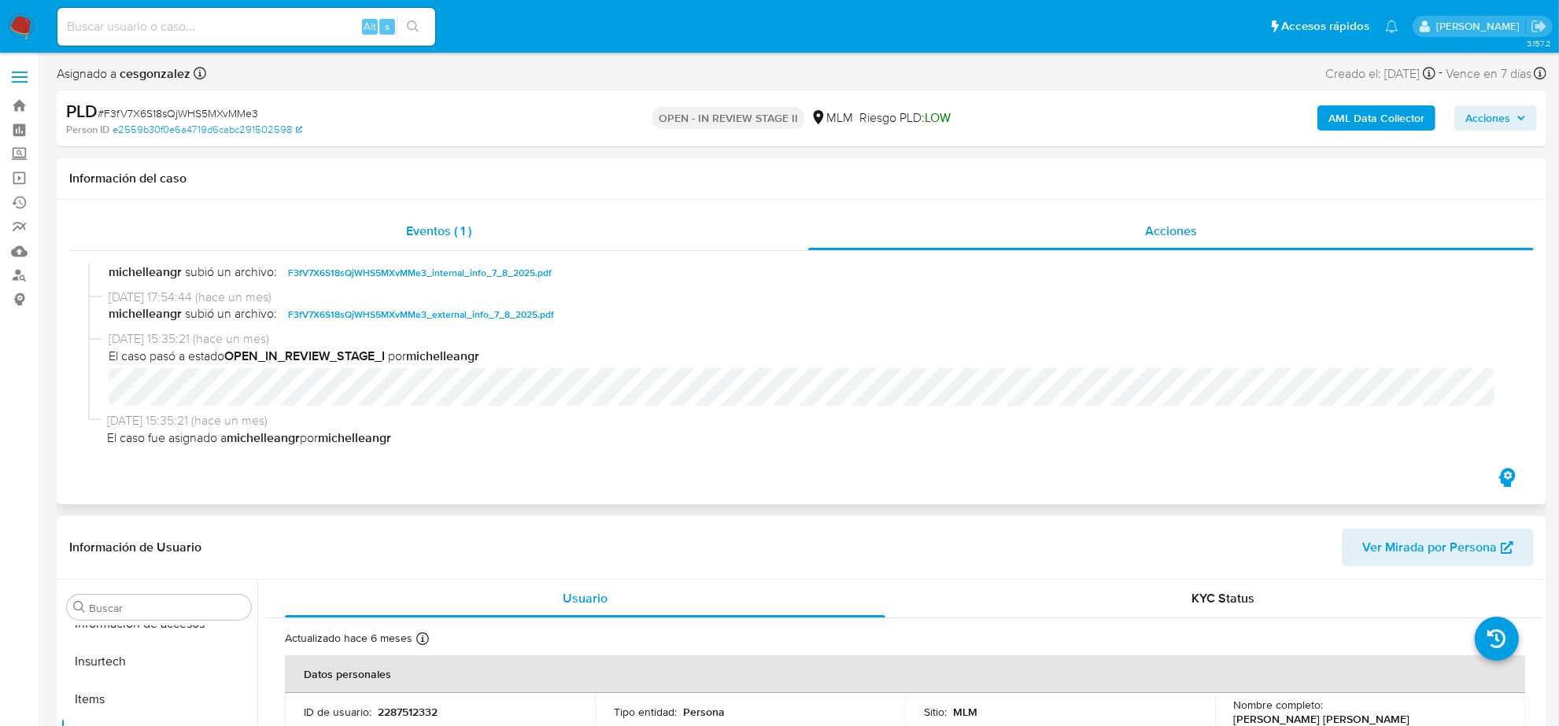
click at [451, 219] on div "Eventos ( 1 )" at bounding box center [438, 231] width 739 height 38
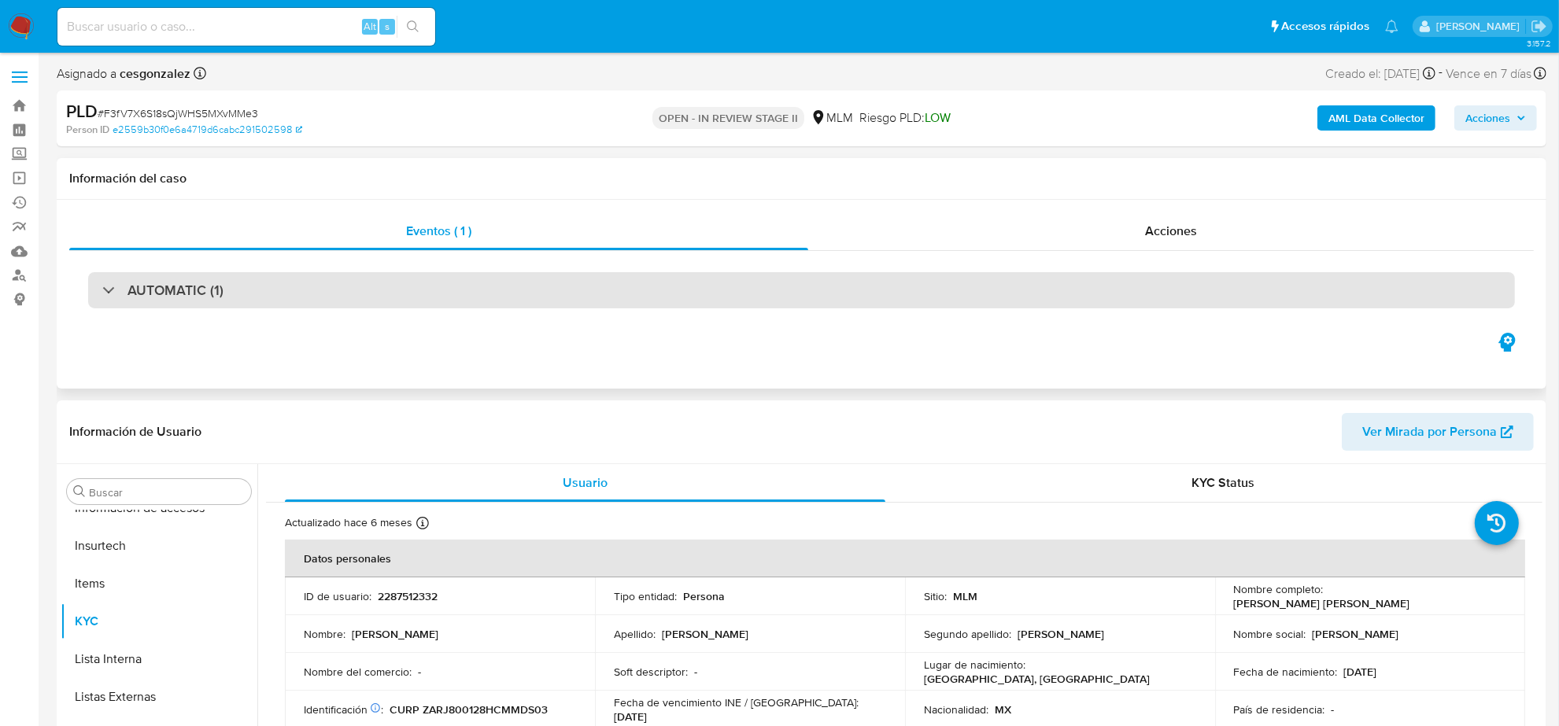
click at [375, 301] on div "AUTOMATIC (1)" at bounding box center [801, 290] width 1427 height 36
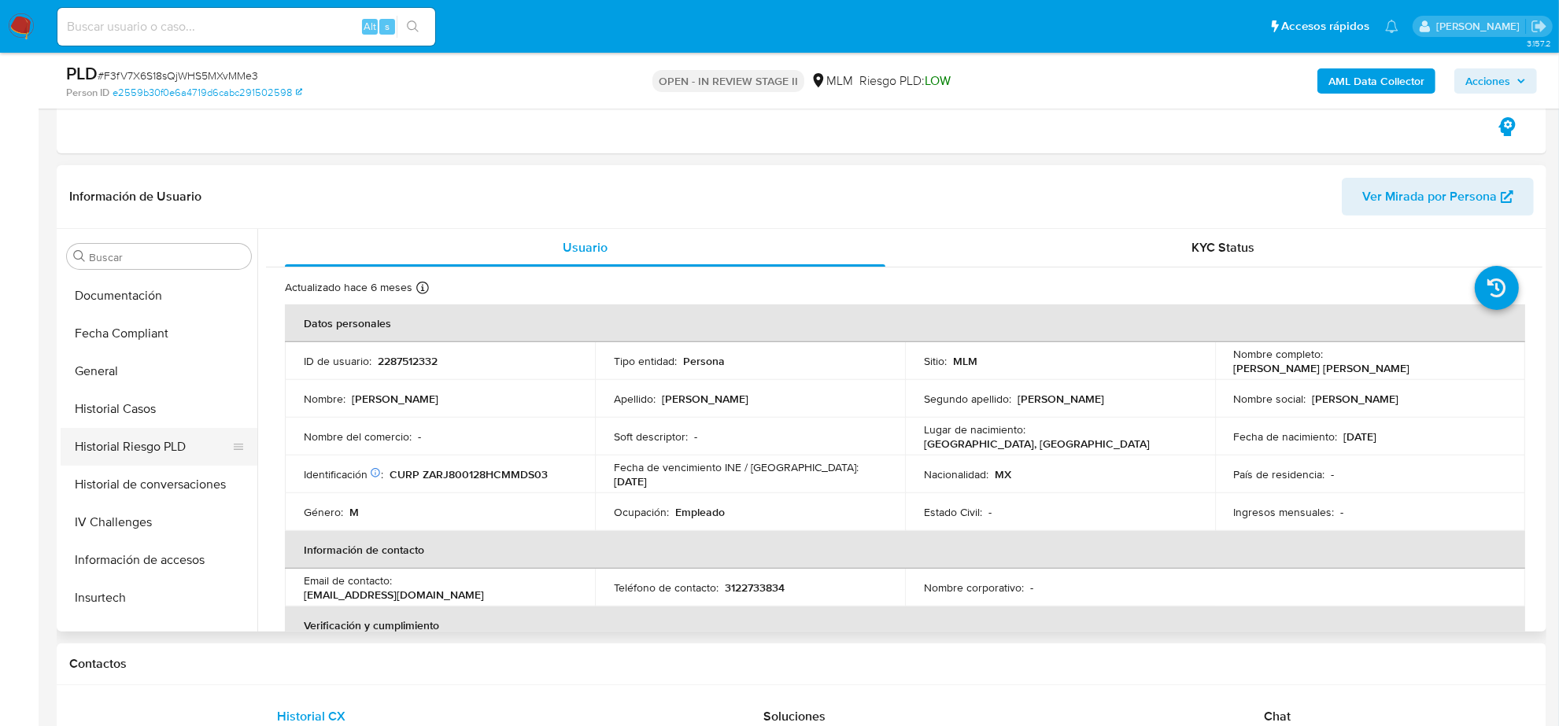
scroll to position [368, 0]
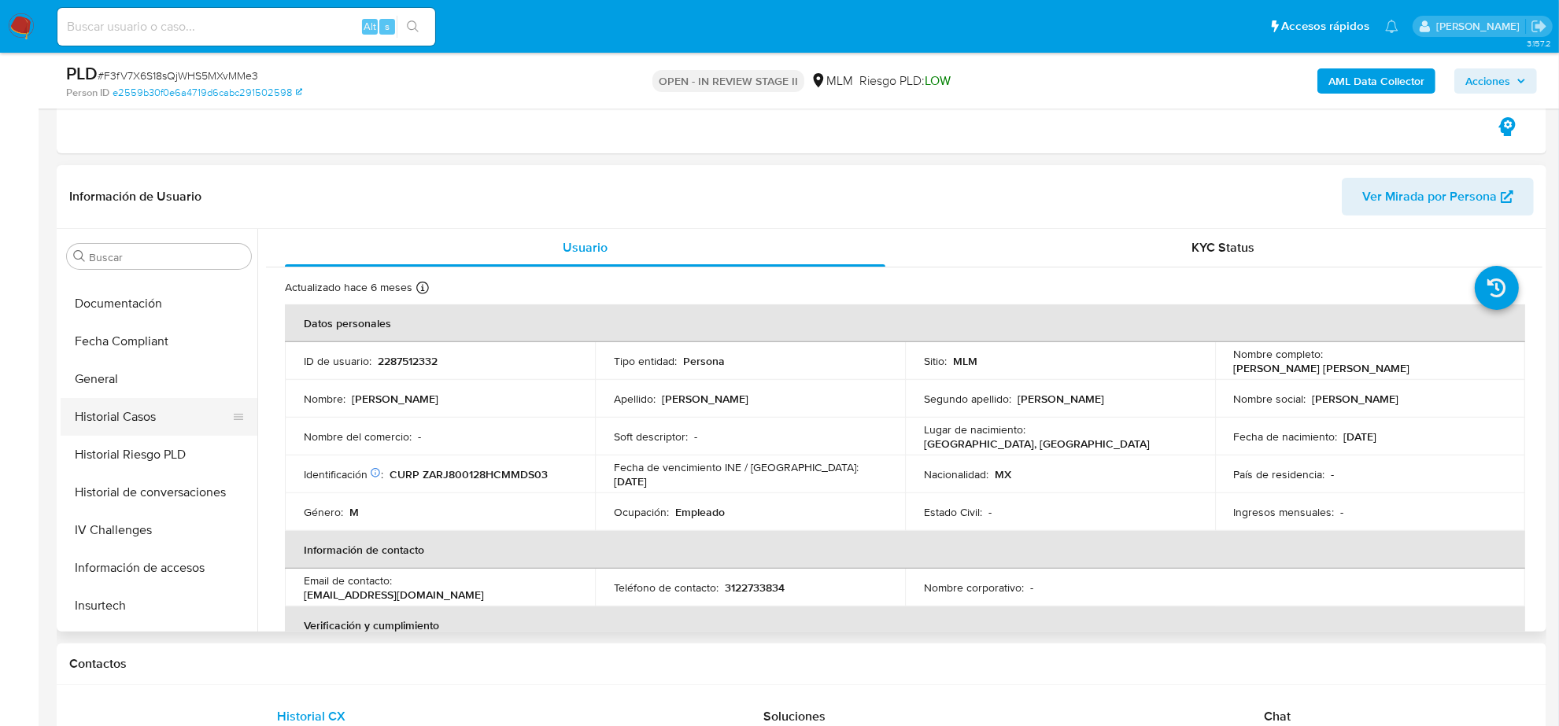
click at [144, 419] on button "Historial Casos" at bounding box center [153, 417] width 184 height 38
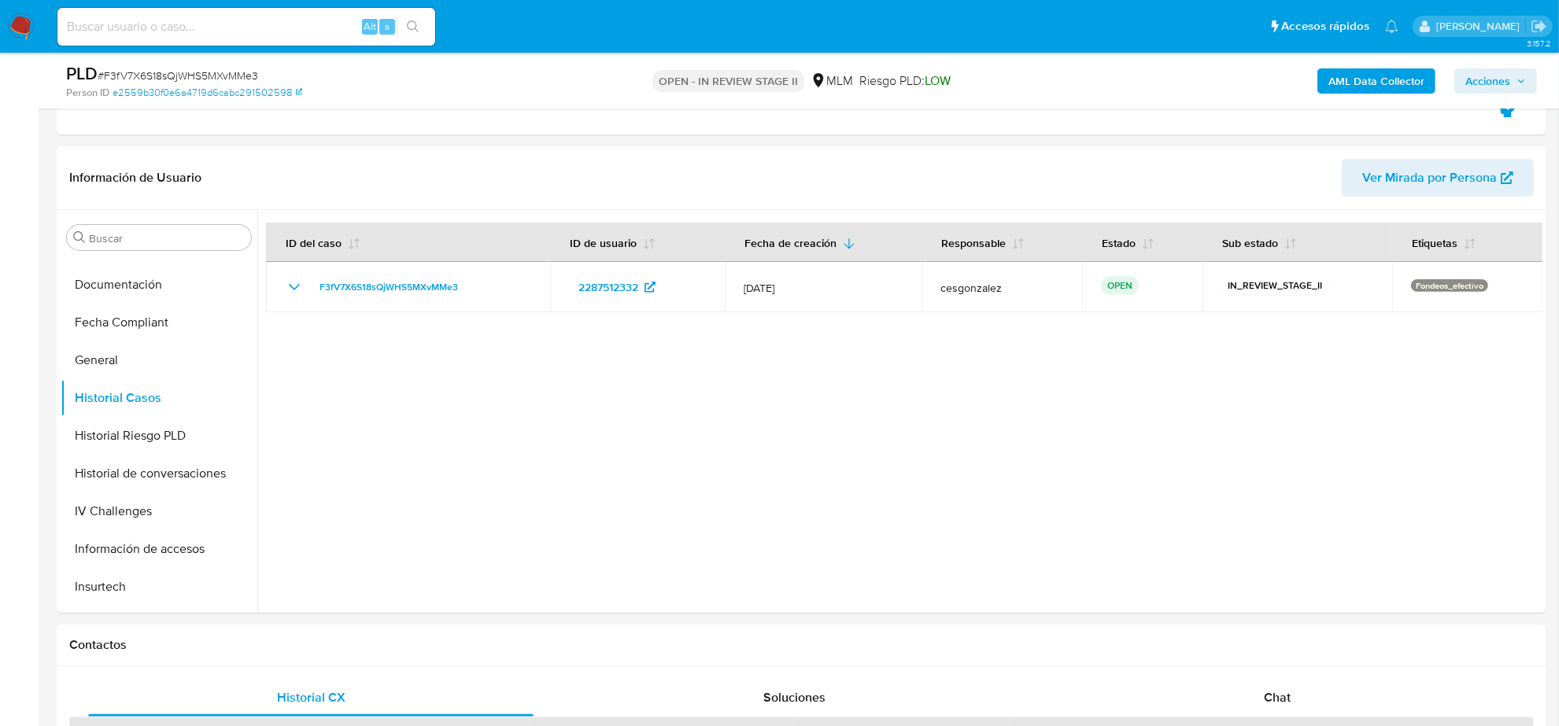
click at [26, 25] on img at bounding box center [21, 26] width 27 height 27
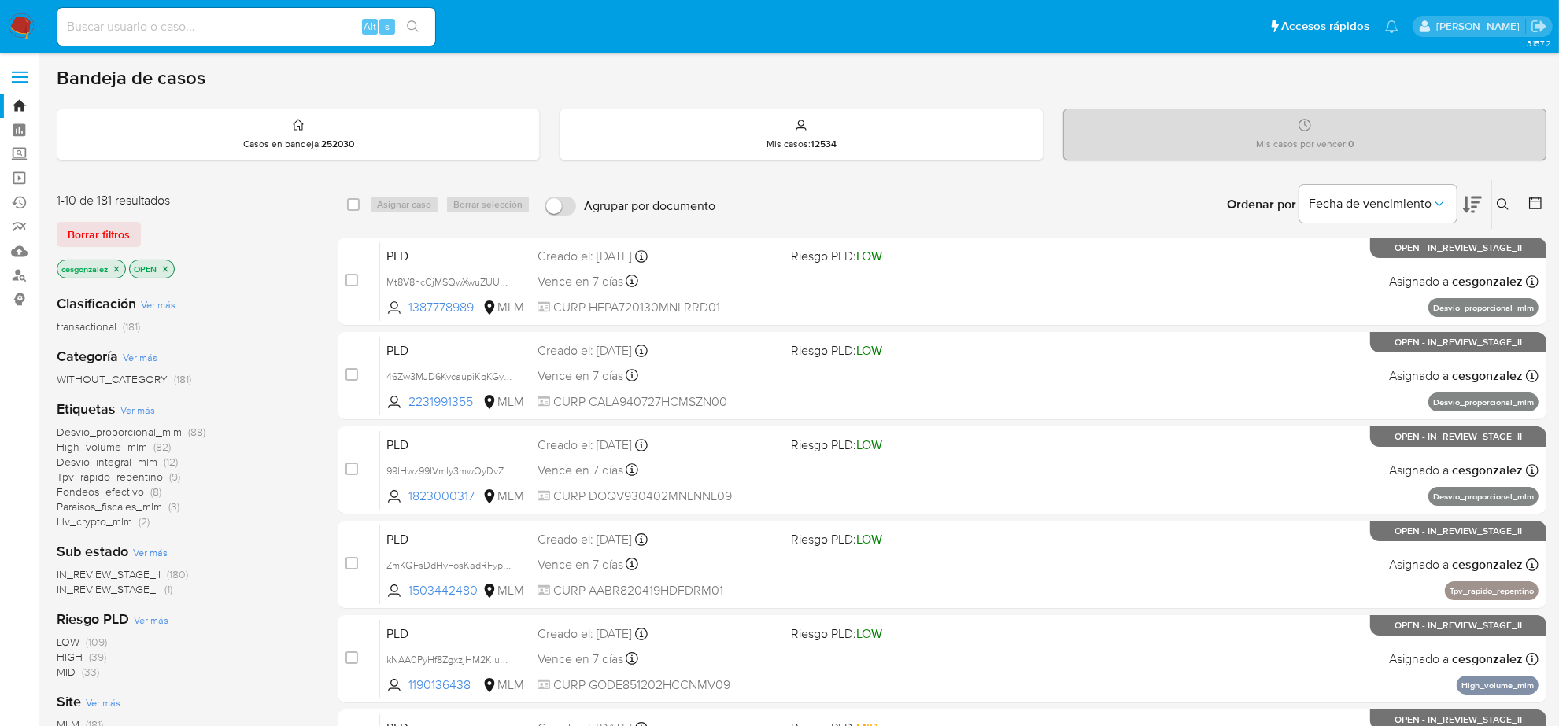
click at [90, 246] on div "1-10 de 181 resultados Borrar filtros cesgonzalez OPEN" at bounding box center [183, 237] width 252 height 90
click at [90, 237] on span "Borrar filtros" at bounding box center [99, 234] width 62 height 22
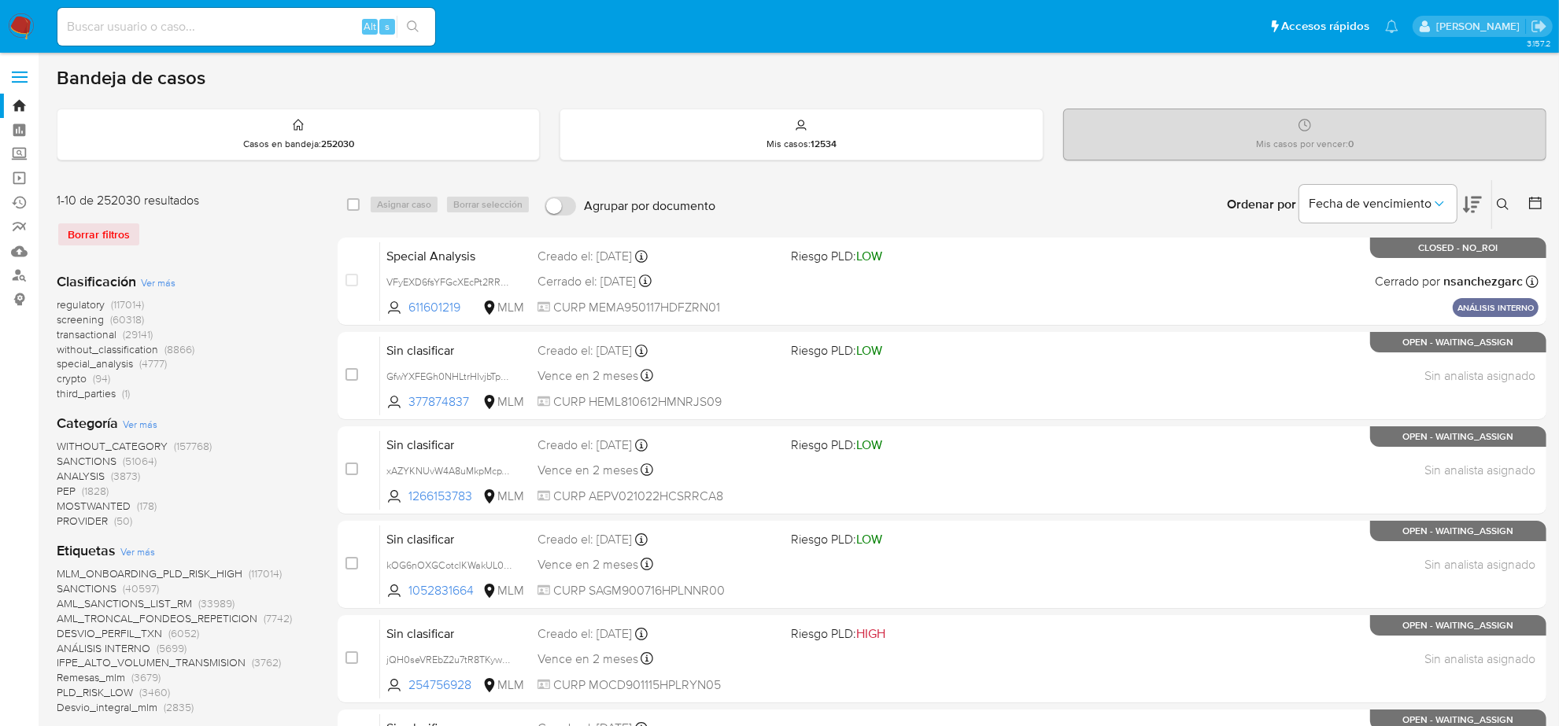
click at [88, 29] on input at bounding box center [246, 27] width 378 height 20
paste input "624674038"
type input "624674038"
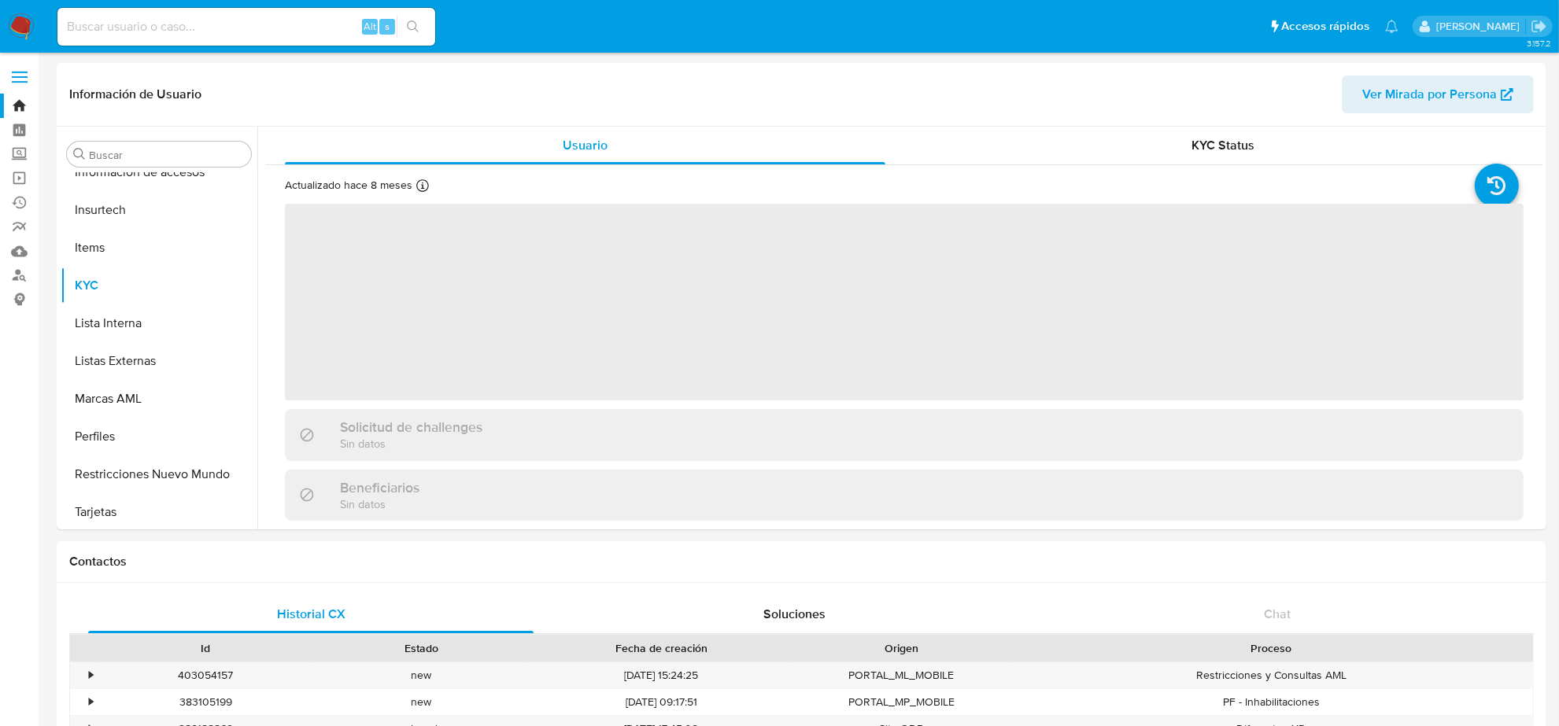
scroll to position [663, 0]
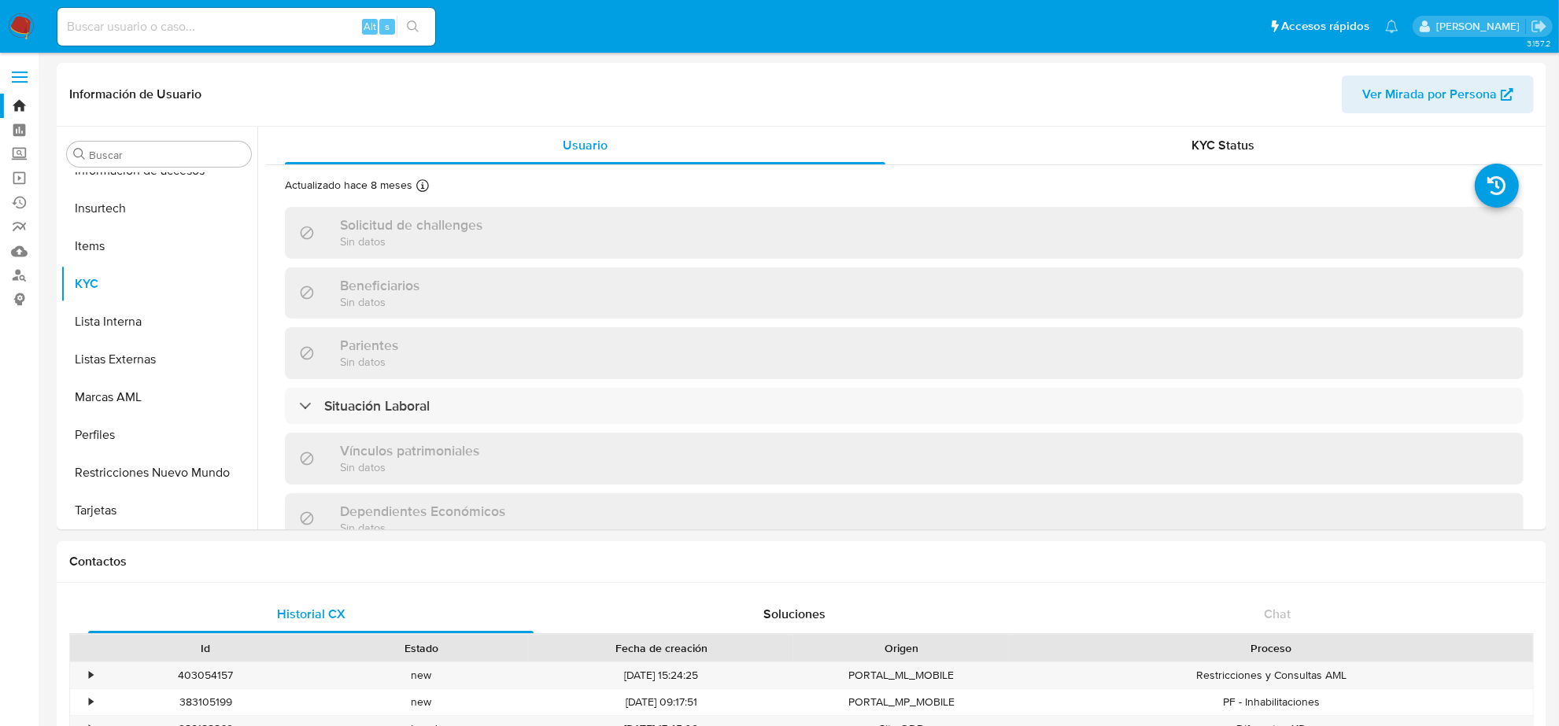
select select "10"
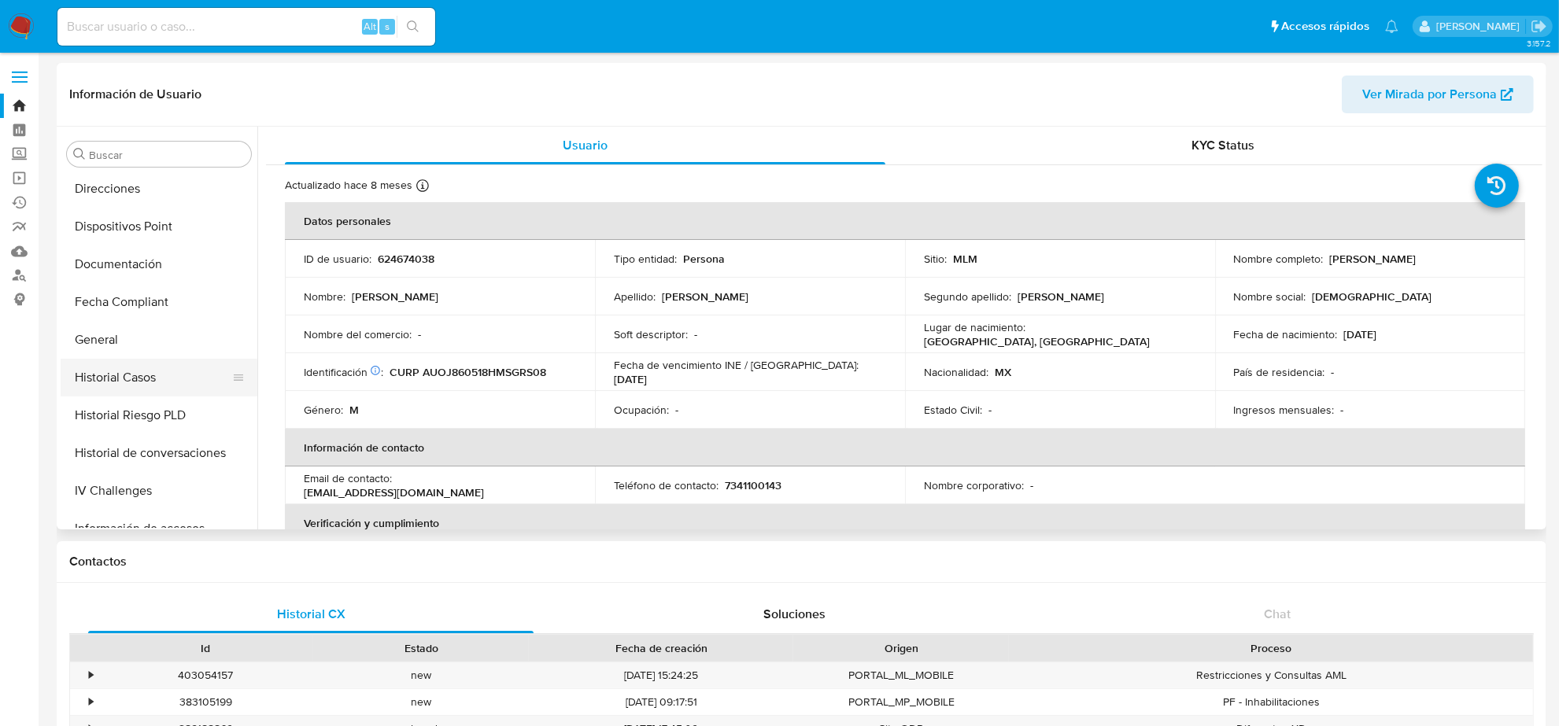
scroll to position [270, 0]
click at [128, 295] on button "Documentación" at bounding box center [153, 300] width 184 height 38
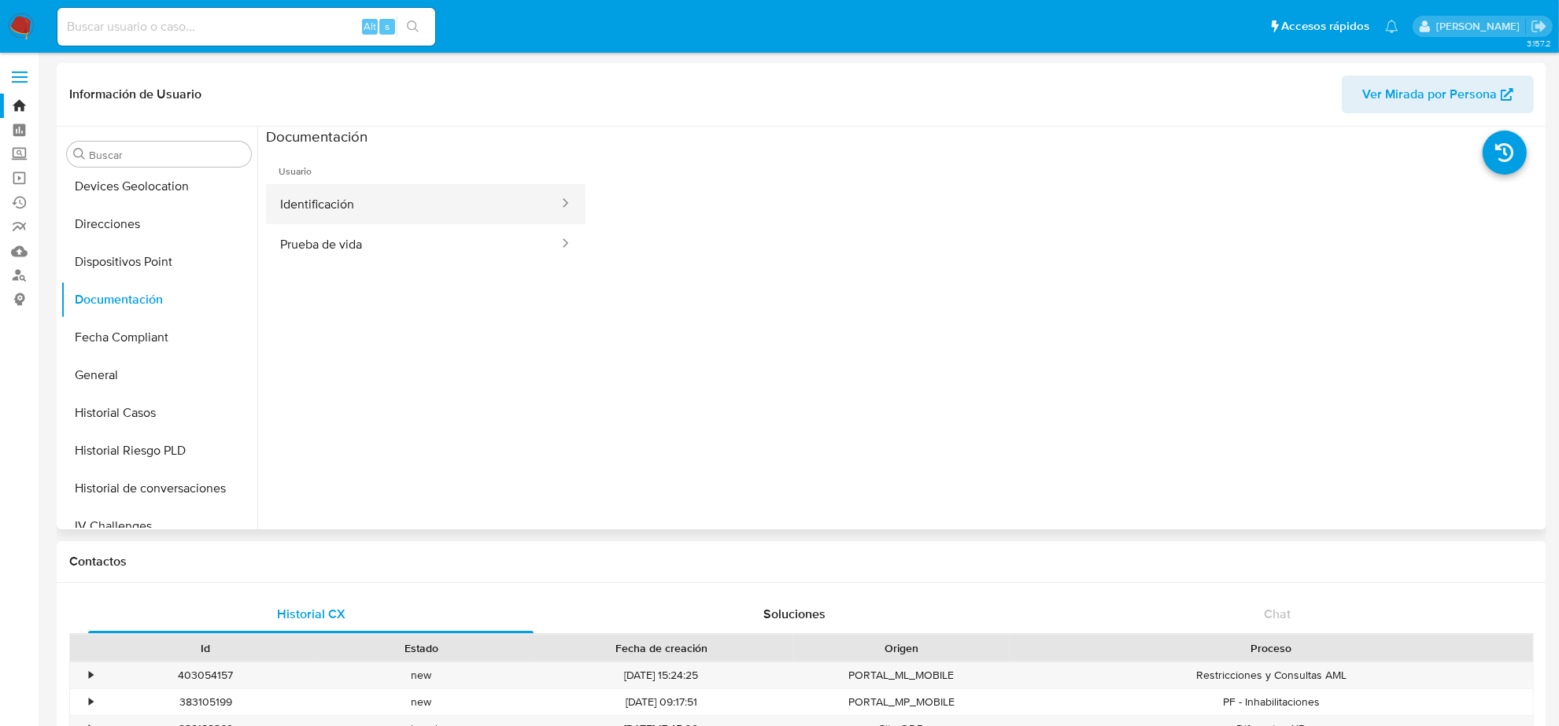
click at [363, 217] on button "Identificación" at bounding box center [413, 204] width 294 height 40
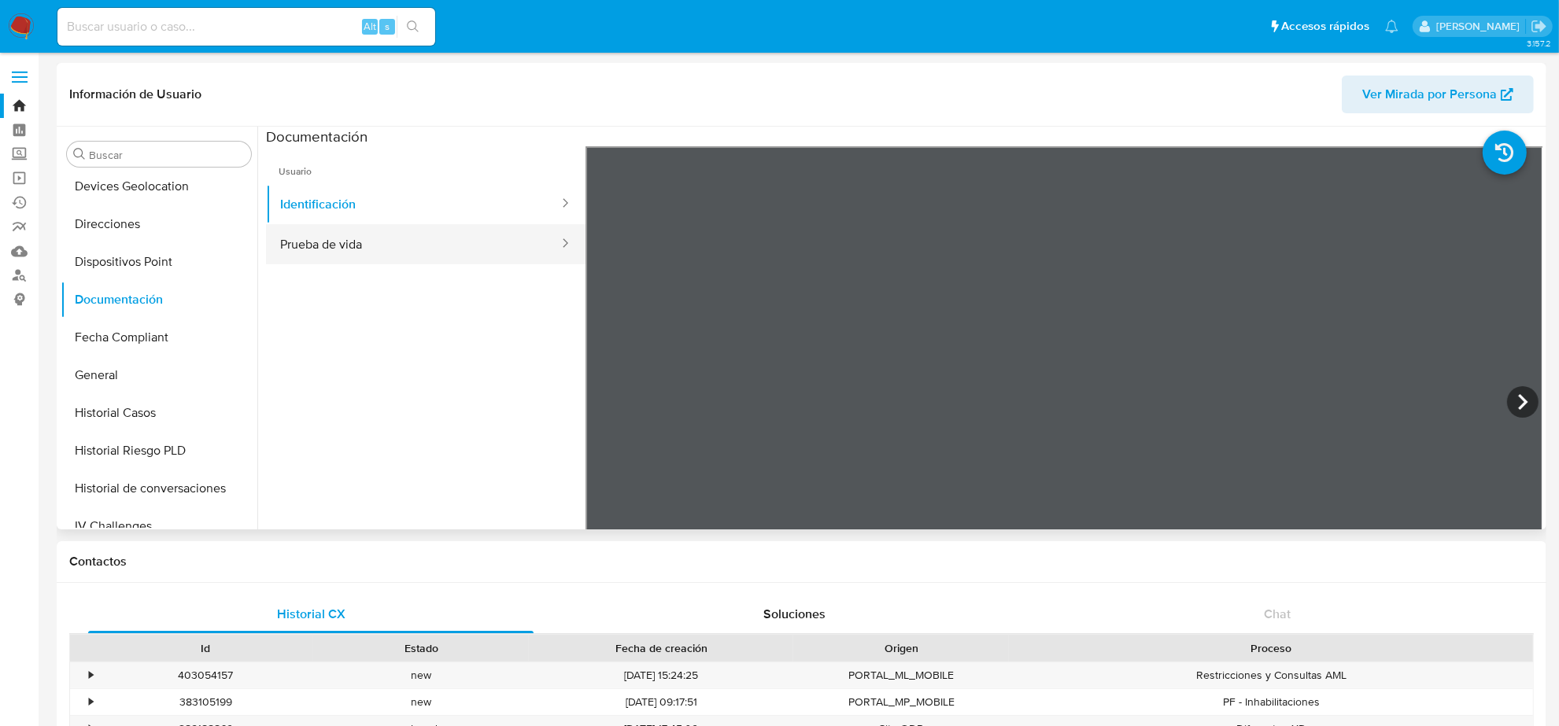
drag, startPoint x: 340, startPoint y: 187, endPoint x: 349, endPoint y: 257, distance: 69.8
click at [340, 190] on button "Identificación" at bounding box center [413, 204] width 294 height 40
click at [349, 257] on button "Prueba de vida" at bounding box center [413, 244] width 294 height 40
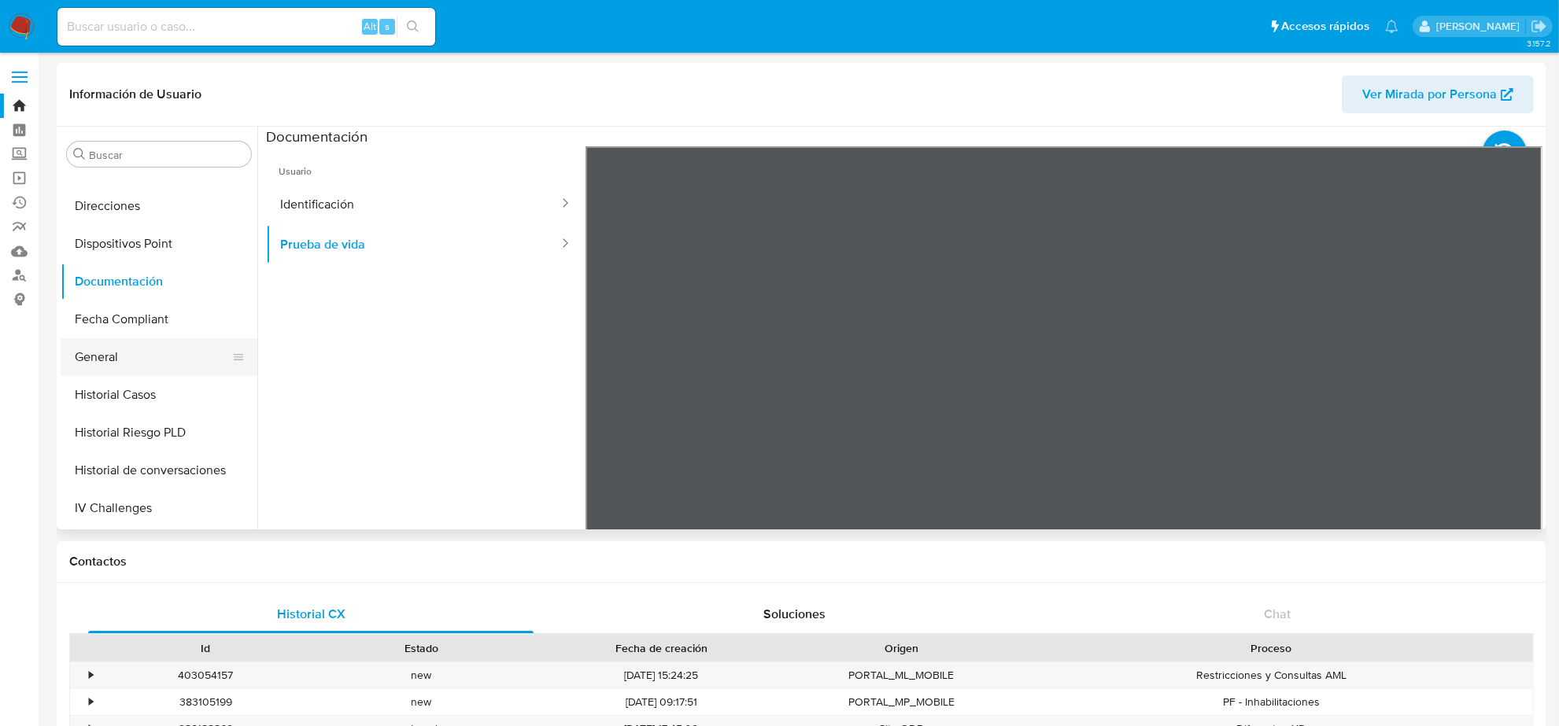
scroll to position [393, 0]
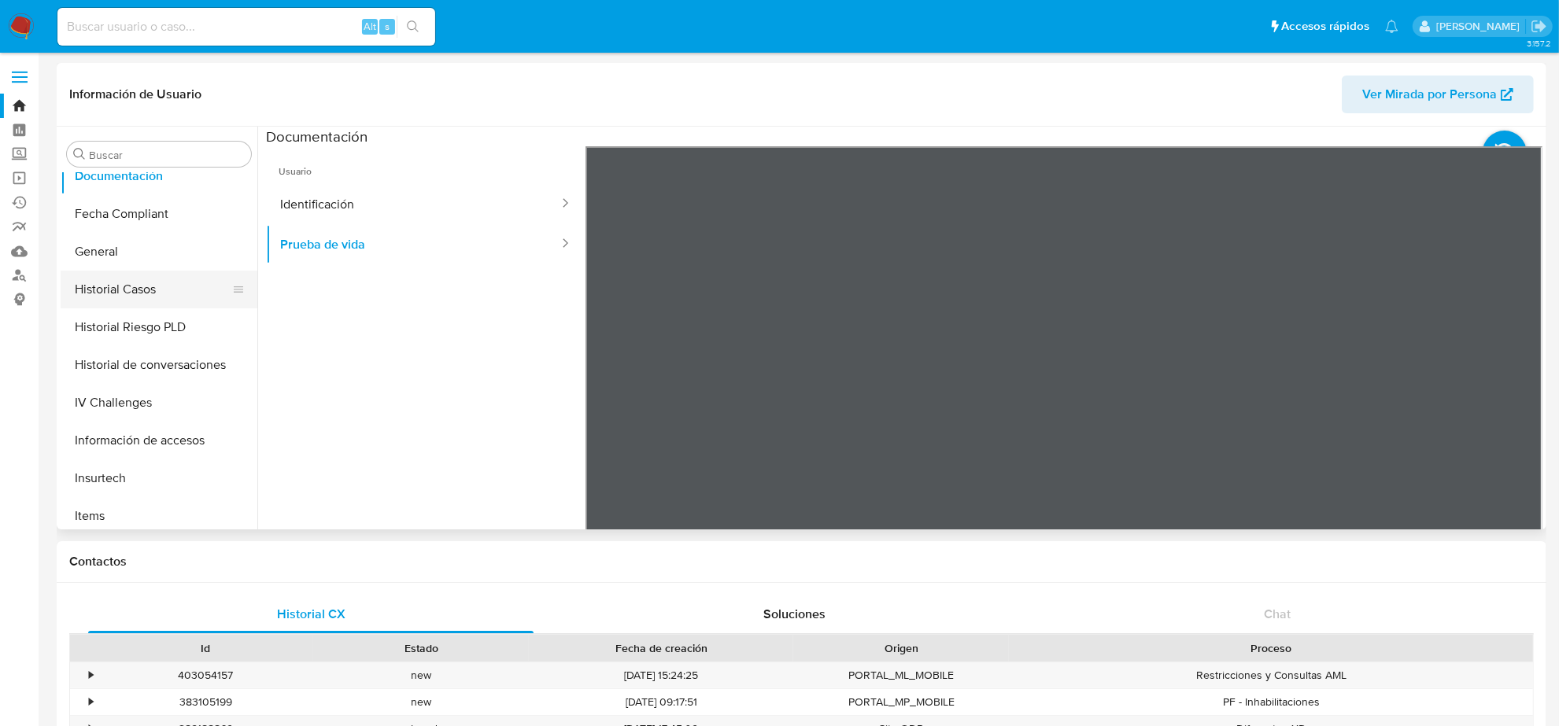
click at [132, 303] on button "Historial Casos" at bounding box center [153, 290] width 184 height 38
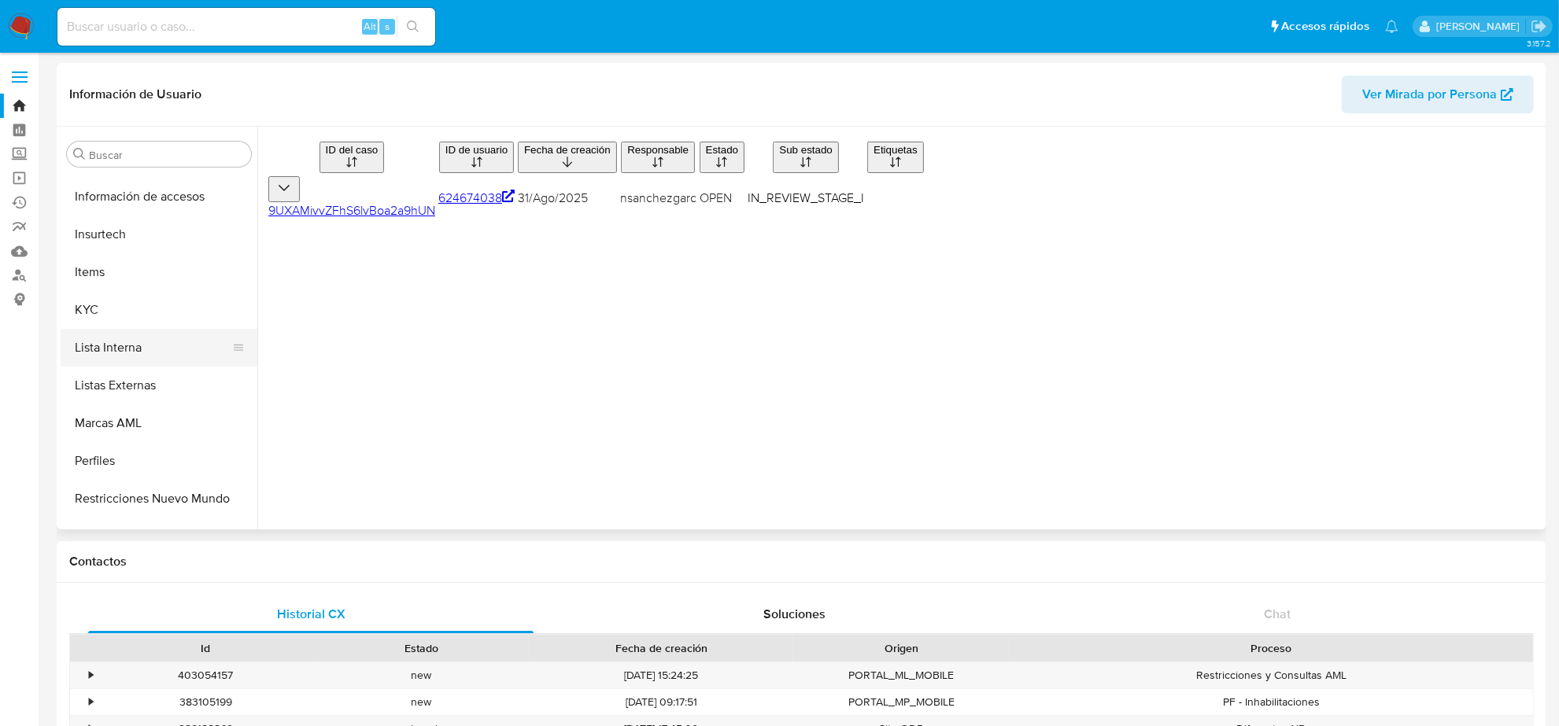
scroll to position [663, 0]
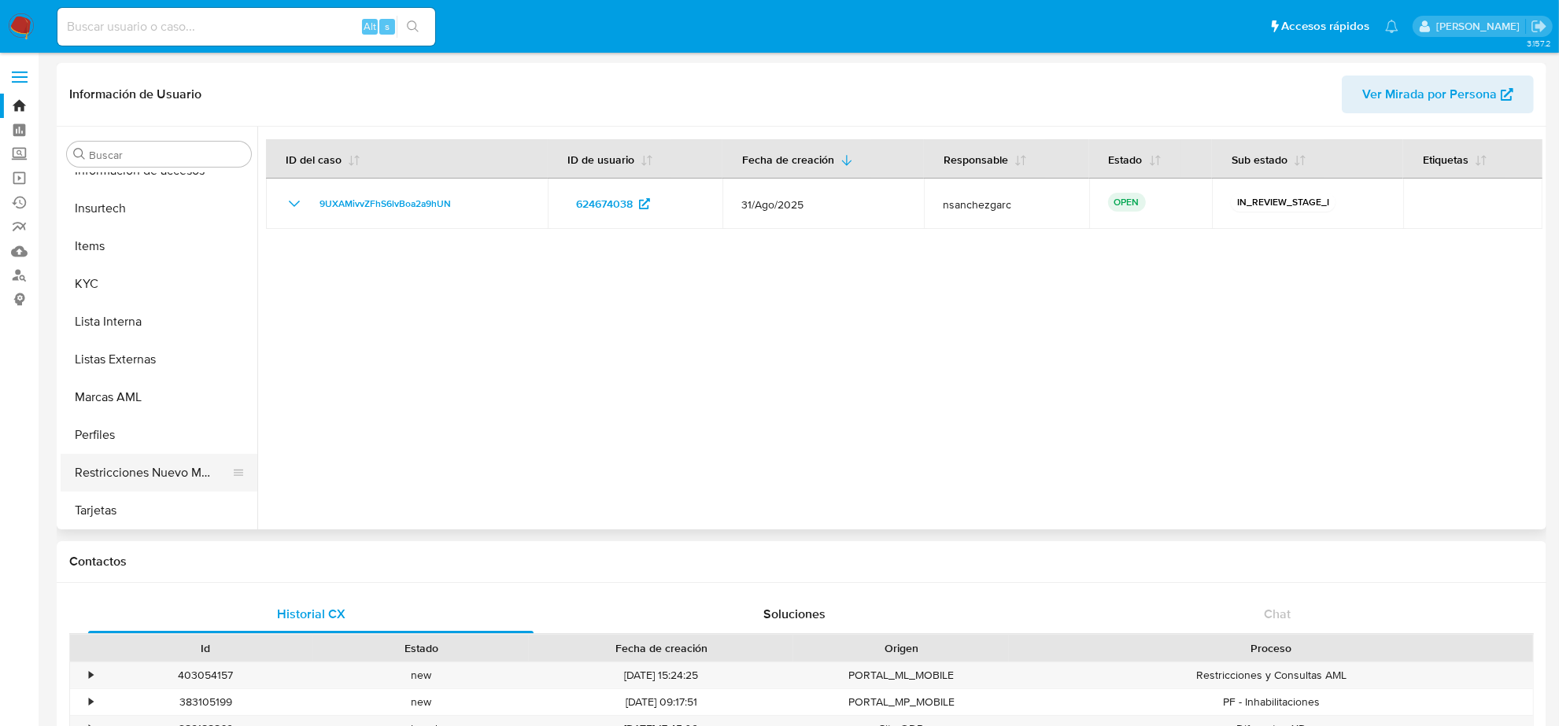
click at [187, 469] on button "Restricciones Nuevo Mundo" at bounding box center [153, 473] width 184 height 38
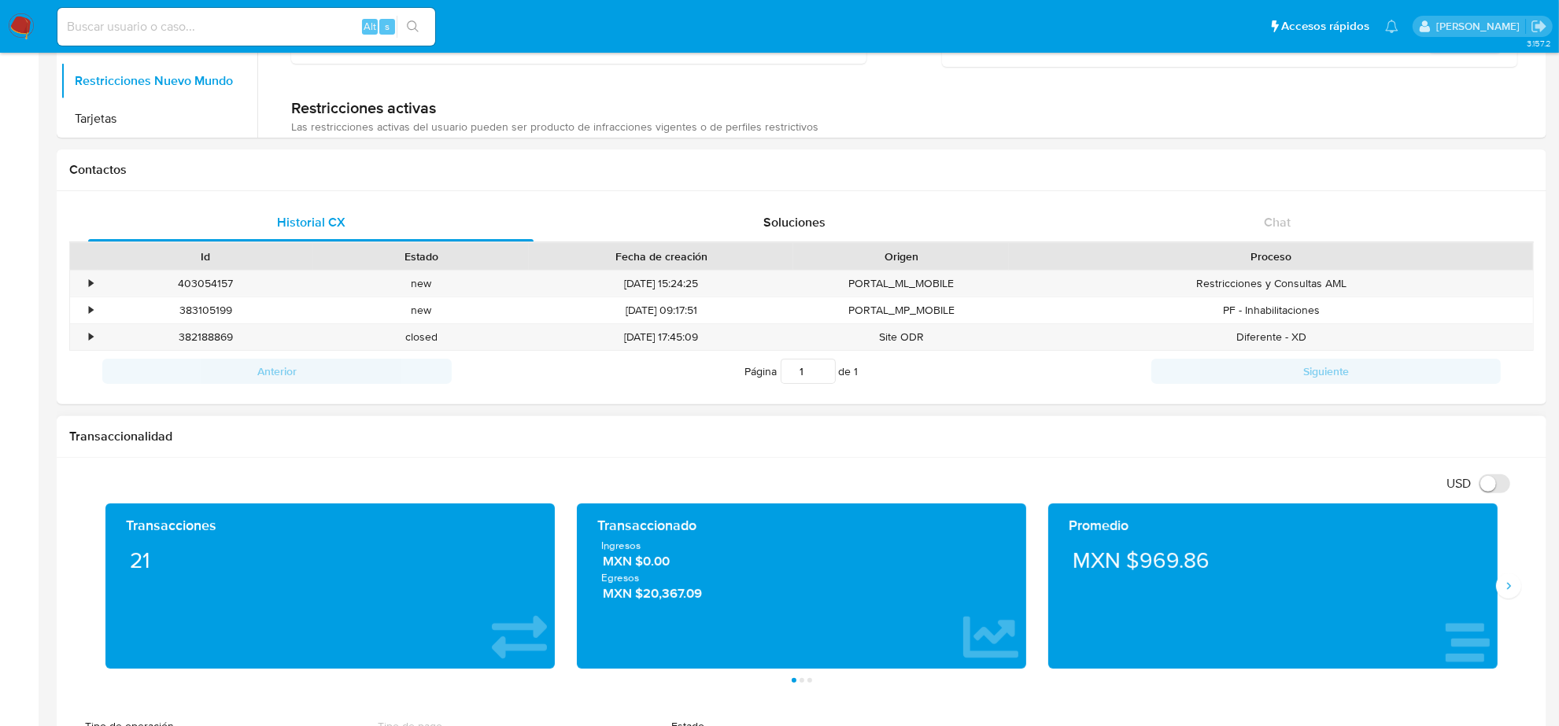
scroll to position [0, 0]
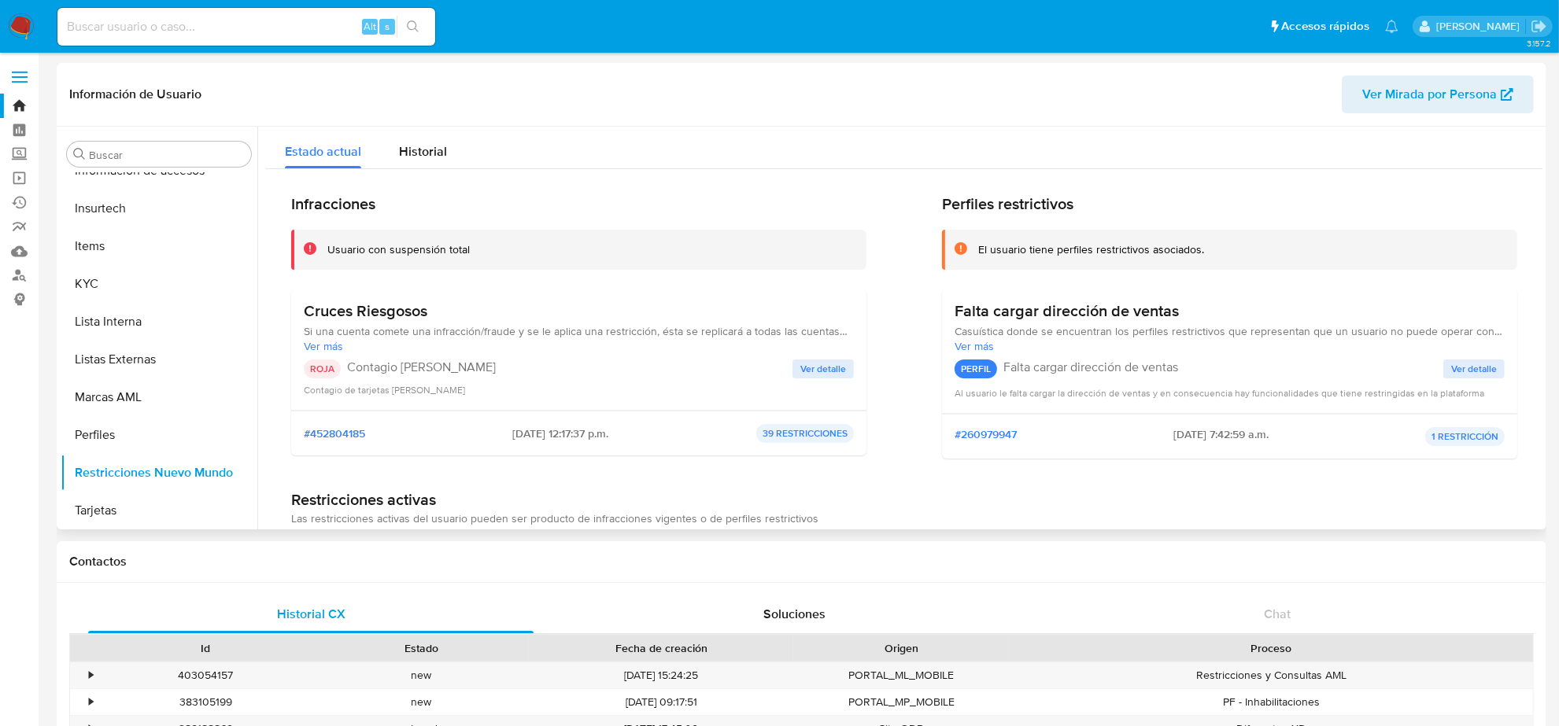
click at [800, 376] on span "Ver detalle" at bounding box center [823, 369] width 46 height 16
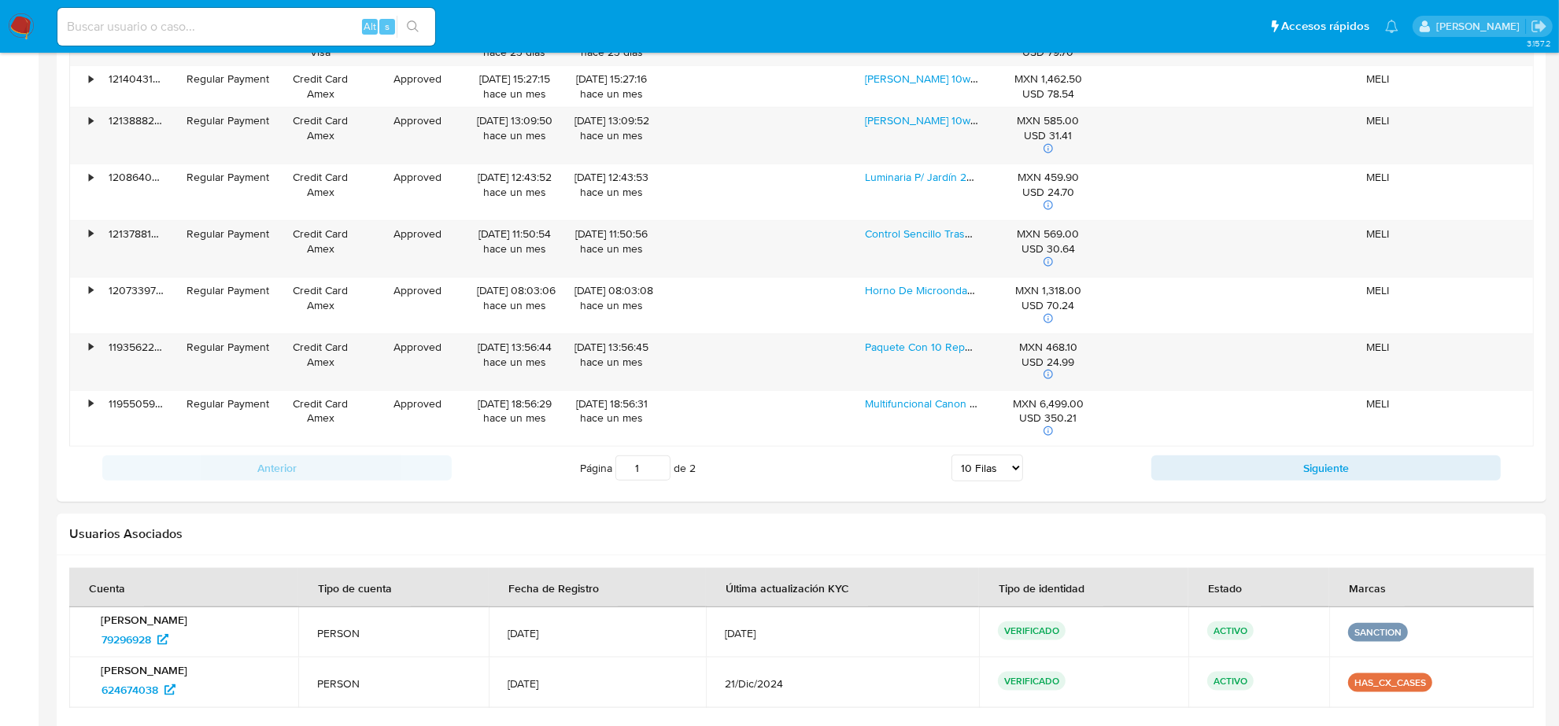
scroll to position [1769, 0]
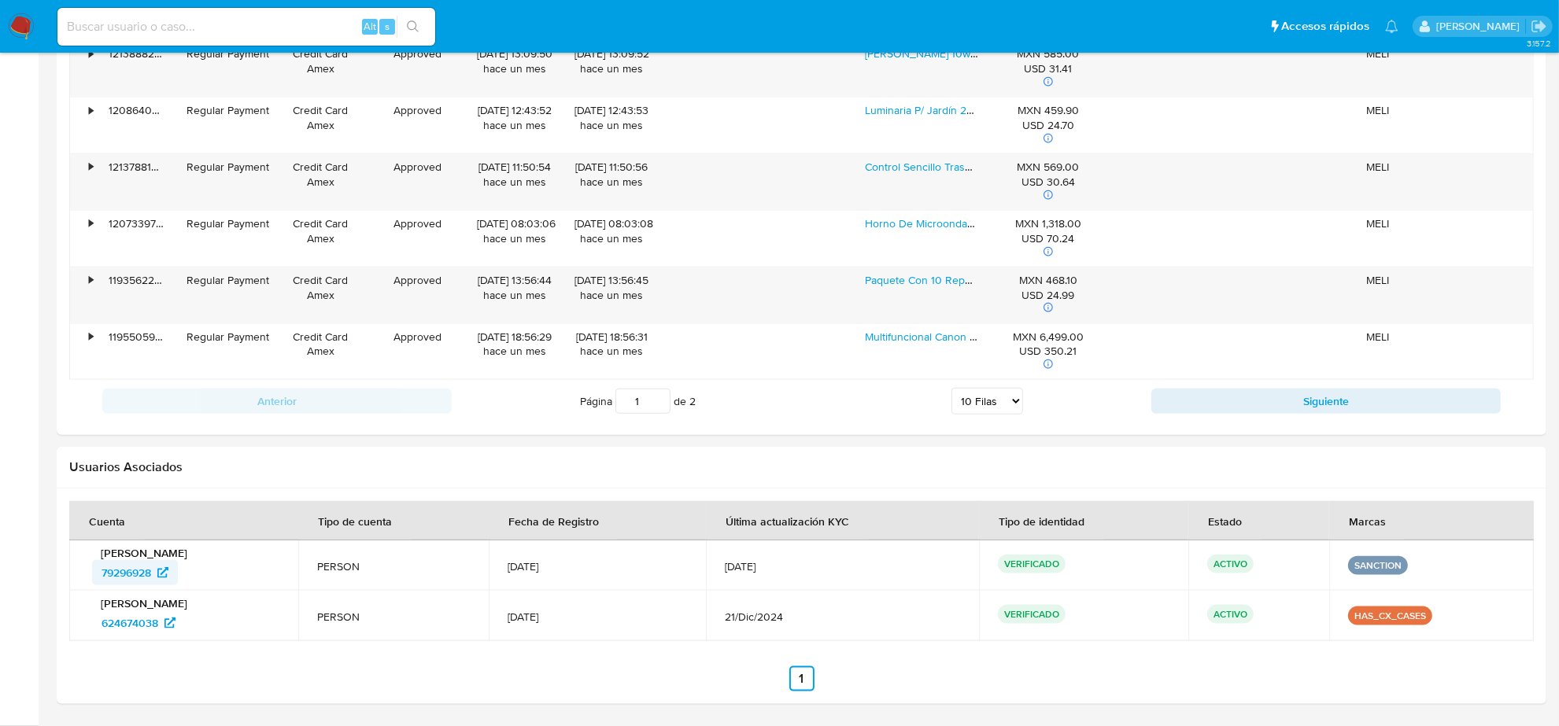
click at [111, 573] on span "79296928" at bounding box center [127, 572] width 50 height 25
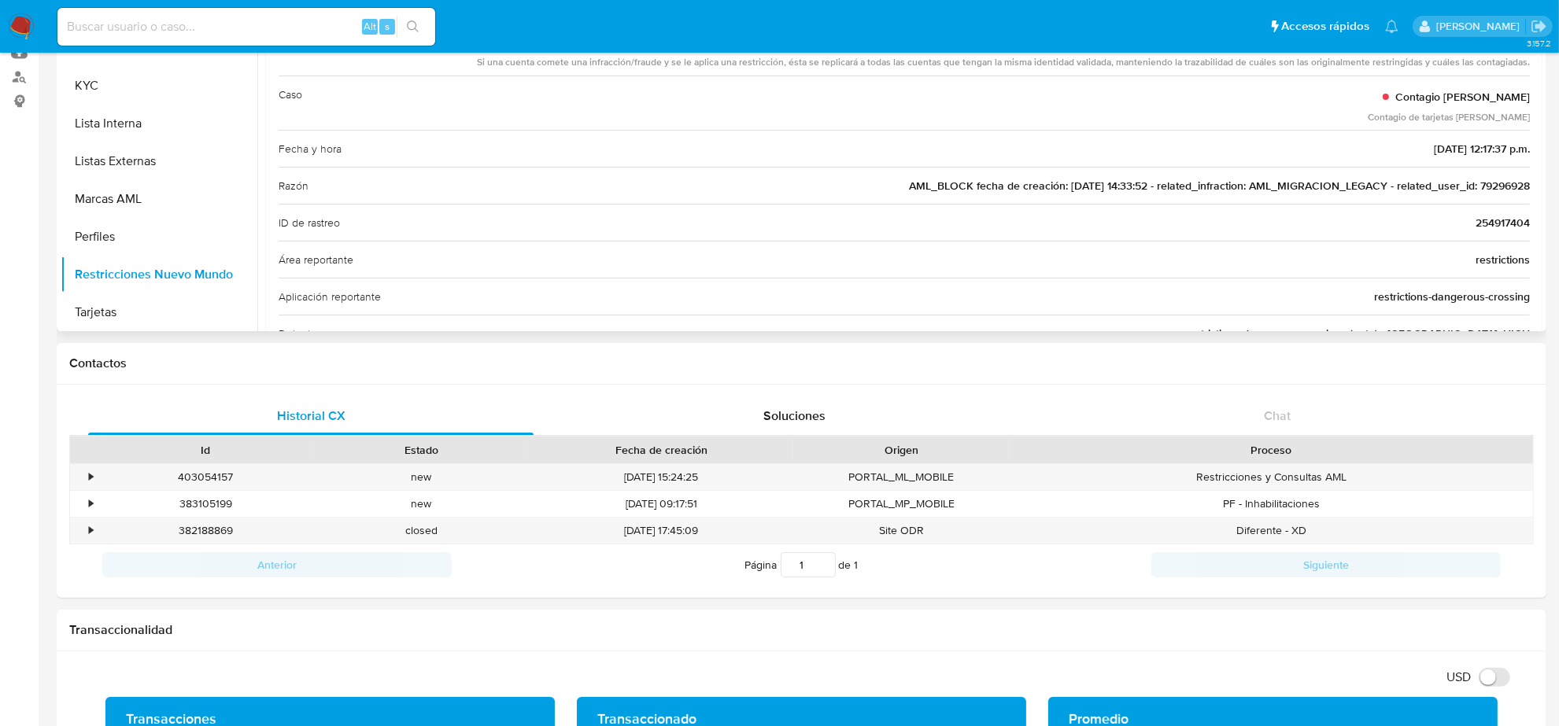
scroll to position [0, 0]
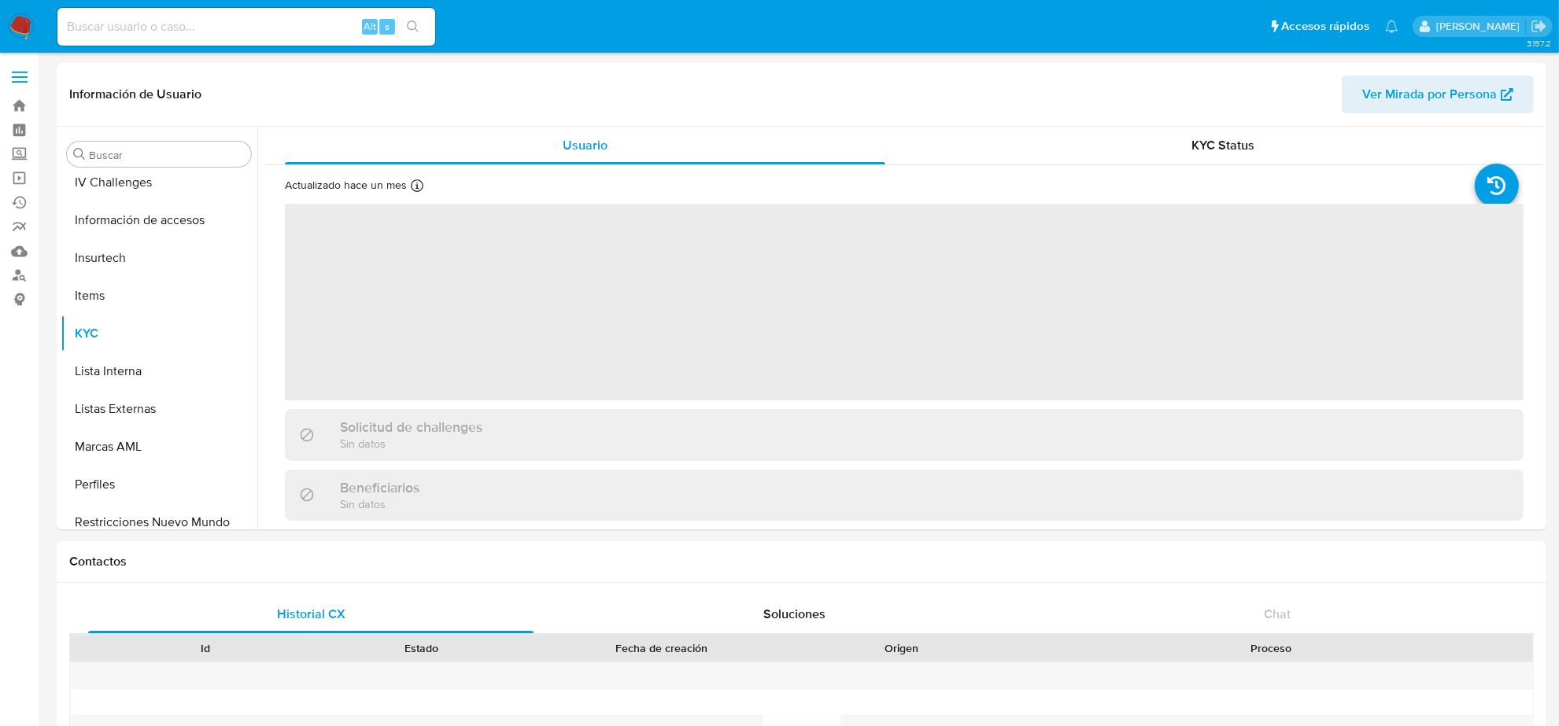
scroll to position [663, 0]
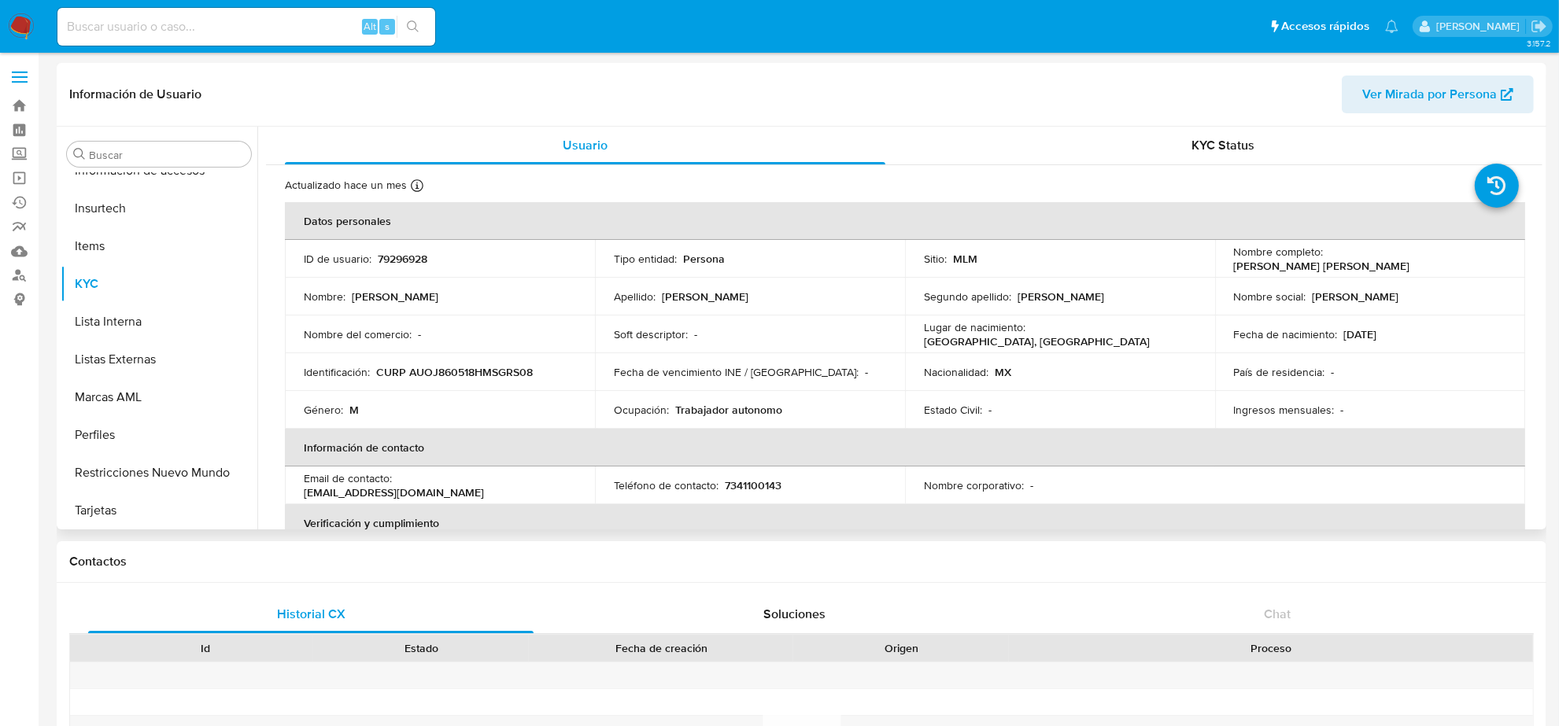
select select "10"
click at [114, 360] on button "Listas Externas" at bounding box center [153, 360] width 184 height 38
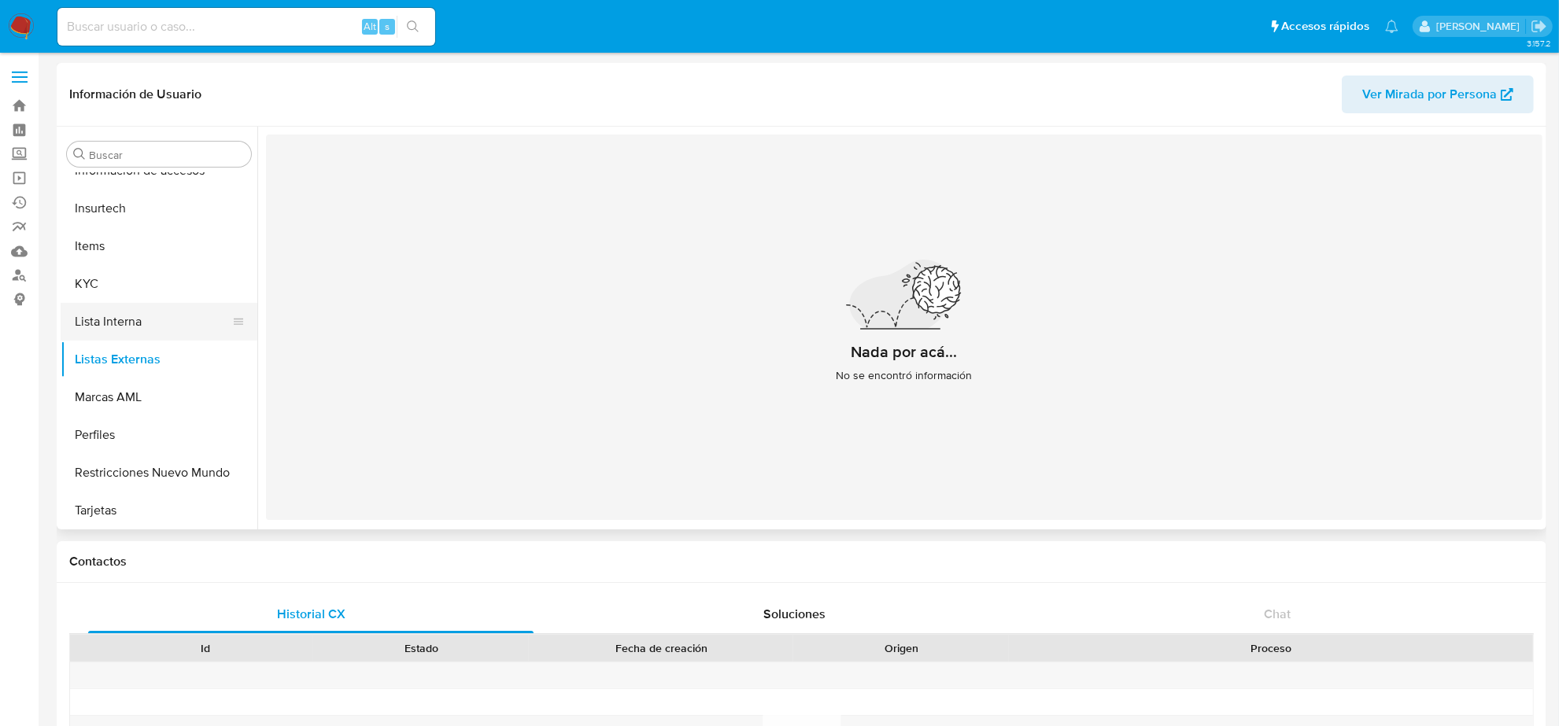
click at [112, 321] on button "Lista Interna" at bounding box center [153, 322] width 184 height 38
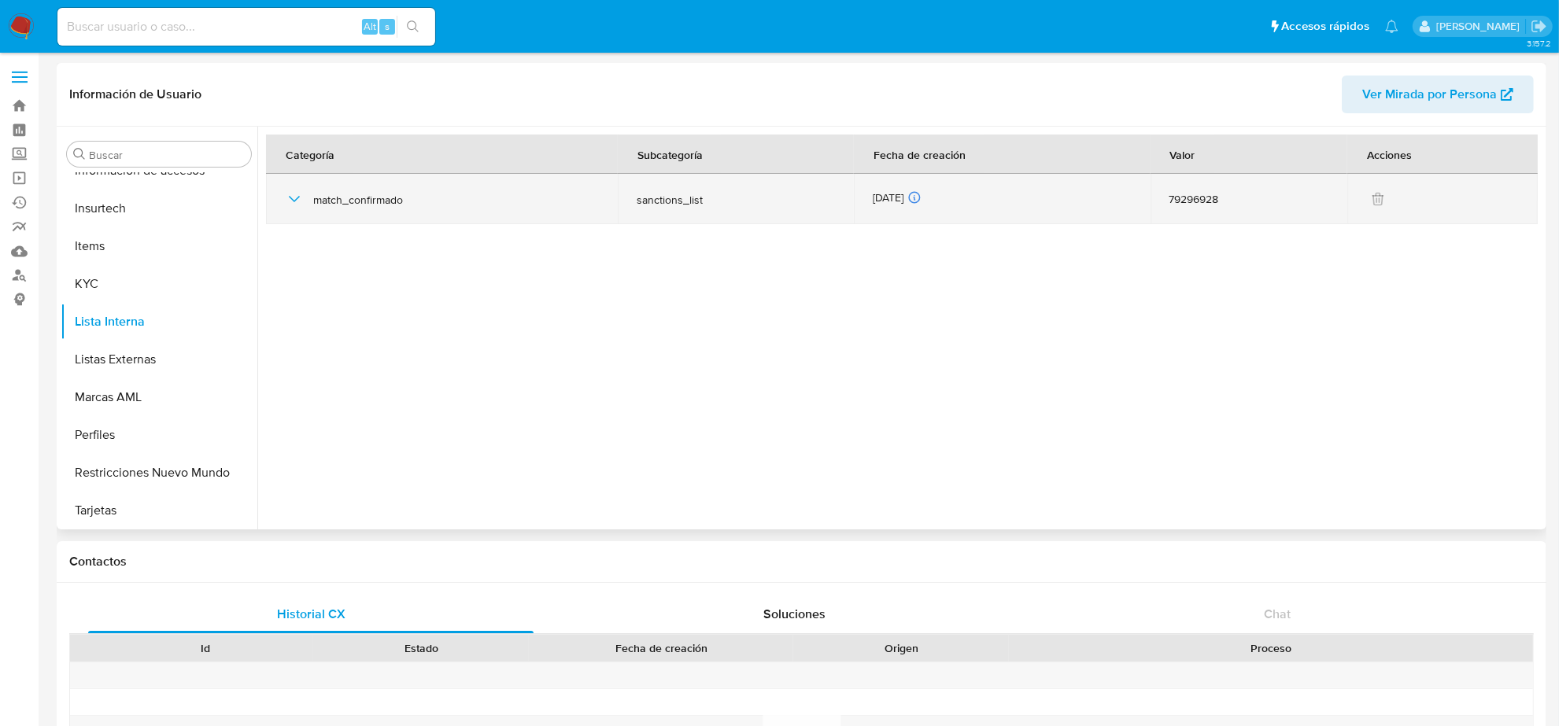
click at [288, 190] on icon "button" at bounding box center [294, 199] width 19 height 19
click at [289, 190] on icon "button" at bounding box center [294, 199] width 19 height 19
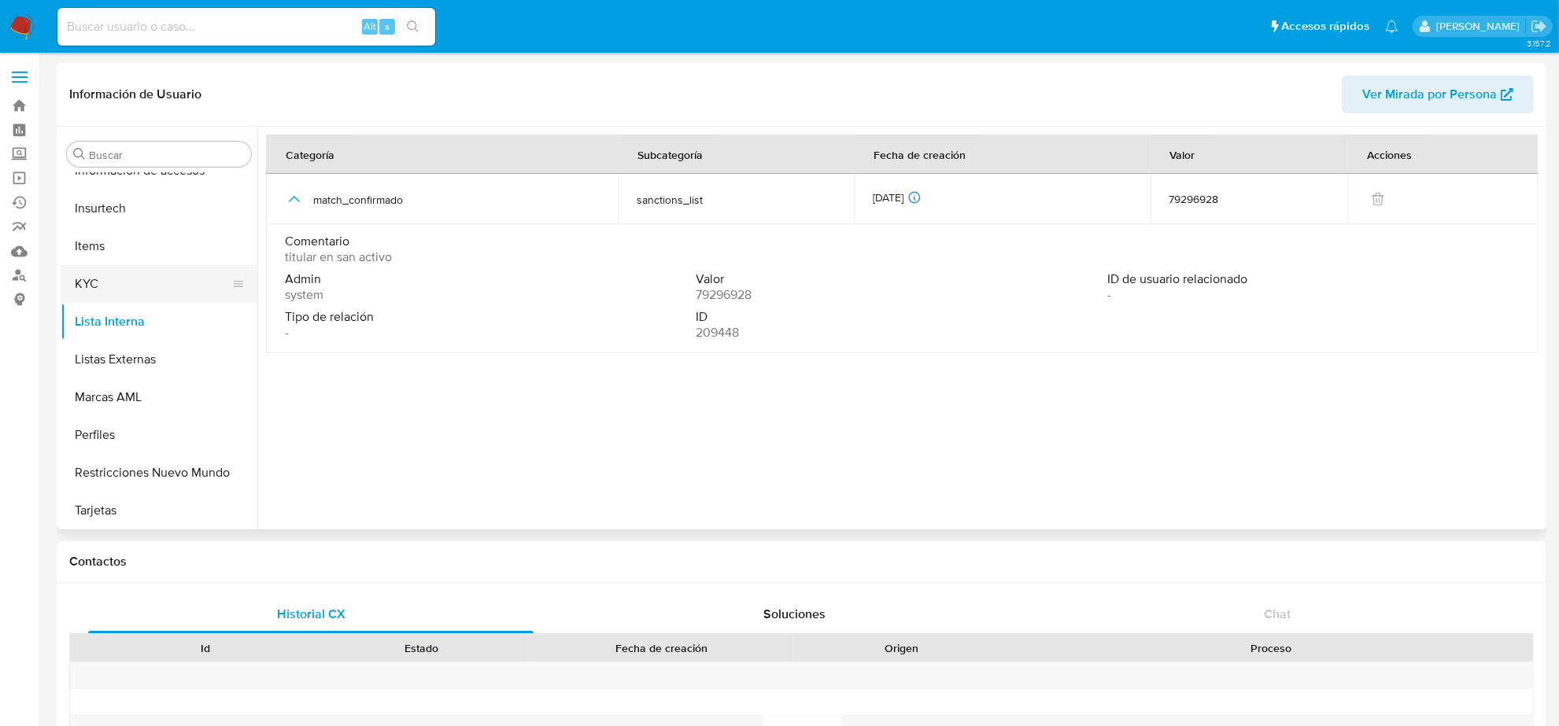
click at [114, 289] on button "KYC" at bounding box center [153, 284] width 184 height 38
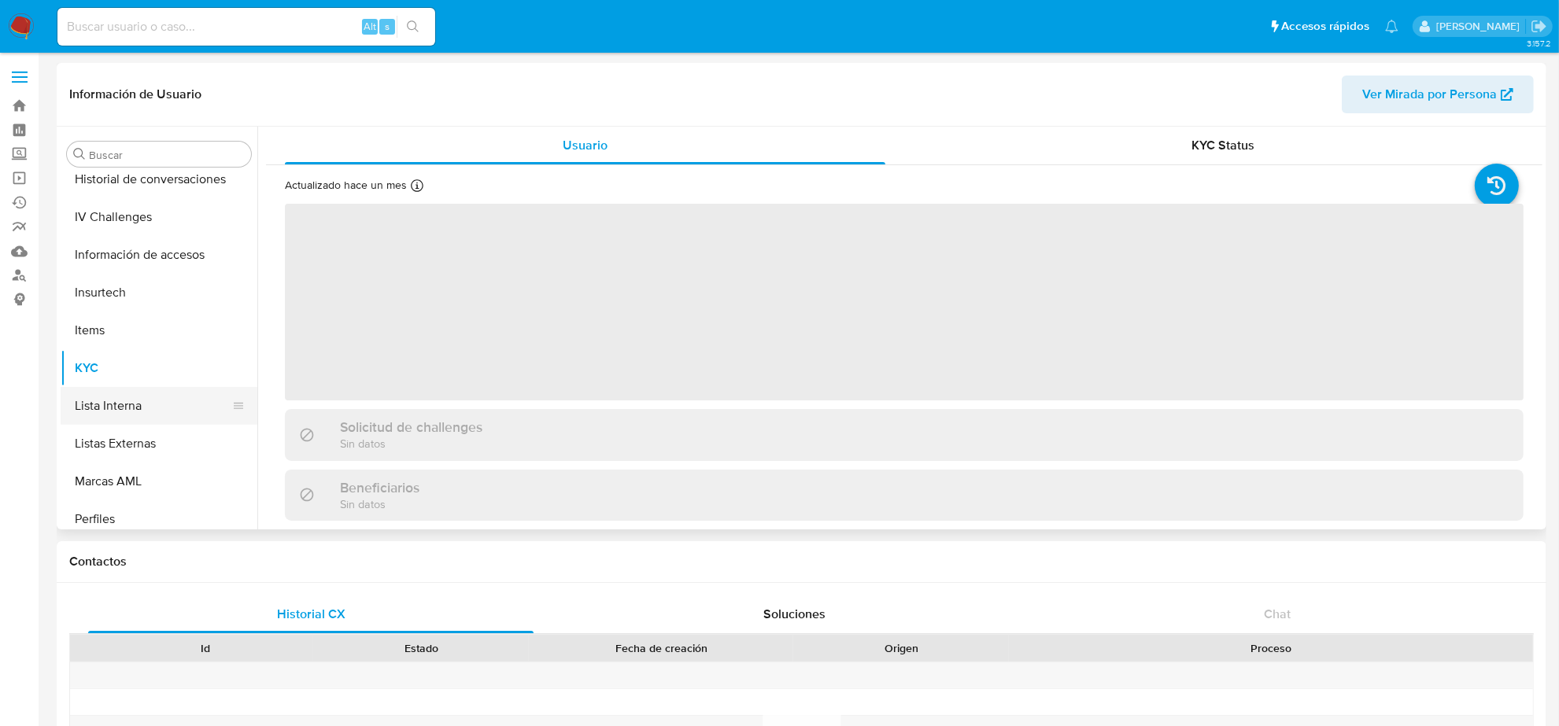
scroll to position [368, 0]
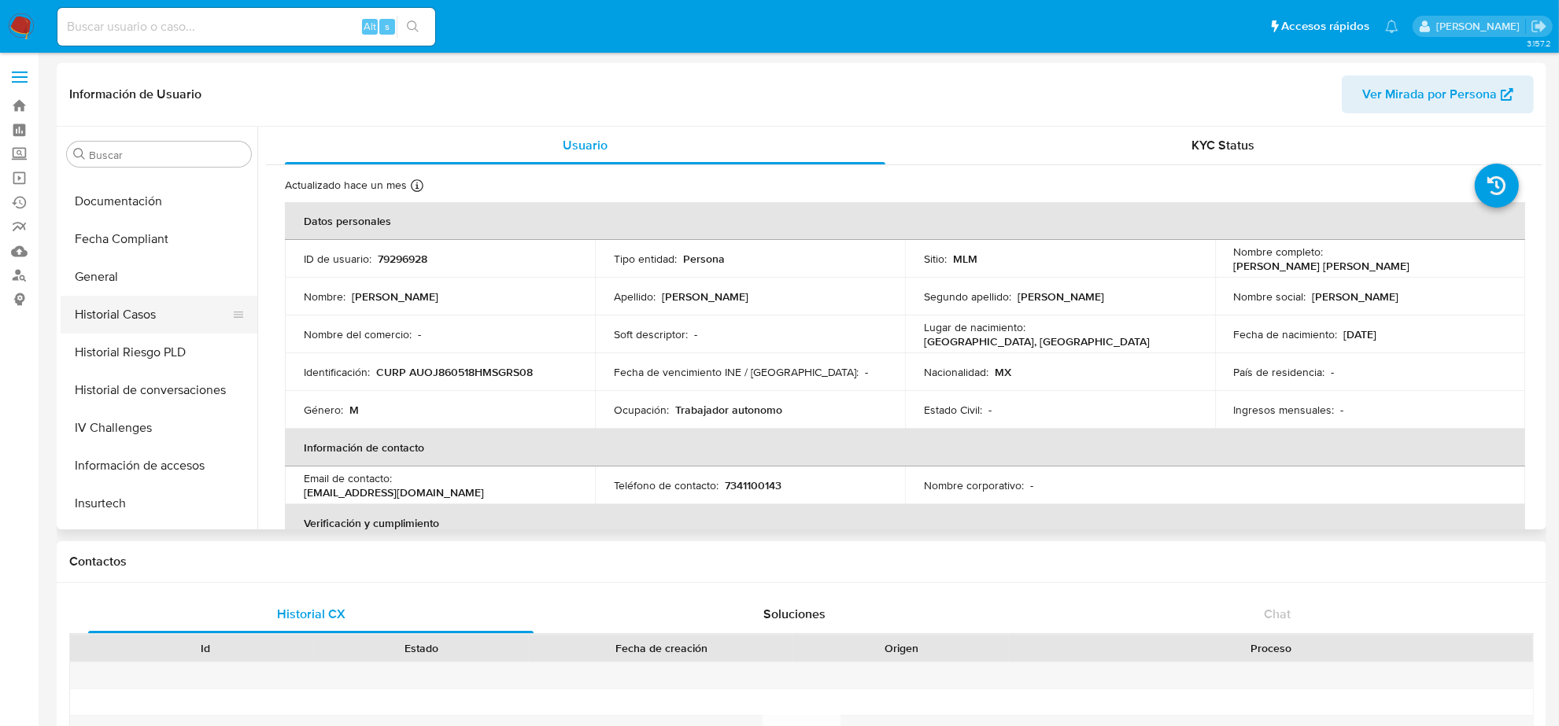
click at [142, 321] on button "Historial Casos" at bounding box center [153, 315] width 184 height 38
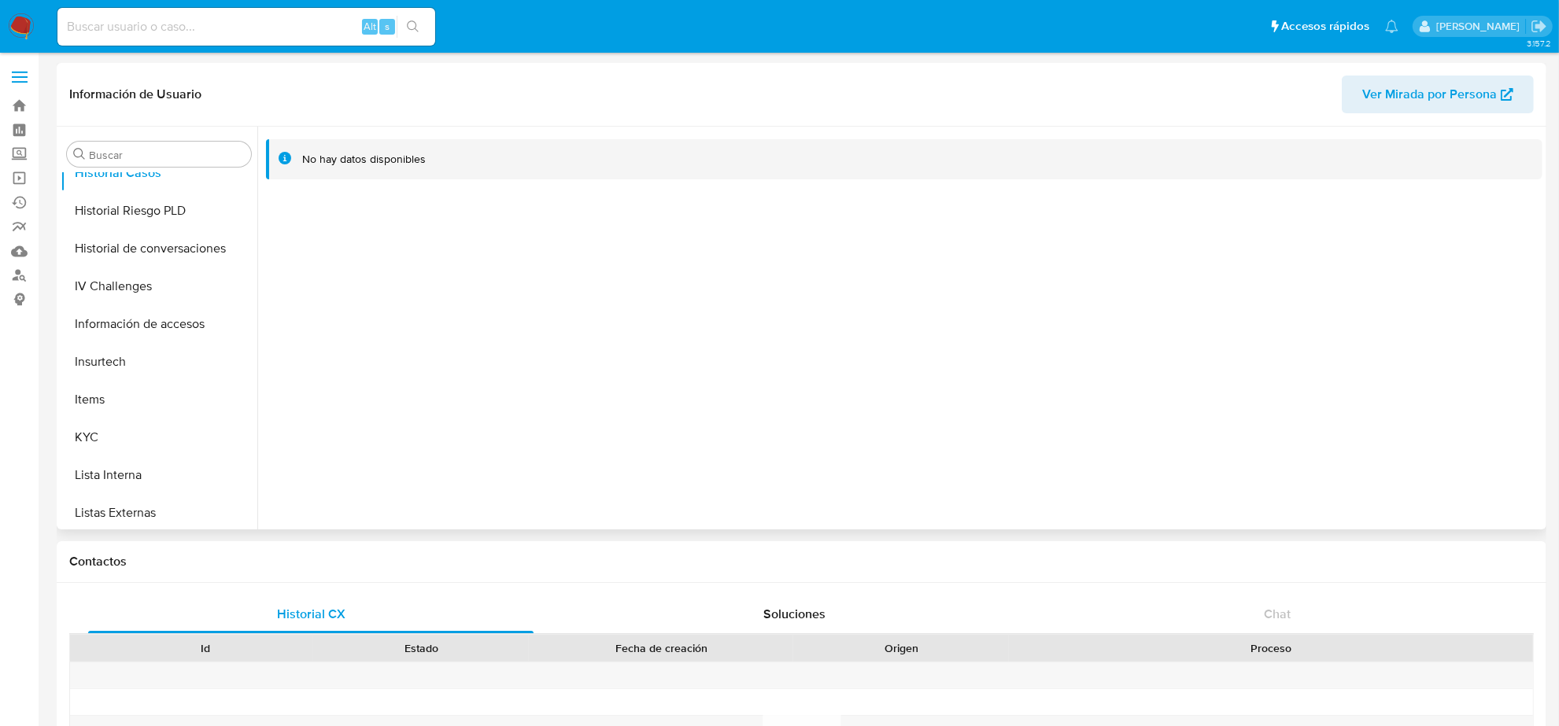
scroll to position [663, 0]
click at [107, 274] on button "KYC" at bounding box center [153, 284] width 184 height 38
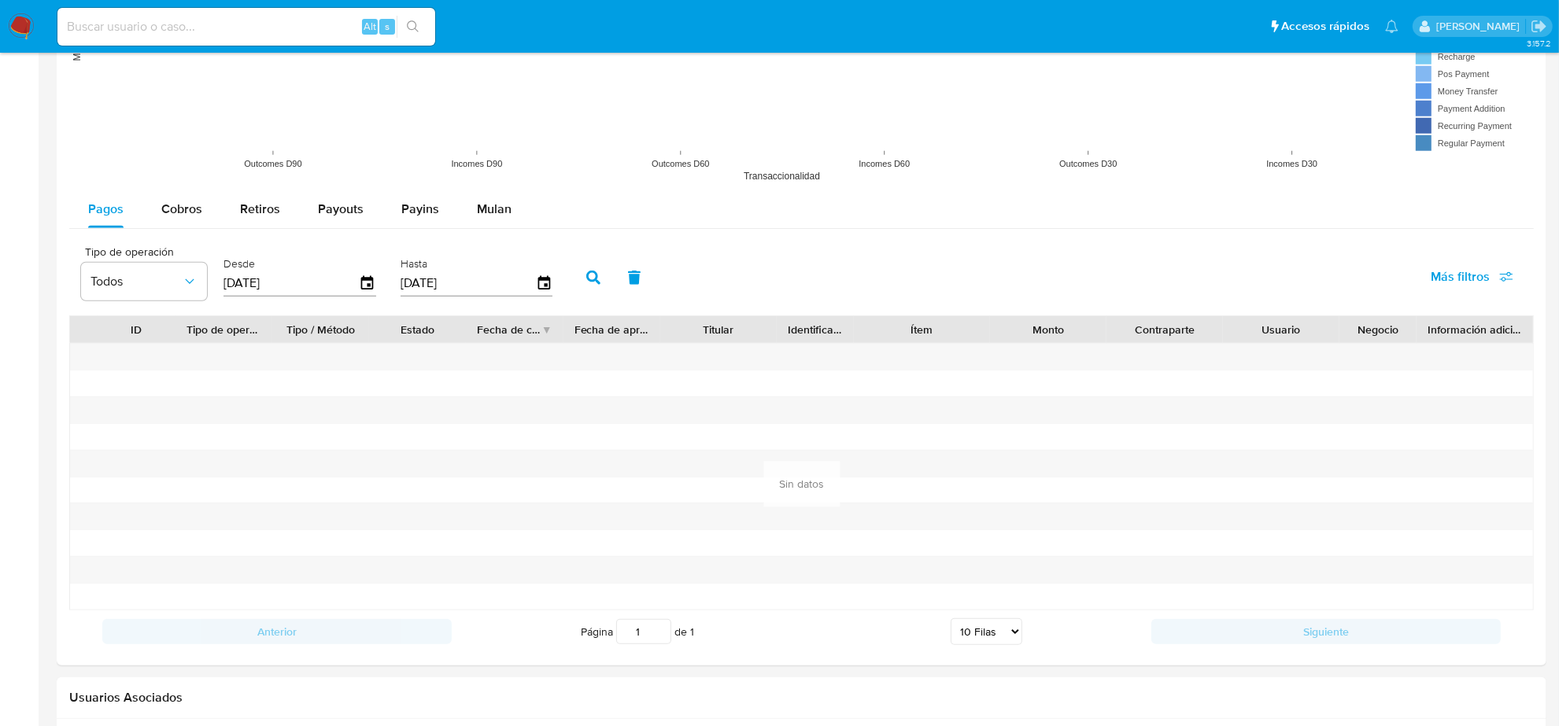
scroll to position [1583, 0]
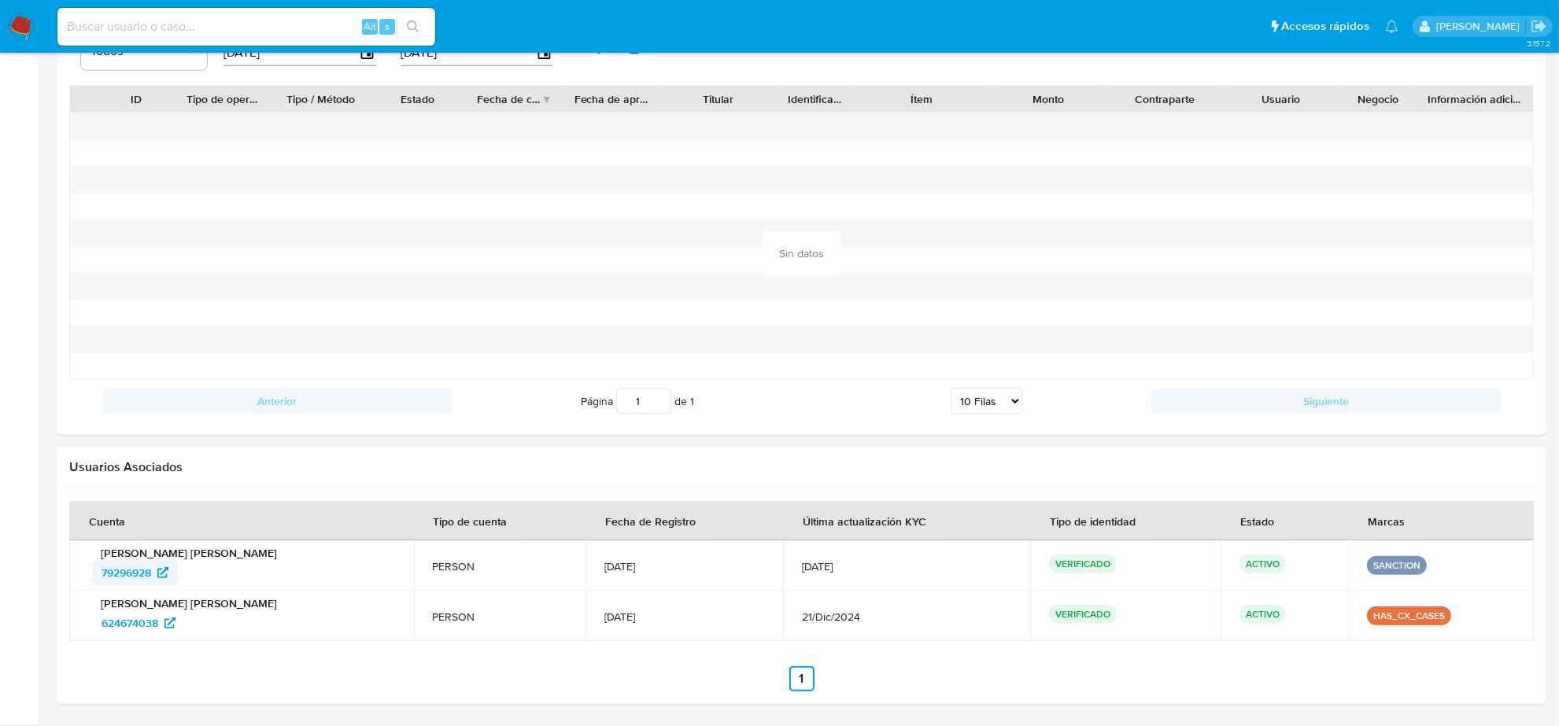
click at [116, 570] on span "79296928" at bounding box center [127, 572] width 50 height 25
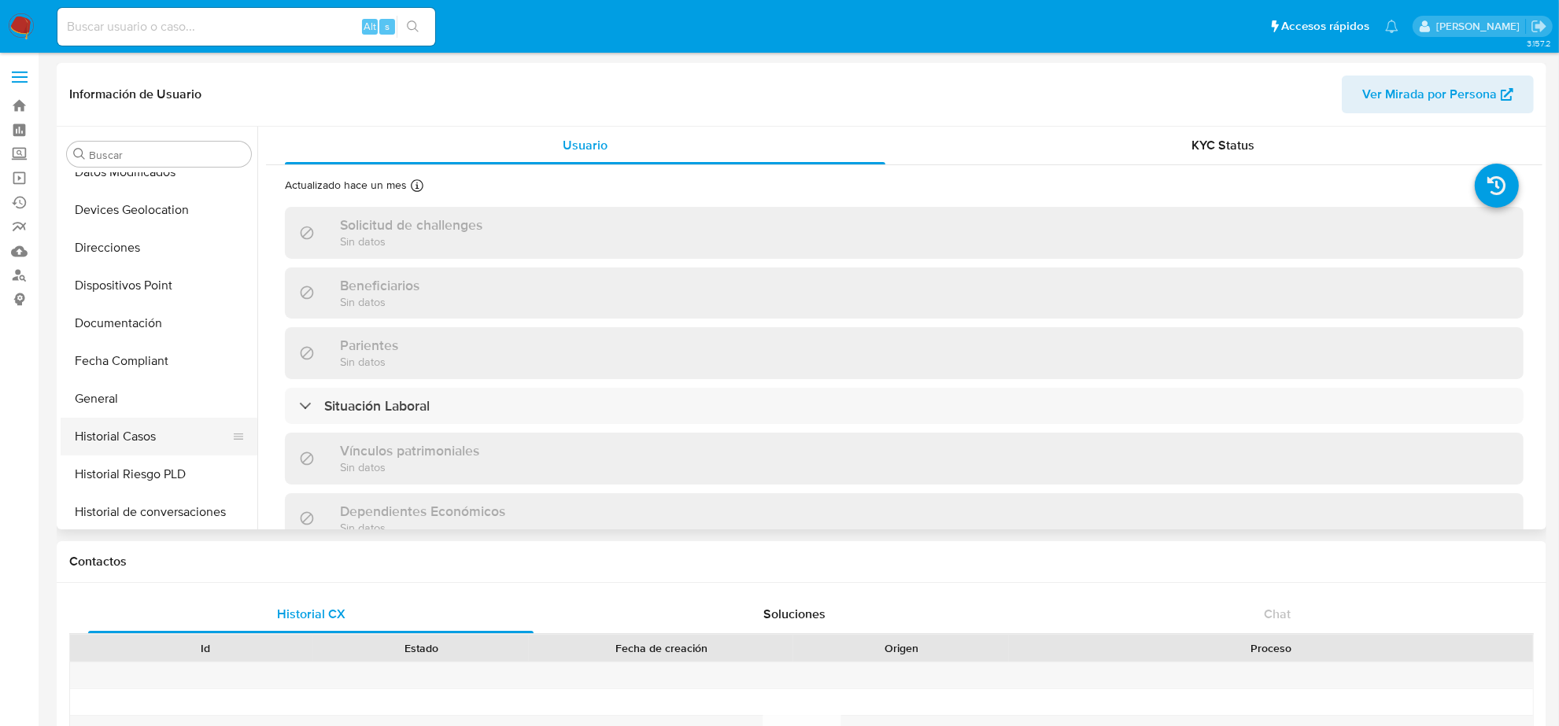
scroll to position [295, 0]
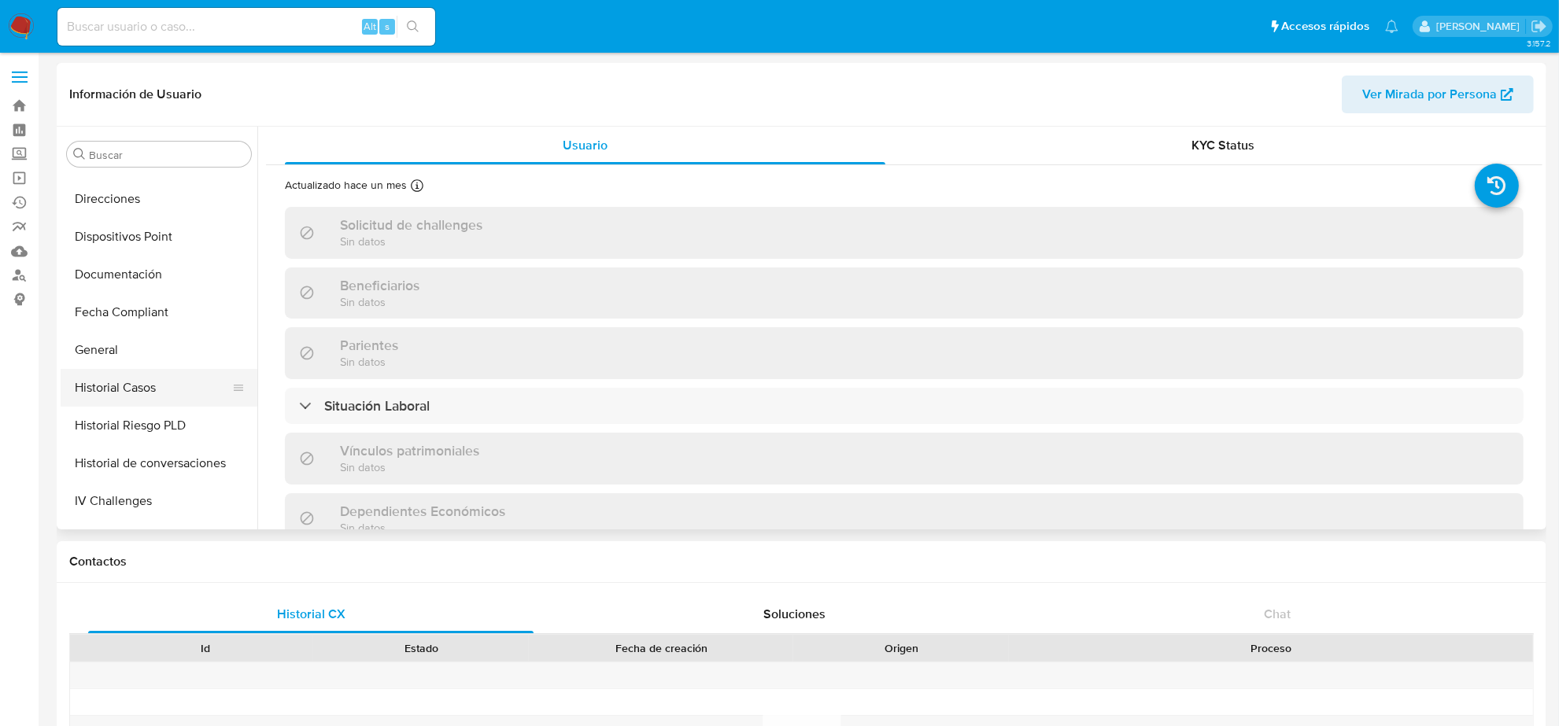
click at [156, 383] on button "Historial Casos" at bounding box center [153, 388] width 184 height 38
select select "10"
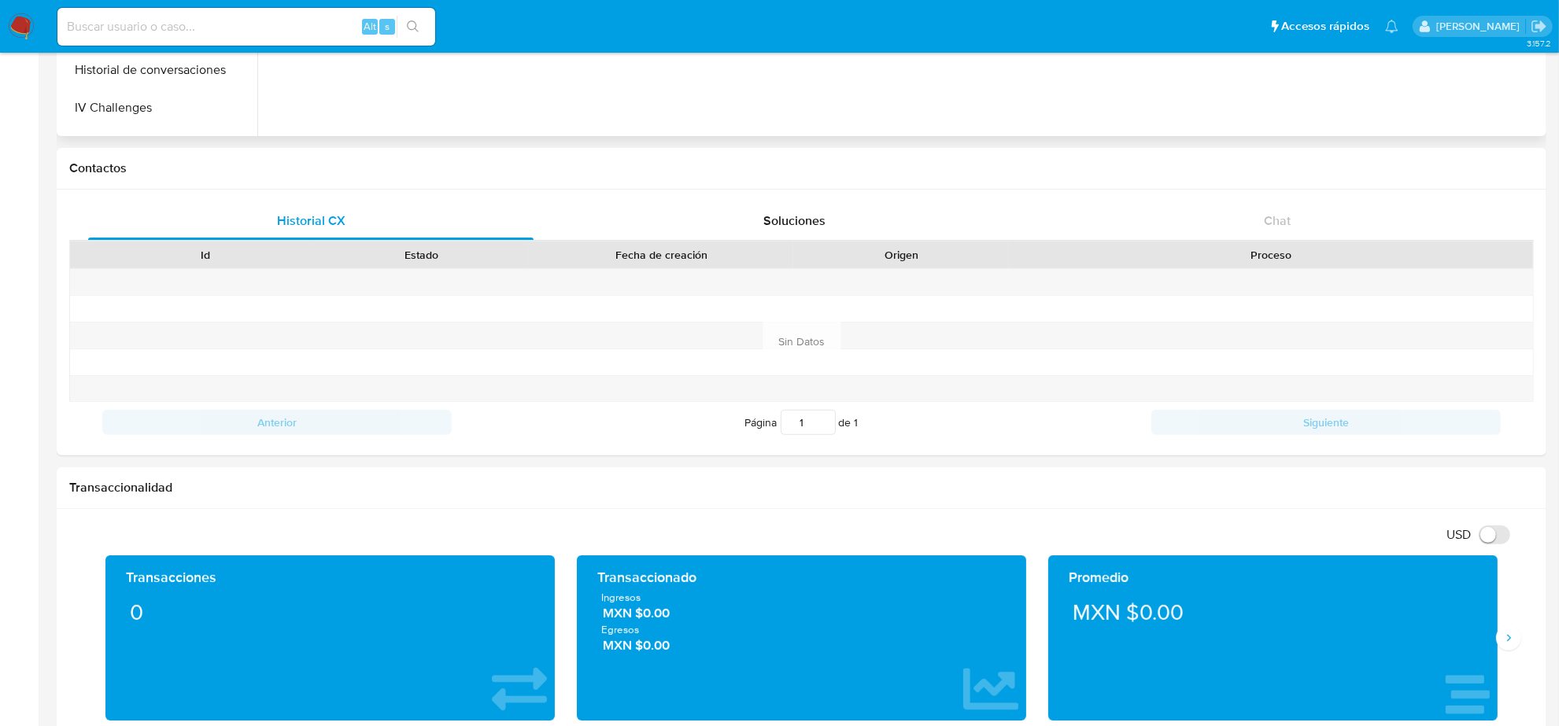
scroll to position [0, 0]
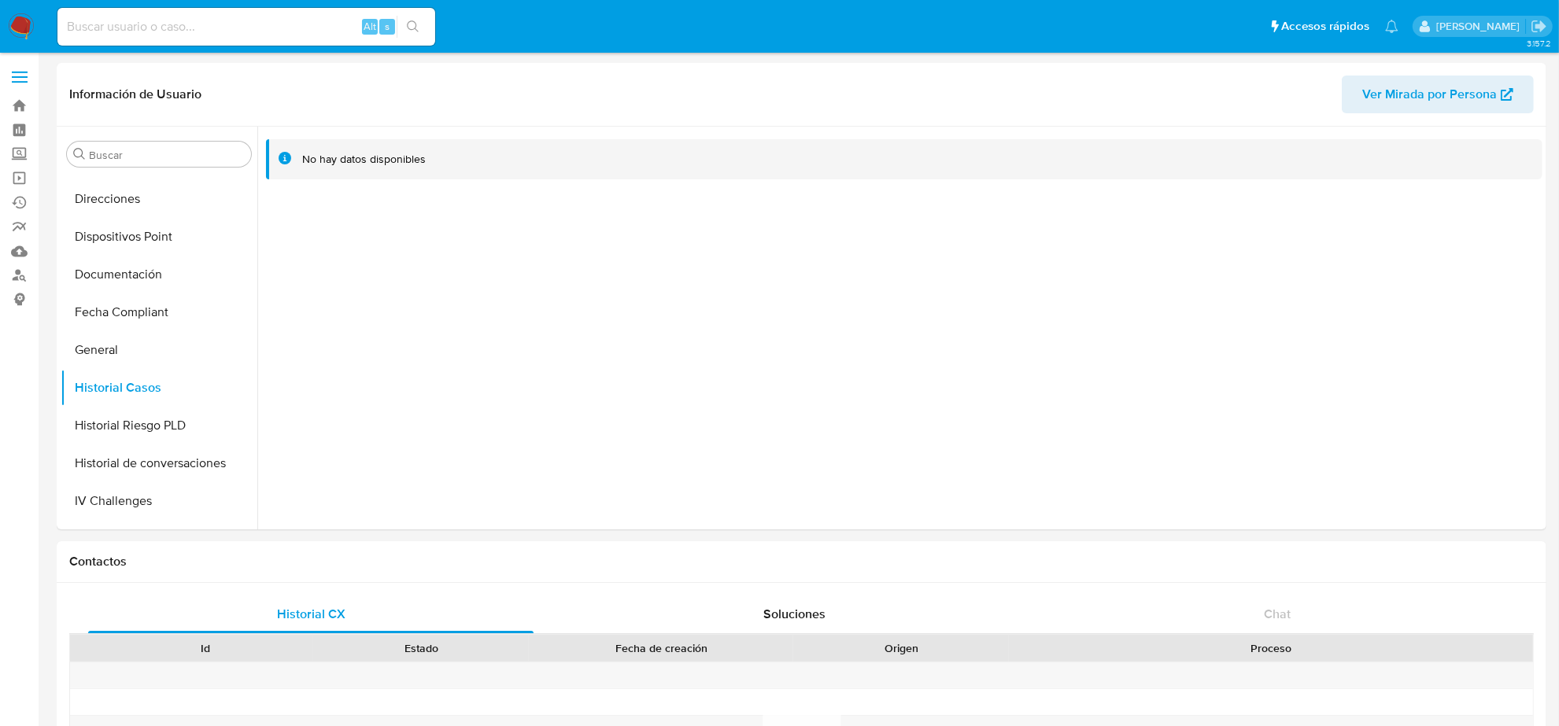
click at [190, 17] on input at bounding box center [246, 27] width 378 height 20
paste input "2544283167"
type input "2544283167"
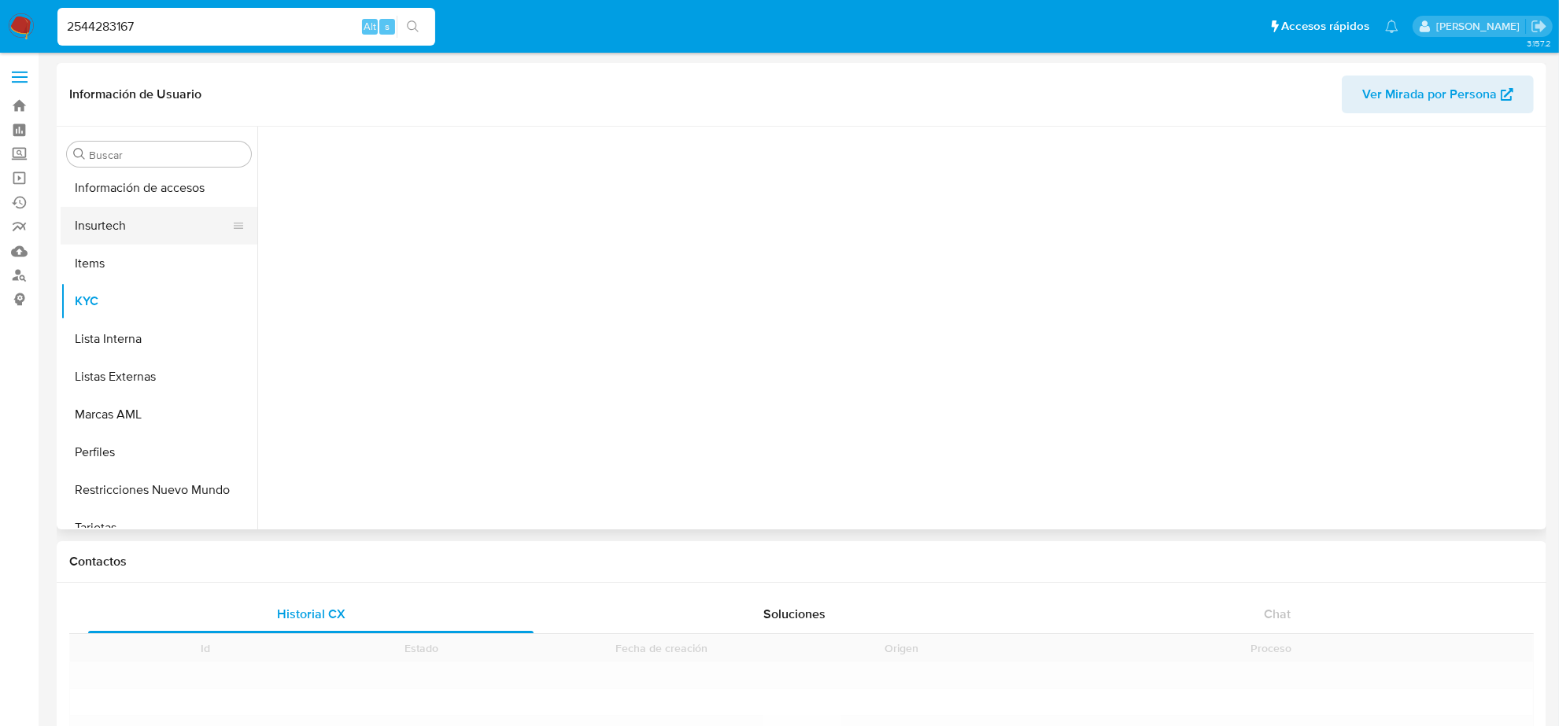
scroll to position [663, 0]
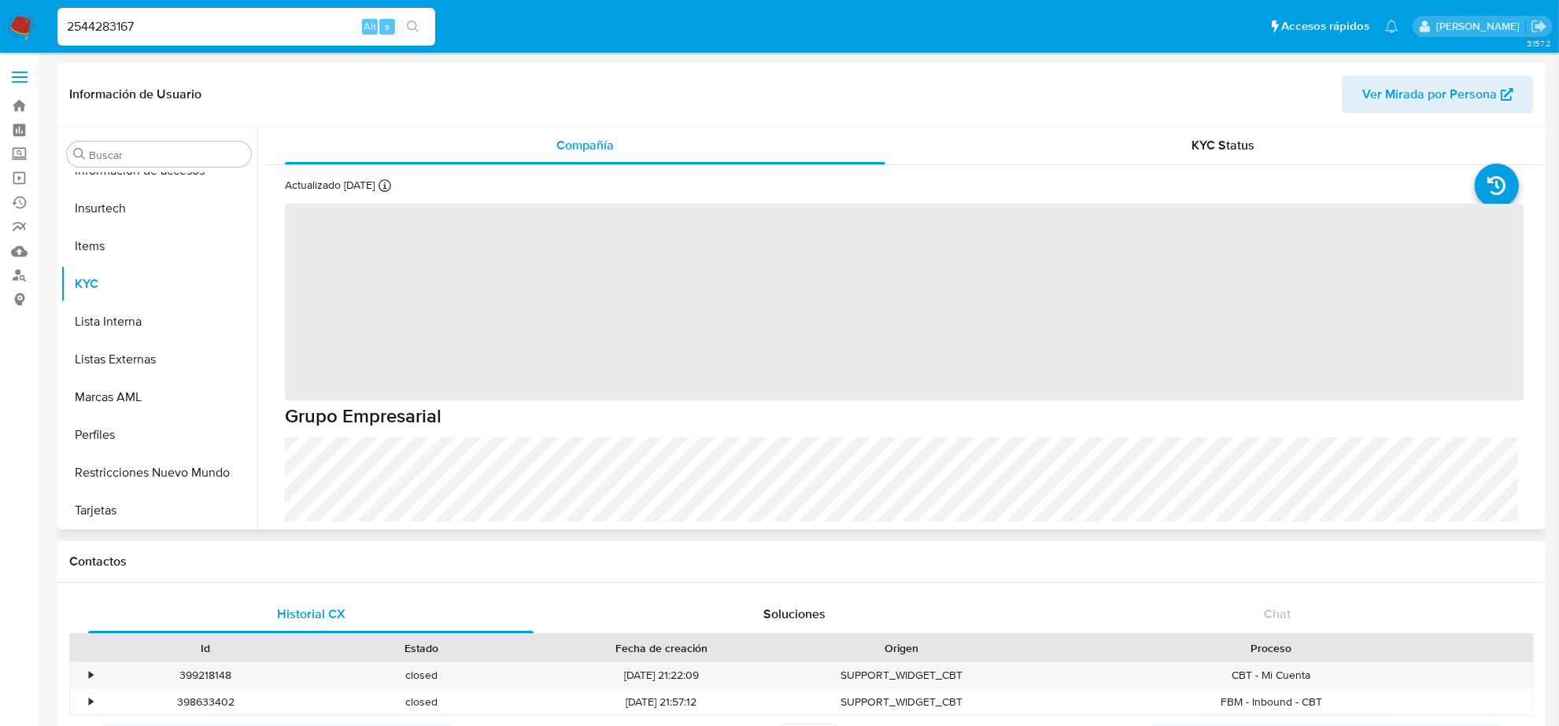
select select "10"
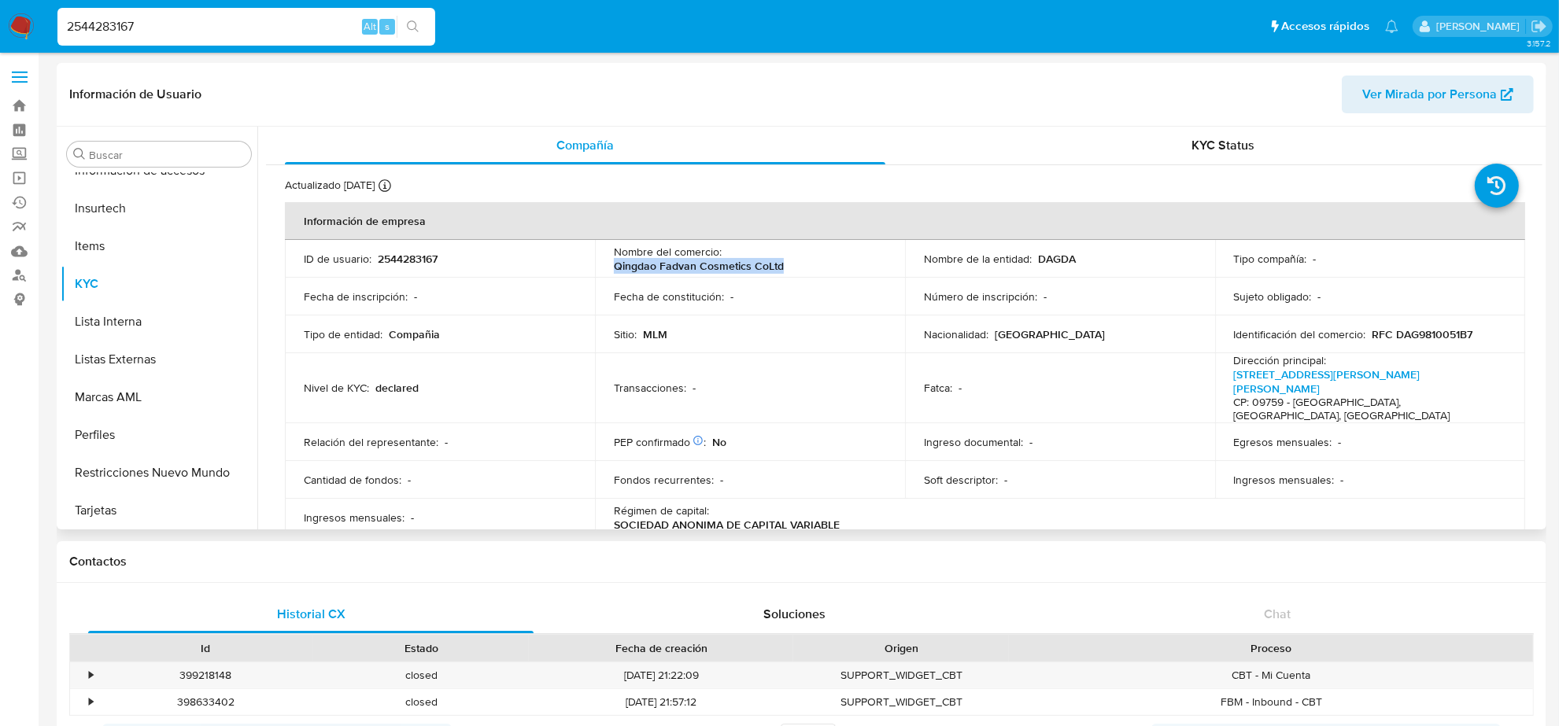
drag, startPoint x: 615, startPoint y: 265, endPoint x: 808, endPoint y: 265, distance: 192.8
click at [808, 265] on div "Nombre del comercio : Qingdao Fadvan Cosmetics CoLtd" at bounding box center [750, 259] width 272 height 28
copy p "Qingdao Fadvan Cosmetics CoLtd"
click at [151, 321] on button "Lista Interna" at bounding box center [153, 322] width 184 height 38
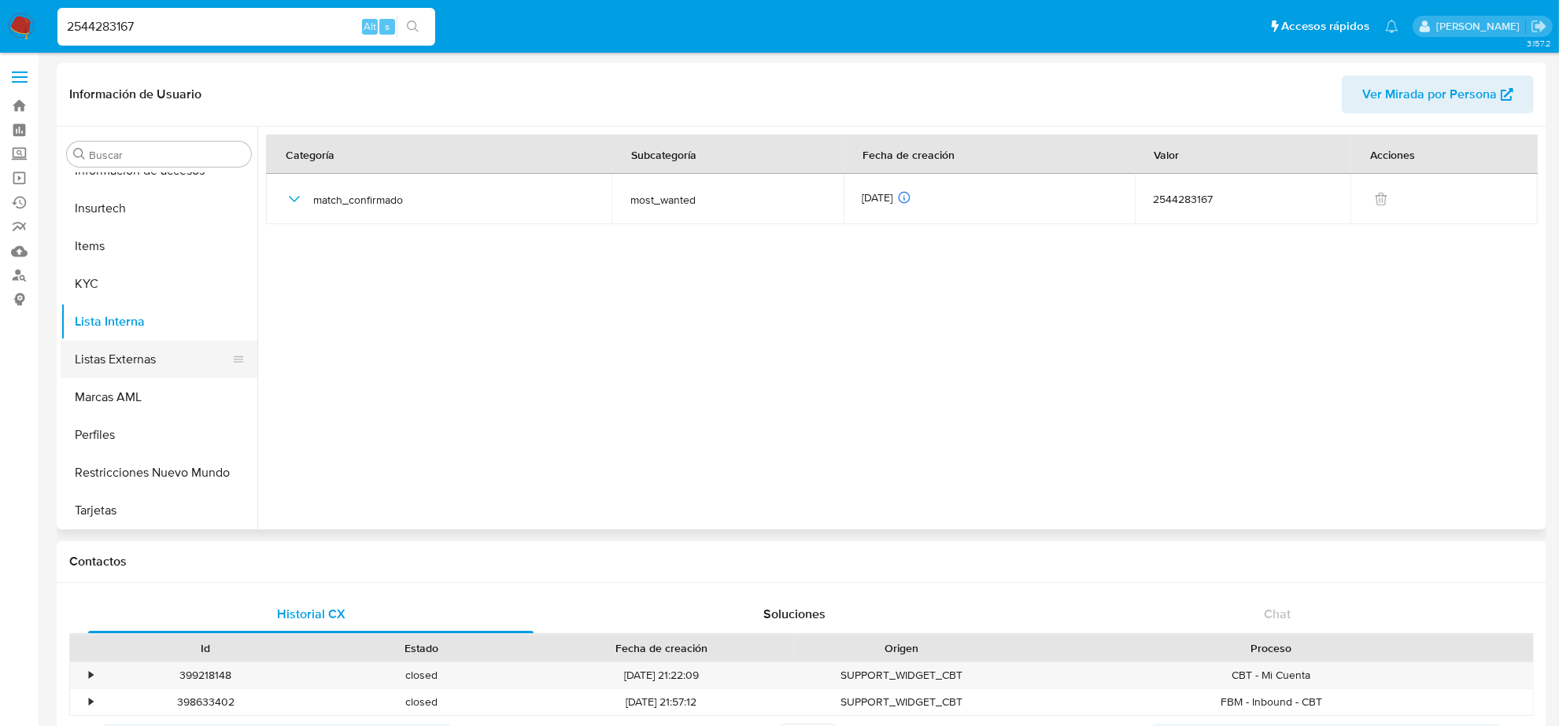
click at [130, 351] on button "Listas Externas" at bounding box center [153, 360] width 184 height 38
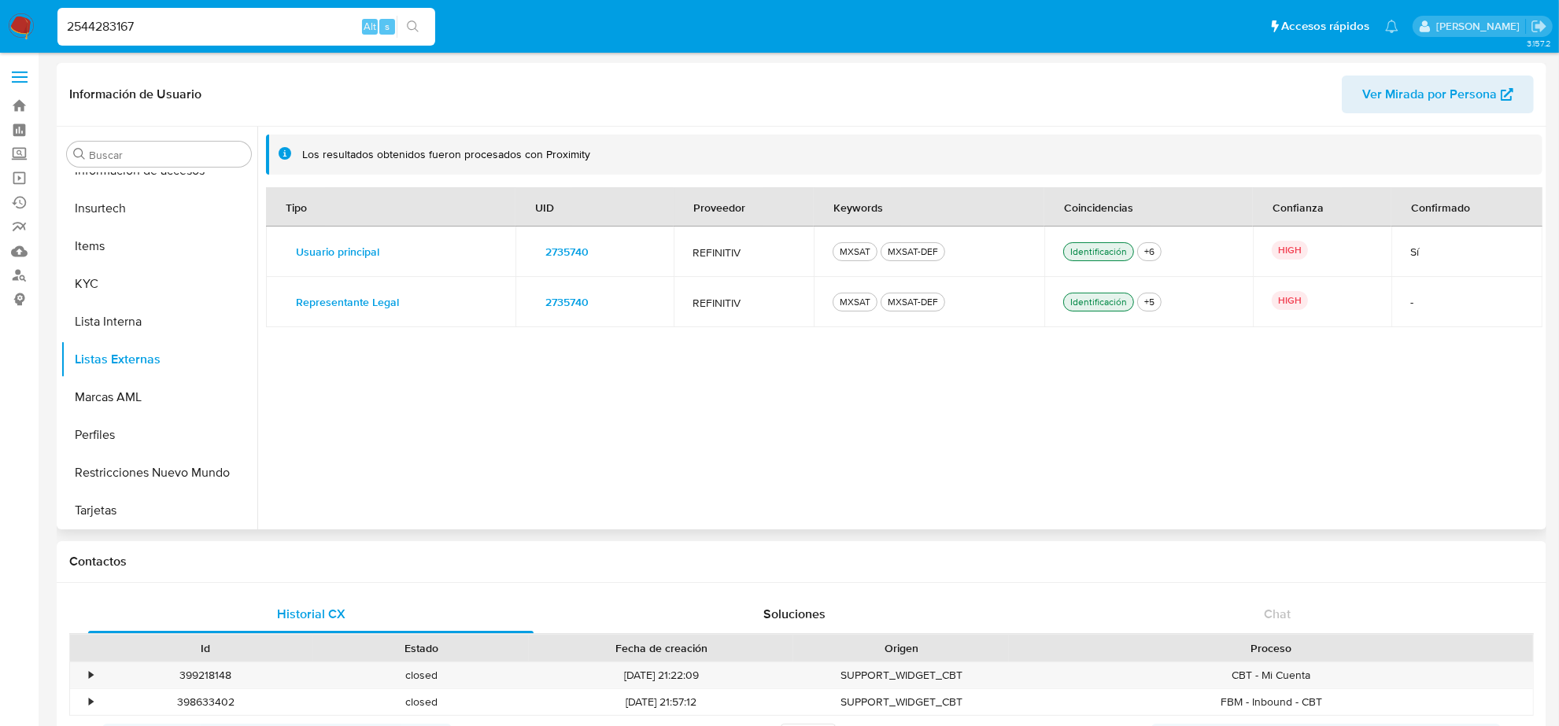
click at [592, 253] on button "2735740" at bounding box center [566, 251] width 65 height 25
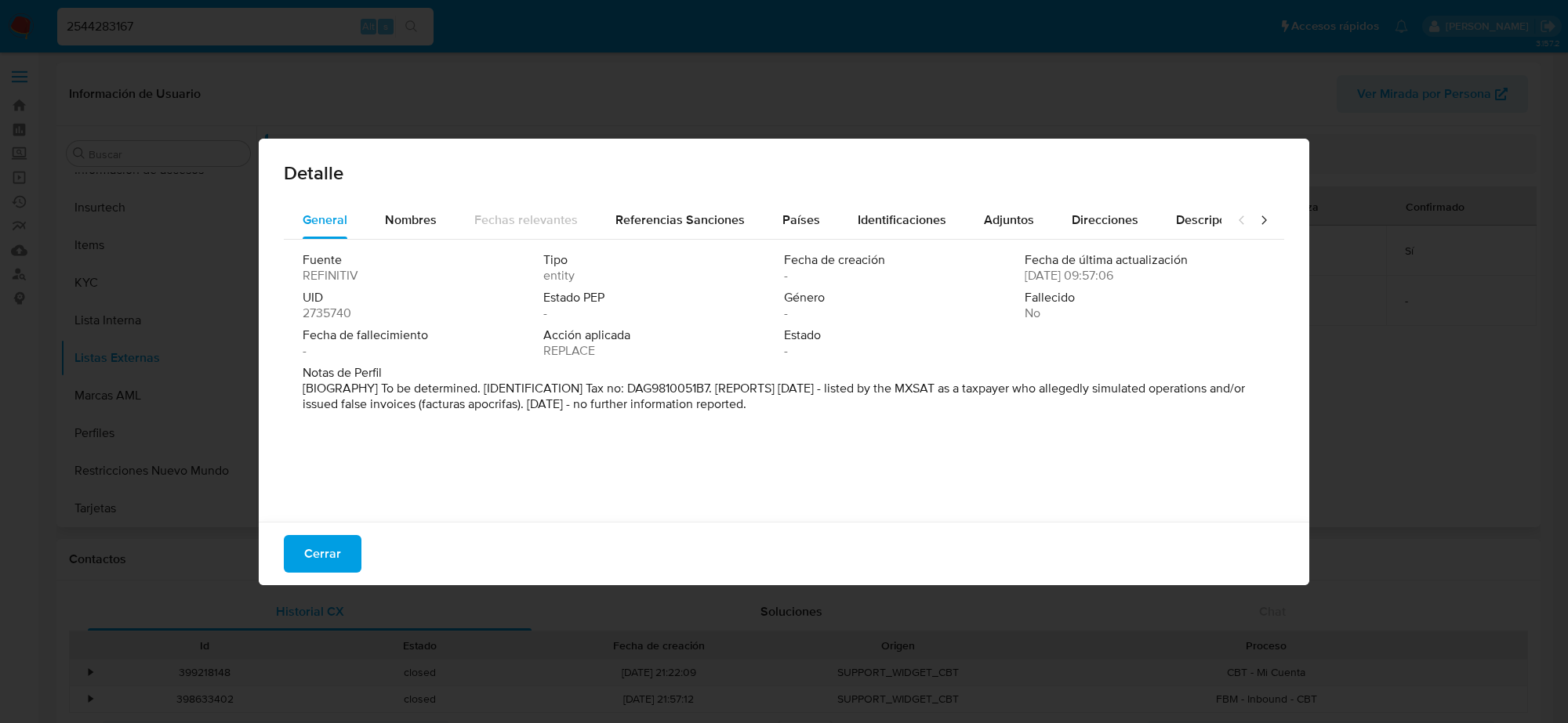
click at [327, 563] on span "Cerrar" at bounding box center [322, 554] width 37 height 35
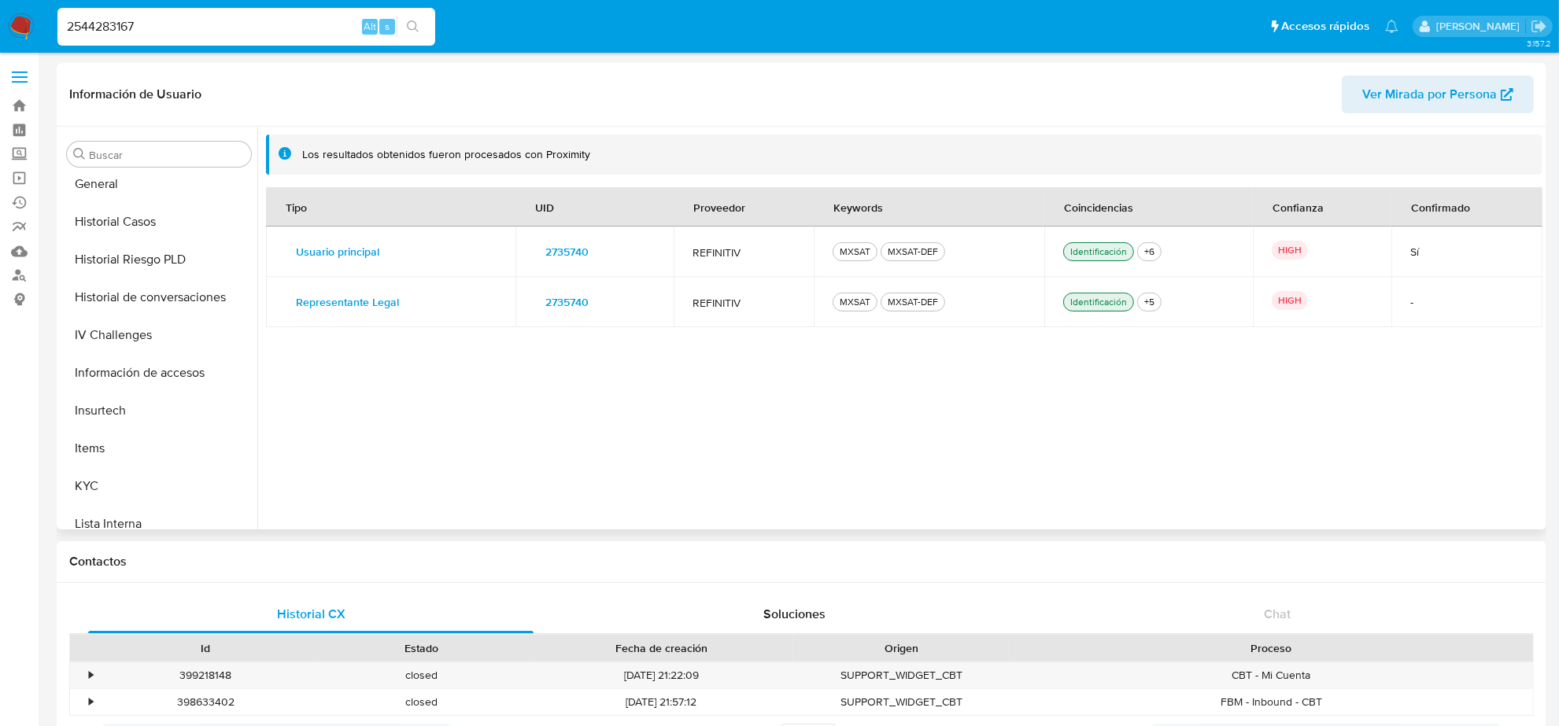
scroll to position [368, 0]
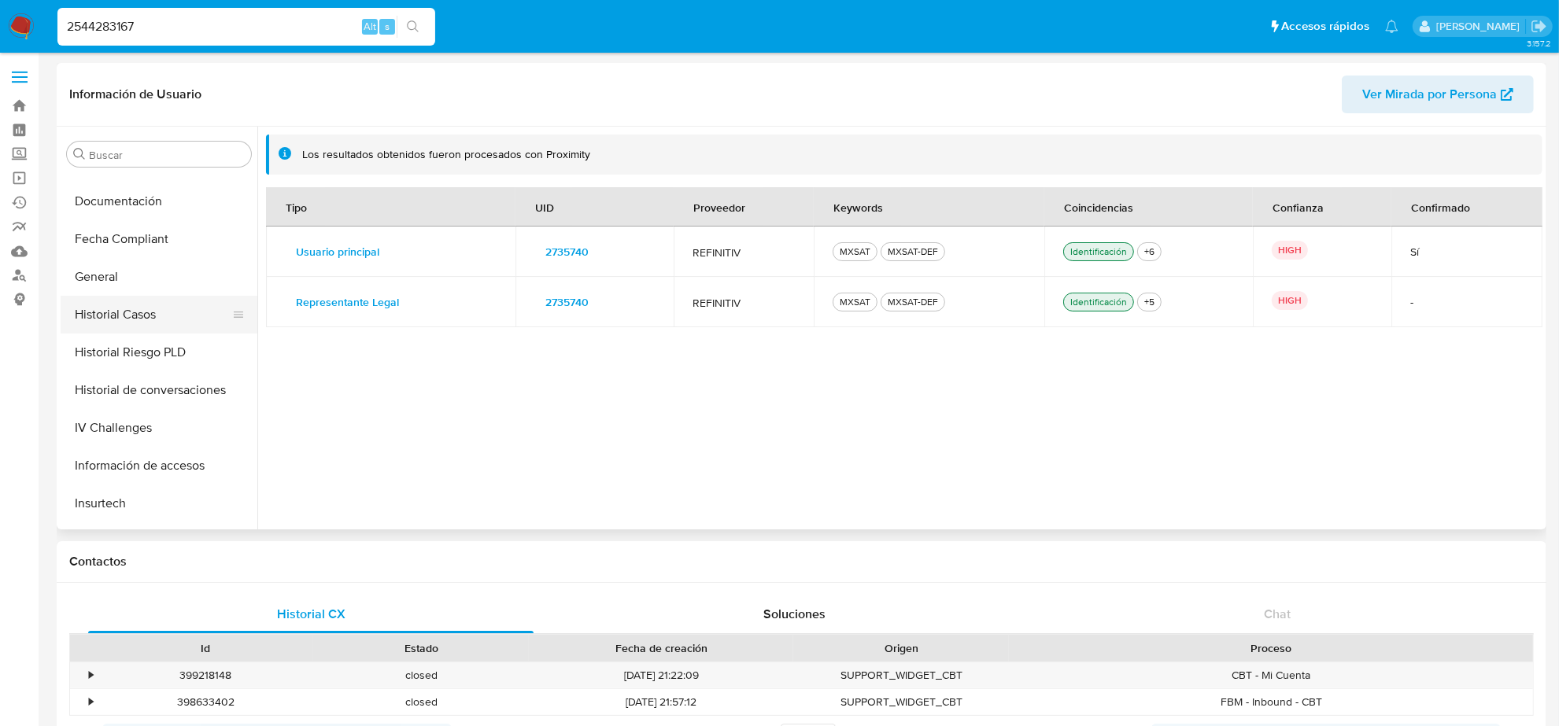
click at [142, 312] on button "Historial Casos" at bounding box center [153, 315] width 184 height 38
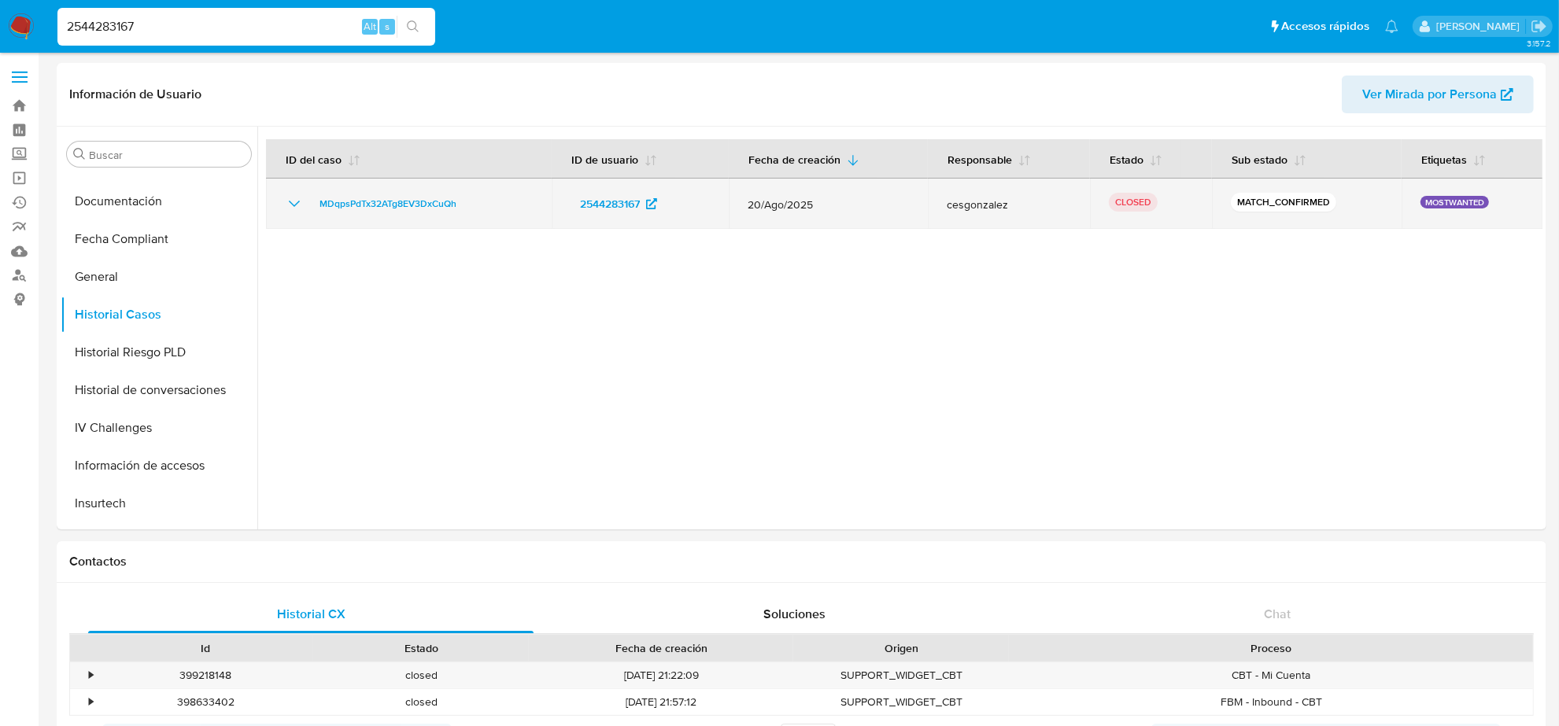
click at [291, 209] on icon "Mostrar/Ocultar" at bounding box center [294, 203] width 19 height 19
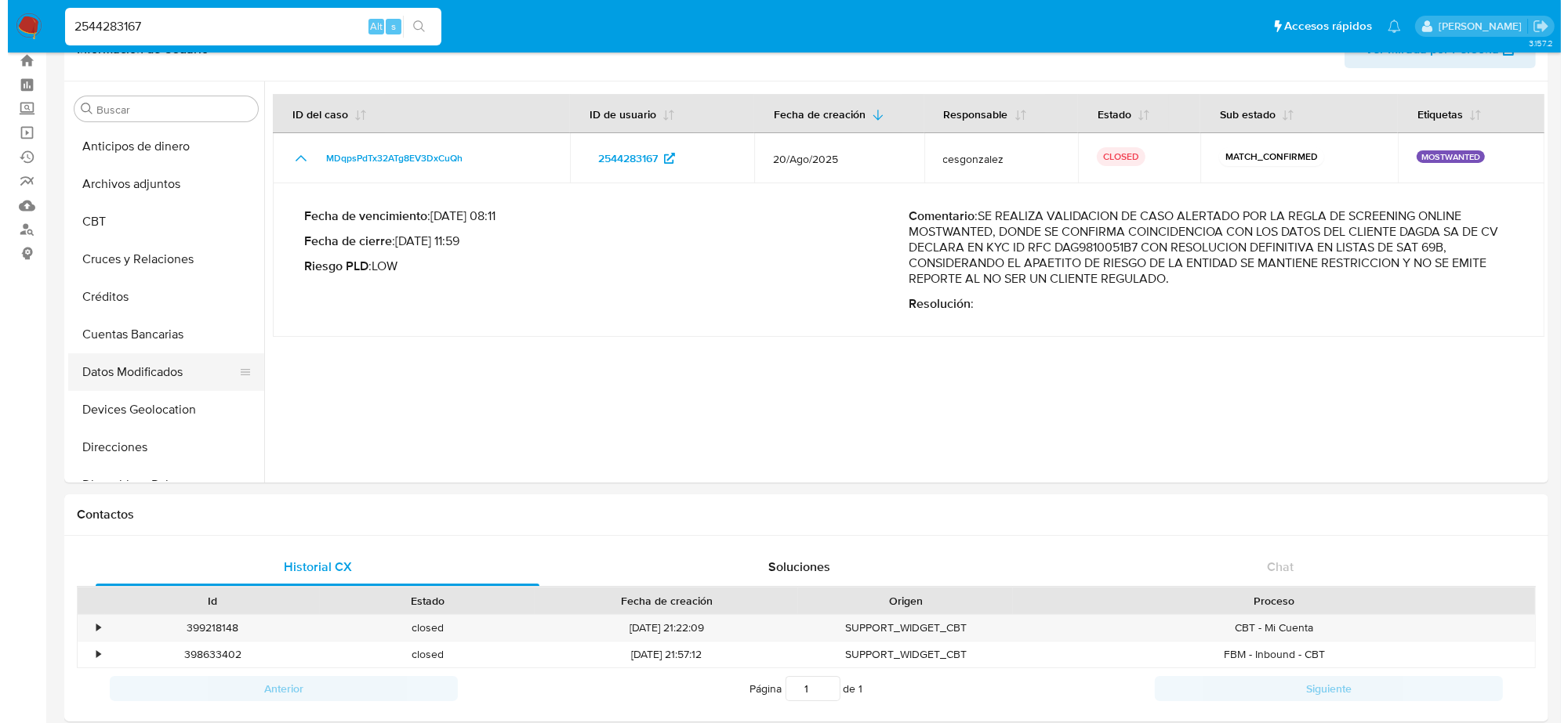
scroll to position [0, 0]
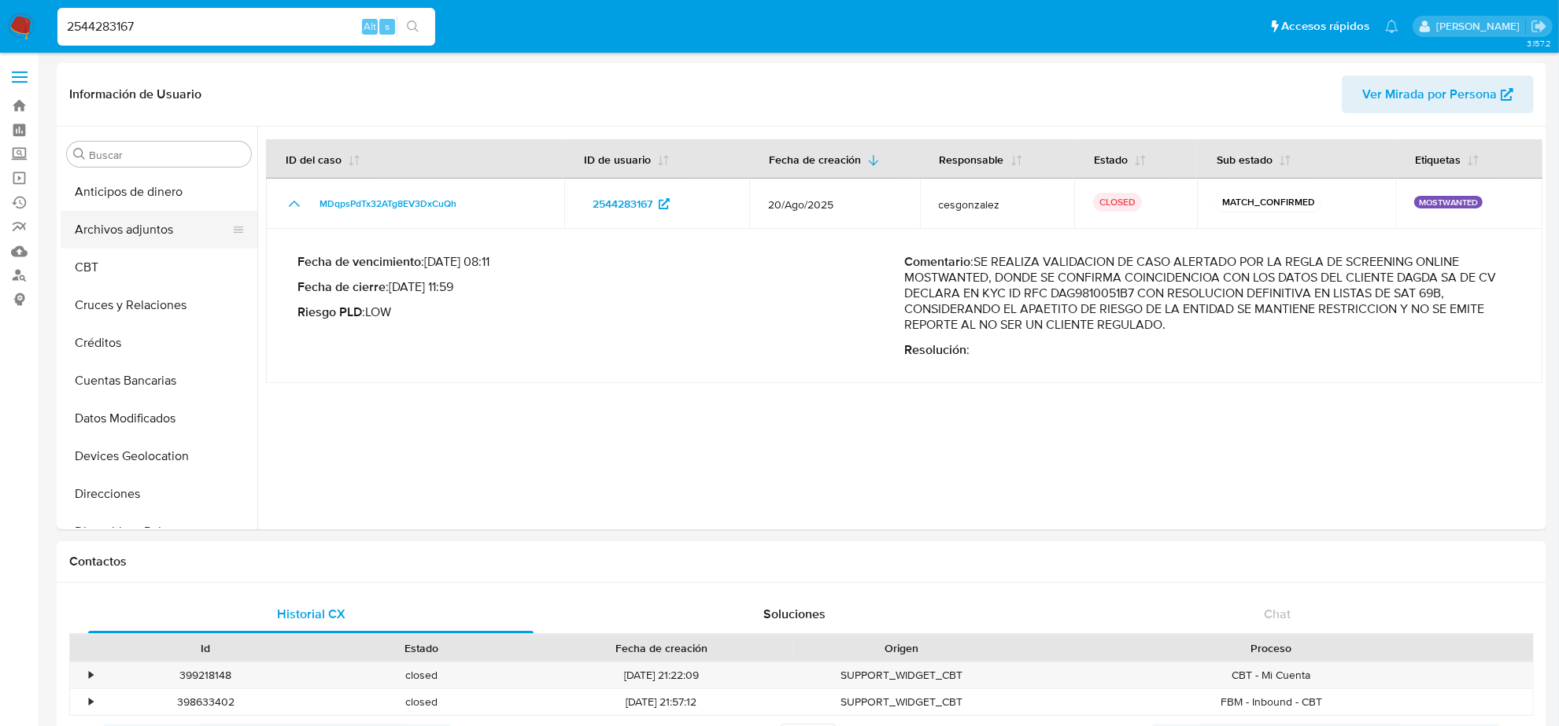
click at [155, 238] on button "Archivos adjuntos" at bounding box center [153, 230] width 184 height 38
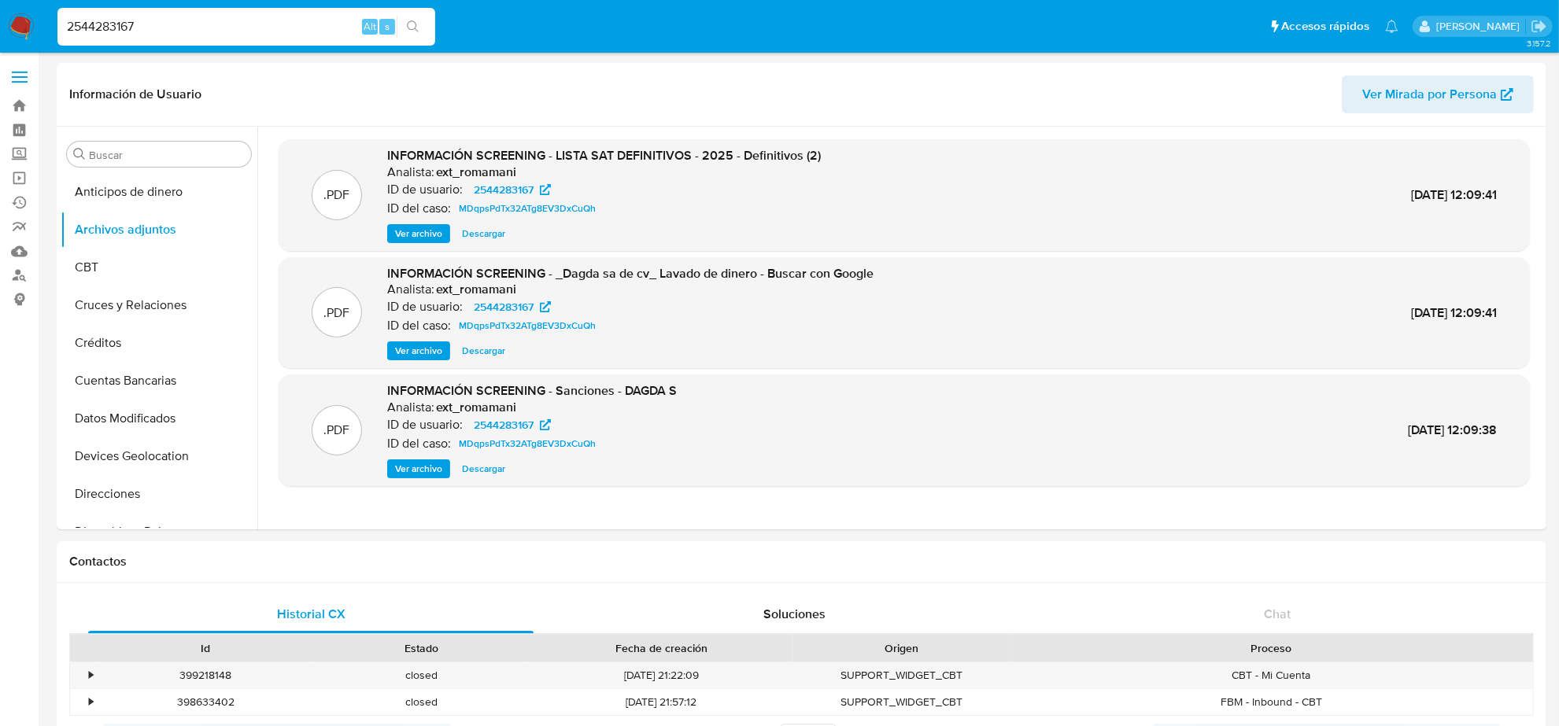
click at [434, 229] on span "Ver archivo" at bounding box center [418, 234] width 47 height 16
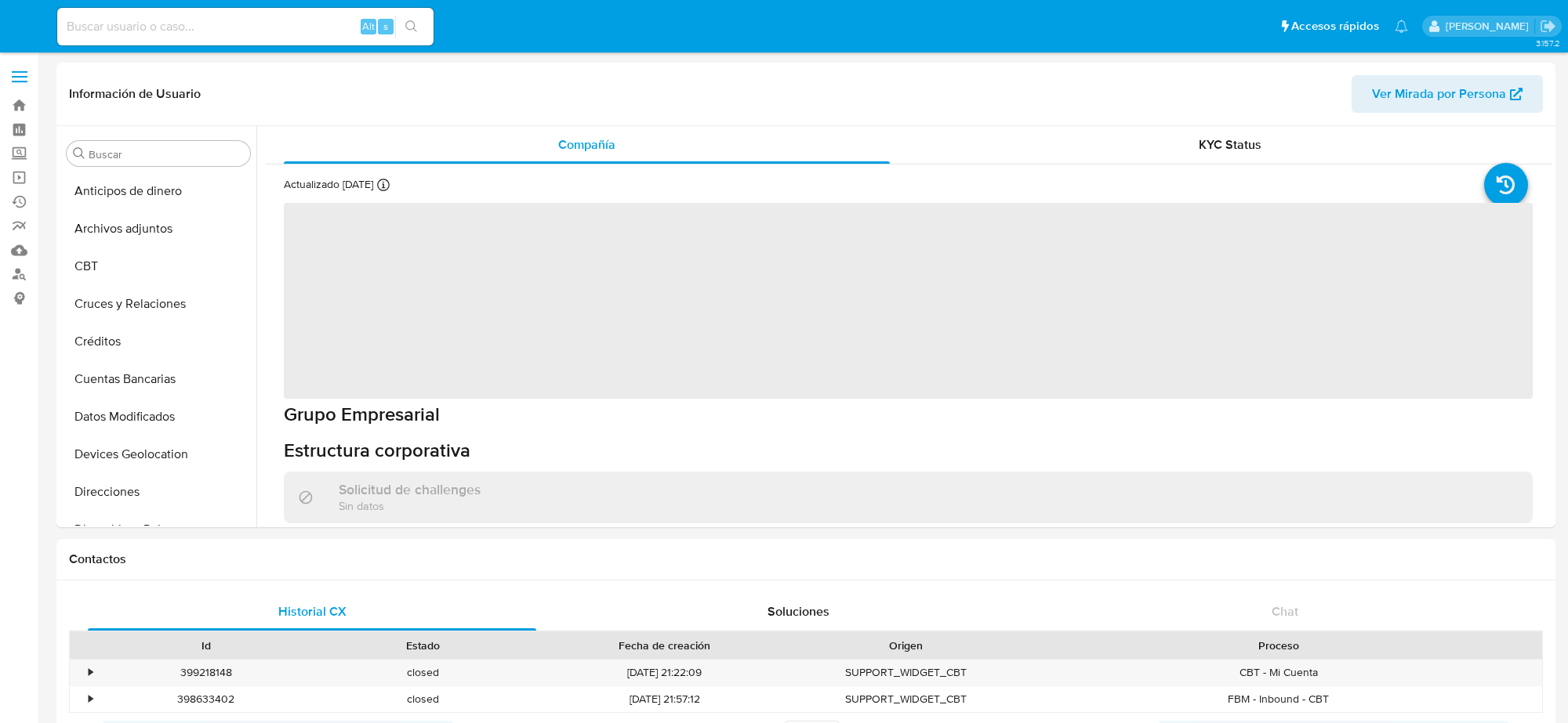
select select "10"
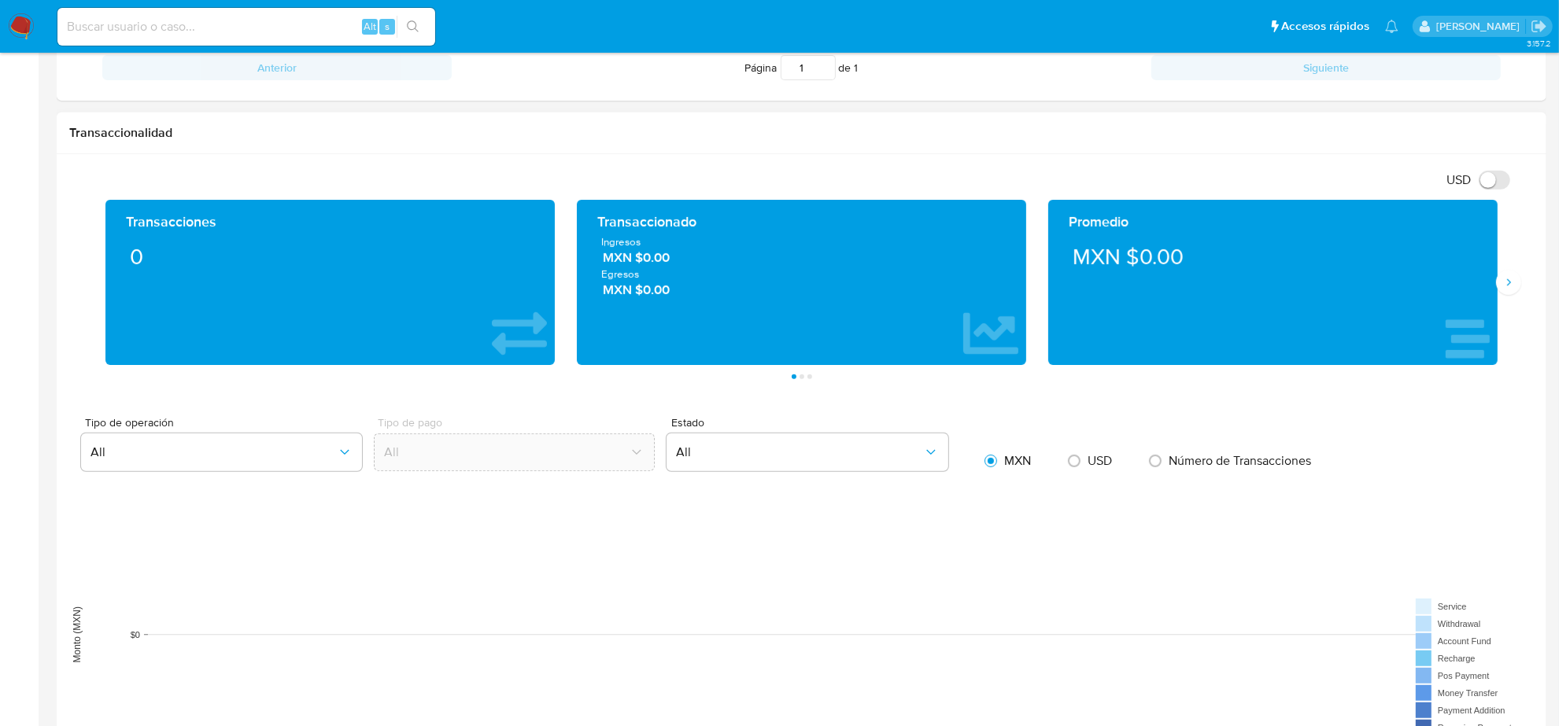
scroll to position [667, 0]
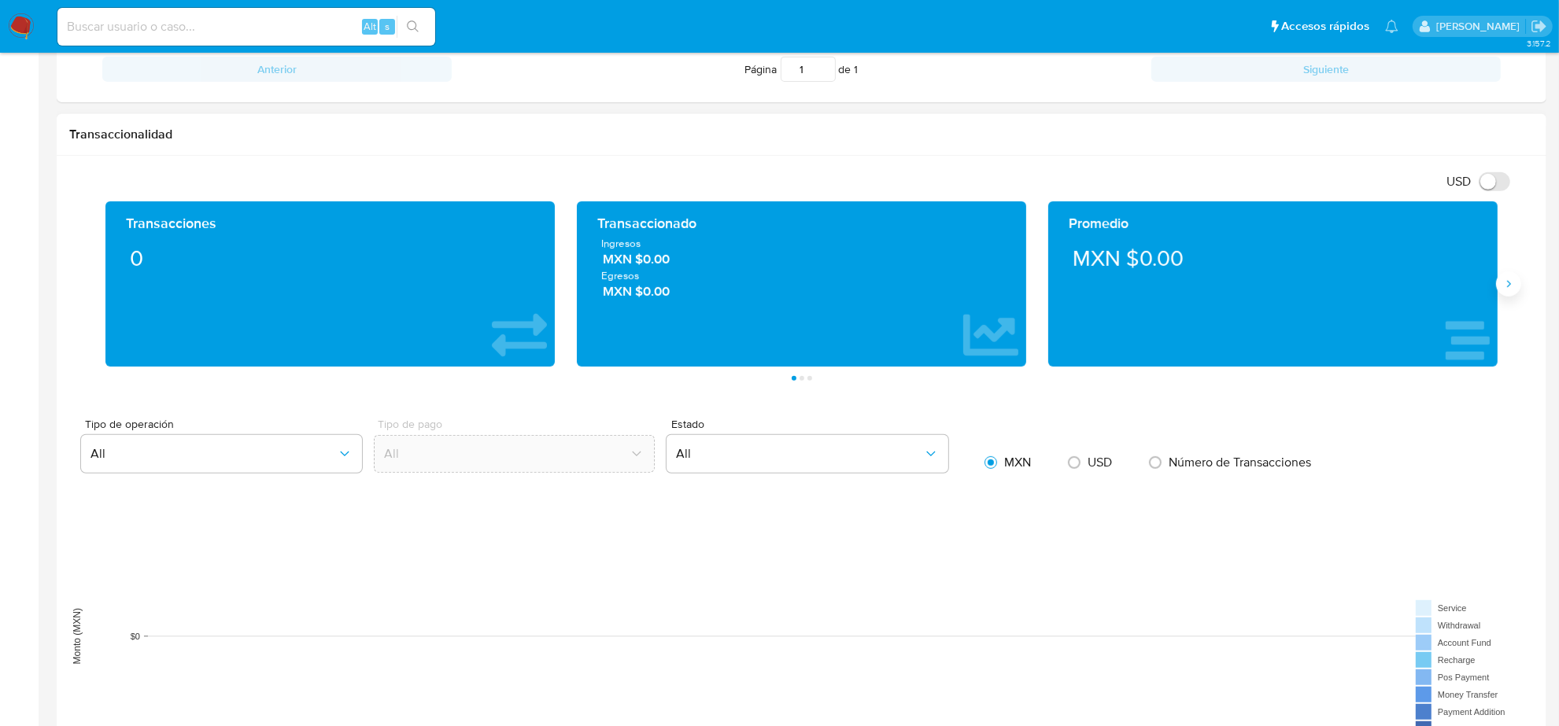
click at [1512, 284] on icon "Siguiente" at bounding box center [1508, 284] width 13 height 13
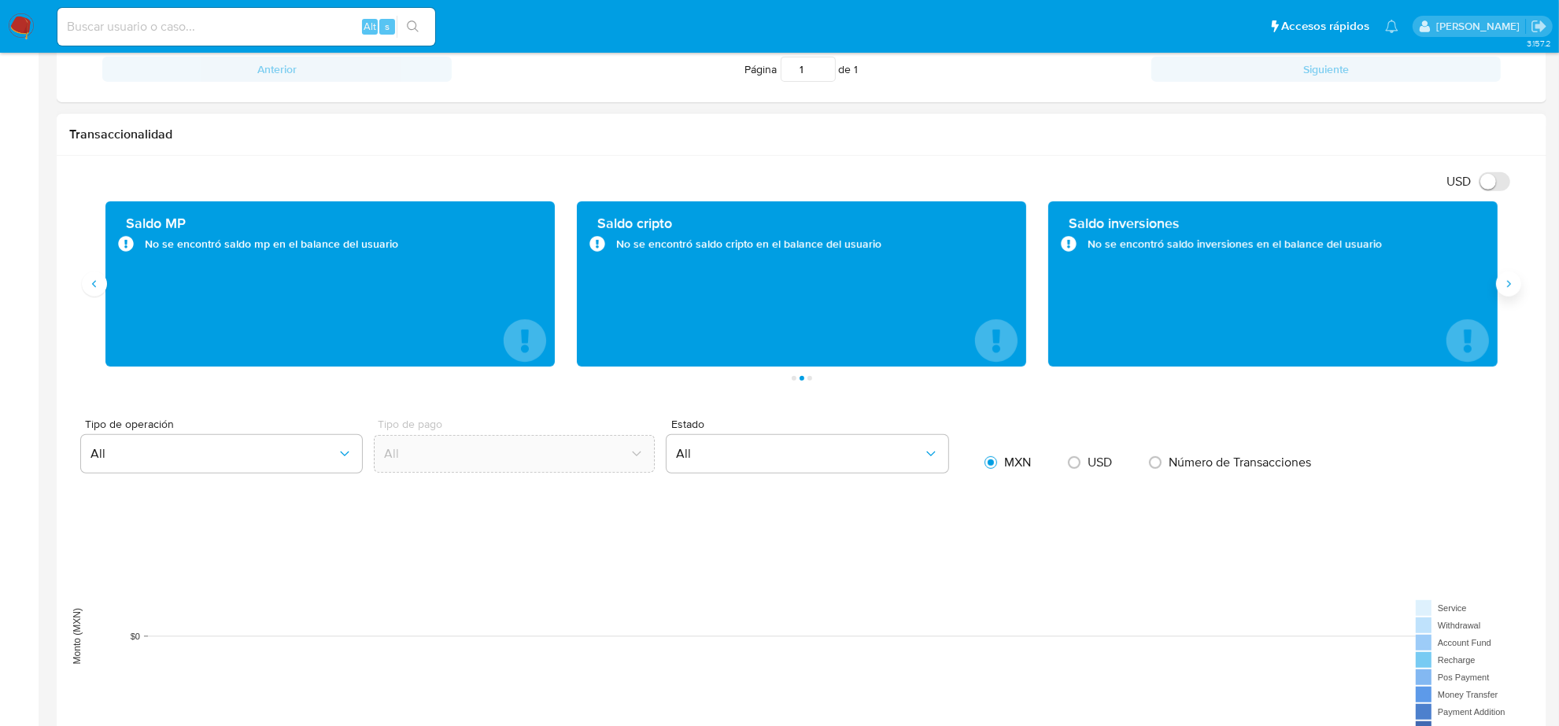
click at [1508, 290] on icon "Siguiente" at bounding box center [1508, 284] width 13 height 13
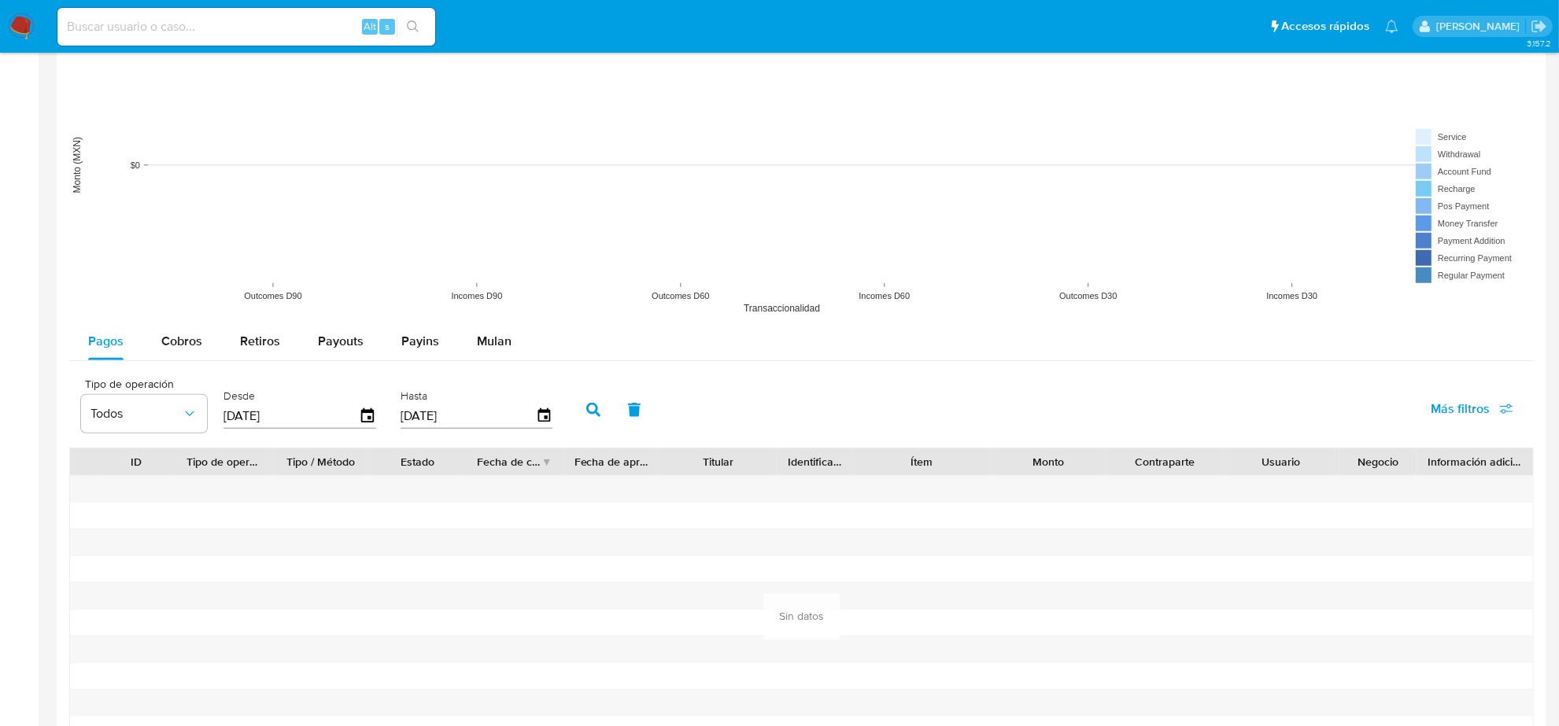
scroll to position [1356, 0]
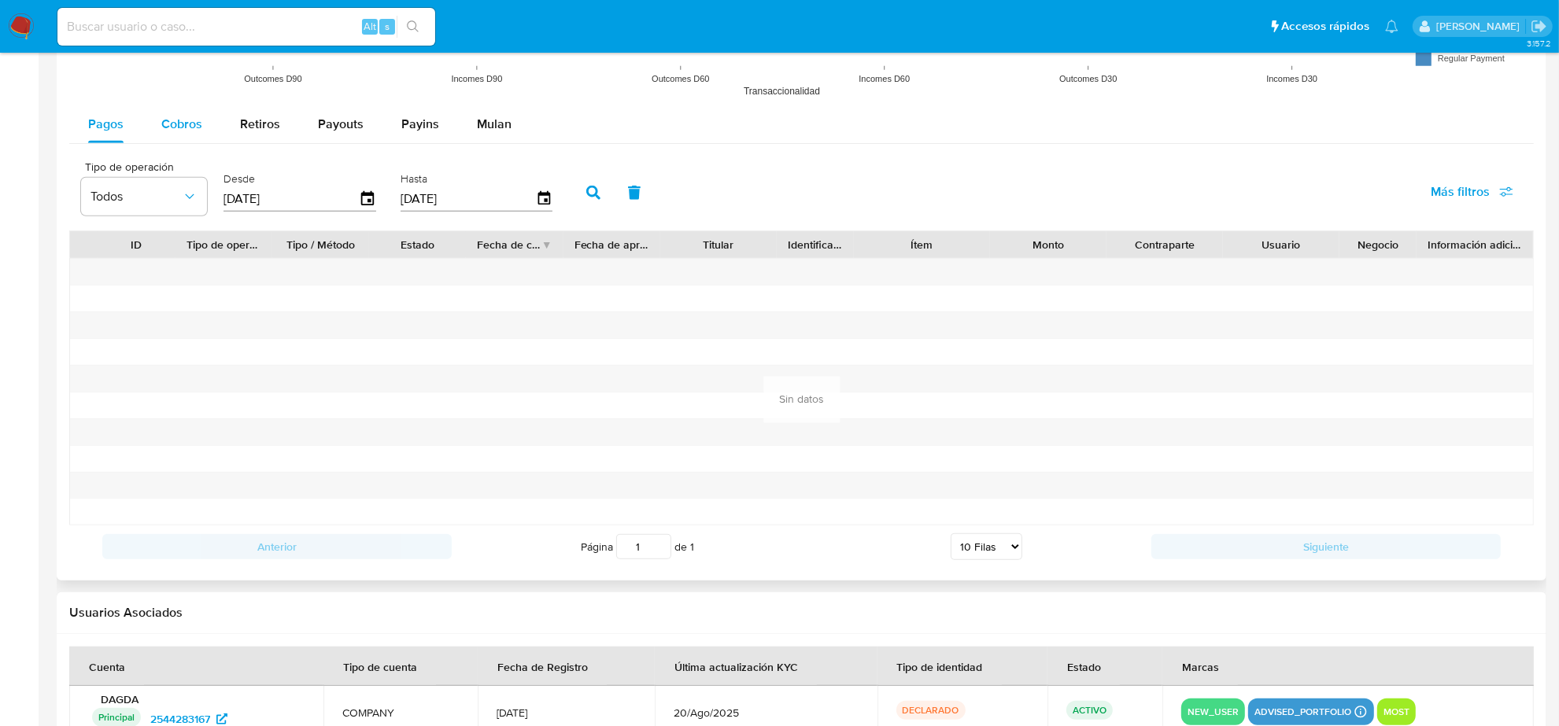
click at [187, 127] on span "Cobros" at bounding box center [181, 124] width 41 height 18
select select "10"
click at [360, 198] on icon "button" at bounding box center [368, 200] width 28 height 28
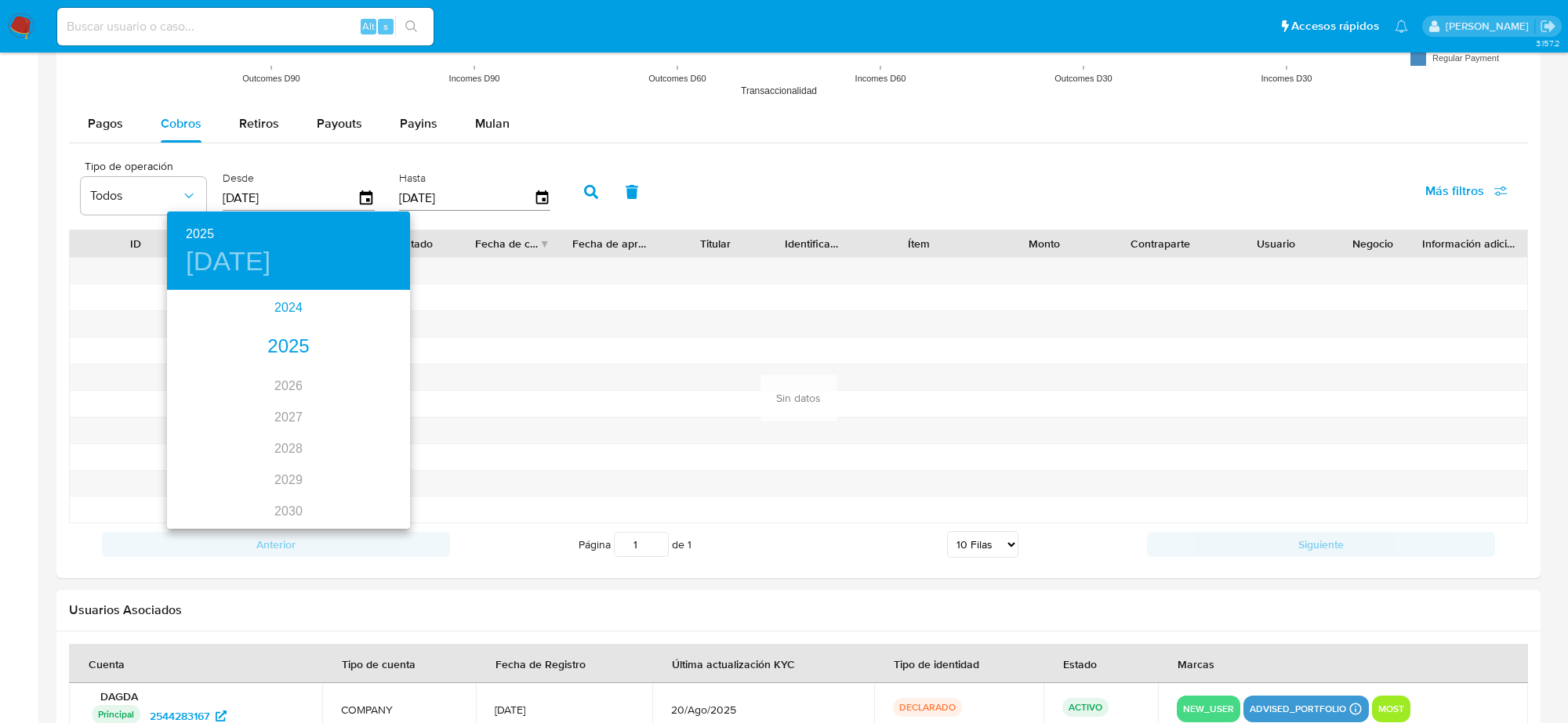
click at [276, 311] on div "2024" at bounding box center [289, 308] width 243 height 31
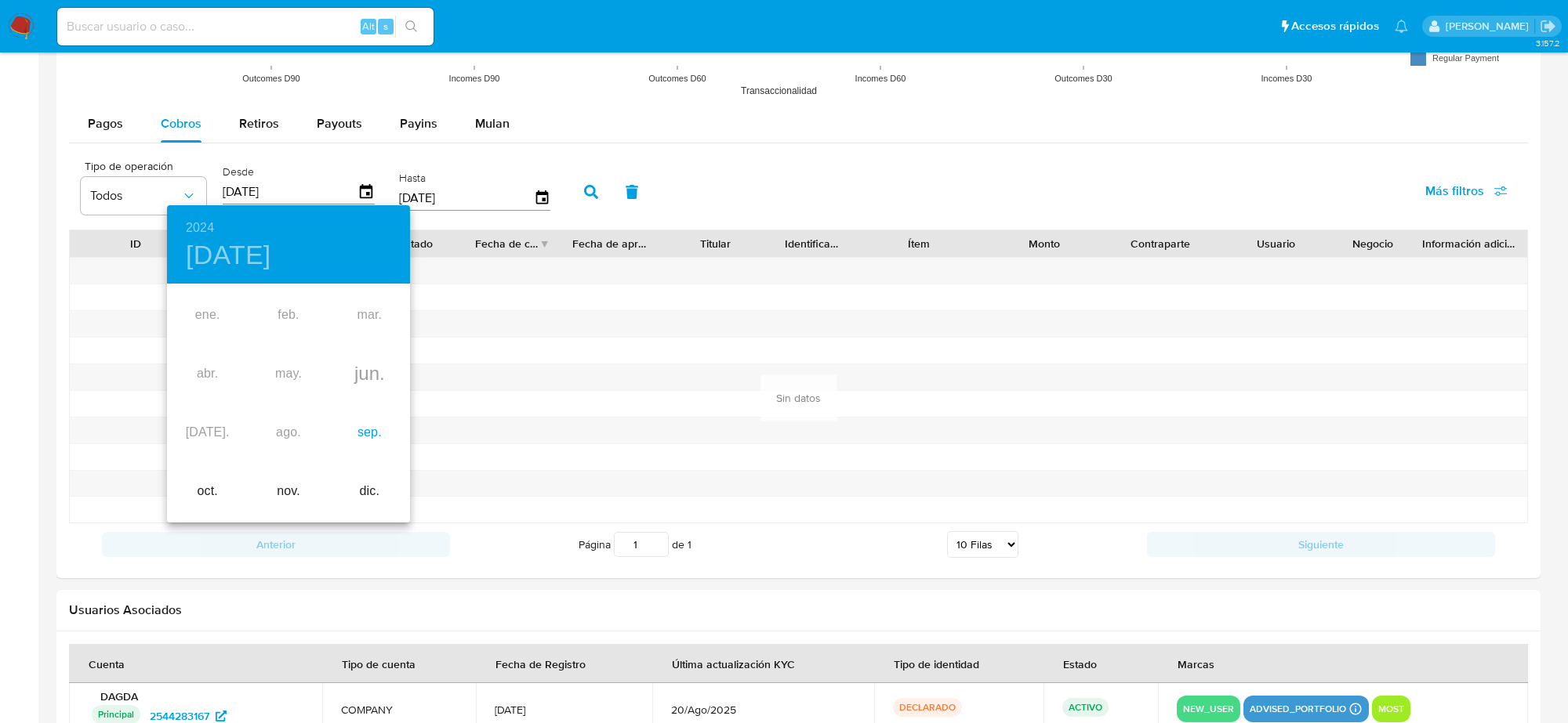
click at [365, 432] on div "sep." at bounding box center [369, 432] width 81 height 59
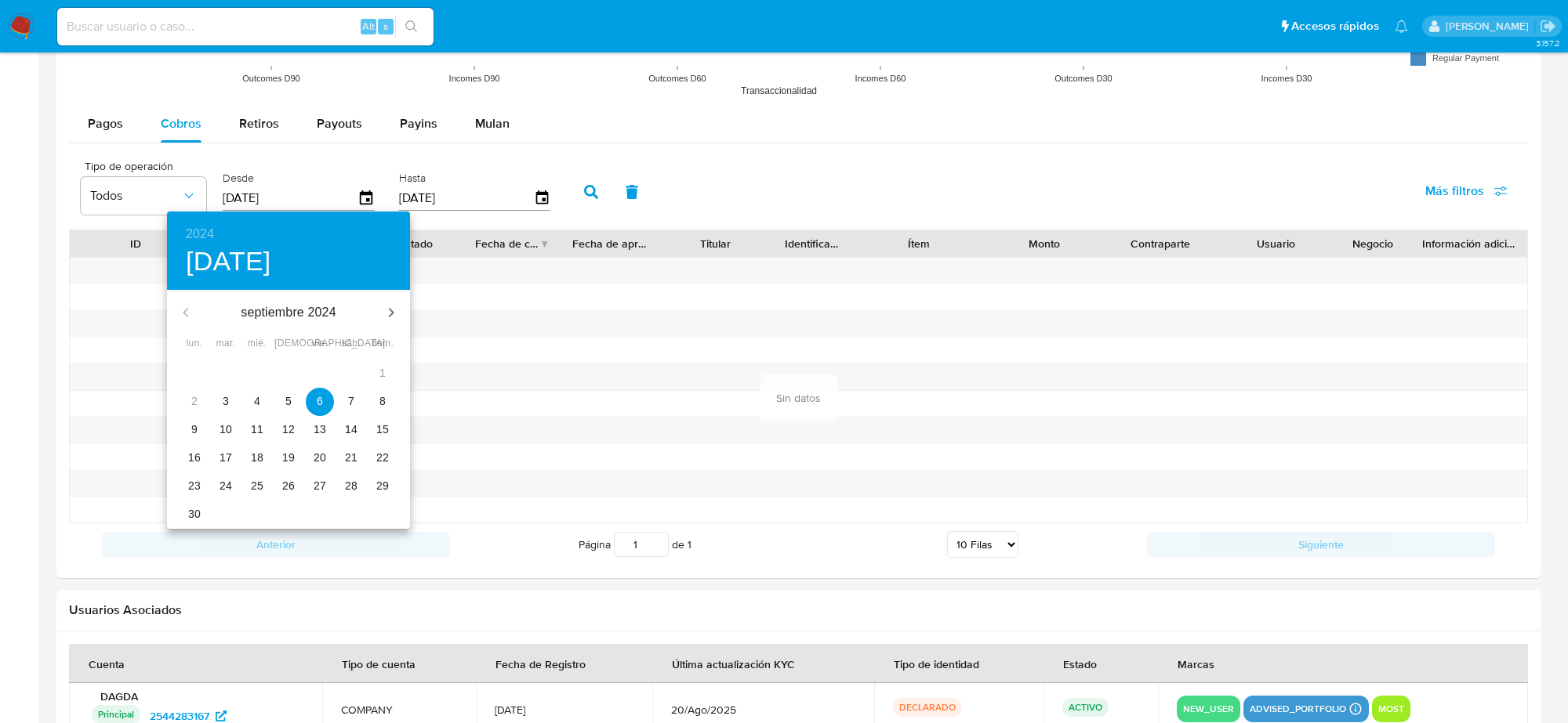
click at [221, 396] on span "3" at bounding box center [225, 401] width 28 height 16
type input "03/09/2024"
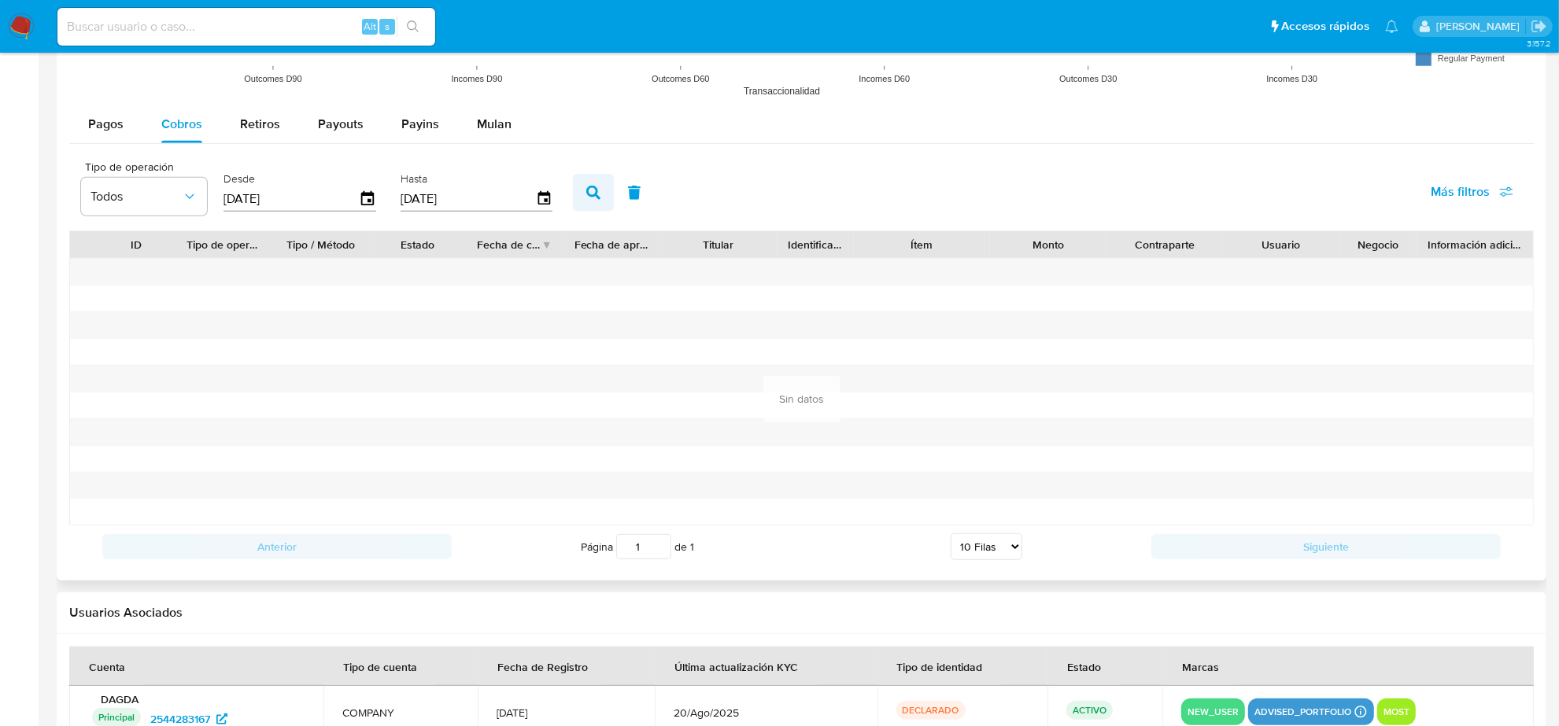
drag, startPoint x: 567, startPoint y: 185, endPoint x: 585, endPoint y: 194, distance: 20.1
click at [567, 183] on div "Tipo de operación Todos Desde 03/09/2024 Hasta 03/09/2025 Más filtros" at bounding box center [801, 191] width 1464 height 79
click at [586, 194] on icon "button" at bounding box center [593, 193] width 14 height 14
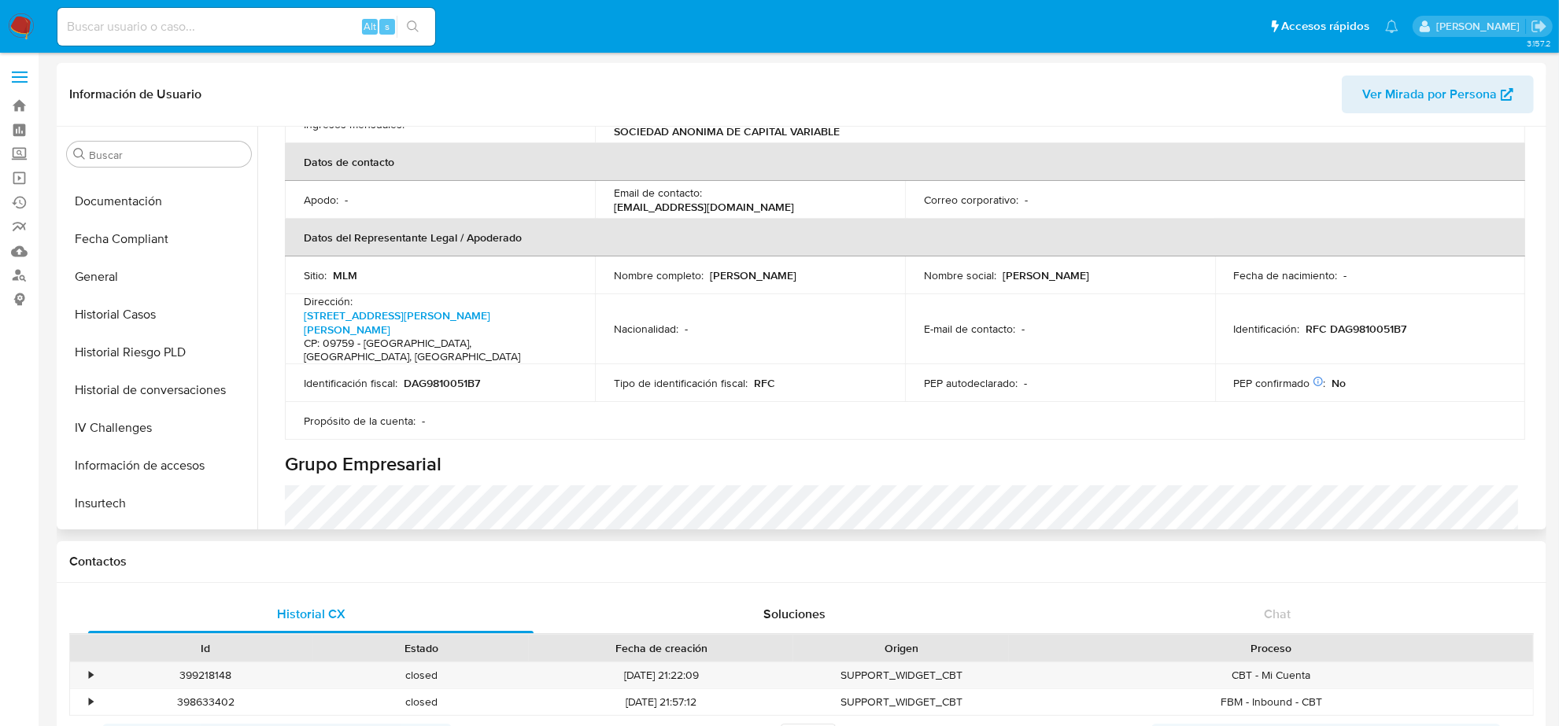
scroll to position [295, 0]
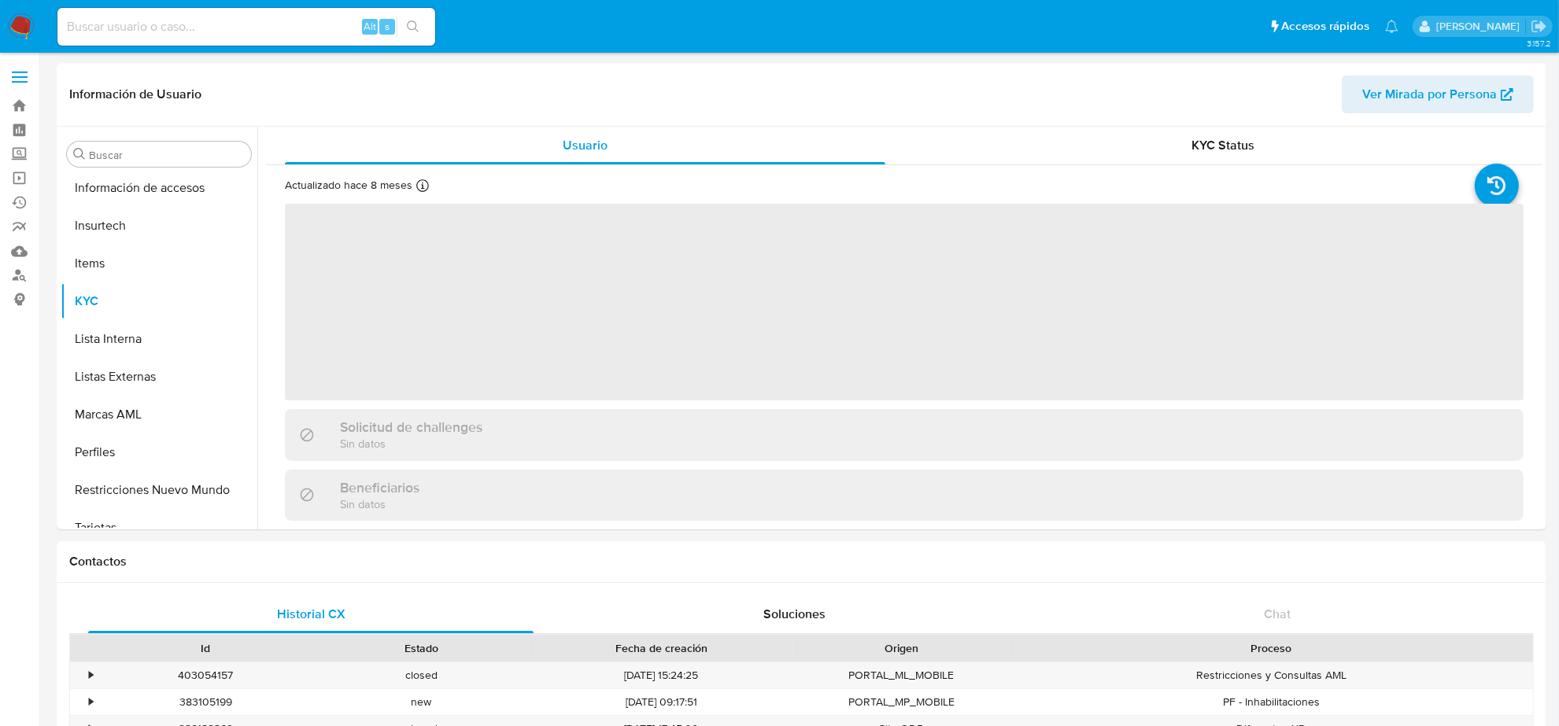
scroll to position [663, 0]
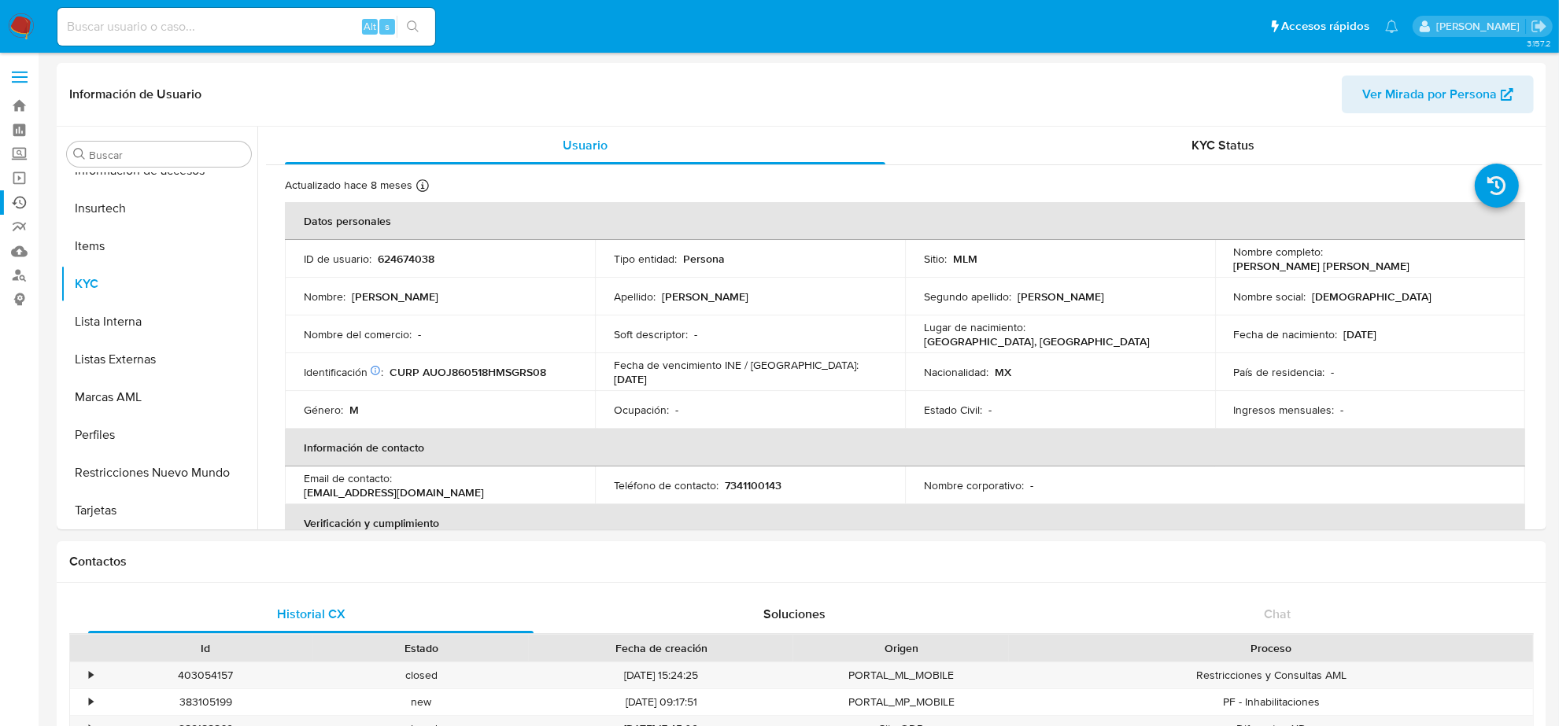
select select "10"
